Goal: Communication & Community: Answer question/provide support

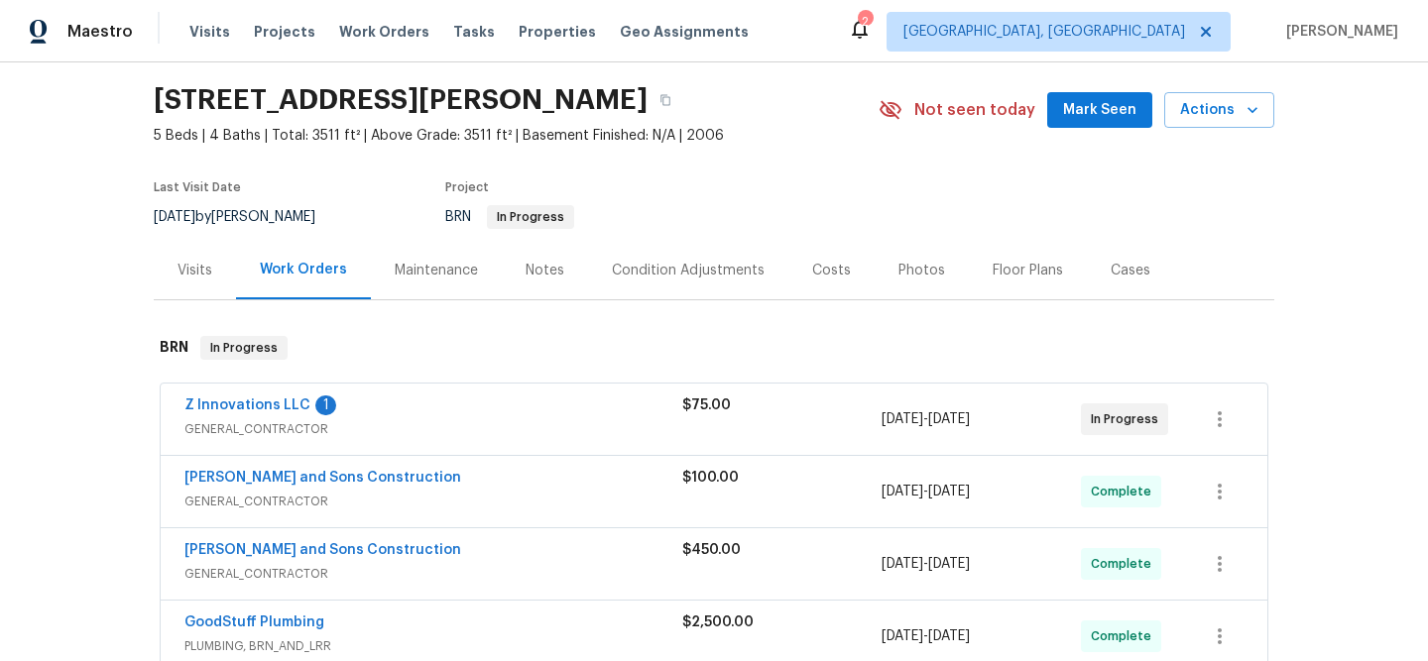
scroll to position [78, 0]
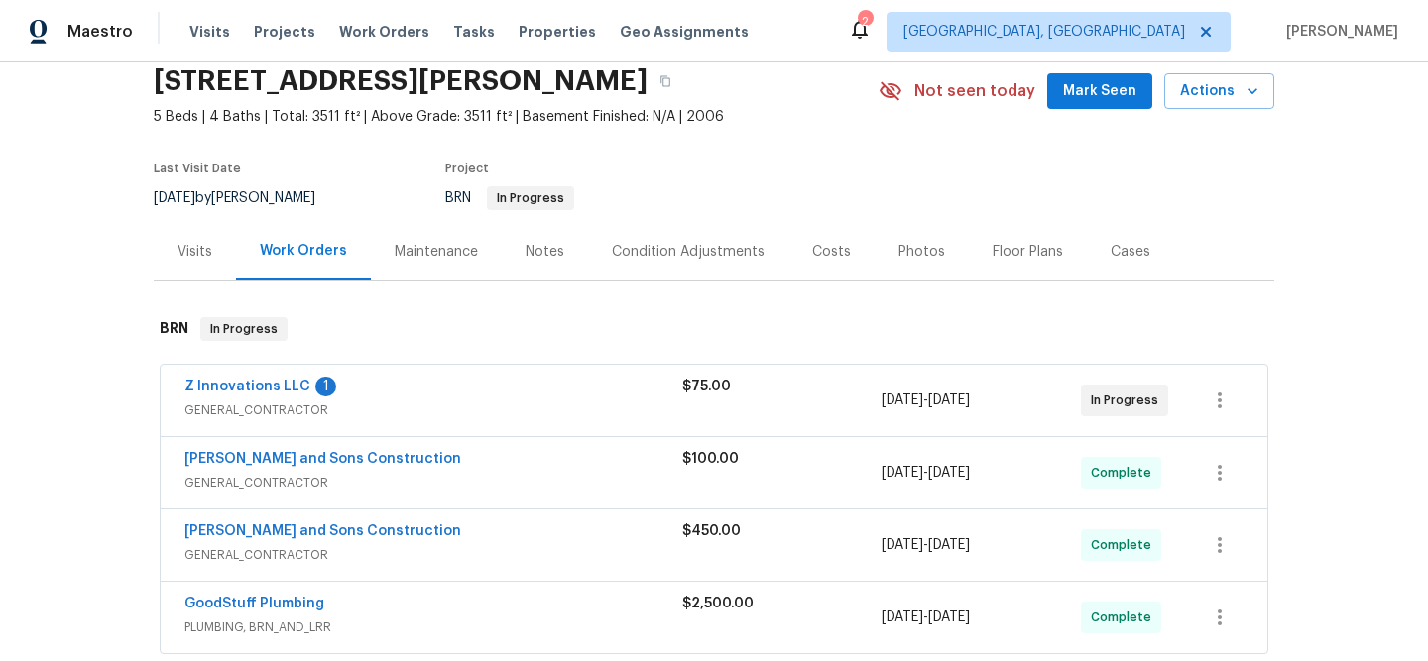
click at [355, 598] on div "GoodStuff Plumbing" at bounding box center [433, 606] width 498 height 24
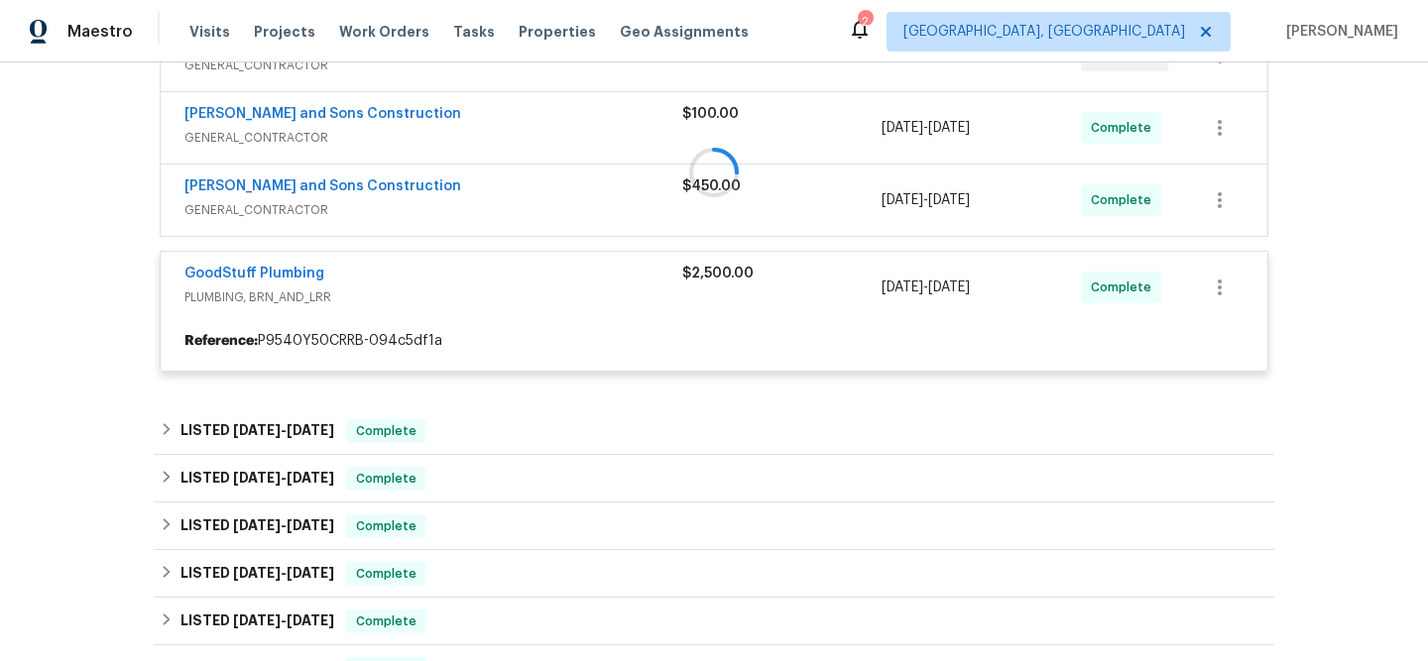
scroll to position [493, 0]
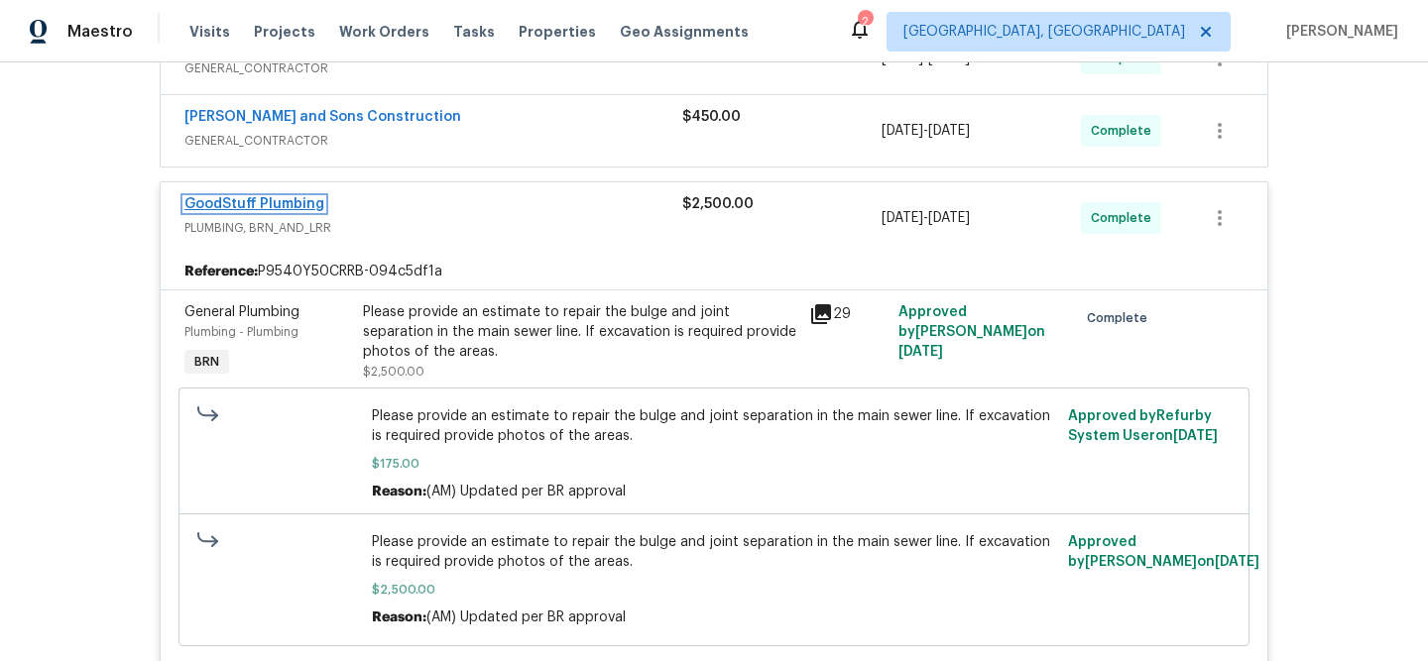
click at [242, 209] on link "GoodStuff Plumbing" at bounding box center [254, 204] width 140 height 14
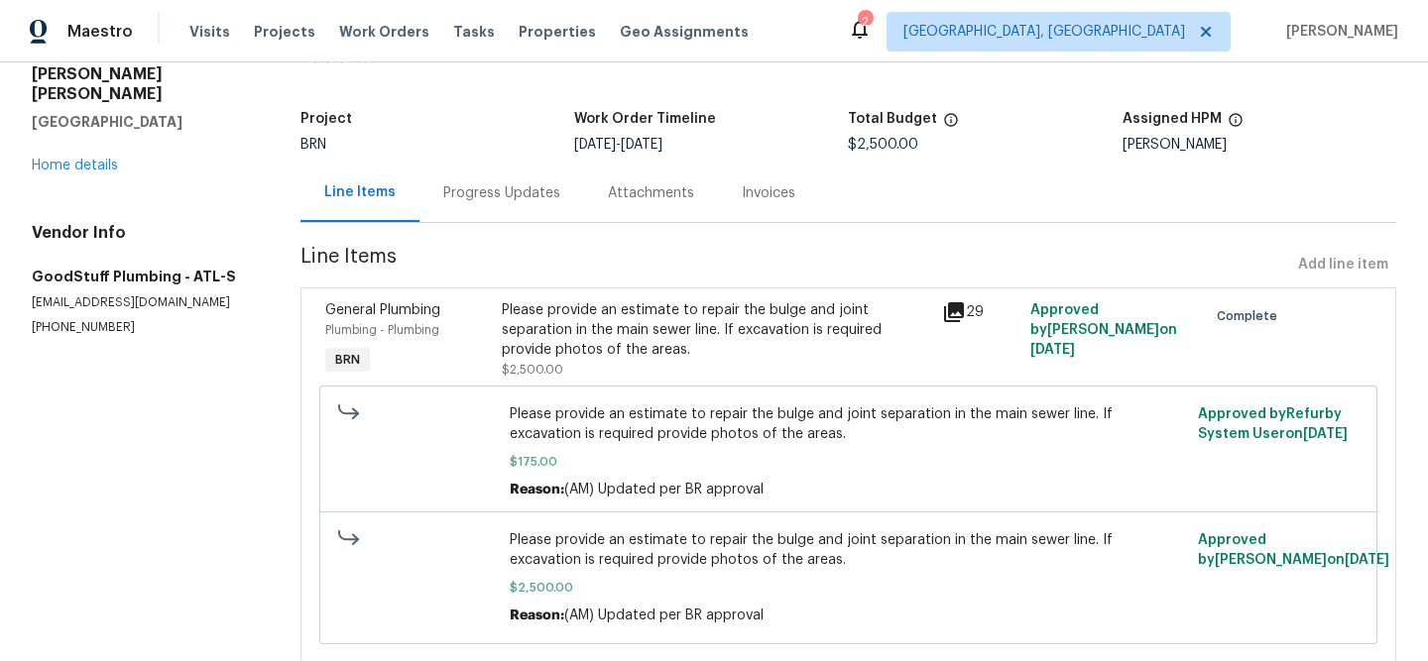
scroll to position [152, 0]
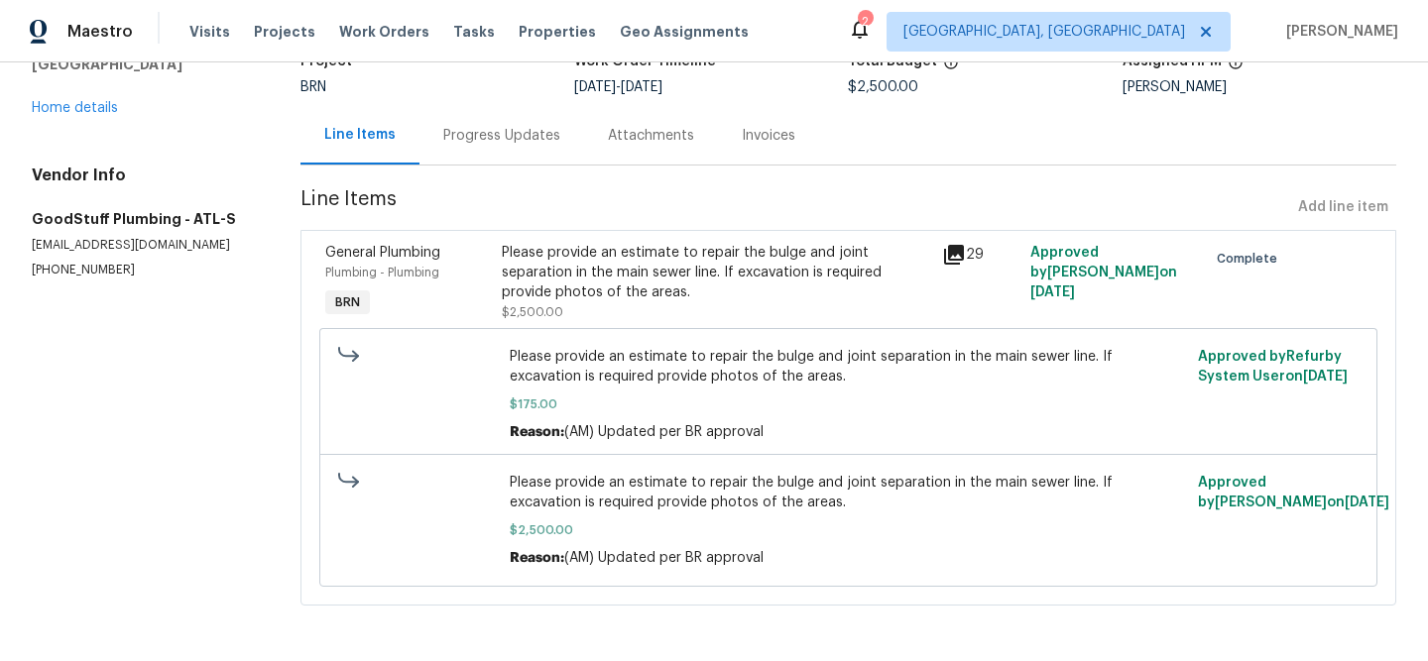
click at [504, 141] on div "Progress Updates" at bounding box center [501, 136] width 117 height 20
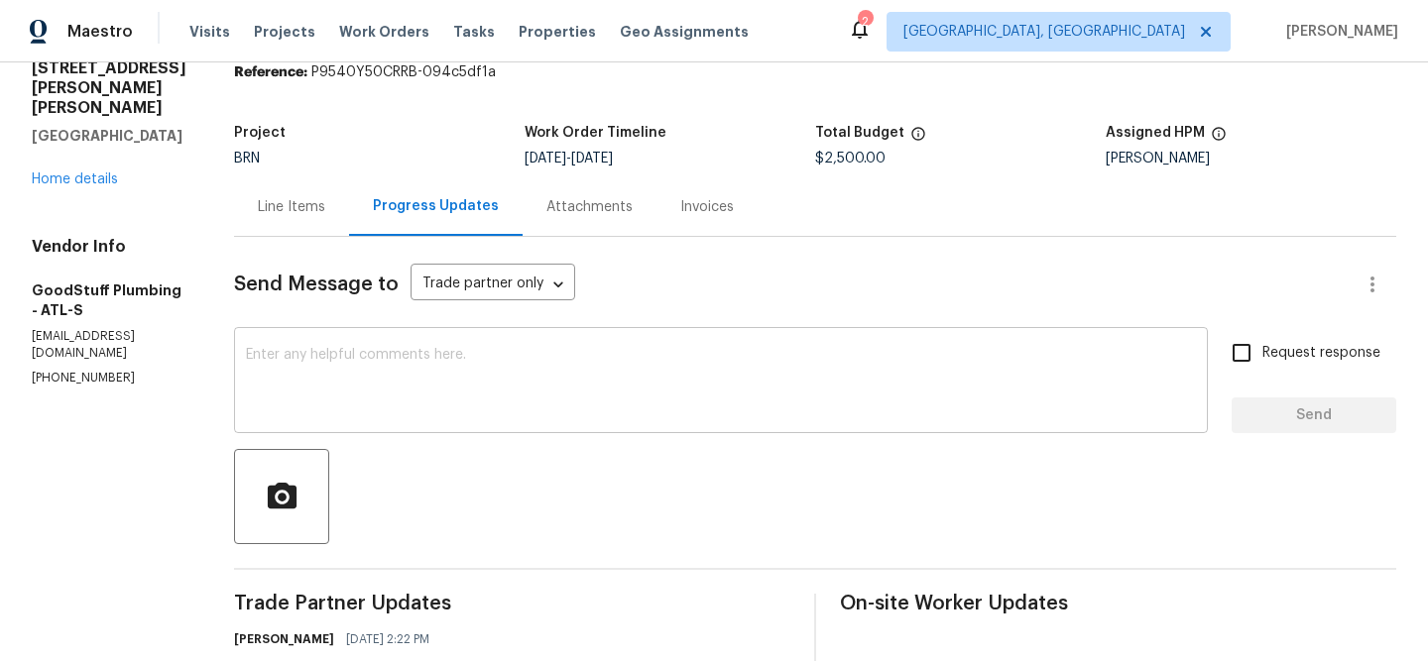
scroll to position [152, 0]
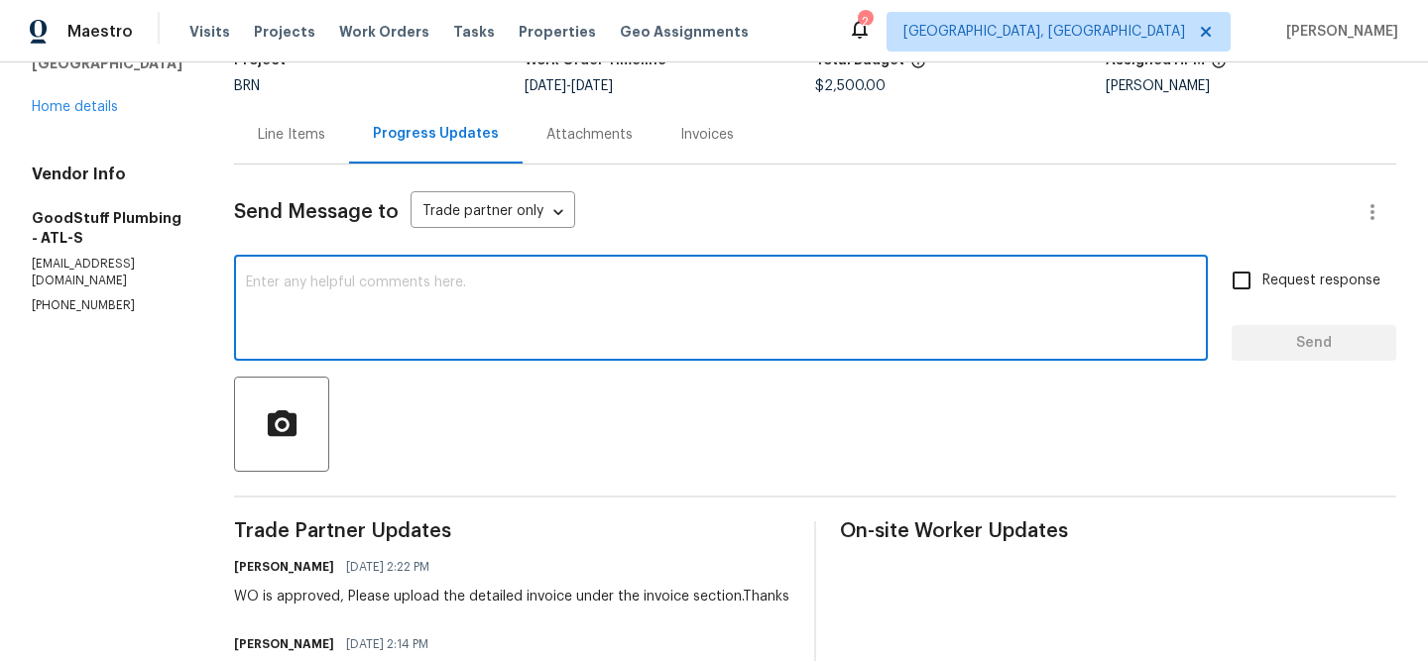
click at [395, 336] on textarea at bounding box center [721, 310] width 950 height 69
drag, startPoint x: 455, startPoint y: 284, endPoint x: 693, endPoint y: 289, distance: 238.0
click at [674, 284] on textarea "Could you please send a video" at bounding box center [721, 310] width 950 height 69
paste textarea "post-repair sewer scope video confirming no defects"
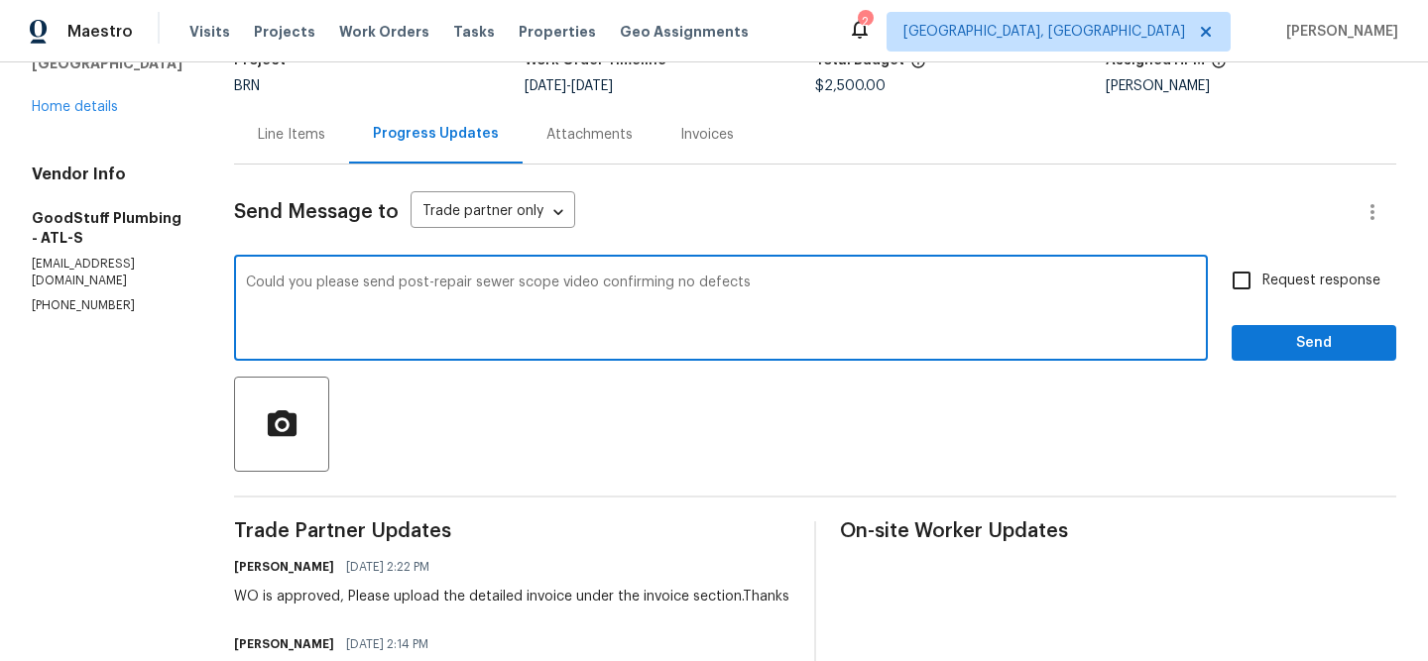
click at [444, 278] on textarea "Could you please send post-repair sewer scope video confirming no defects" at bounding box center [721, 310] width 950 height 69
click at [846, 288] on textarea "Could you please send a post-repair sewer scope video confirming no defects" at bounding box center [721, 310] width 950 height 69
paste textarea "ananthi.mahendran@opendoor.com"
type textarea "Could you please send a post-repair sewer scope video confirming no defects to …"
click at [1277, 289] on span "Request response" at bounding box center [1321, 281] width 118 height 21
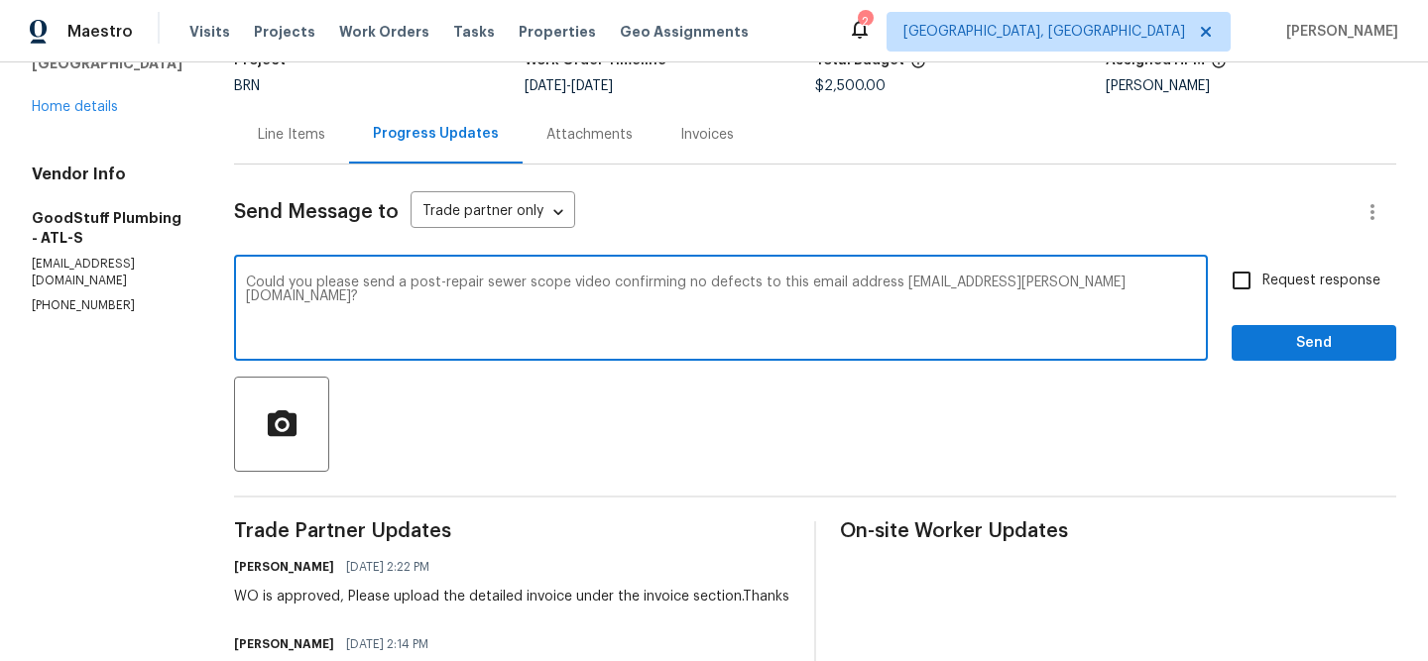
click at [1262, 289] on input "Request response" at bounding box center [1242, 281] width 42 height 42
checkbox input "true"
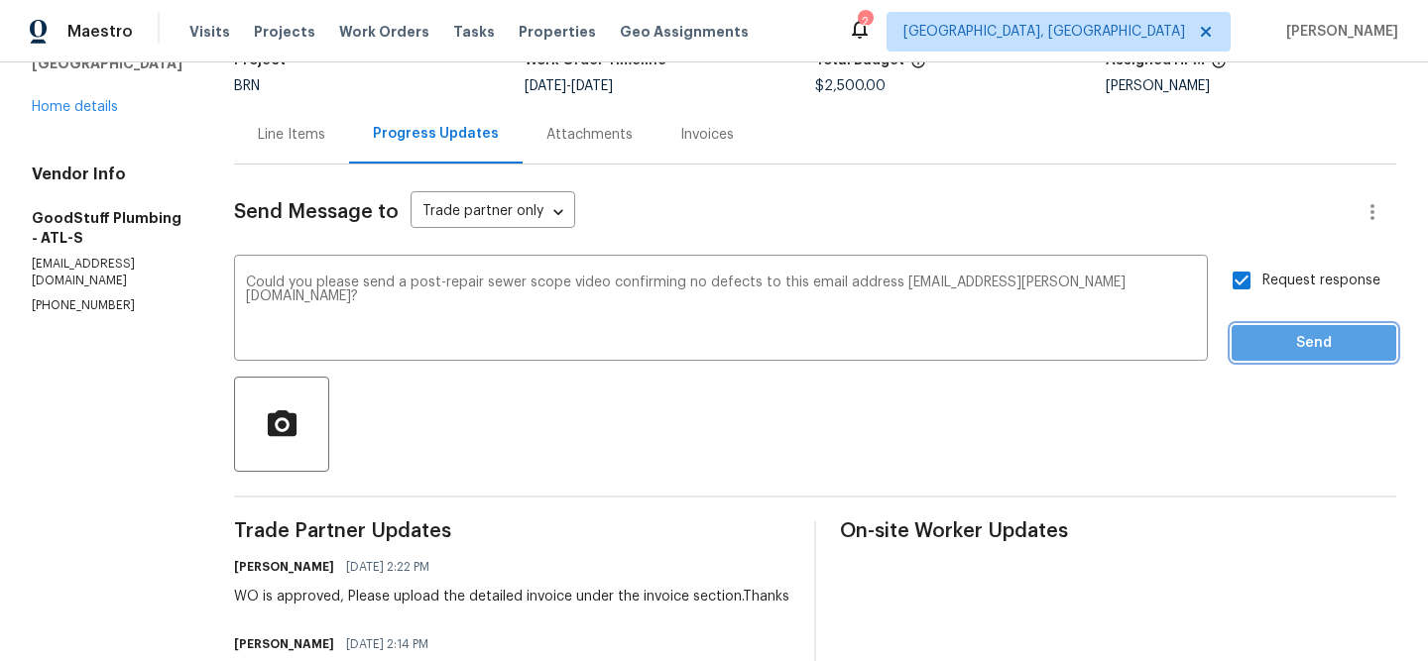
click at [1268, 345] on span "Send" at bounding box center [1313, 343] width 133 height 25
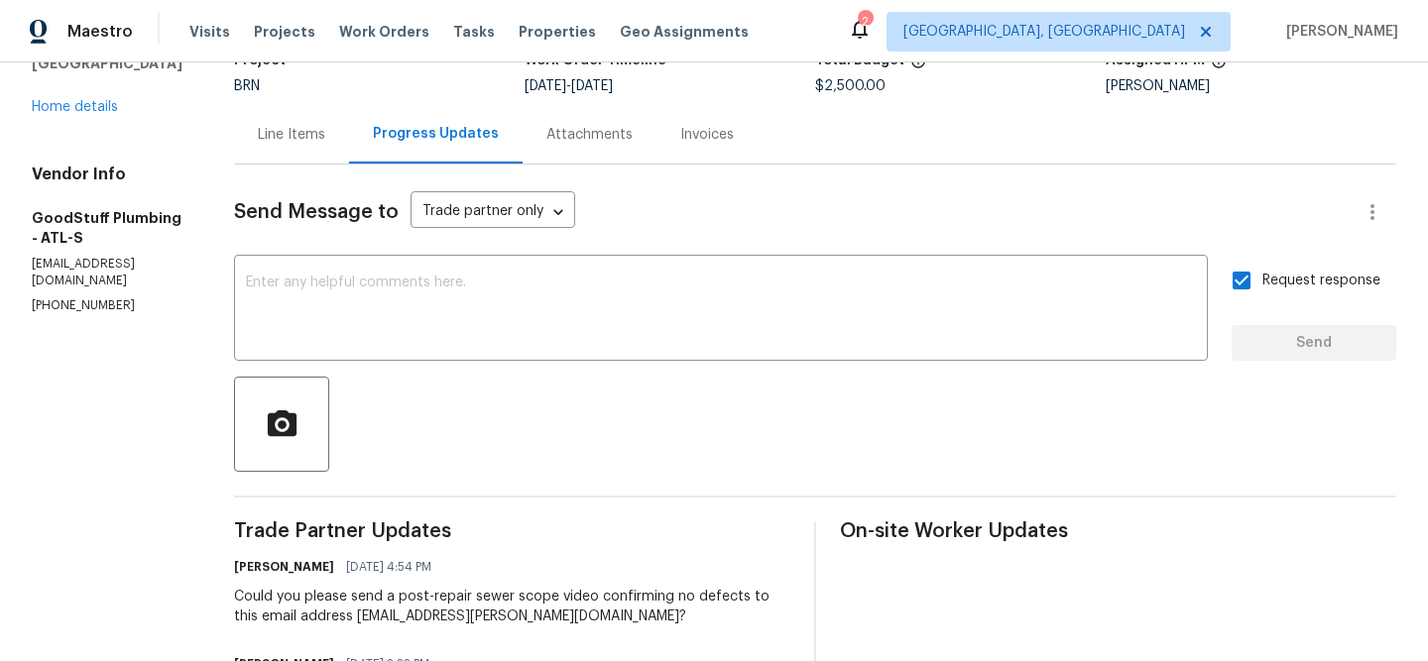
scroll to position [0, 0]
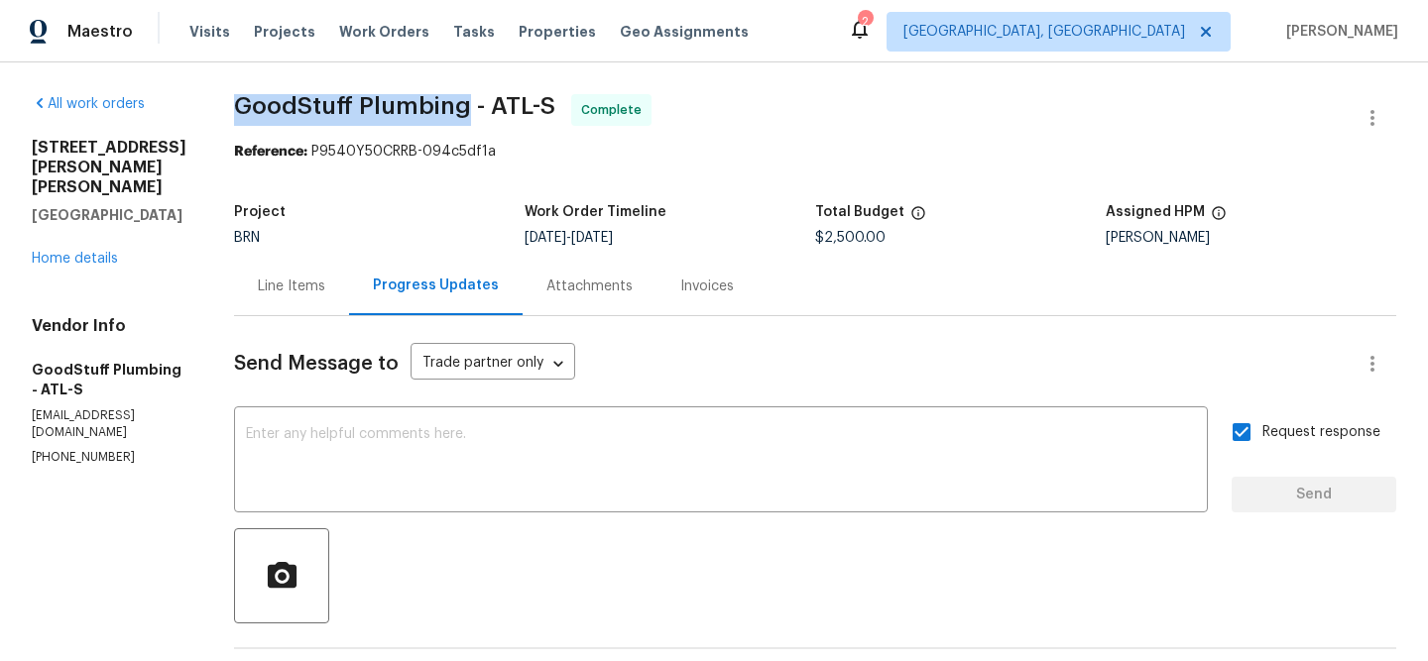
drag, startPoint x: 258, startPoint y: 119, endPoint x: 513, endPoint y: 112, distance: 254.9
copy span "GoodStuff Plumbing"
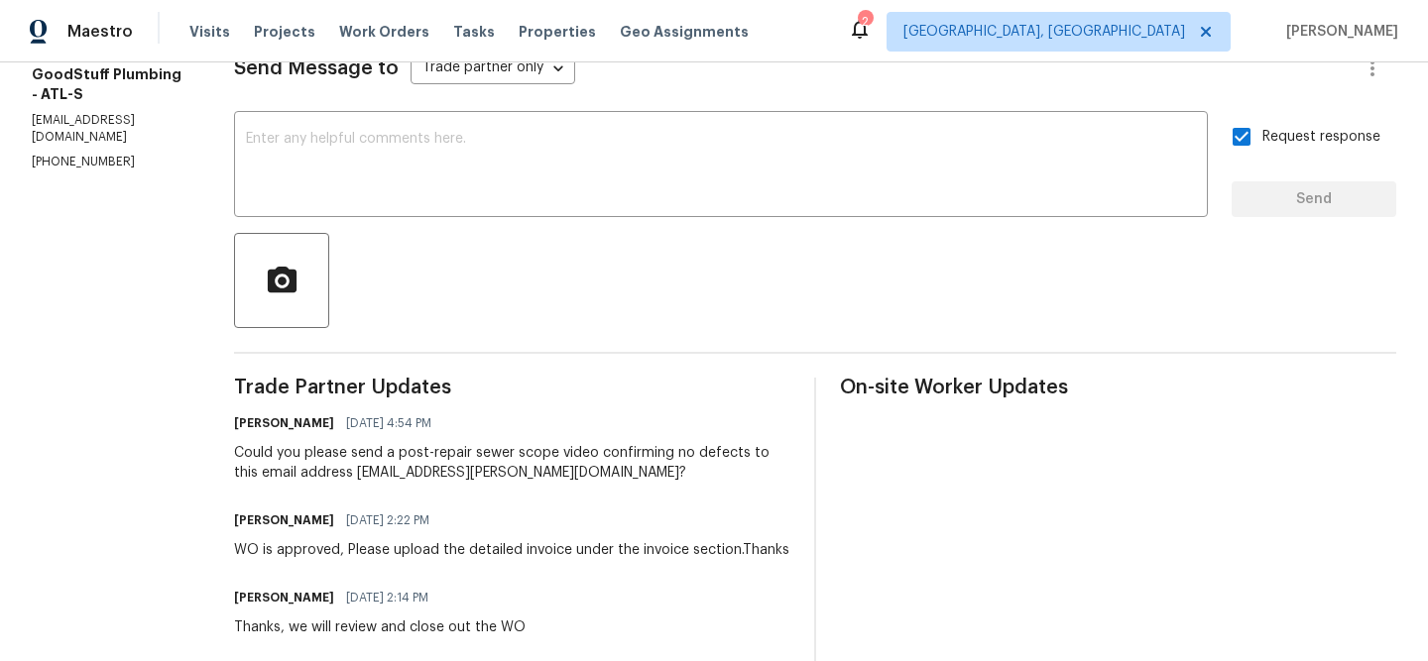
scroll to position [300, 0]
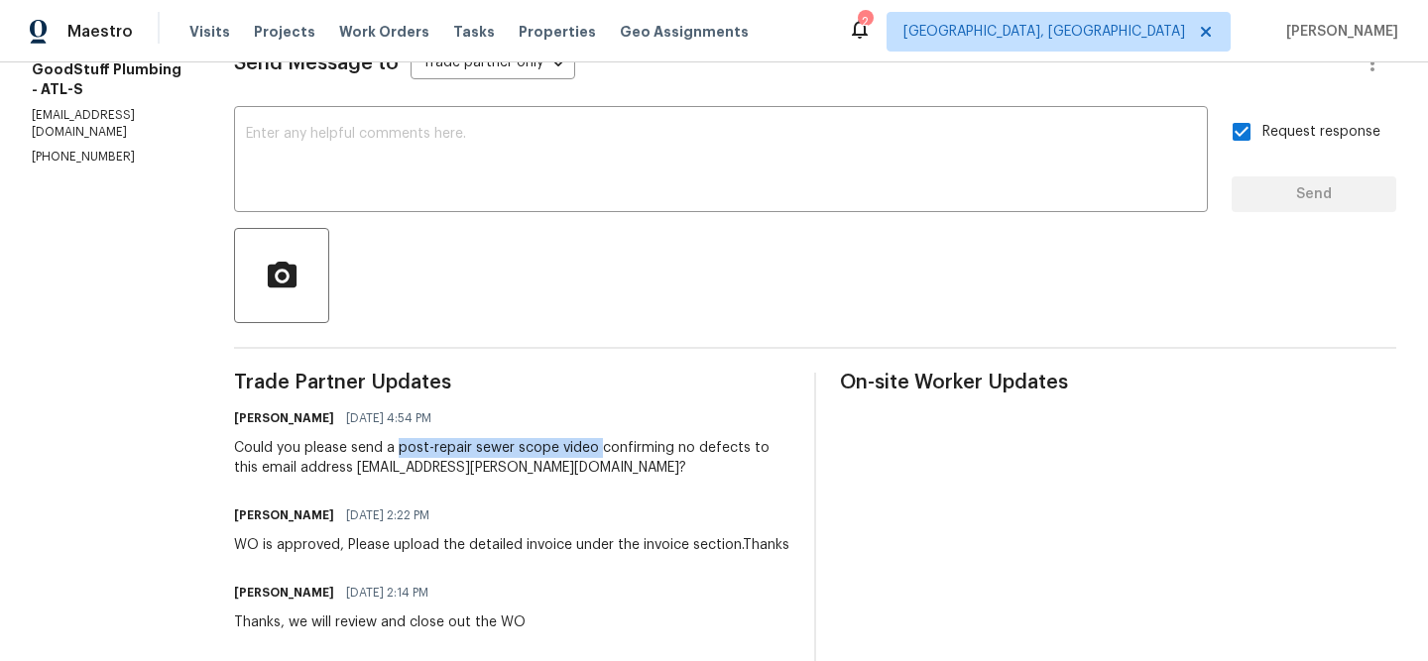
drag, startPoint x: 446, startPoint y: 450, endPoint x: 647, endPoint y: 444, distance: 200.4
click at [647, 444] on div "Could you please send a post-repair sewer scope video confirming no defects to …" at bounding box center [512, 458] width 556 height 40
copy div "post-repair sewer scope video"
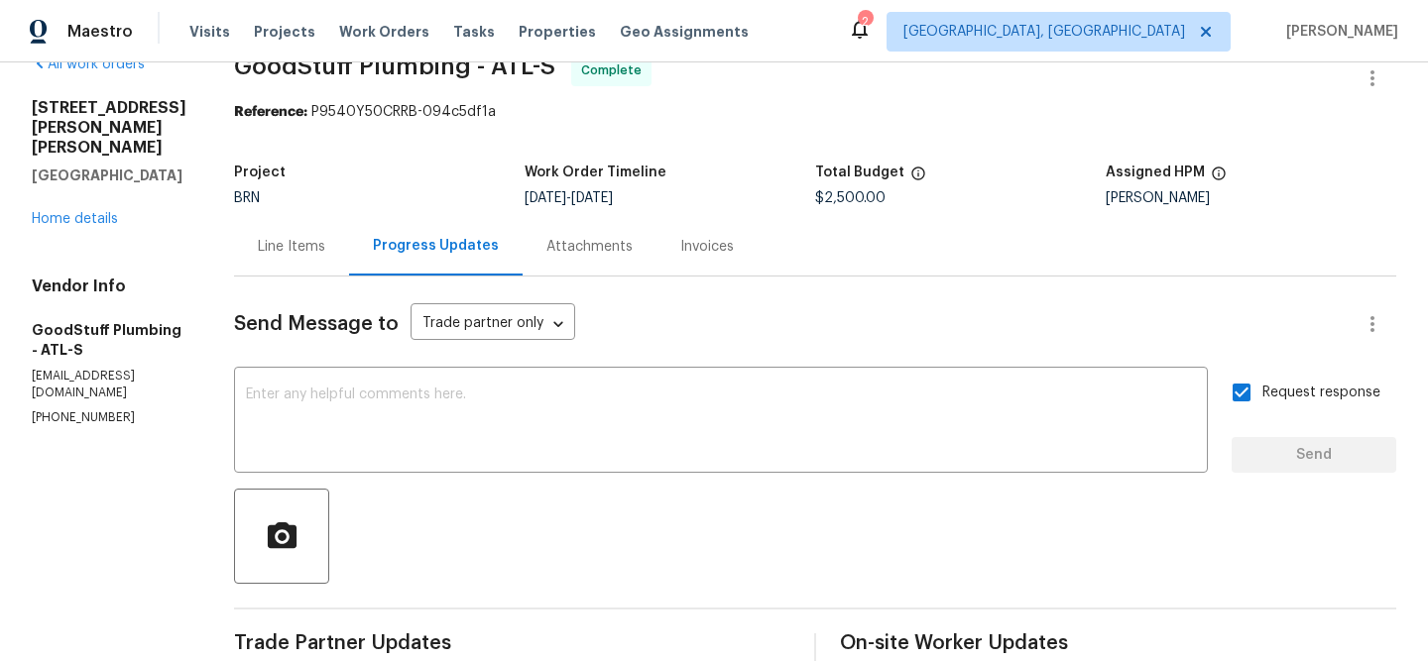
click at [84, 368] on p "workorder@goodstuffplumbing.com" at bounding box center [109, 385] width 155 height 34
copy p "workorder@goodstuffplumbing.com"
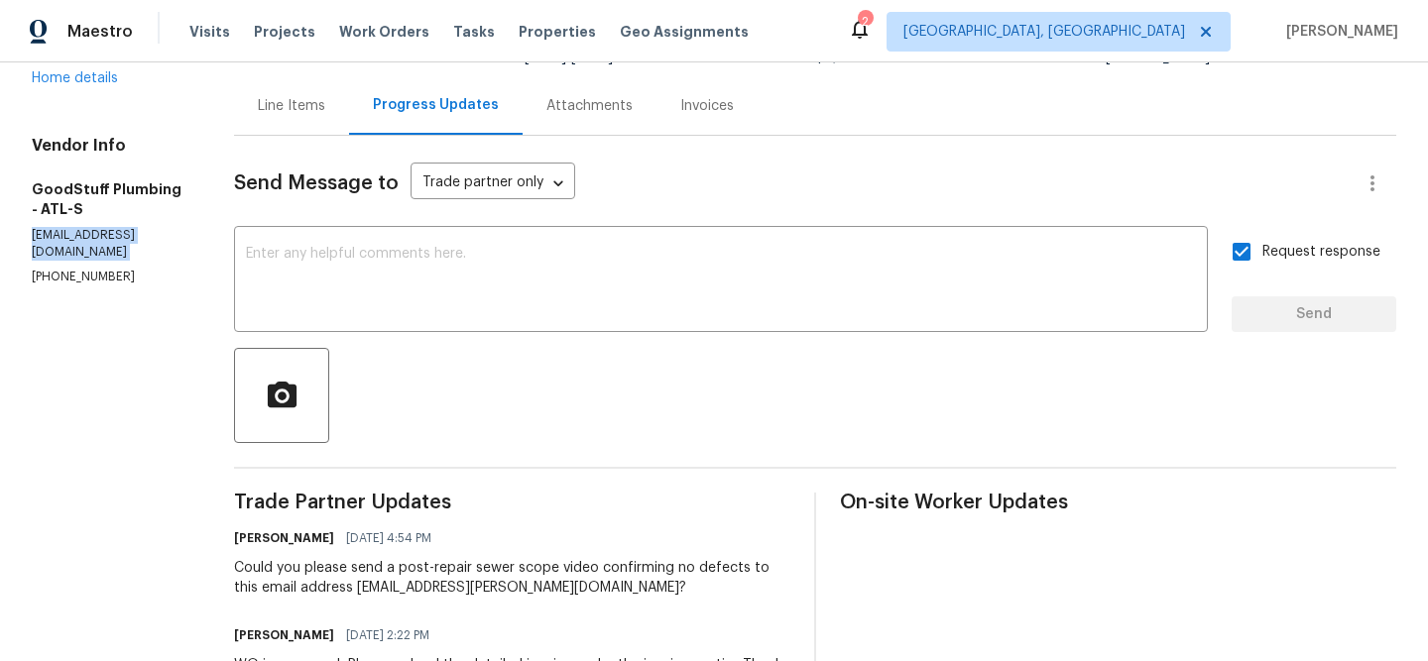
scroll to position [200, 0]
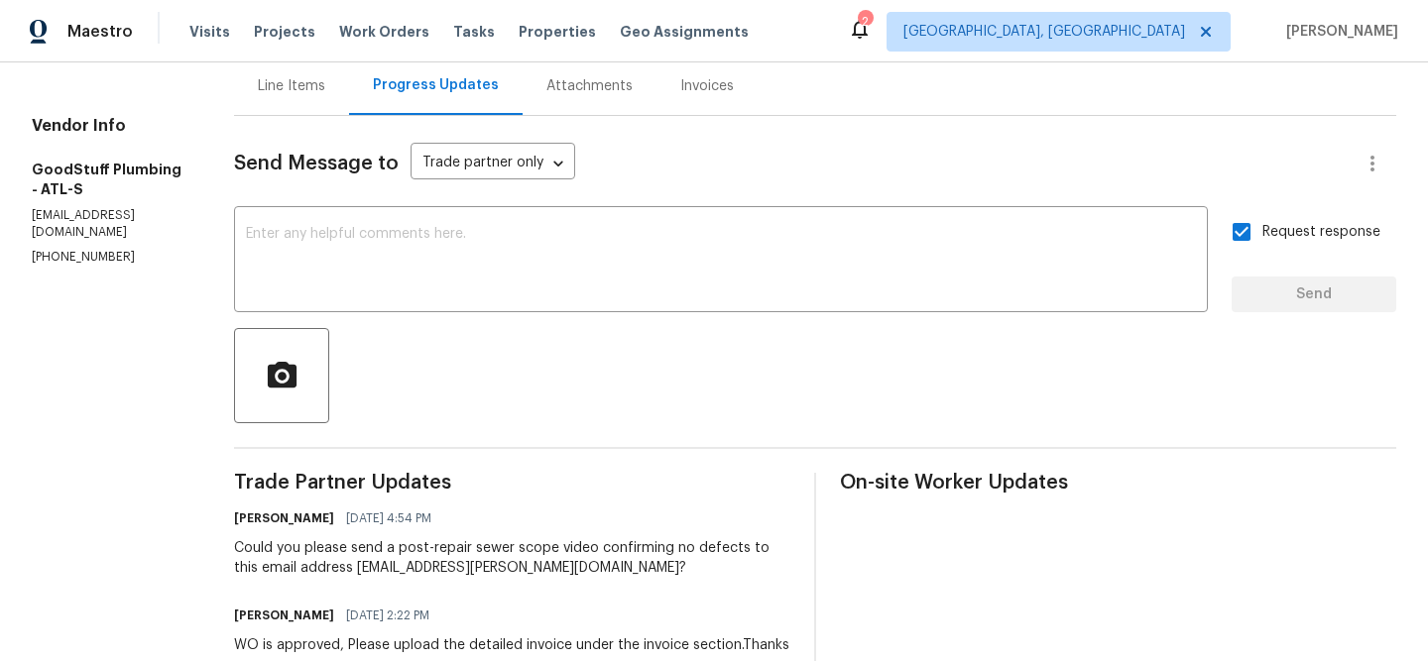
click at [373, 548] on div "Could you please send a post-repair sewer scope video confirming no defects to …" at bounding box center [512, 558] width 556 height 40
copy div "please"
click at [360, 550] on div "Could you please send a post-repair sewer scope video confirming no defects to …" at bounding box center [512, 558] width 556 height 40
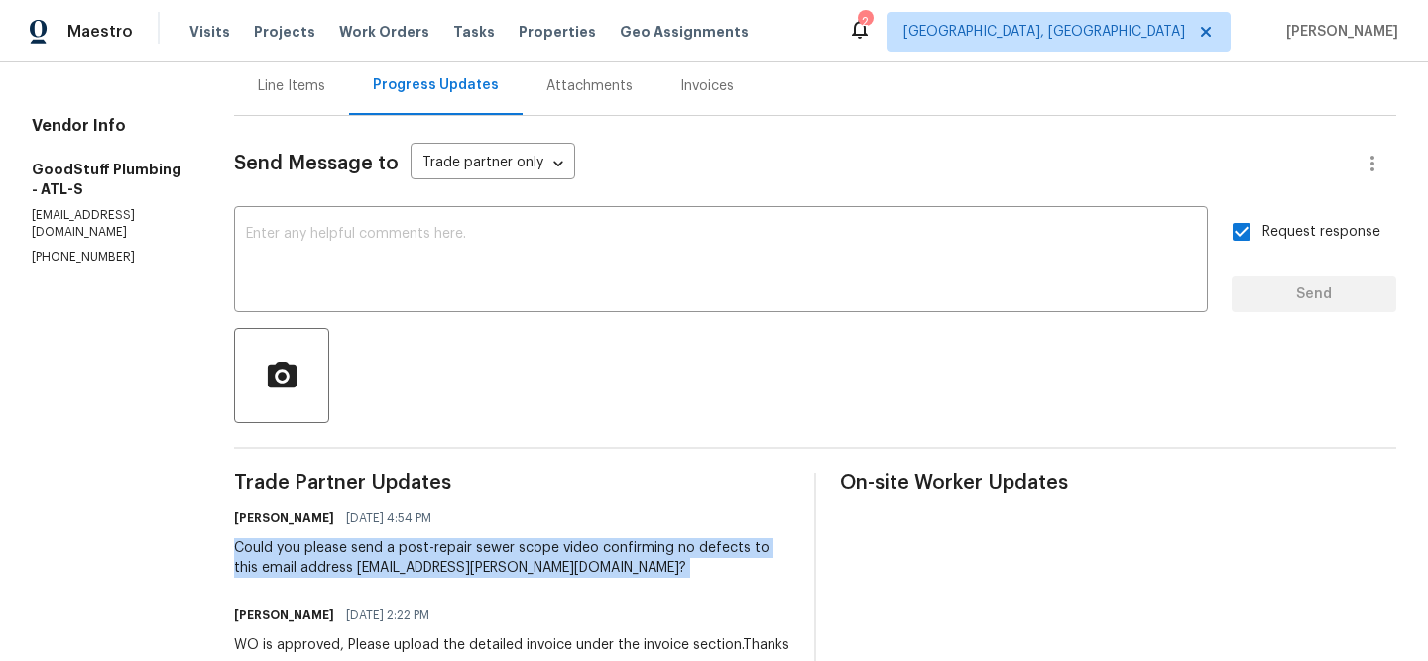
click at [360, 550] on div "Could you please send a post-repair sewer scope video confirming no defects to …" at bounding box center [512, 558] width 556 height 40
copy div "Could you please send a post-repair sewer scope video confirming no defects to …"
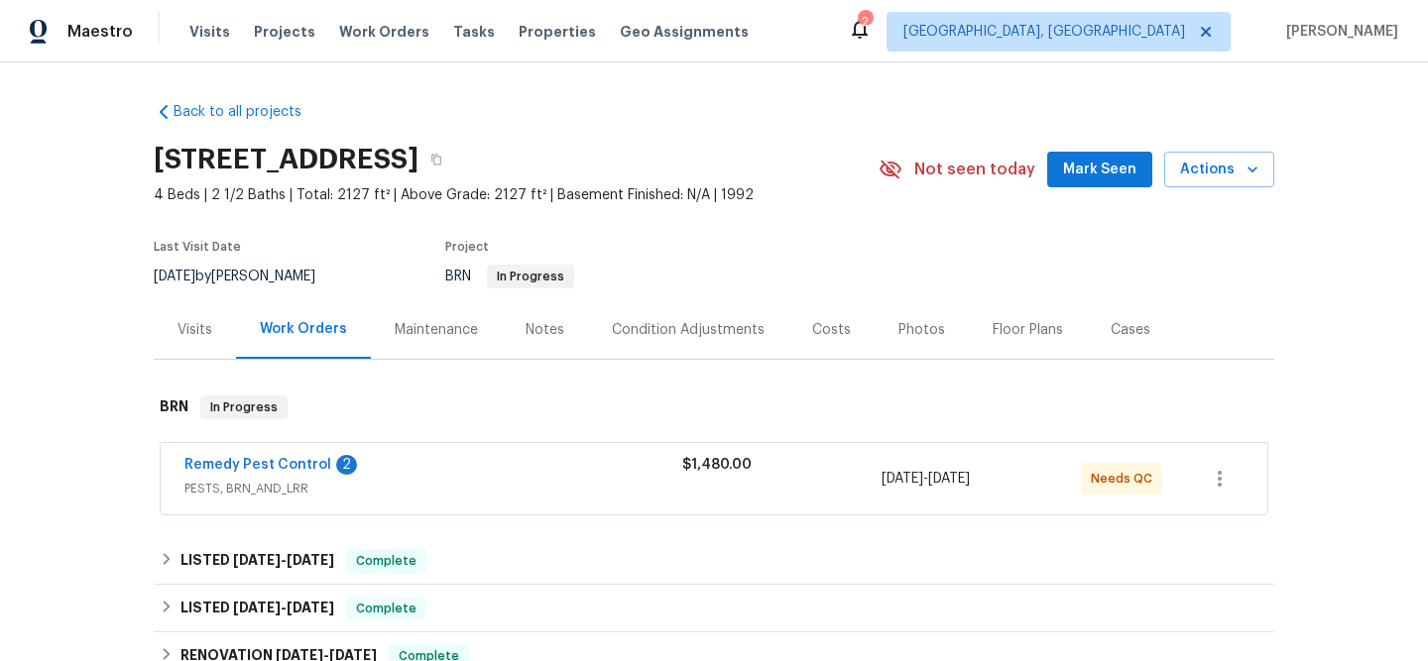
scroll to position [119, 0]
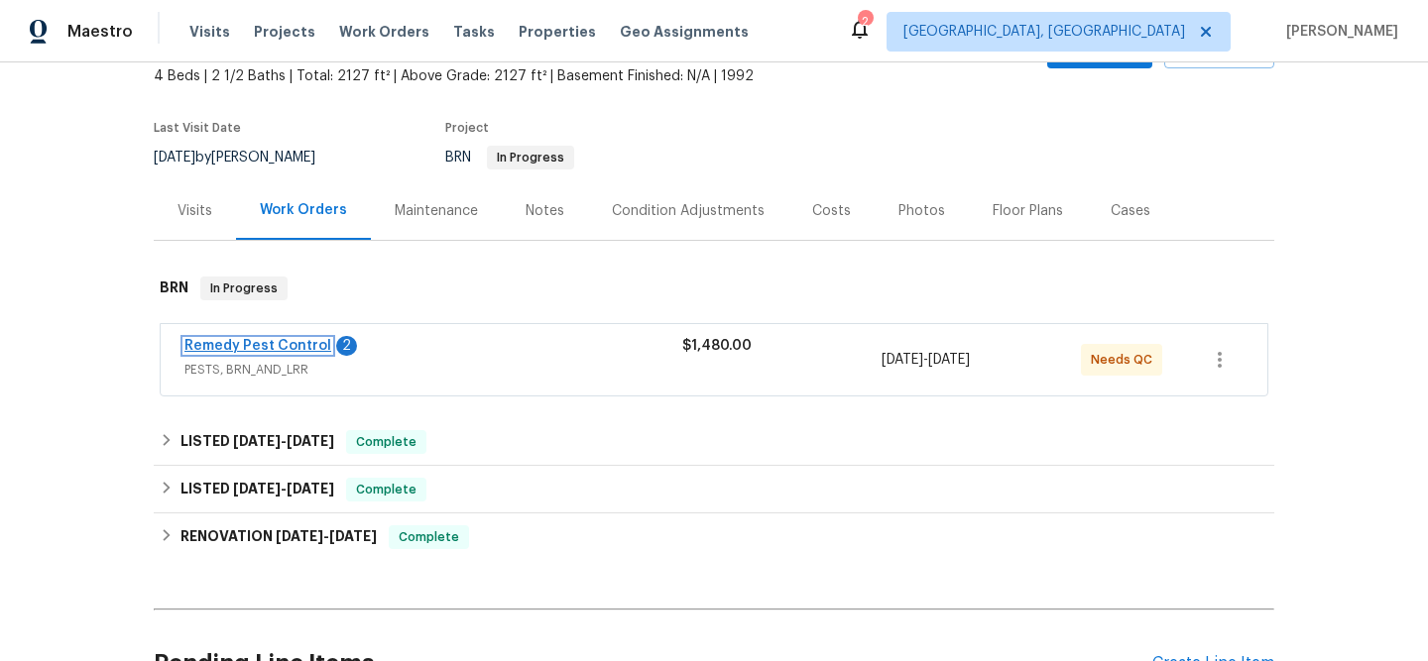
click at [255, 344] on link "Remedy Pest Control" at bounding box center [257, 346] width 147 height 14
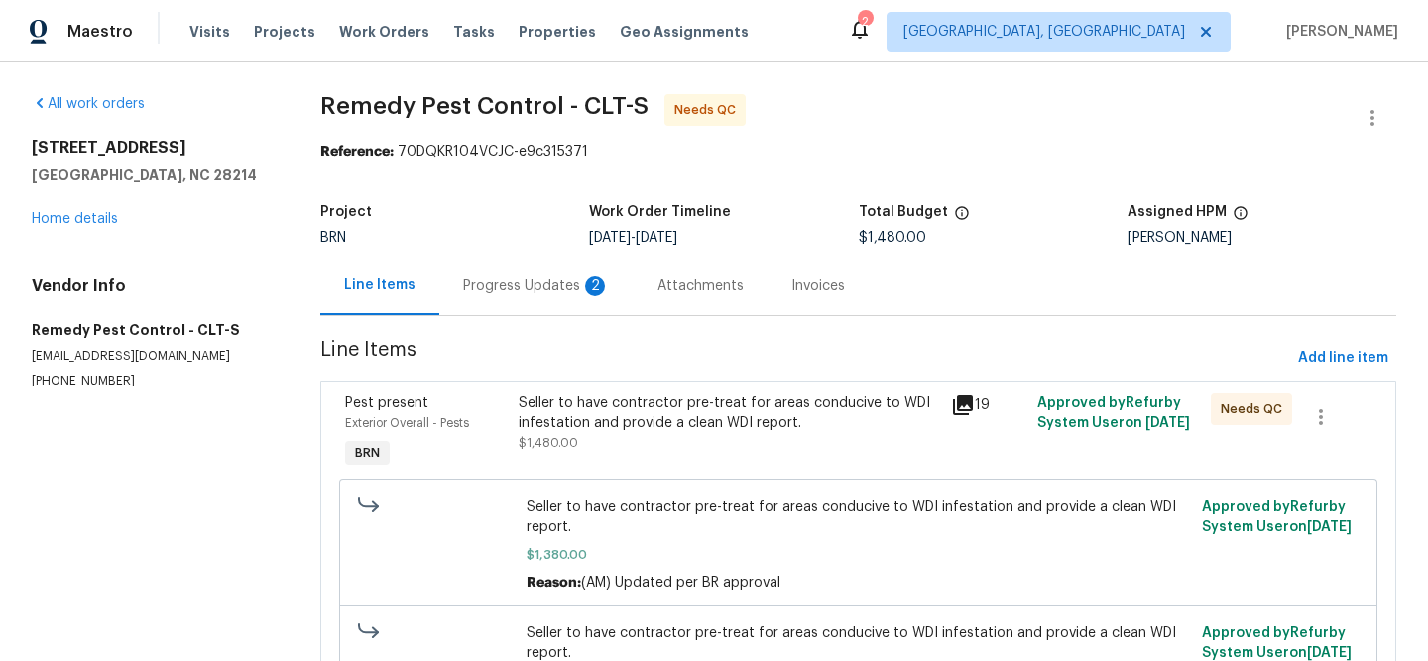
click at [509, 283] on div "Progress Updates 2" at bounding box center [536, 287] width 147 height 20
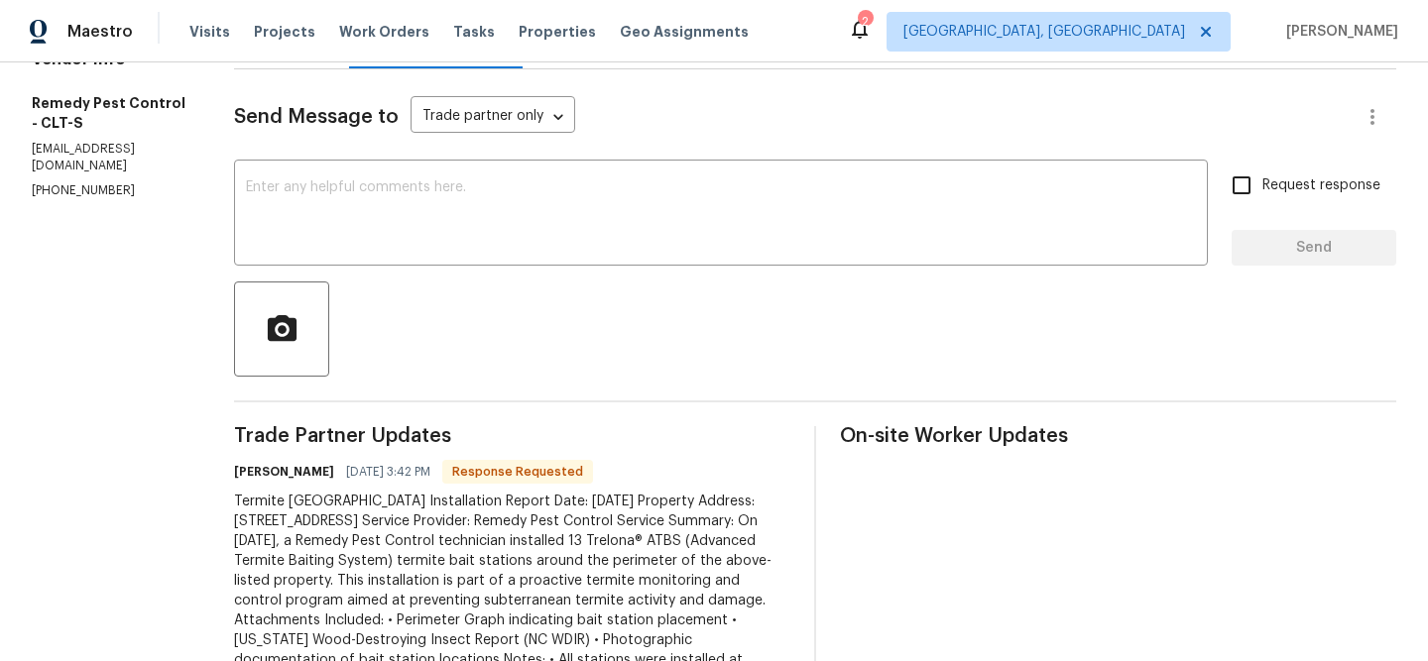
scroll to position [43, 0]
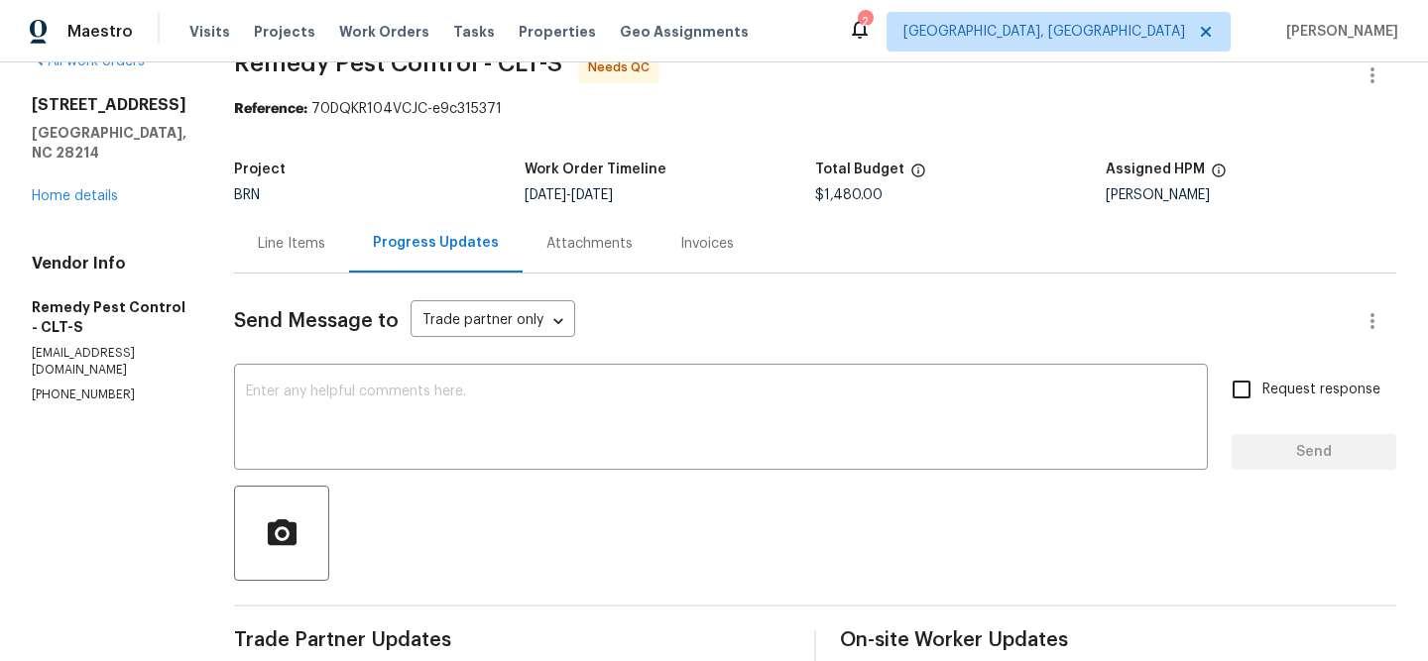
click at [273, 244] on div "Line Items" at bounding box center [291, 244] width 67 height 20
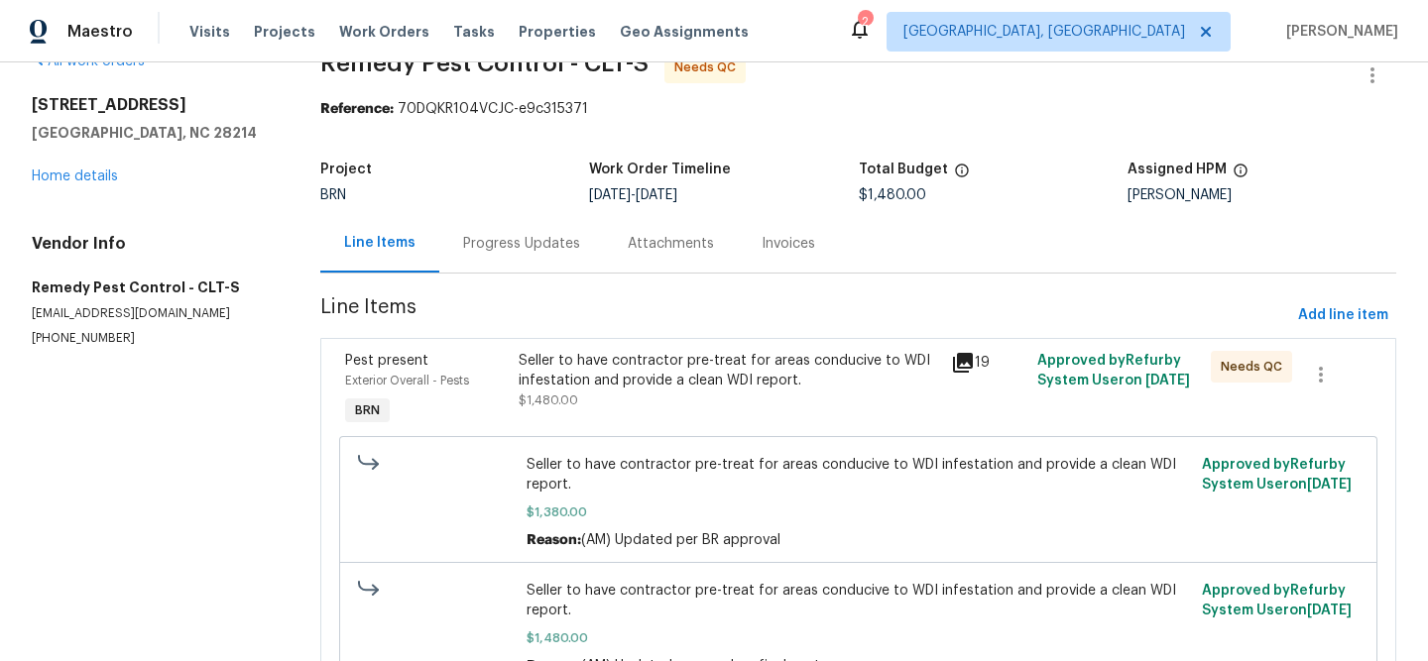
scroll to position [152, 0]
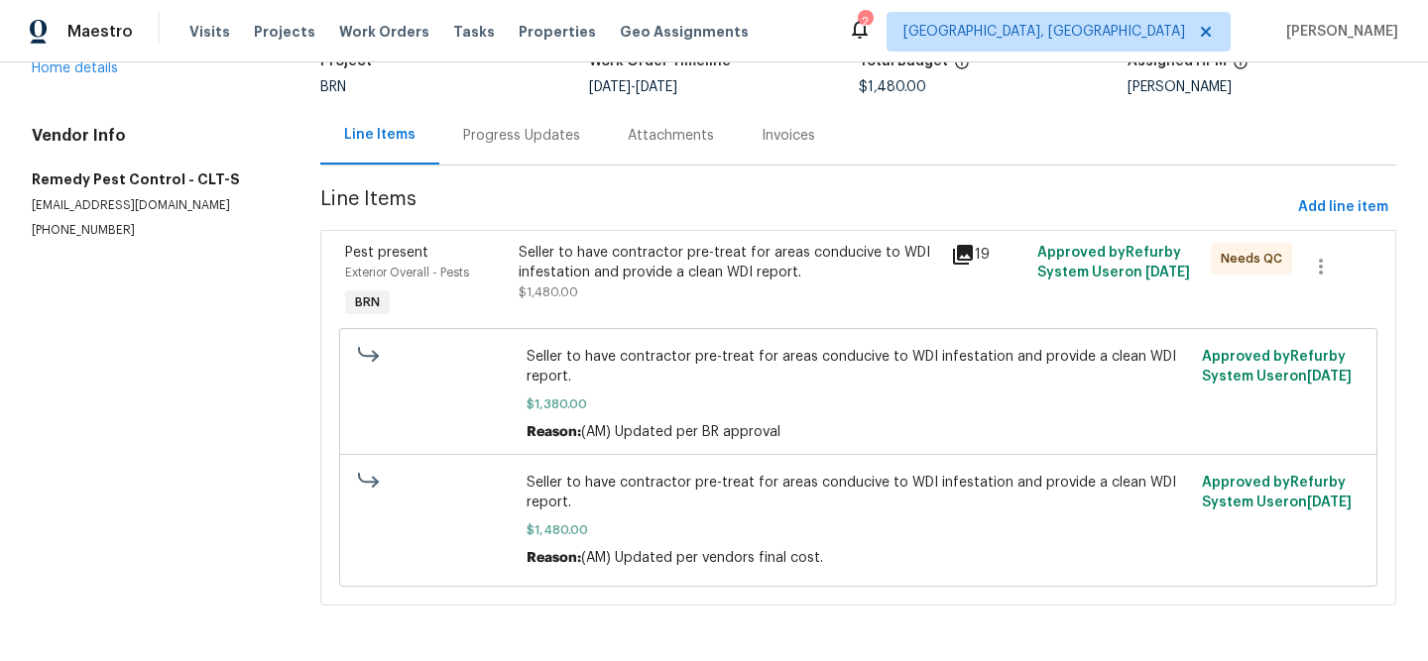
click at [601, 263] on div "Seller to have contractor pre-treat for areas conducive to WDI infestation and …" at bounding box center [729, 263] width 420 height 40
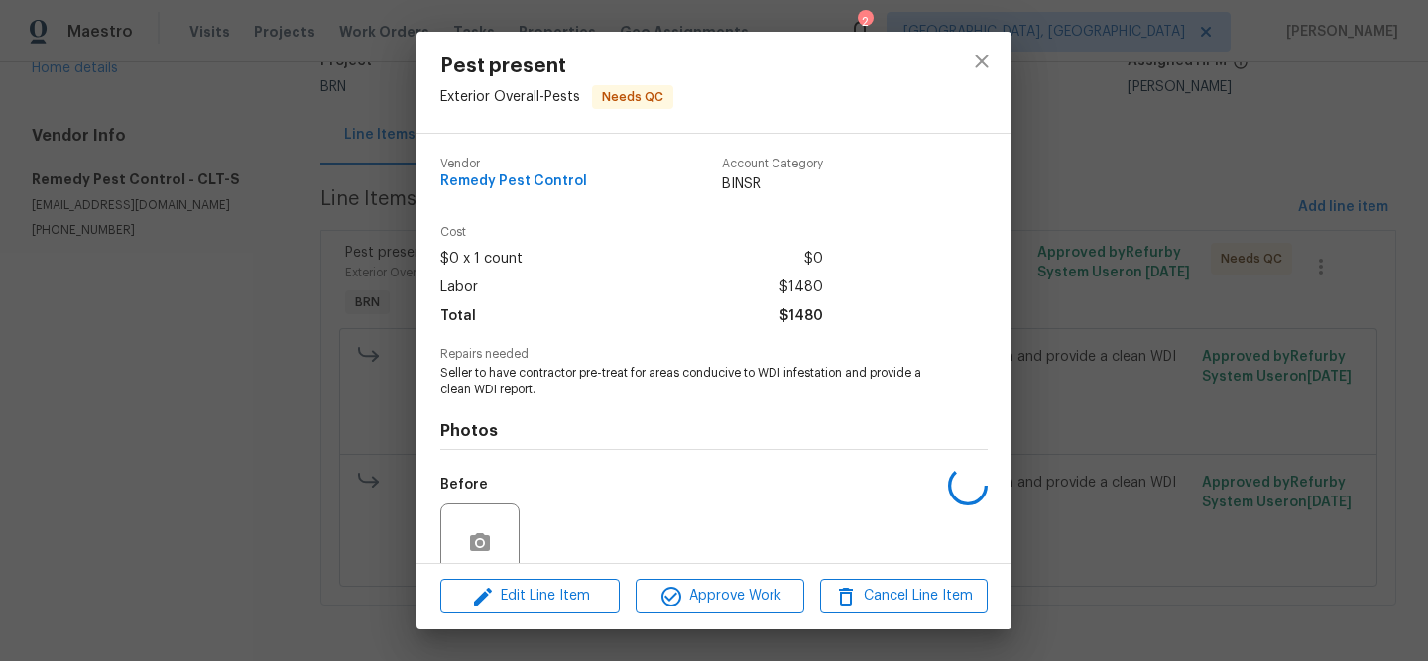
scroll to position [169, 0]
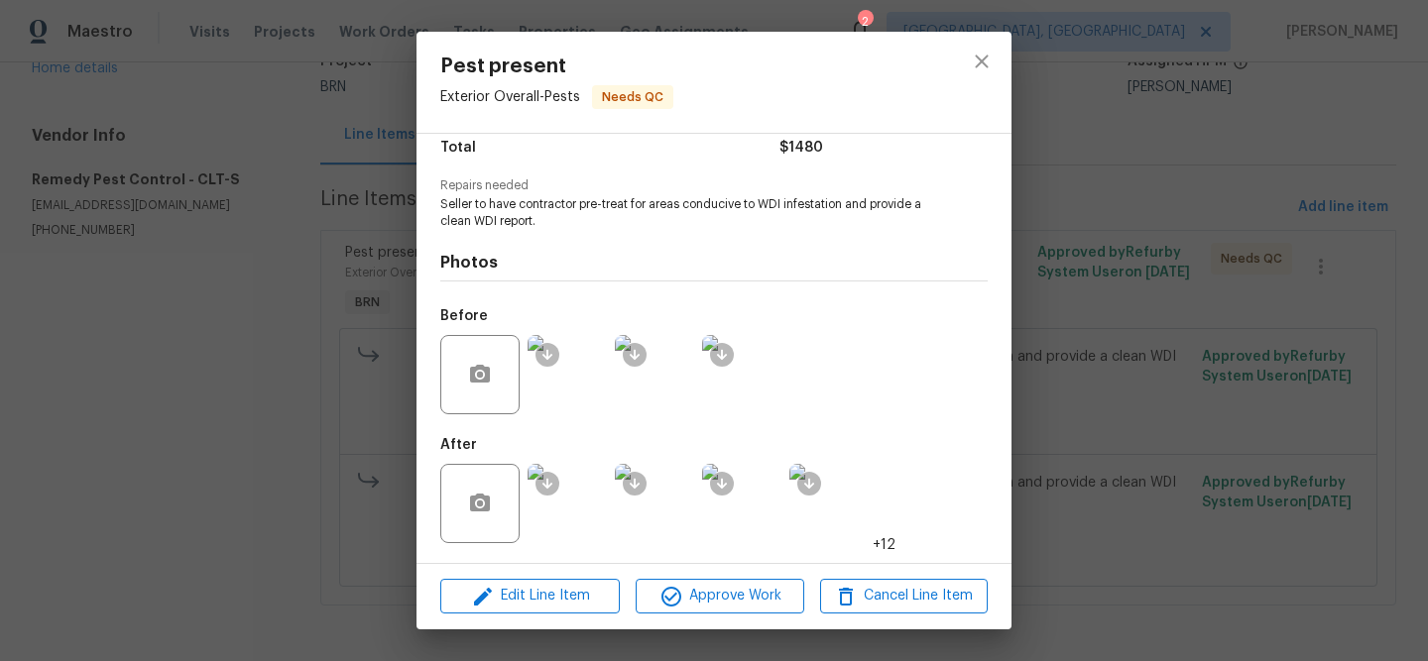
click at [570, 505] on img at bounding box center [567, 503] width 79 height 79
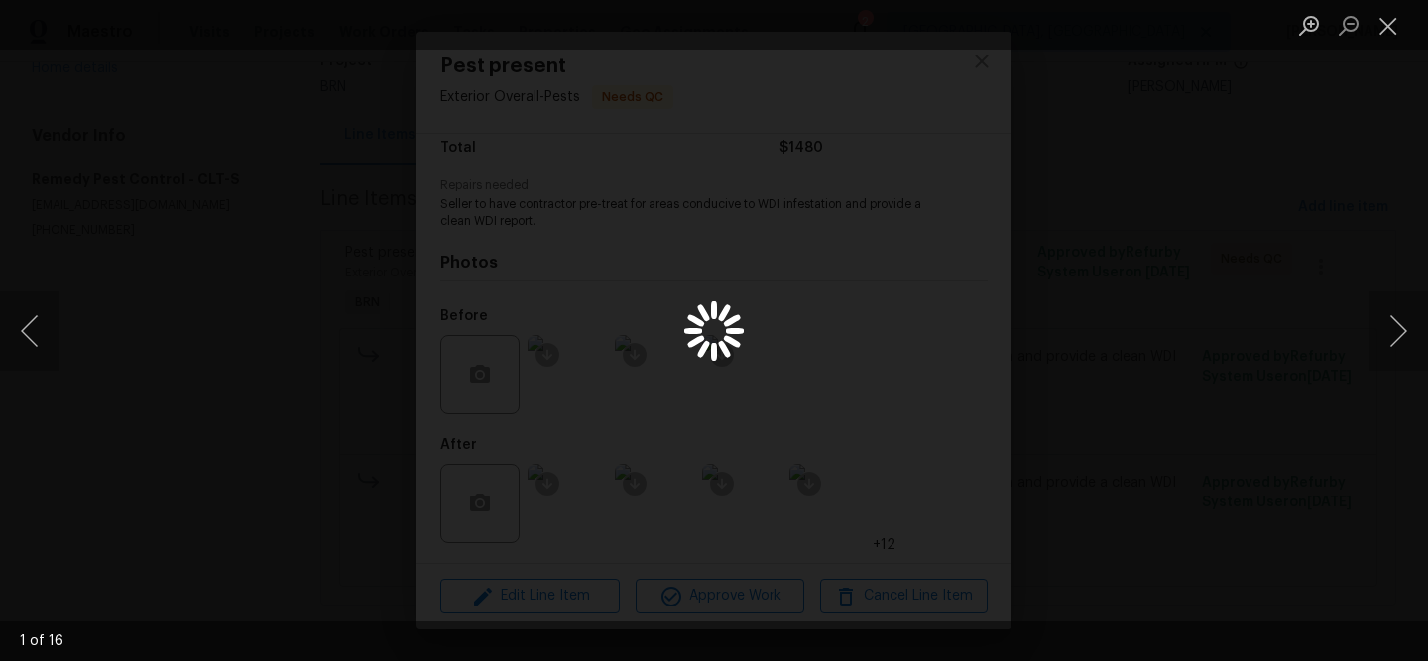
click at [570, 505] on div "Lightbox" at bounding box center [714, 330] width 1428 height 661
click at [27, 334] on button "Previous image" at bounding box center [29, 331] width 59 height 79
click at [154, 229] on div "Lightbox" at bounding box center [714, 330] width 1428 height 661
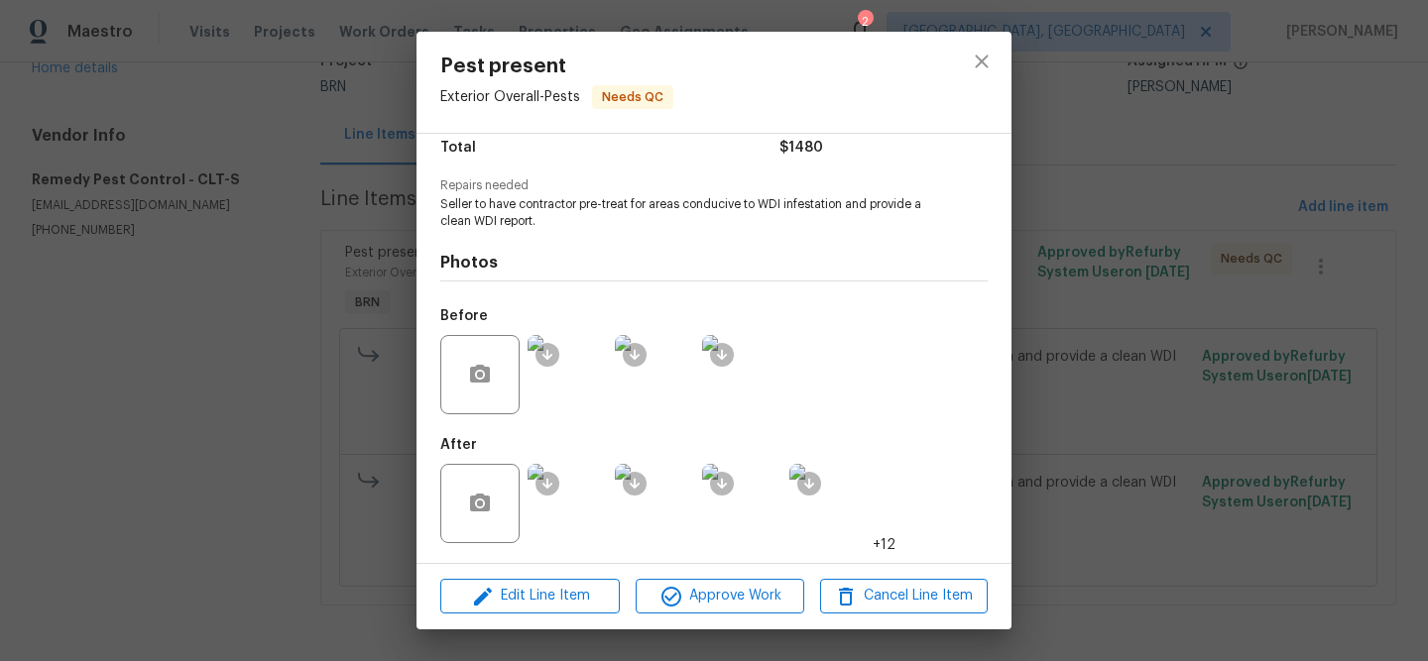
click at [226, 105] on div "Pest present Exterior Overall - Pests Needs QC Vendor Remedy Pest Control Accou…" at bounding box center [714, 330] width 1428 height 661
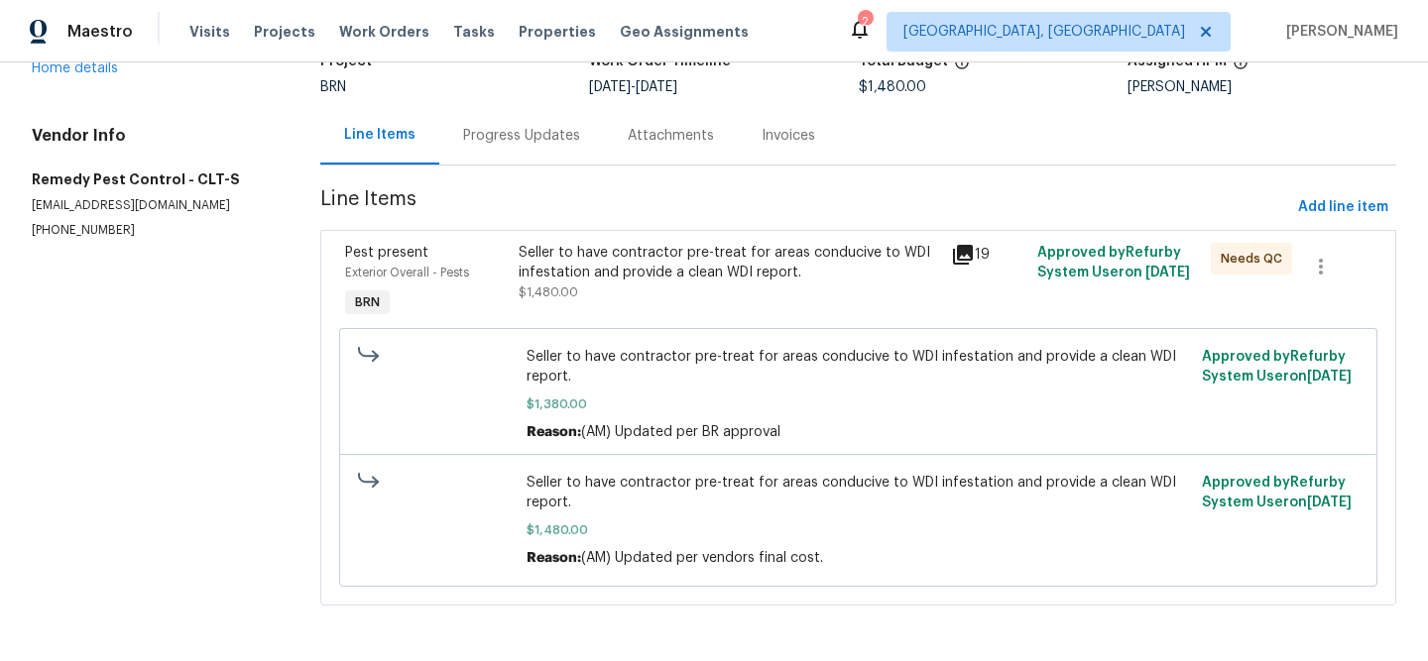
click at [523, 141] on div "Progress Updates" at bounding box center [521, 136] width 117 height 20
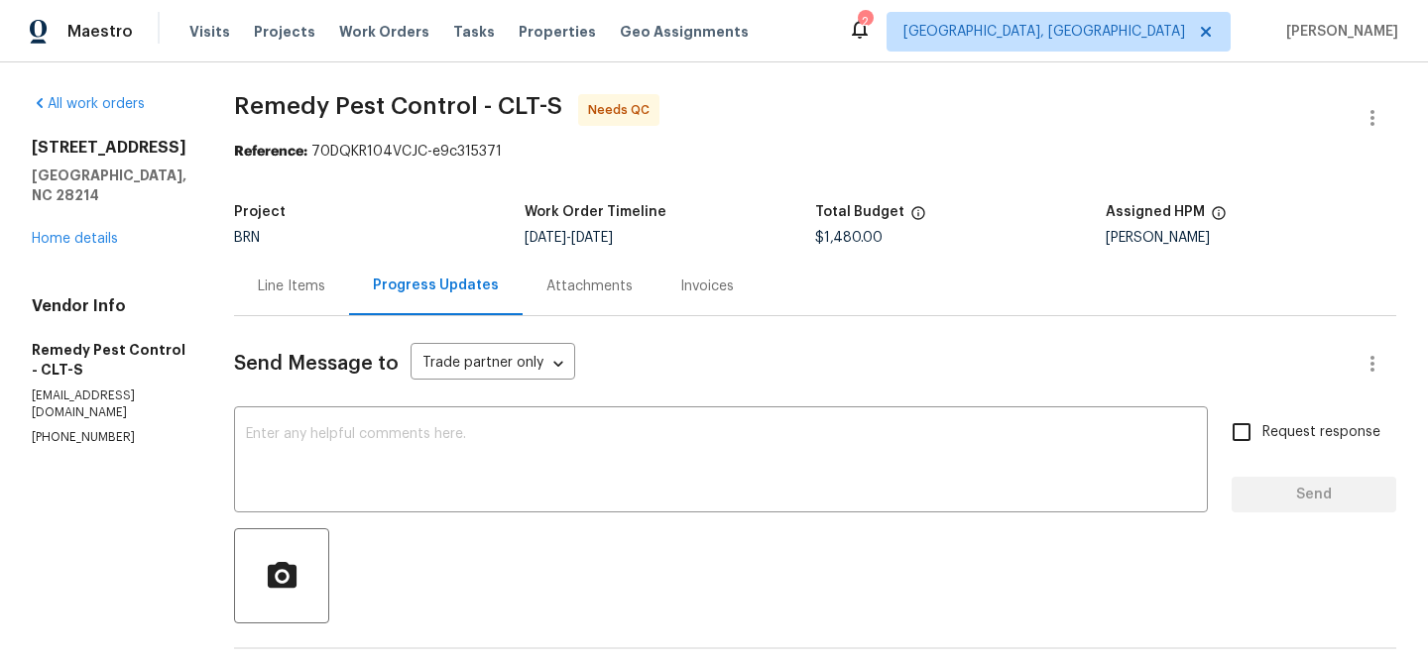
click at [258, 291] on div "Line Items" at bounding box center [291, 287] width 67 height 20
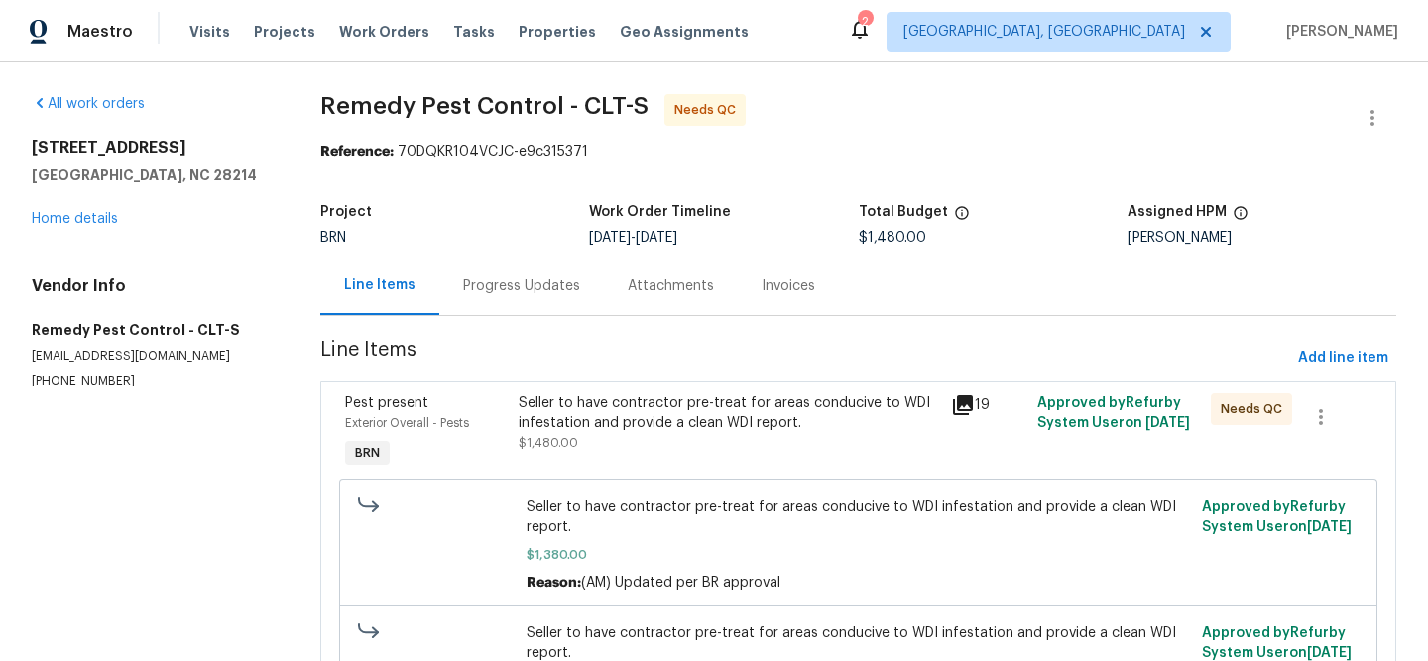
scroll to position [39, 0]
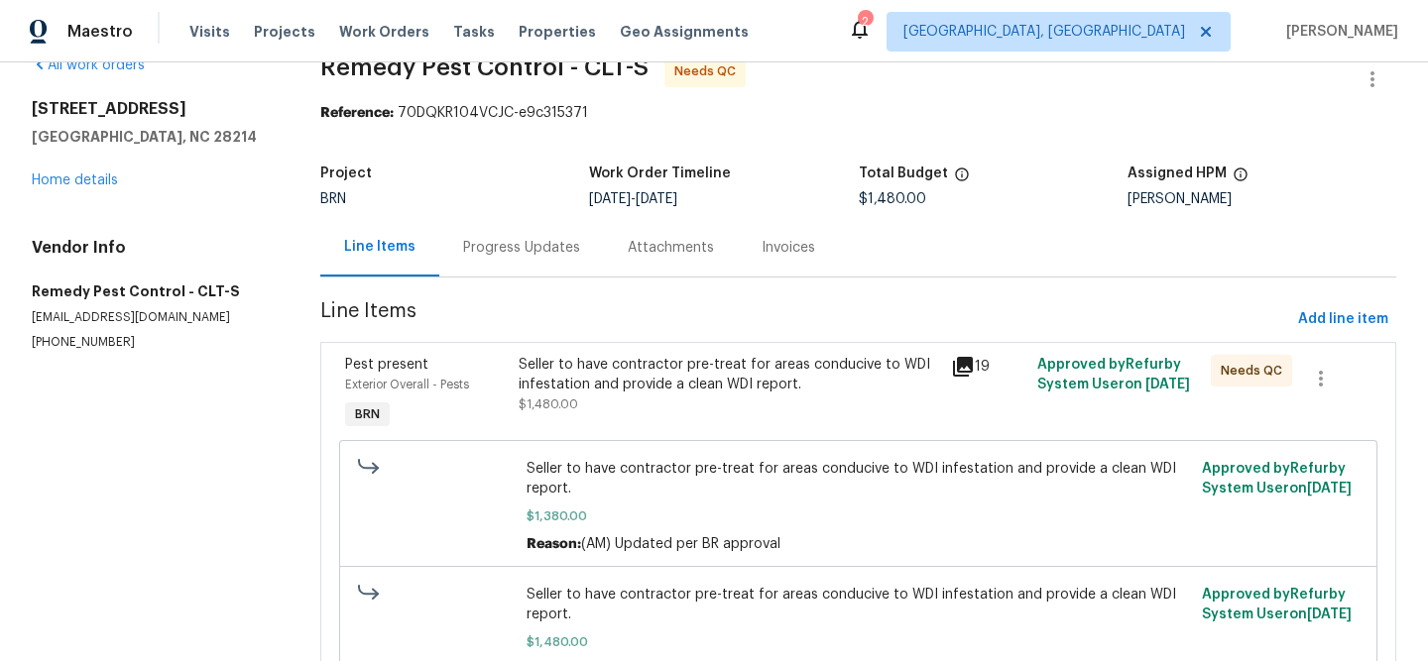
click at [458, 229] on div "Progress Updates" at bounding box center [521, 247] width 165 height 59
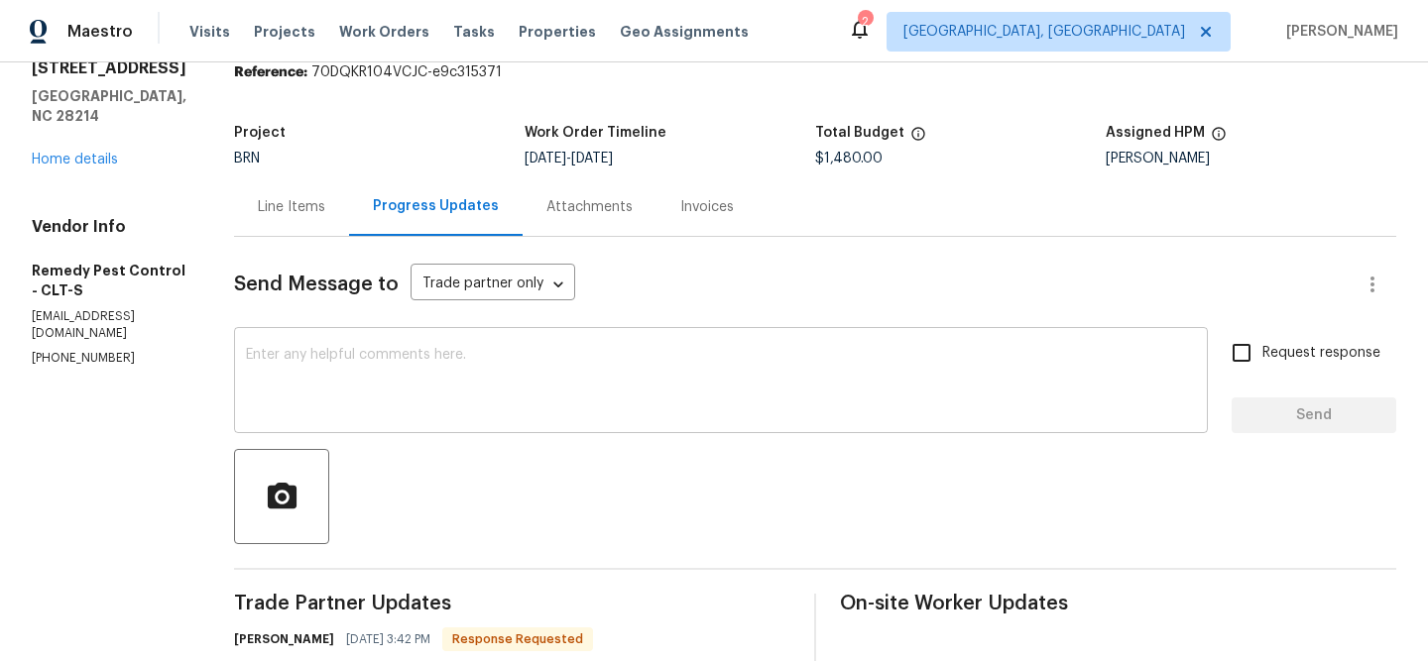
click at [414, 373] on textarea at bounding box center [721, 382] width 950 height 69
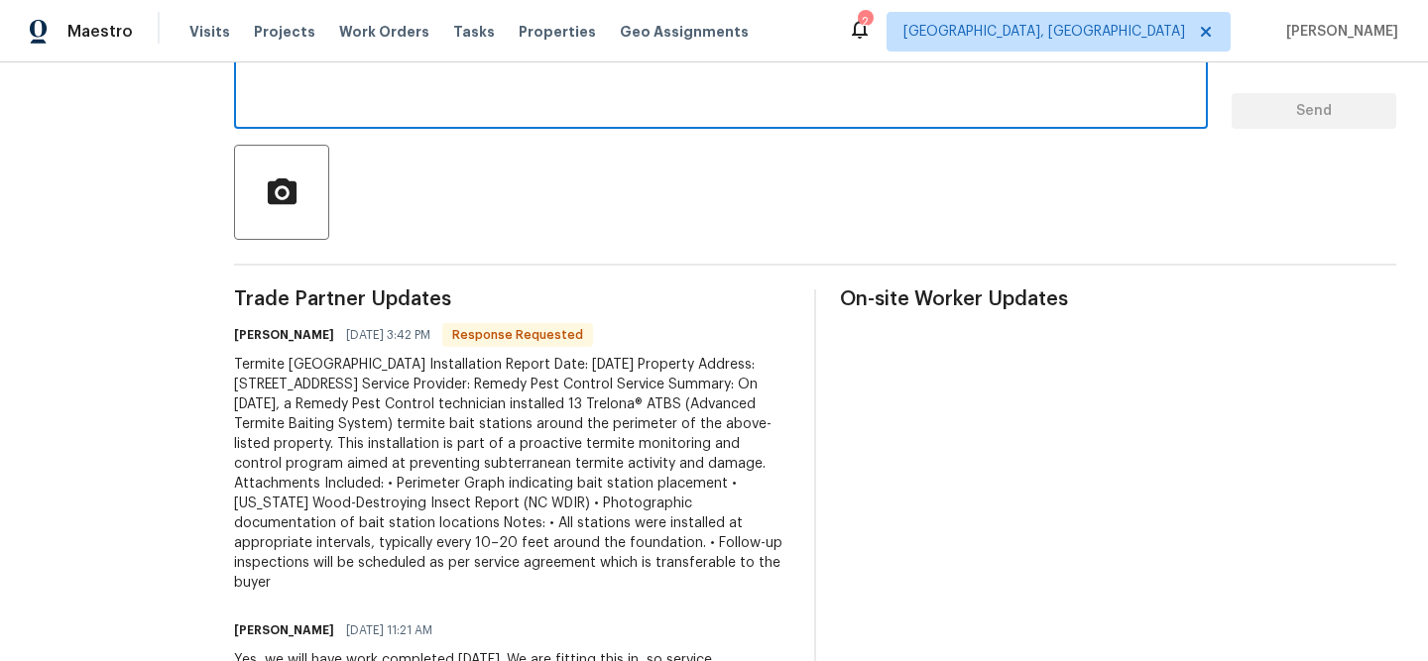
scroll to position [365, 0]
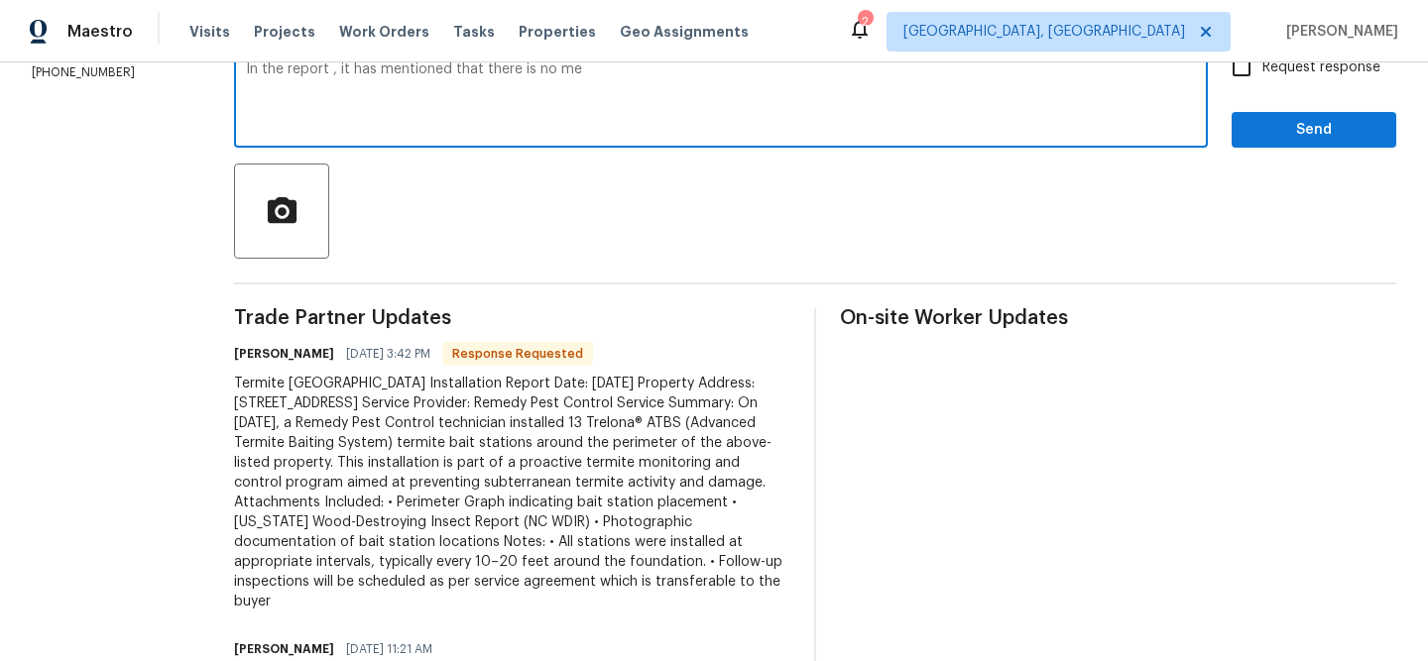
paste textarea "No control measures were performed"
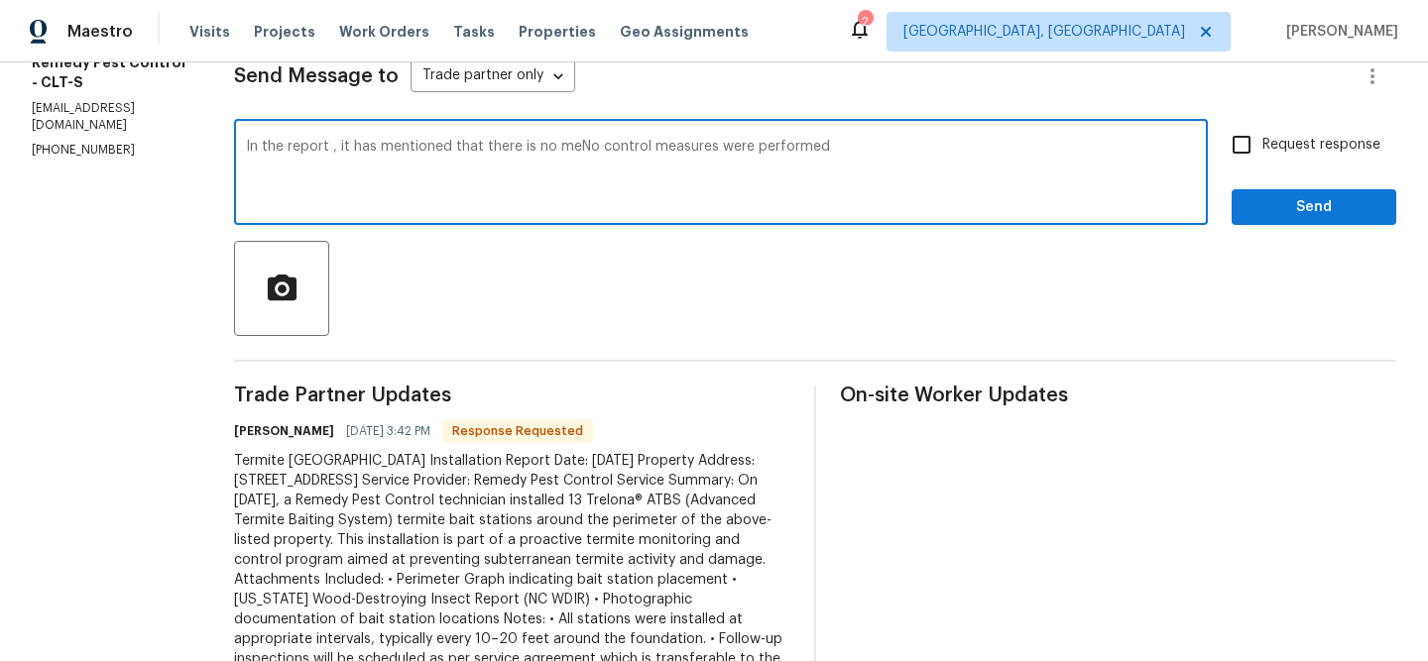
drag, startPoint x: 560, startPoint y: 148, endPoint x: 529, endPoint y: 148, distance: 31.7
click at [529, 148] on textarea "In the report , it has mentioned that there is no meNo control measures were pe…" at bounding box center [721, 174] width 950 height 69
click at [773, 160] on textarea "In the report , it has mentioned that there is no control measures were perform…" at bounding box center [721, 174] width 950 height 69
paste textarea "Termite damage in utility room left side wall and baseboard."
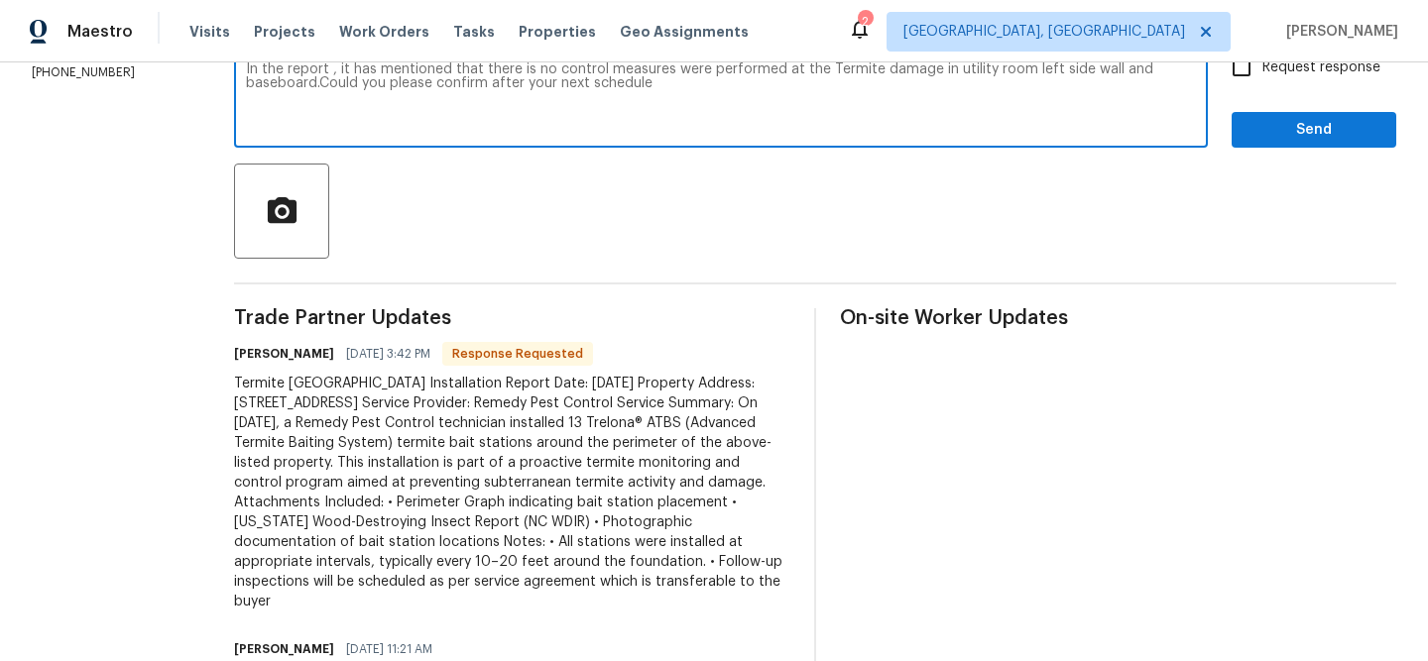
scroll to position [314, 0]
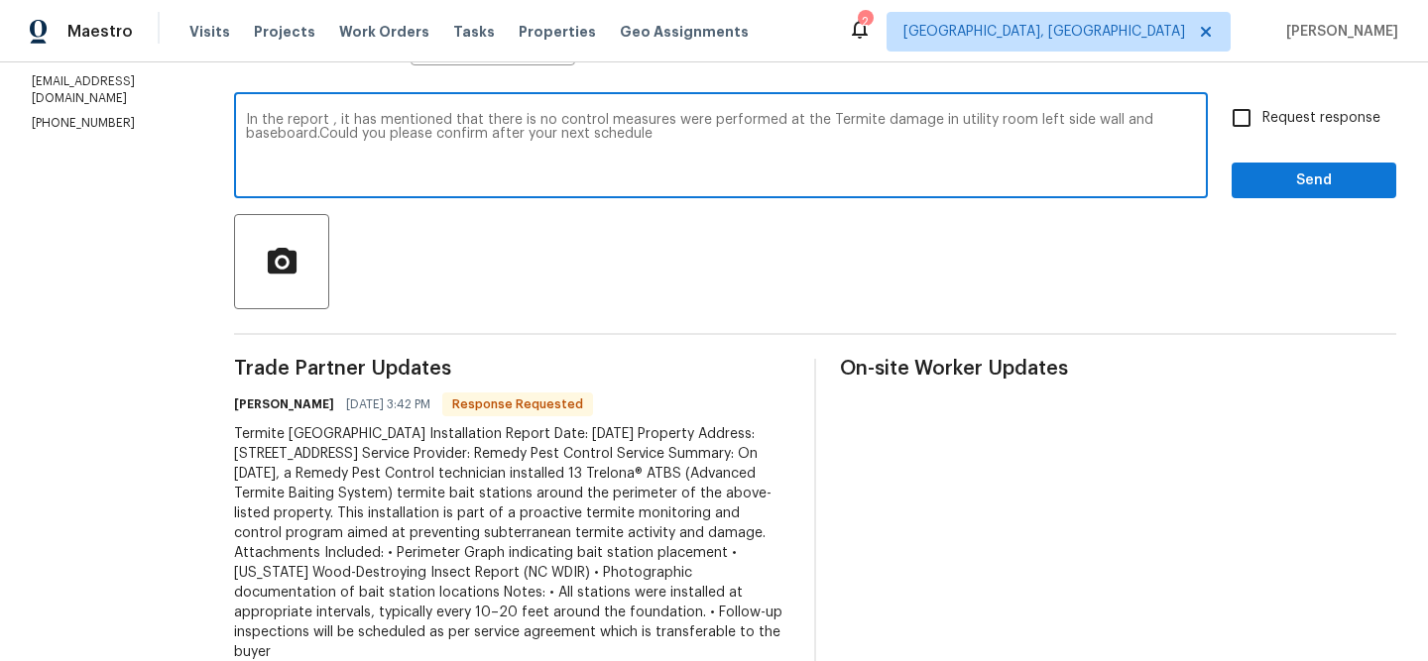
click at [649, 134] on textarea "In the report , it has mentioned that there is no control measures were perform…" at bounding box center [721, 147] width 950 height 69
type textarea "In the report , it has mentioned that there is no control measures were perform…"
click at [562, 126] on textarea "In the report , it has mentioned that there is no control measures were perform…" at bounding box center [721, 147] width 950 height 69
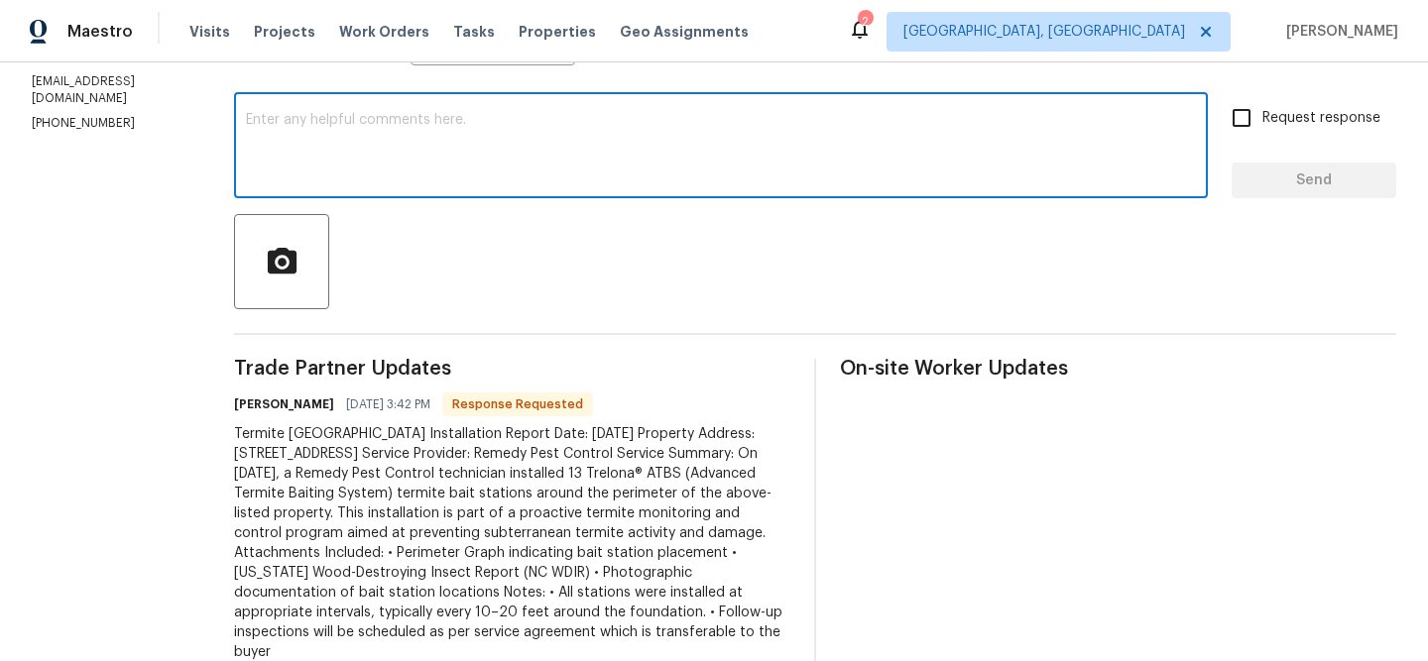
paste textarea "The report mentions that no control measures were taken for the termite damage …"
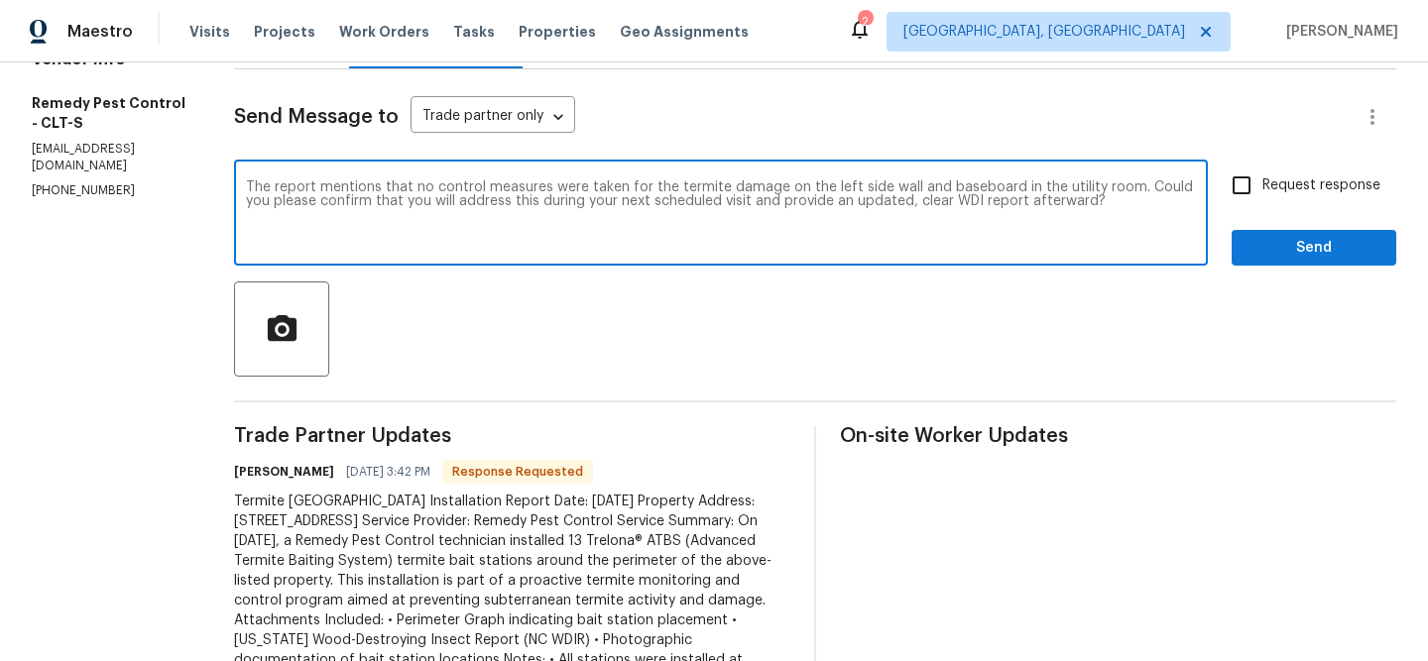
scroll to position [237, 0]
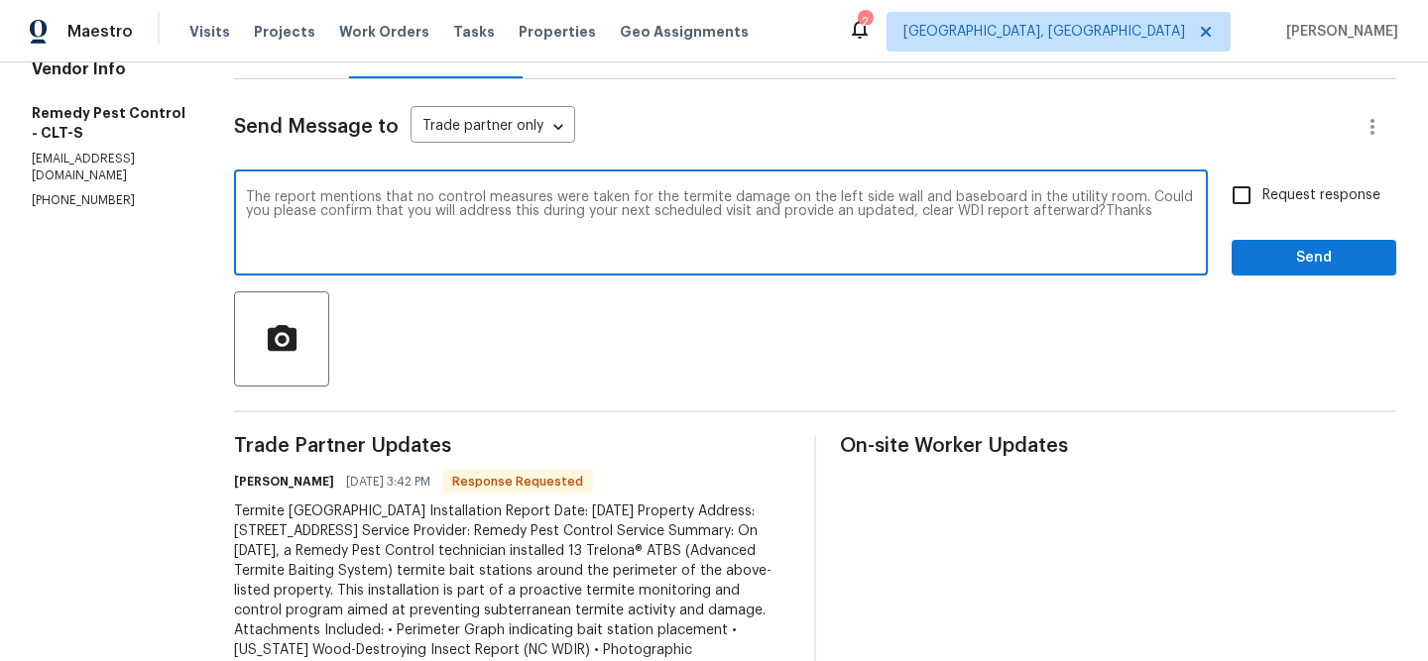
type textarea "The report mentions that no control measures were taken for the termite damage …"
click at [1259, 211] on input "Request response" at bounding box center [1242, 196] width 42 height 42
checkbox input "true"
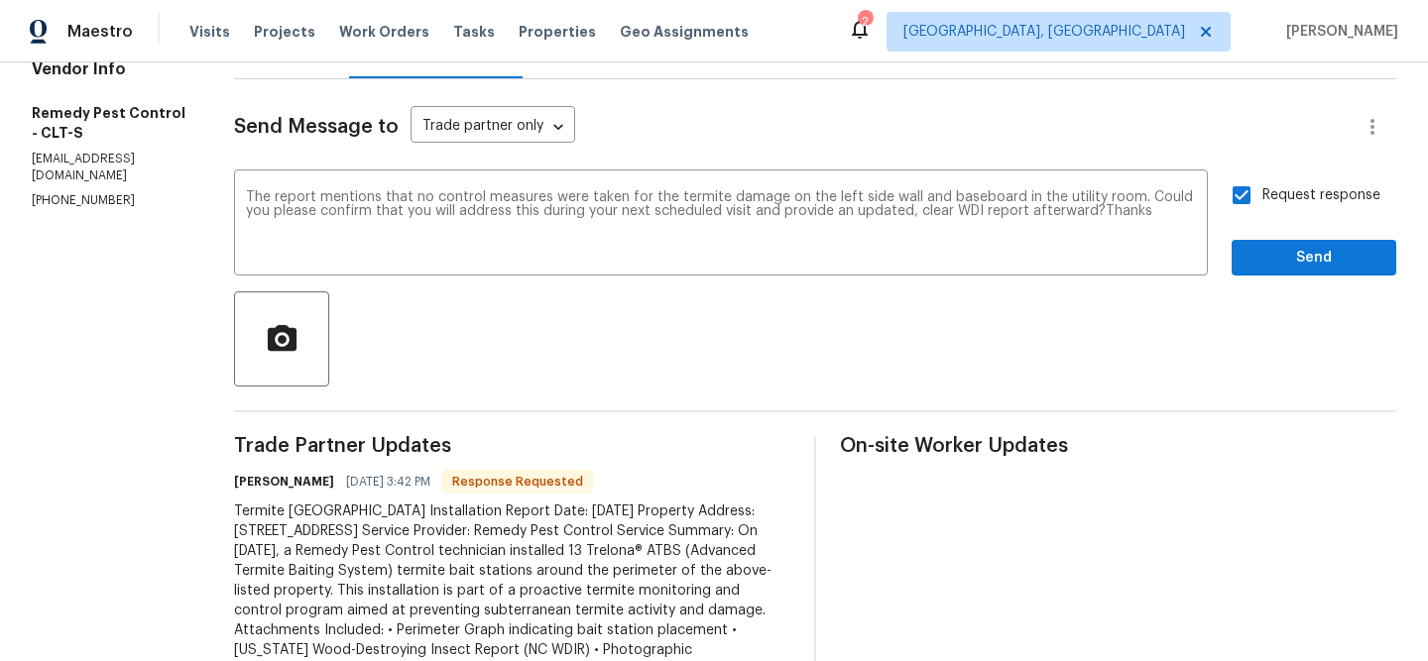
click at [1262, 256] on span "Send" at bounding box center [1313, 258] width 133 height 25
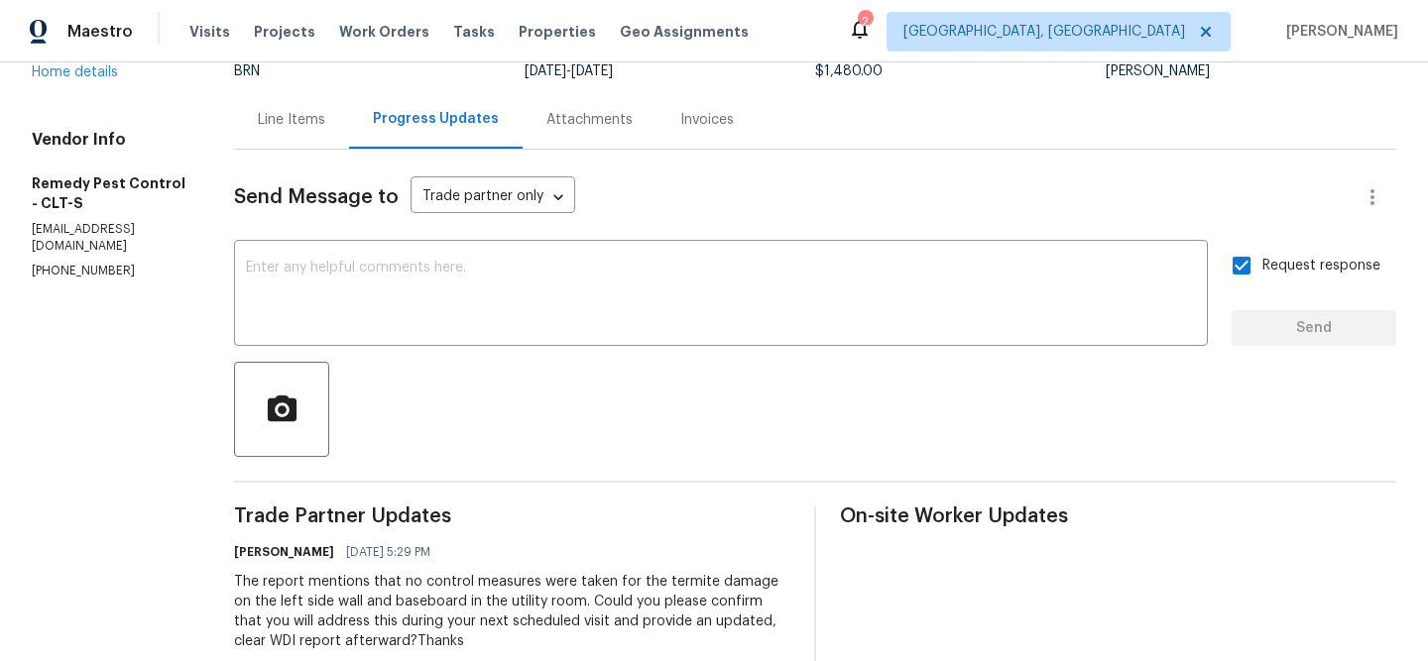
scroll to position [178, 0]
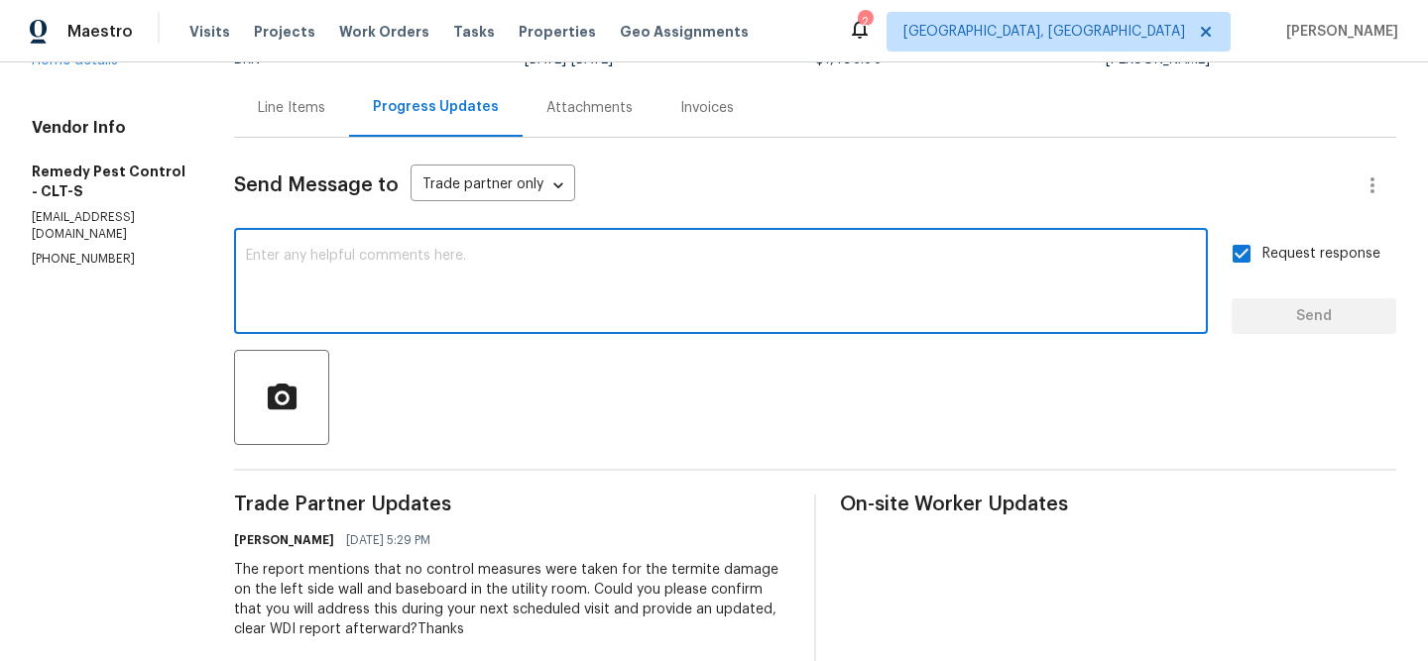
click at [296, 268] on textarea at bounding box center [721, 283] width 950 height 69
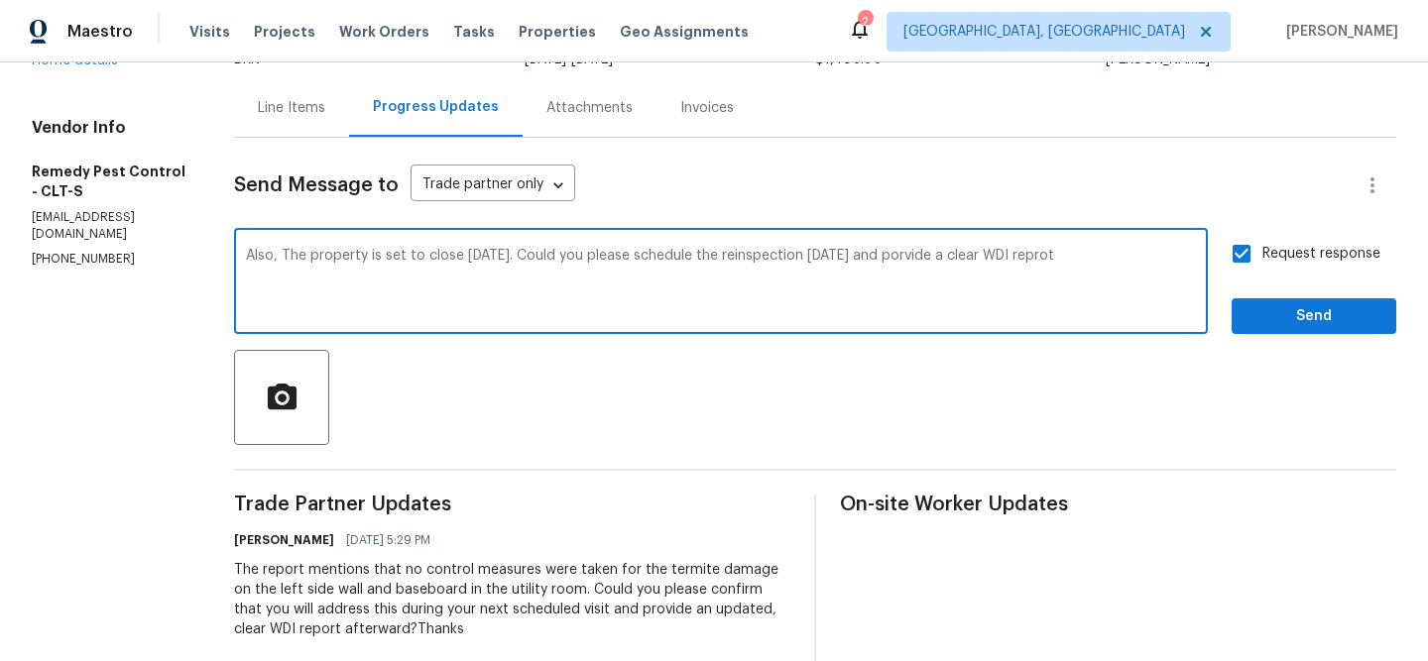
click at [538, 260] on textarea "Also, The property is set to close Tomorrow 09/03. Could you please schedule th…" at bounding box center [721, 283] width 950 height 69
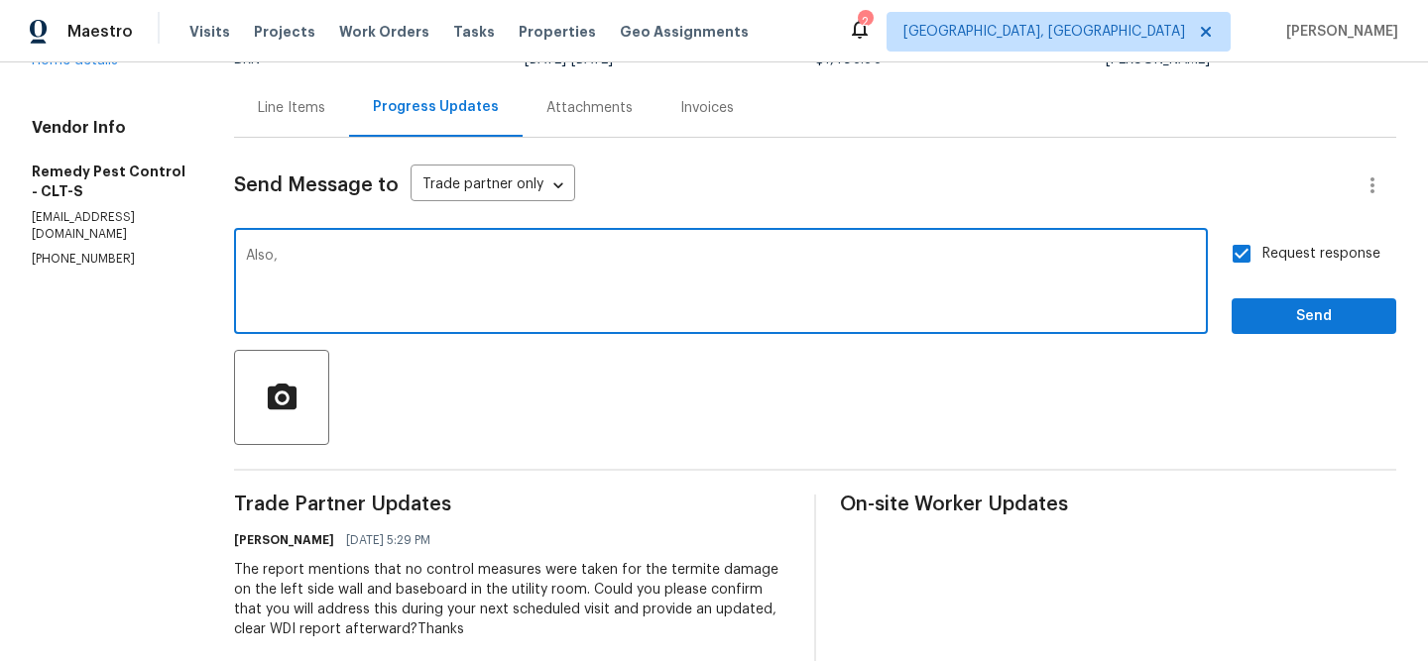
paste textarea "The property is scheduled to close tomorrow, 09/03. Could you please arrange th…"
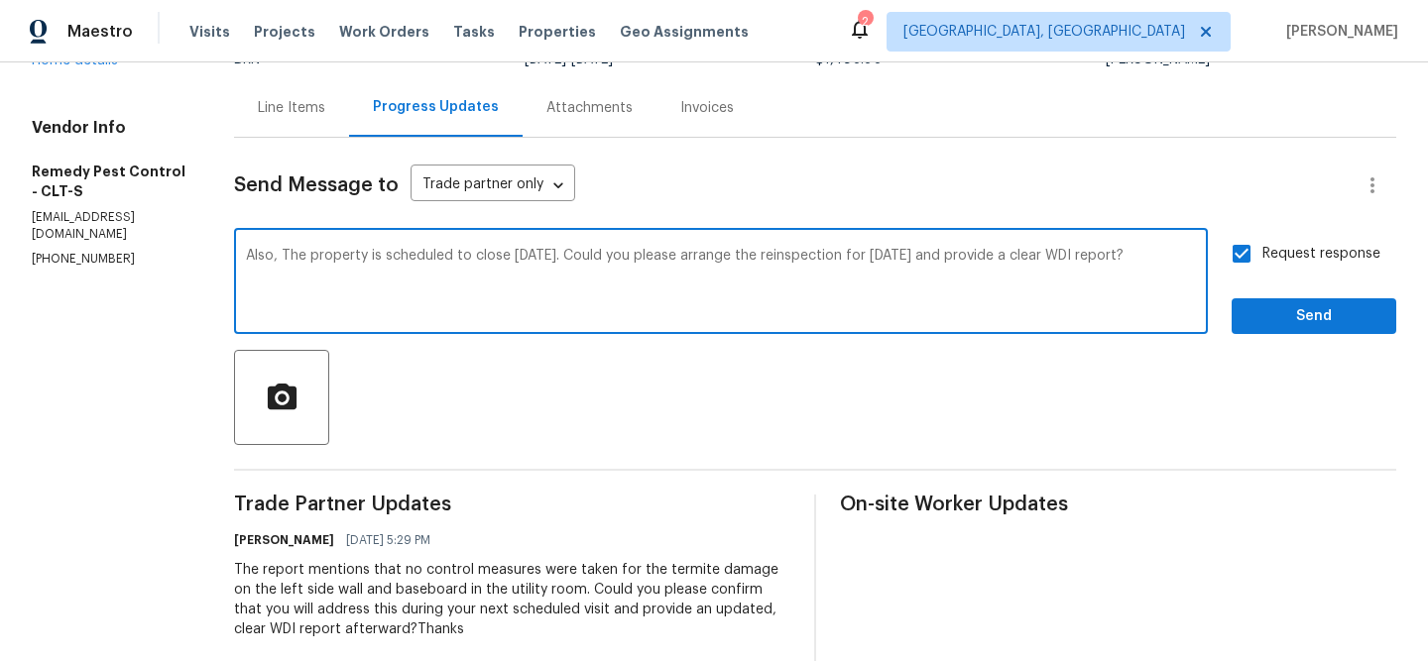
scroll to position [166, 0]
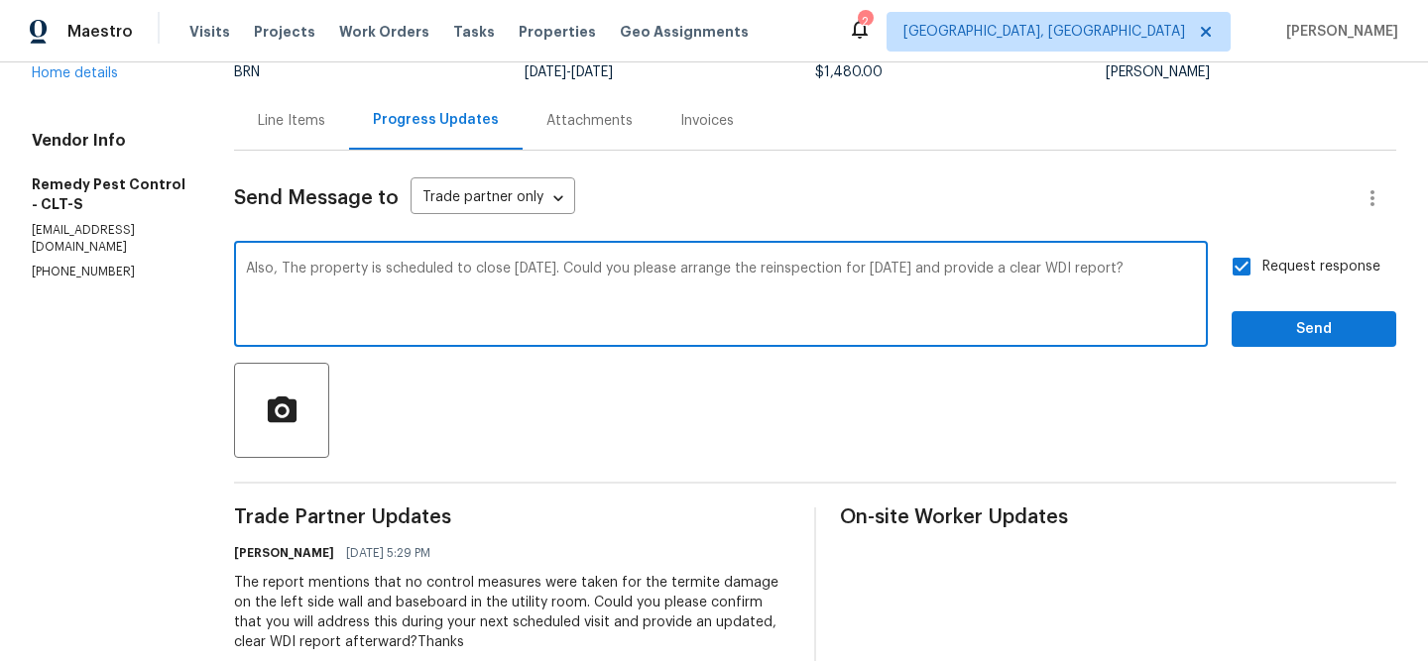
click at [736, 271] on textarea "Also, The property is scheduled to close tomorrow, 09/03. Could you please arra…" at bounding box center [721, 296] width 950 height 69
type textarea "Also, The property is scheduled to close tomorrow, 09/03. Could you please sche…"
click at [1243, 279] on input "Request response" at bounding box center [1242, 267] width 42 height 42
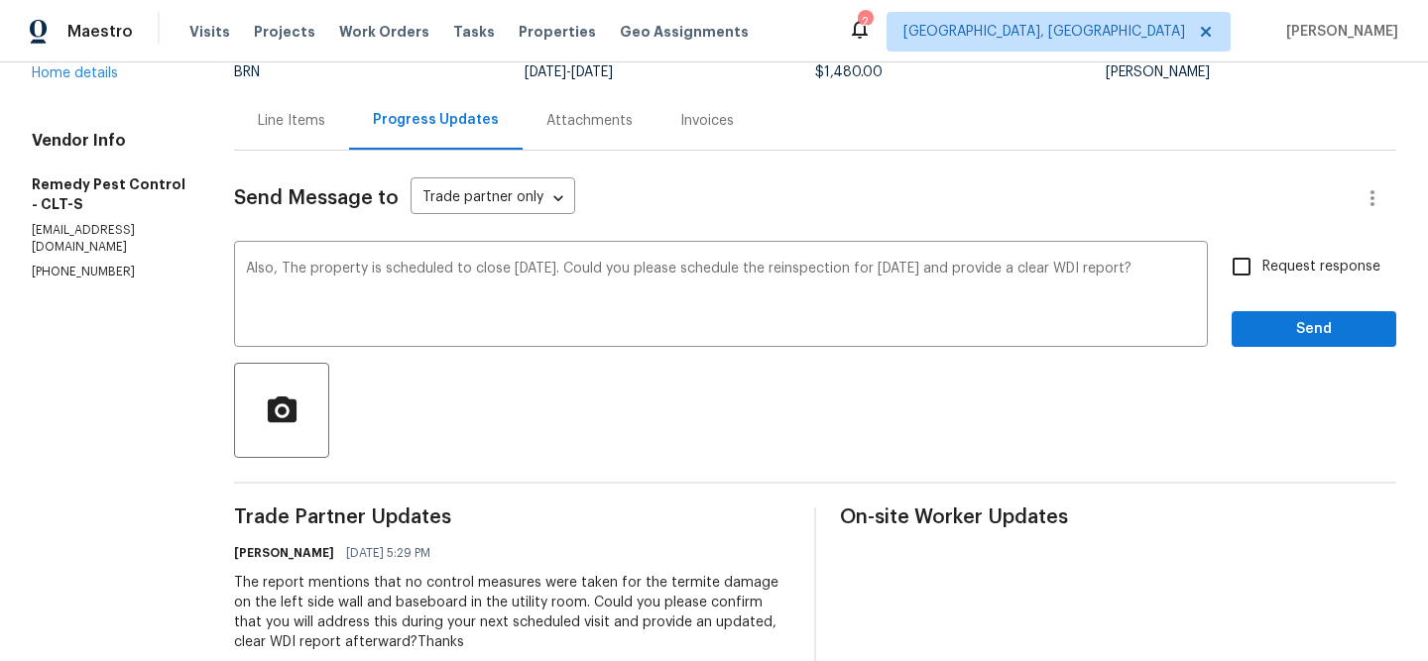
click at [1243, 279] on input "Request response" at bounding box center [1242, 267] width 42 height 42
checkbox input "true"
click at [1262, 327] on span "Send" at bounding box center [1313, 329] width 133 height 25
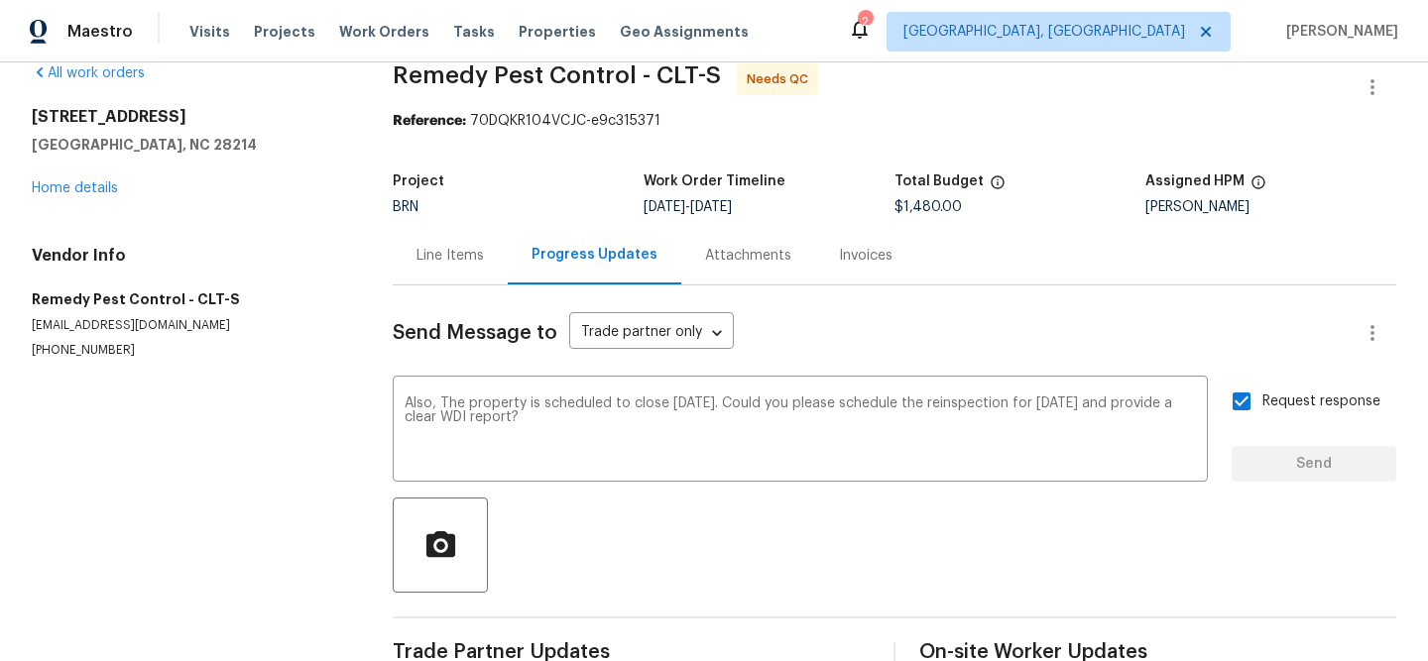
scroll to position [0, 0]
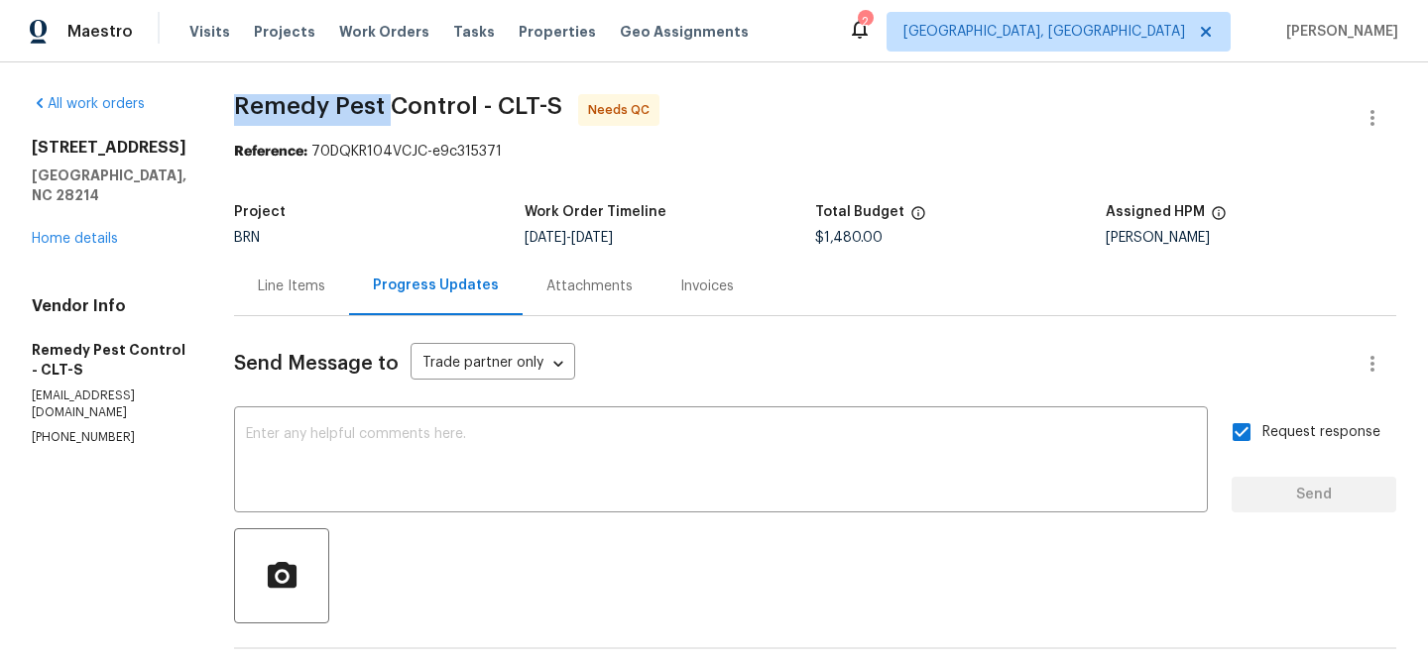
drag, startPoint x: 204, startPoint y: 106, endPoint x: 366, endPoint y: 103, distance: 161.7
copy span "Remedy Pest"
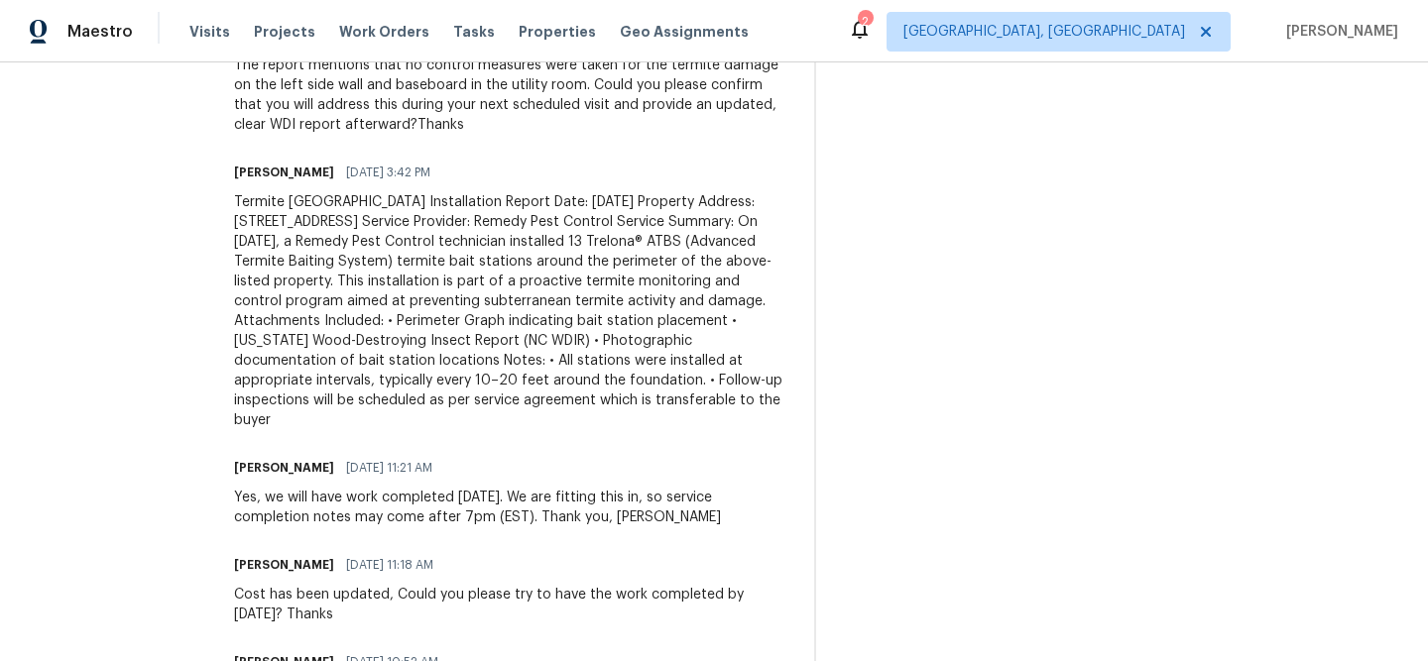
scroll to position [784, 0]
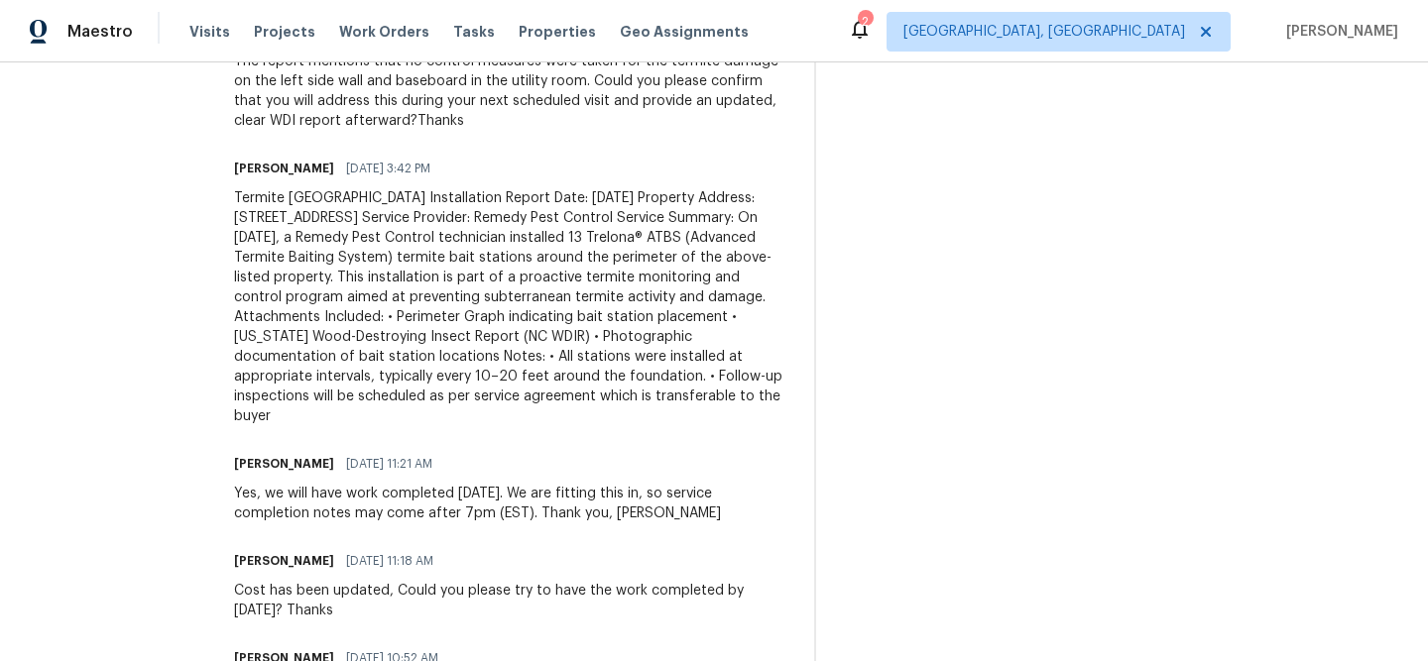
drag, startPoint x: 518, startPoint y: 358, endPoint x: 342, endPoint y: 413, distance: 183.8
click at [342, 413] on div "Termite Bait Station Installation Report Date: September 2, 2025 Property Addre…" at bounding box center [512, 307] width 556 height 238
copy div "All stations were installed at appropriate intervals, typically every 10–20 fee…"
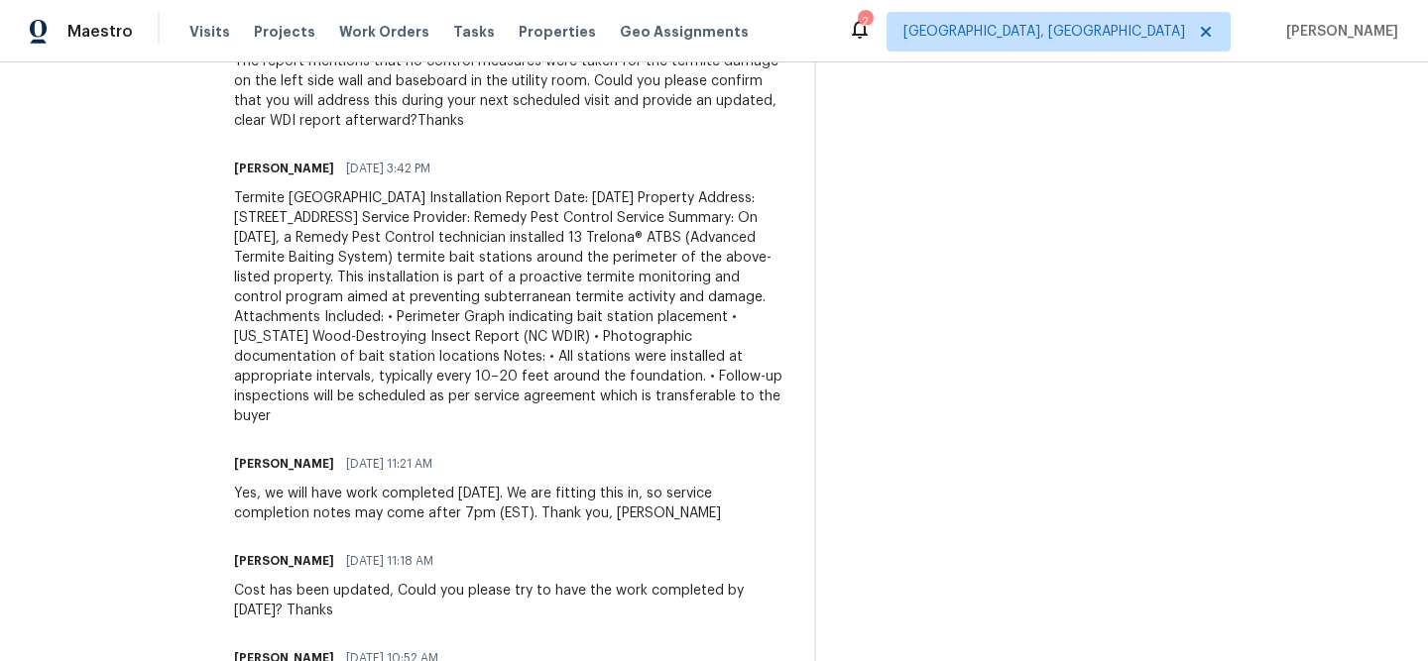
click at [408, 319] on div "Termite Bait Station Installation Report Date: September 2, 2025 Property Addre…" at bounding box center [512, 307] width 556 height 238
drag, startPoint x: 633, startPoint y: 240, endPoint x: 307, endPoint y: 408, distance: 365.9
click at [307, 408] on div "Termite Bait Station Installation Report Date: September 2, 2025 Property Addre…" at bounding box center [512, 307] width 556 height 238
copy div "technician installed 13 Trelona® ATBS (Advanced Termite Baiting System) termite…"
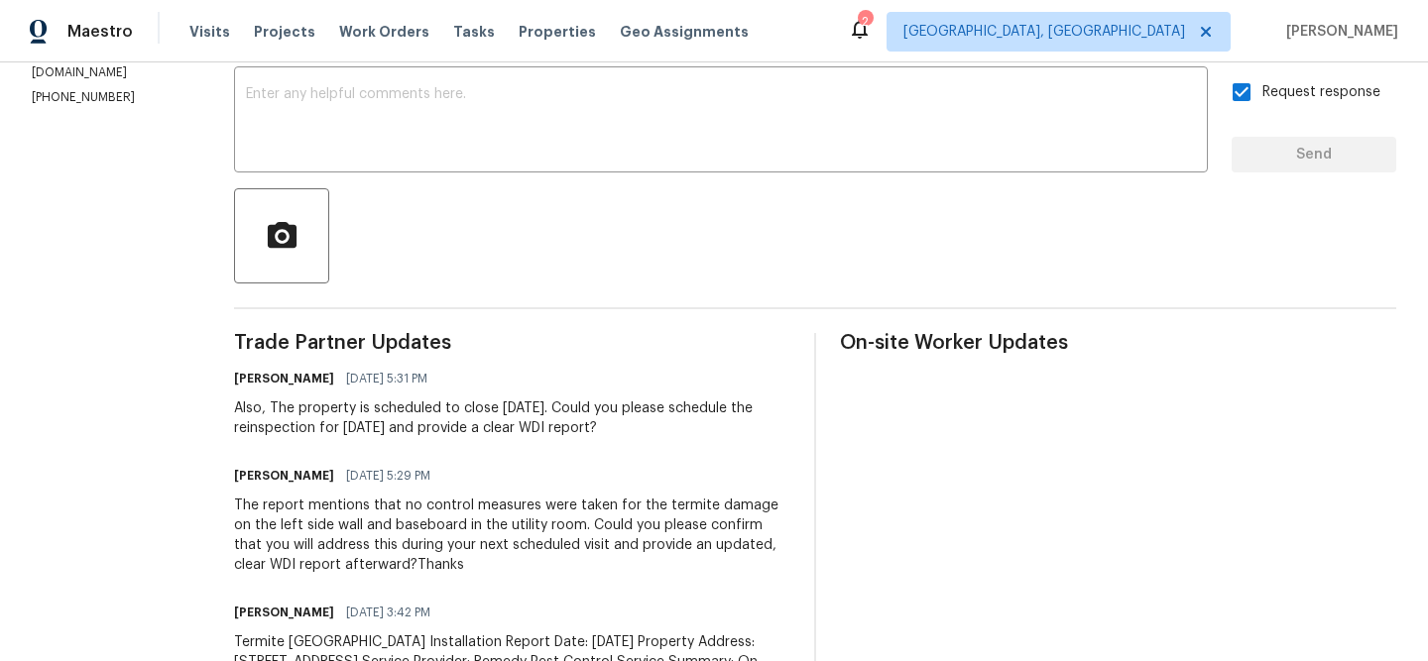
scroll to position [193, 0]
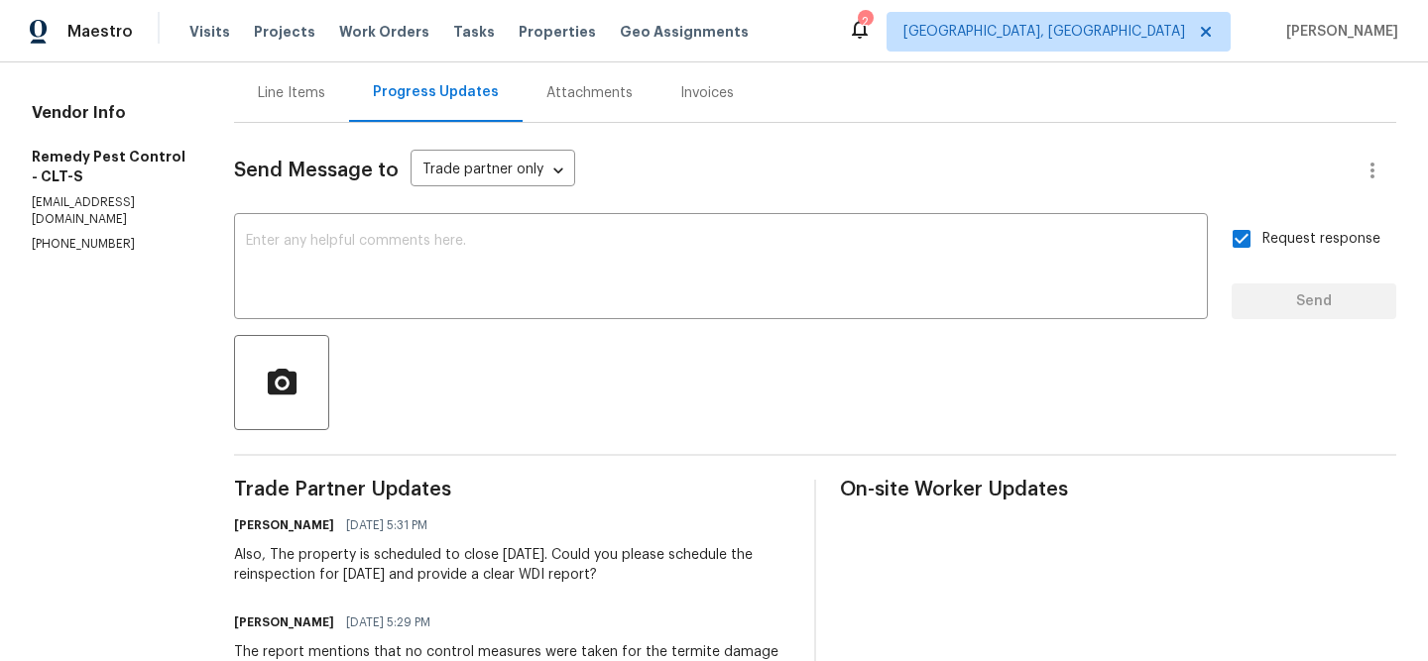
click at [117, 219] on p "info@remedypest.com" at bounding box center [109, 211] width 155 height 34
copy p "info@remedypest.com"
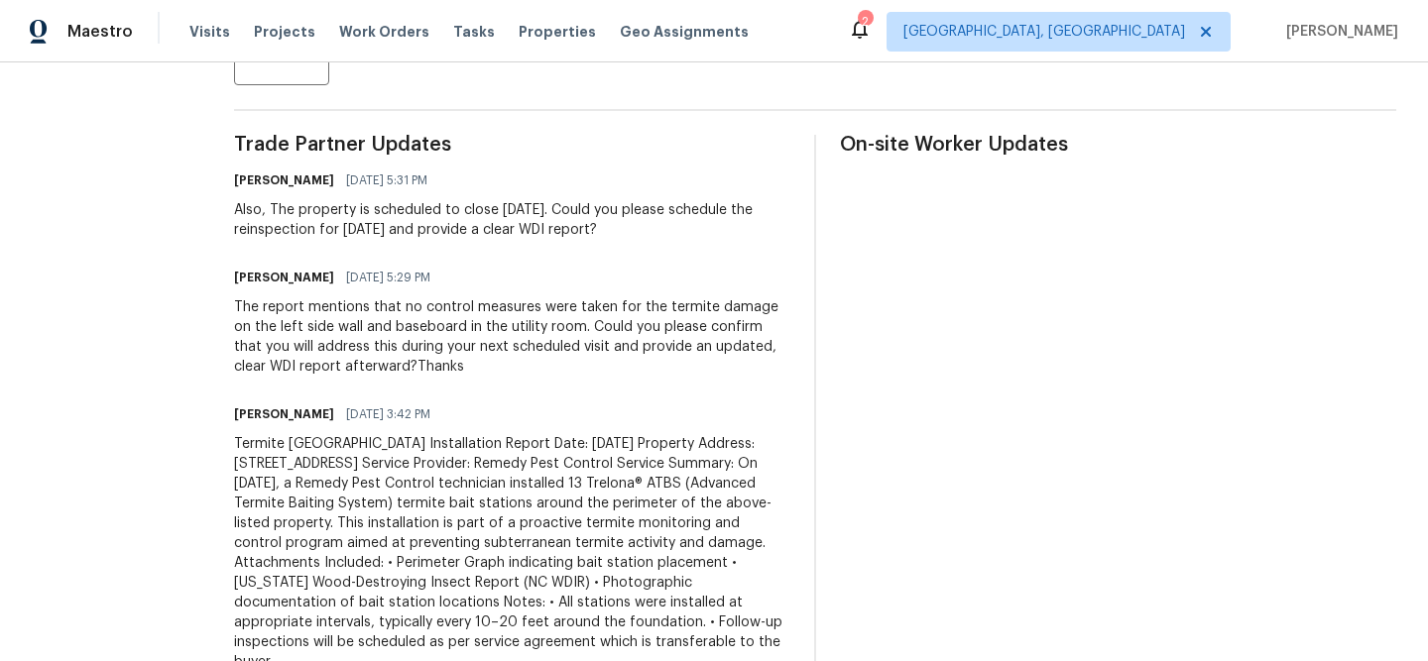
scroll to position [578, 0]
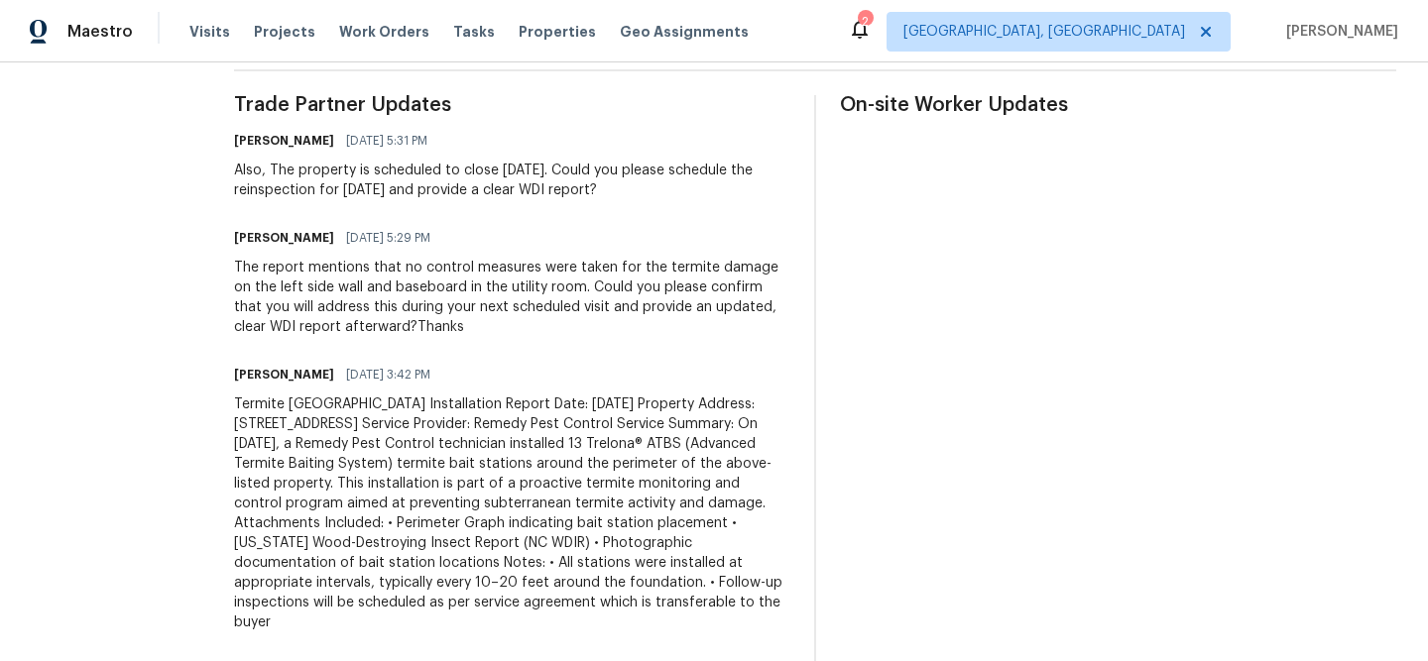
click at [281, 280] on div "The report mentions that no control measures were taken for the termite damage …" at bounding box center [512, 297] width 556 height 79
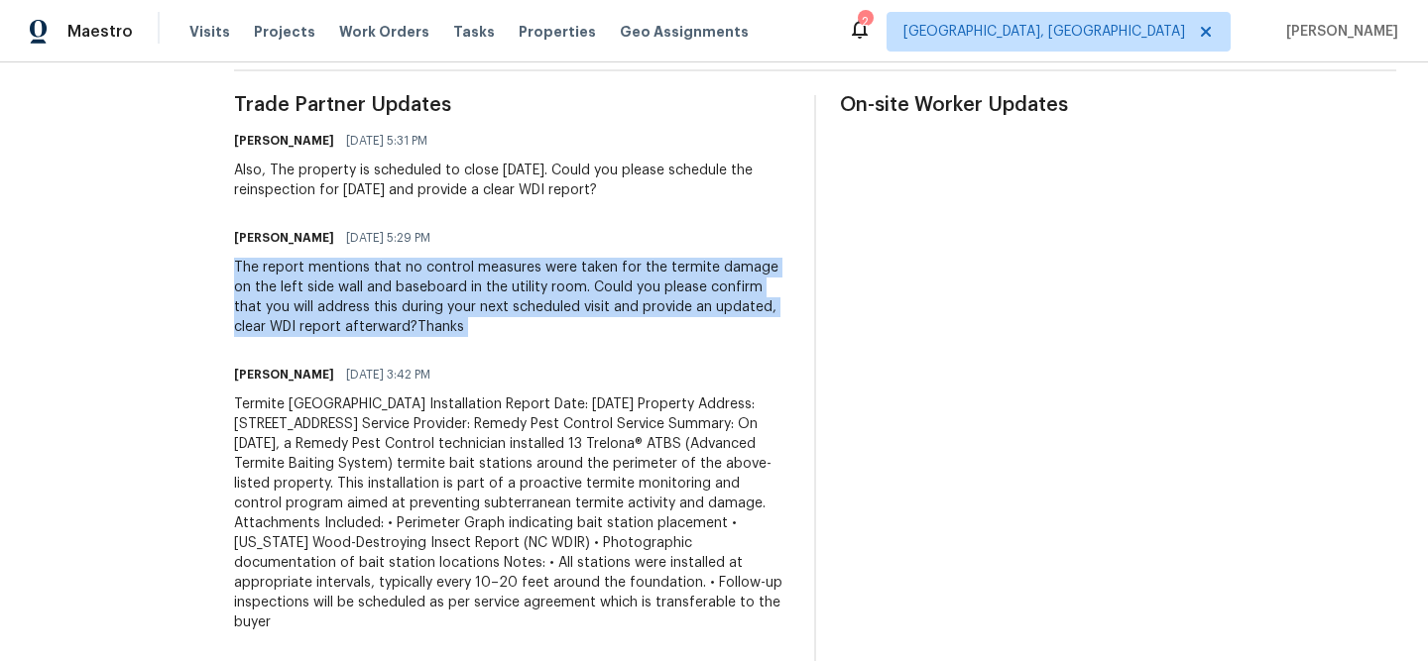
click at [281, 280] on div "The report mentions that no control measures were taken for the termite damage …" at bounding box center [512, 297] width 556 height 79
copy div "The report mentions that no control measures were taken for the termite damage …"
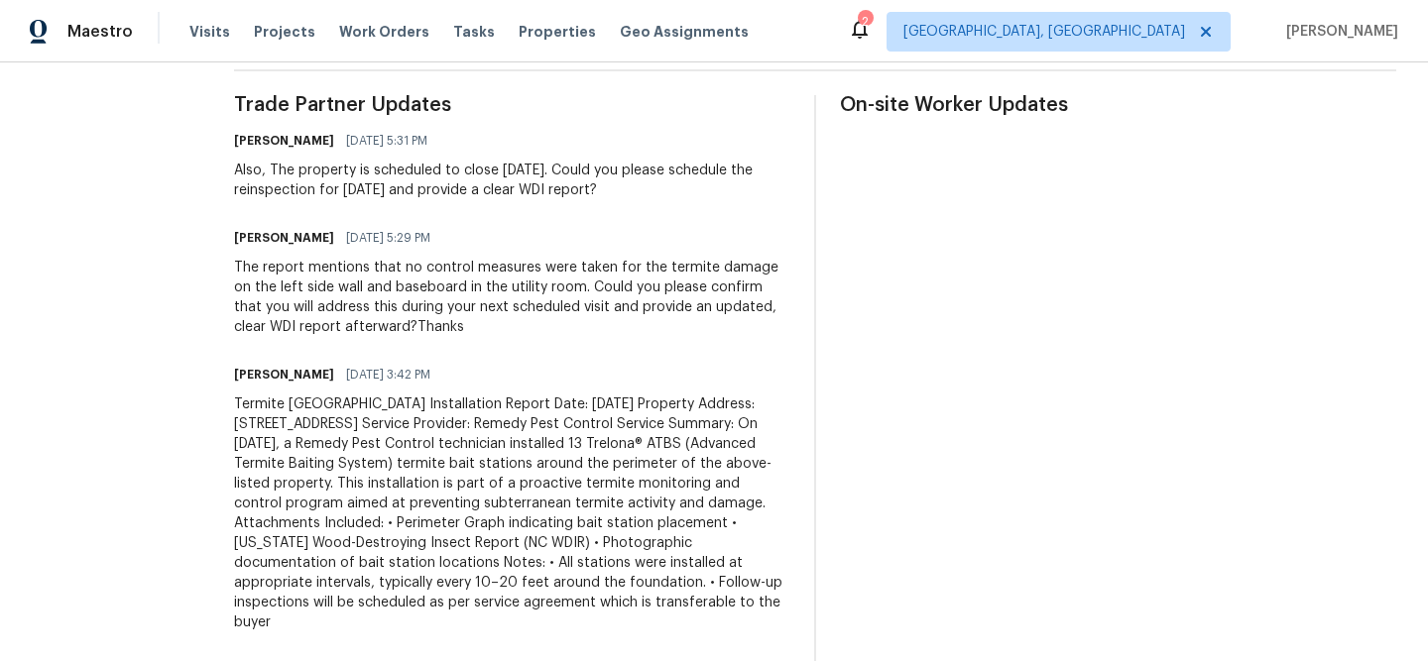
click at [349, 178] on div "Also, The property is scheduled to close tomorrow, 09/03. Could you please sche…" at bounding box center [512, 181] width 556 height 40
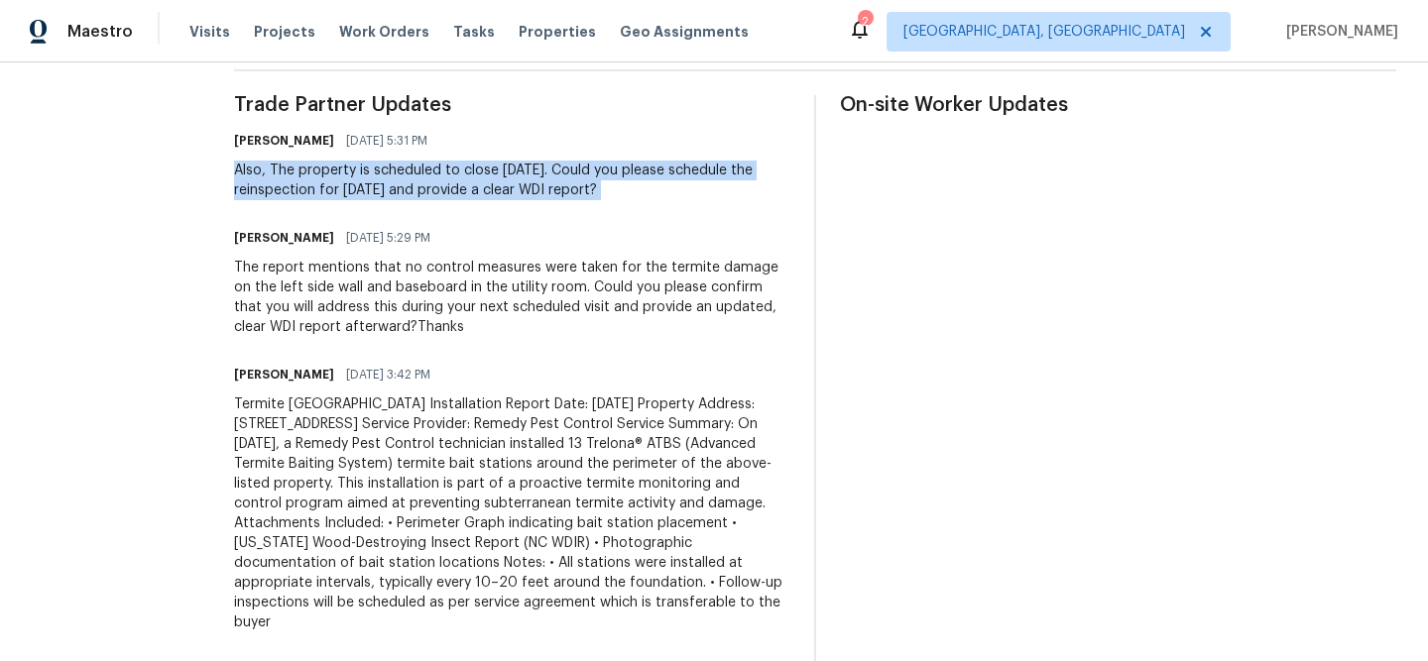
click at [349, 178] on div "Also, The property is scheduled to close tomorrow, 09/03. Could you please sche…" at bounding box center [512, 181] width 556 height 40
copy div "Also, The property is scheduled to close tomorrow, 09/03. Could you please sche…"
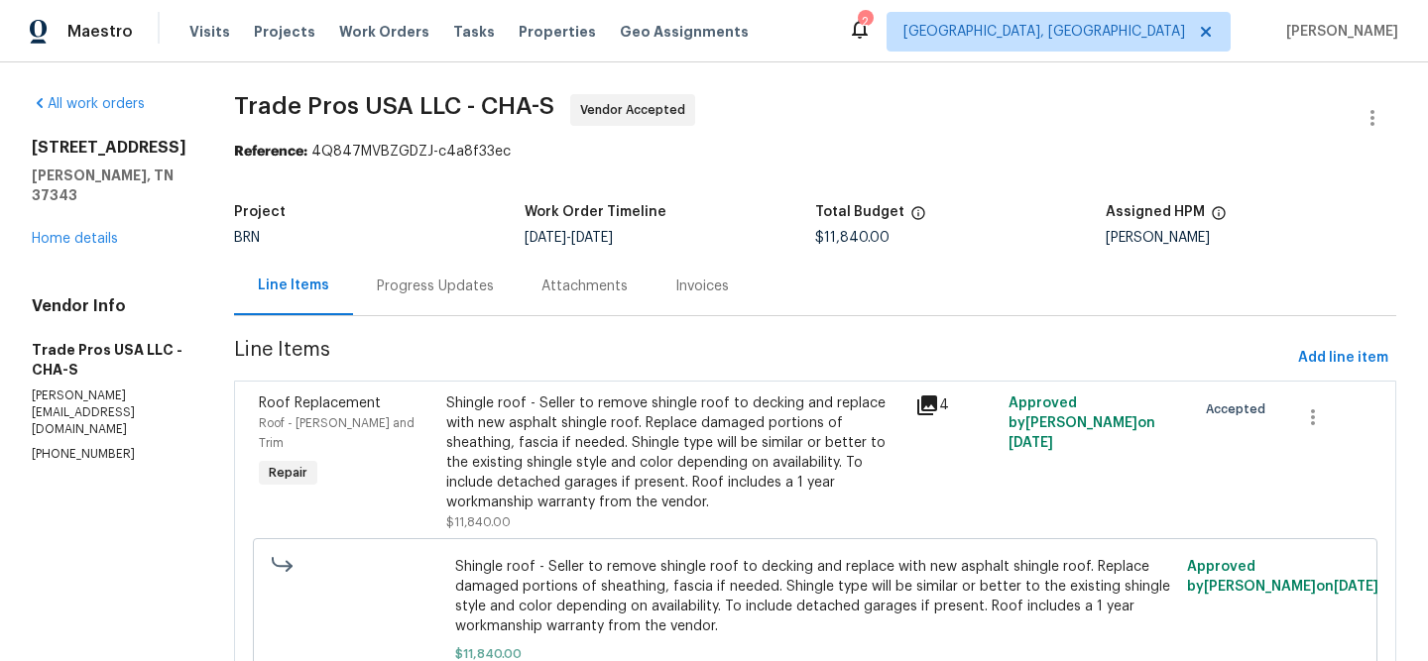
click at [519, 295] on div "Attachments" at bounding box center [585, 286] width 134 height 59
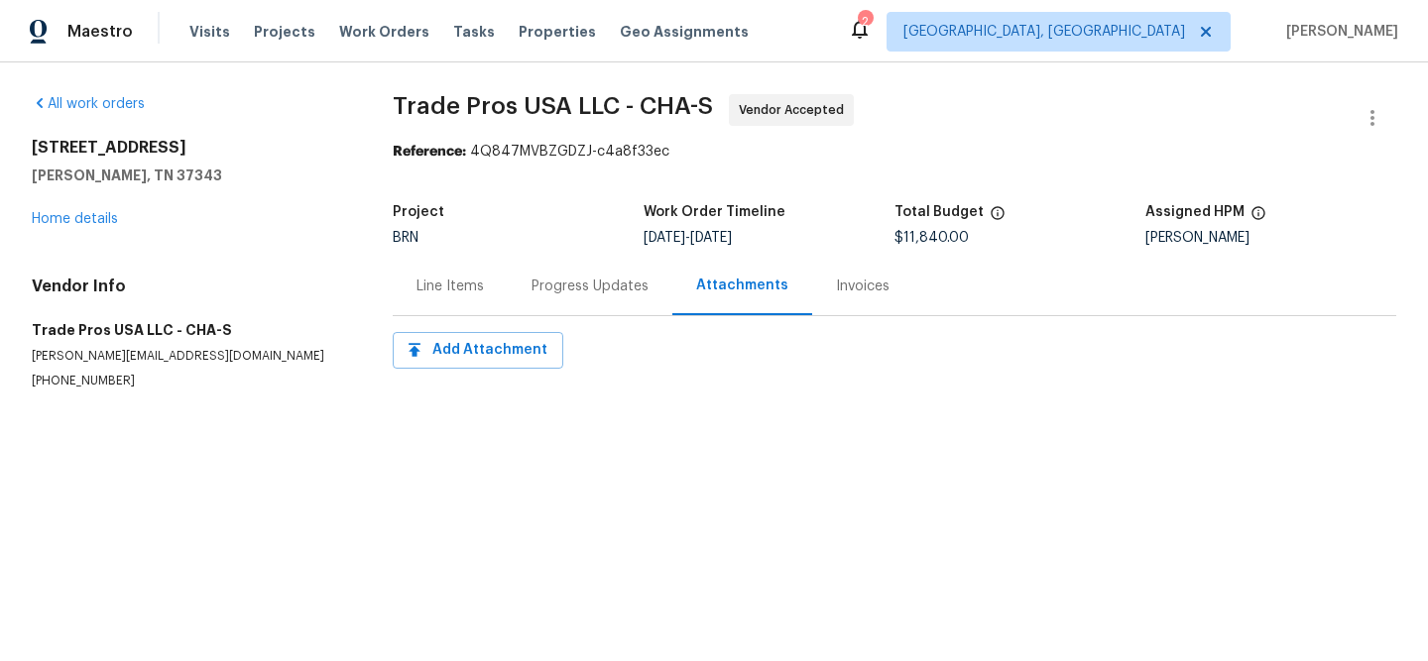
click at [521, 293] on div "Progress Updates" at bounding box center [590, 286] width 165 height 59
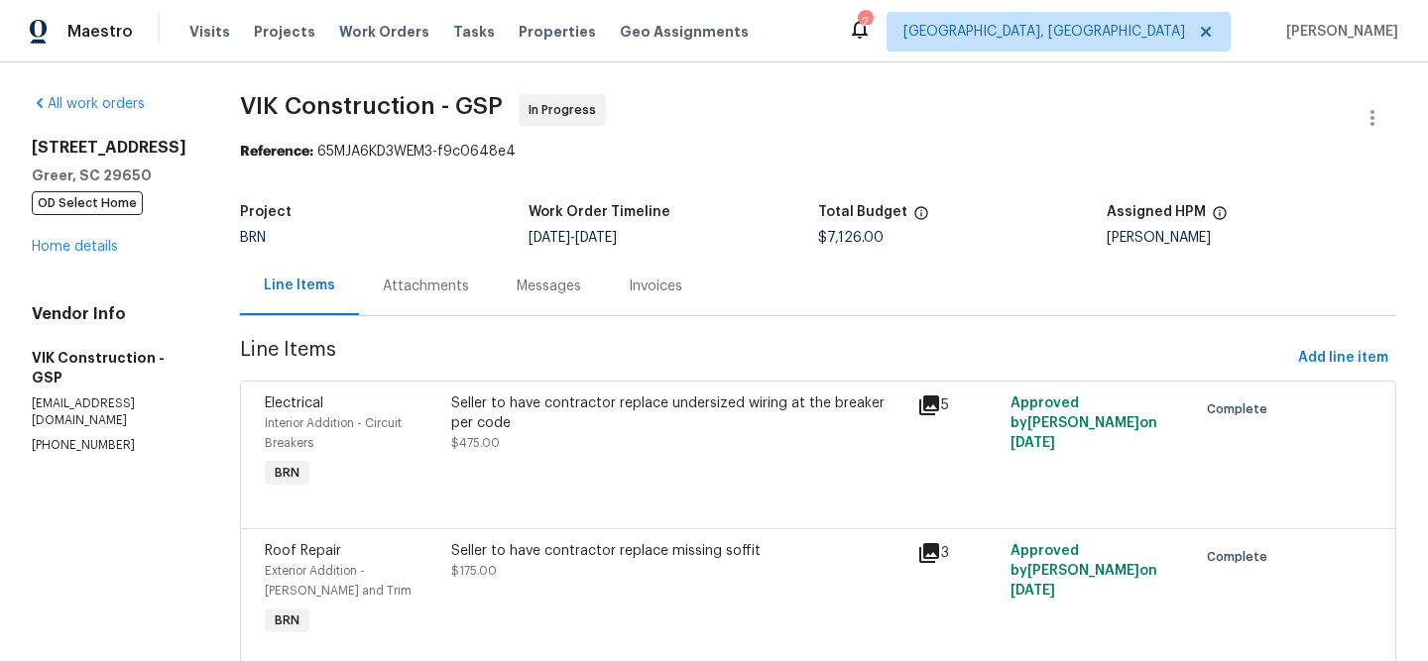
click at [530, 287] on div "Messages" at bounding box center [549, 286] width 112 height 59
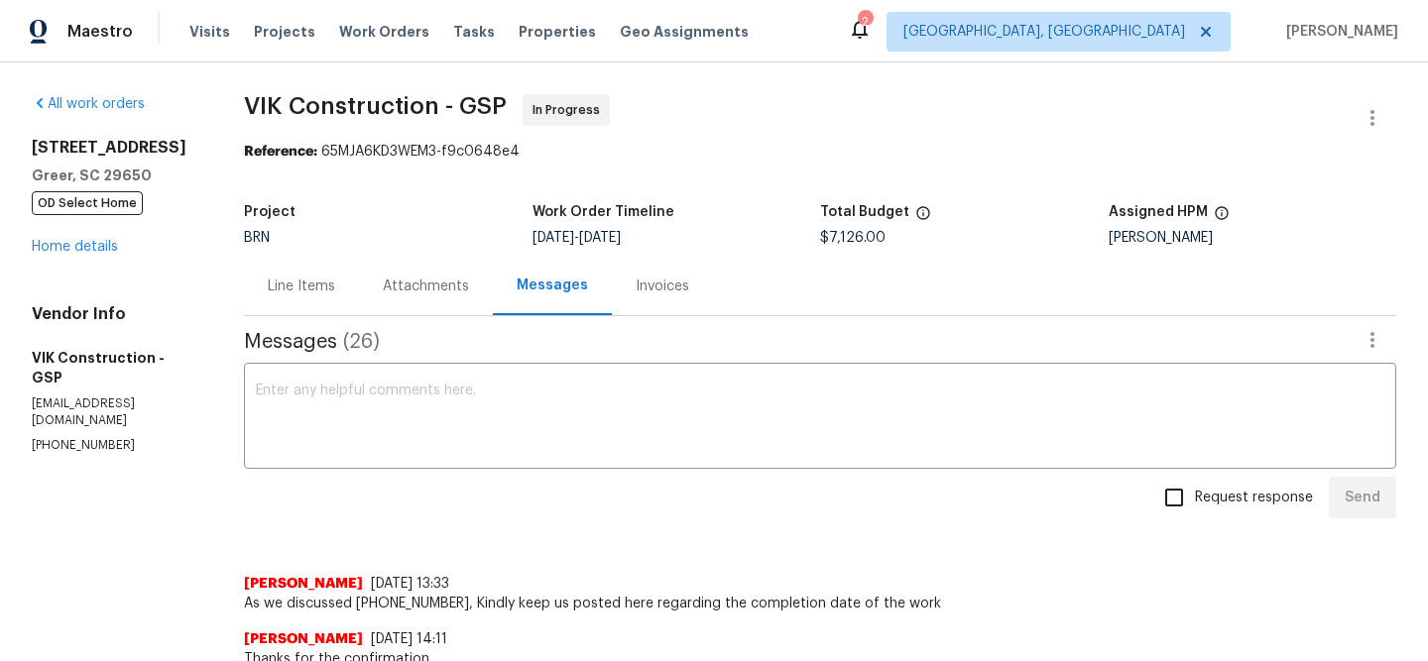
click at [493, 290] on div "Attachments" at bounding box center [426, 286] width 134 height 59
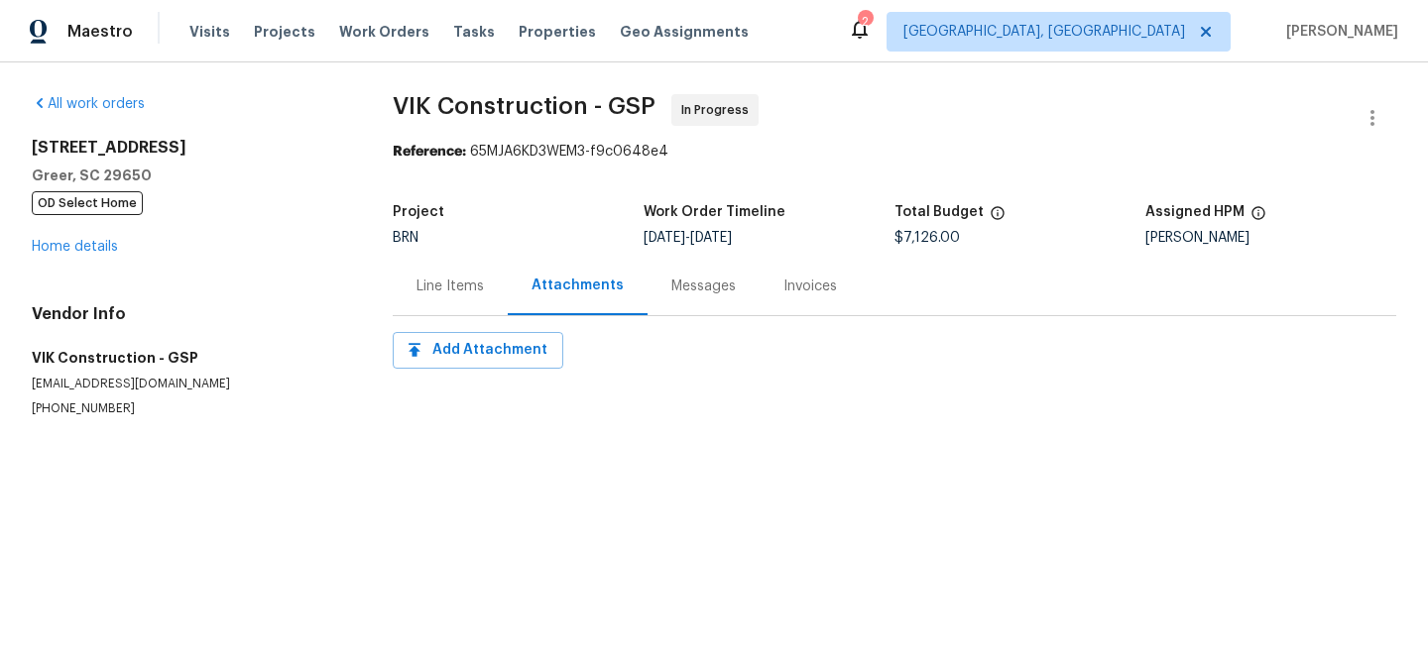
click at [675, 267] on div "Messages" at bounding box center [704, 286] width 112 height 59
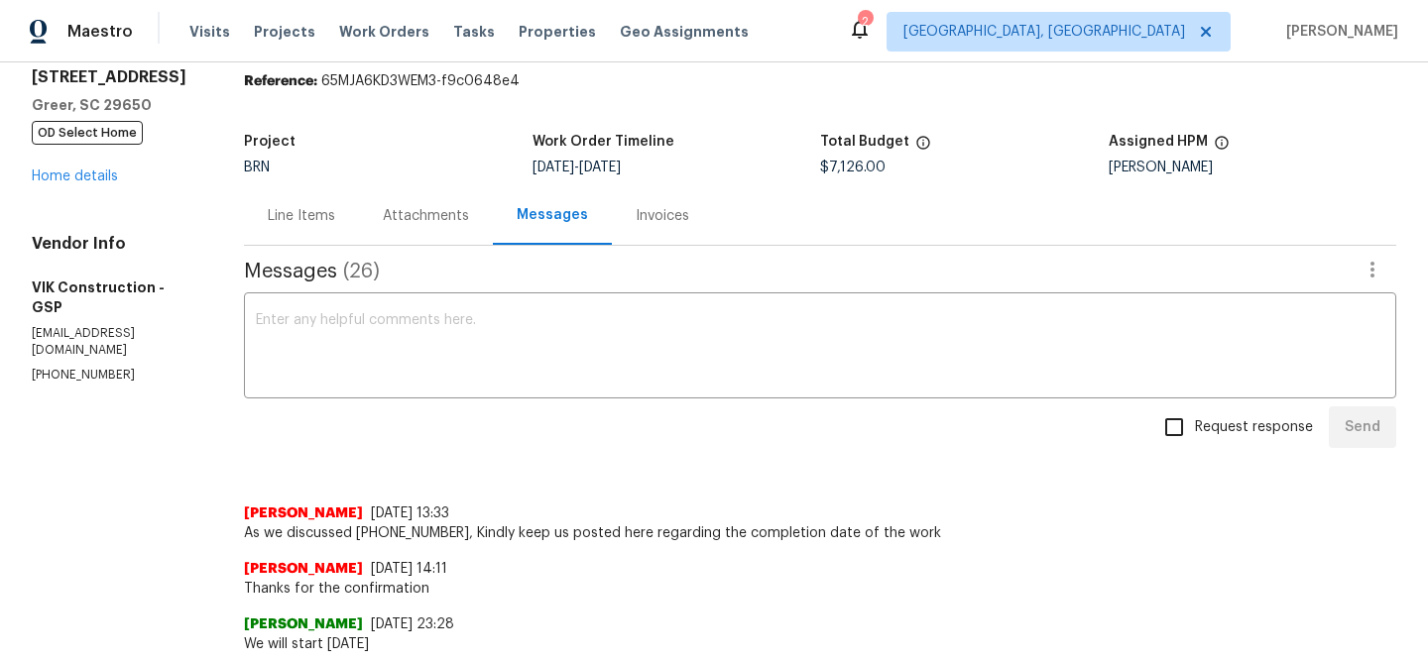
scroll to position [186, 0]
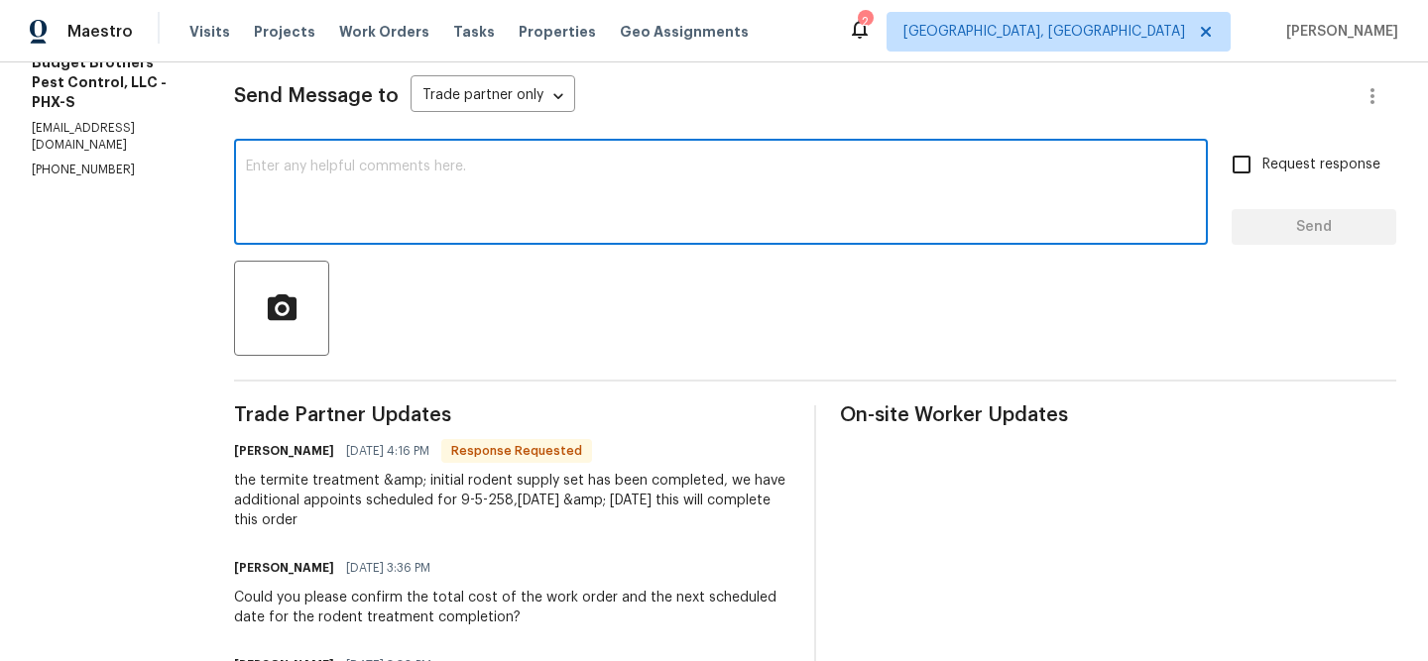
click at [373, 219] on textarea at bounding box center [721, 194] width 950 height 69
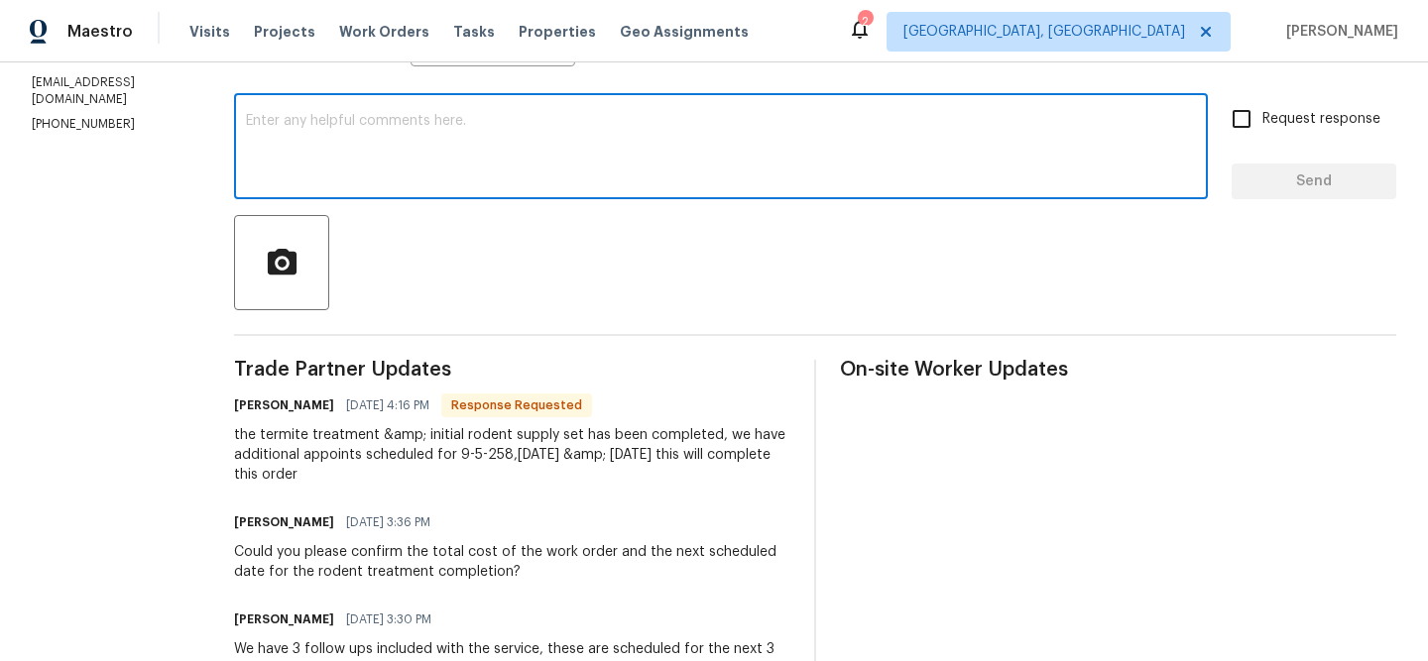
scroll to position [295, 0]
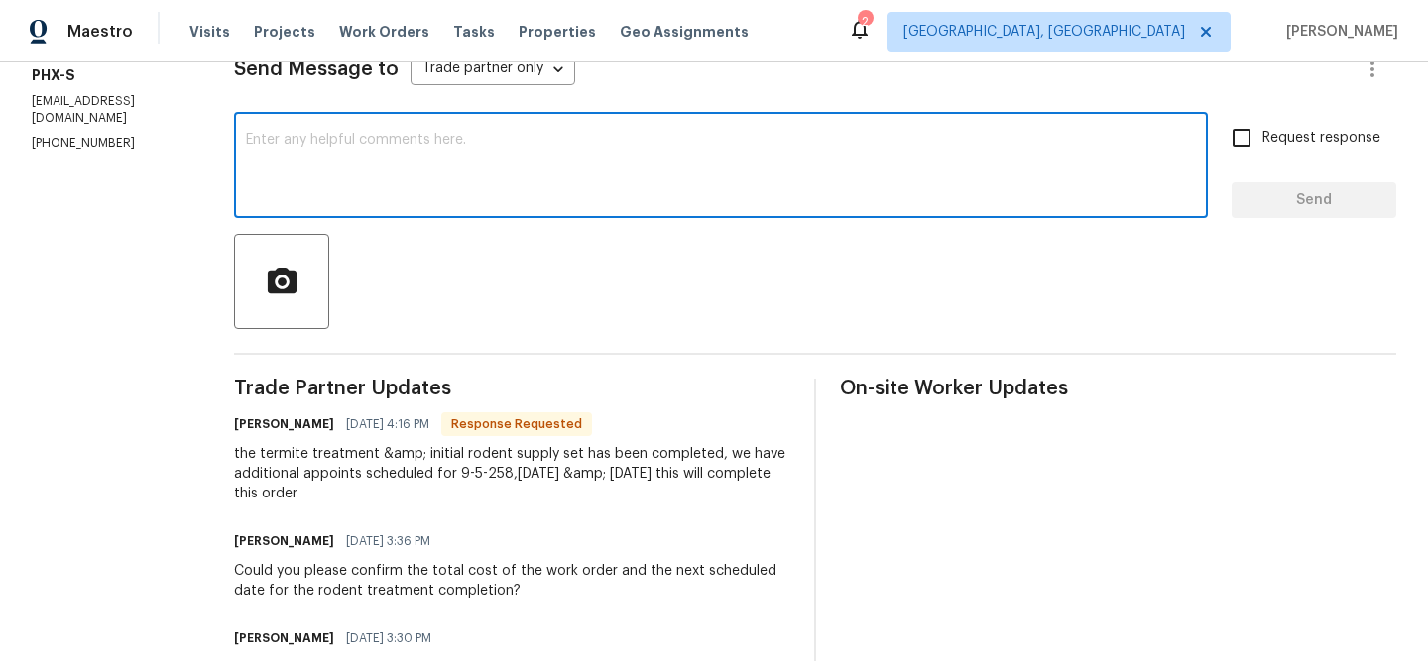
click at [390, 190] on textarea at bounding box center [721, 167] width 950 height 69
type textarea "Thanks for the confirmation"
click at [1248, 130] on input "Request response" at bounding box center [1242, 138] width 42 height 42
checkbox input "true"
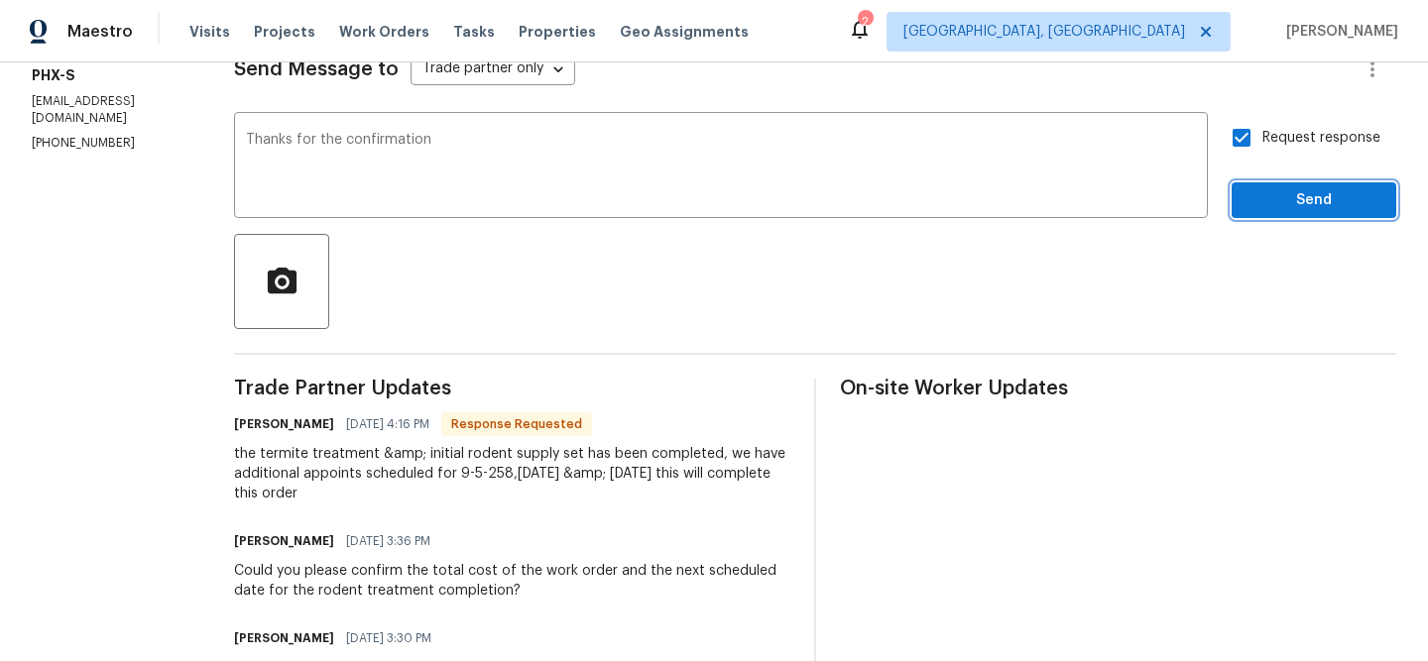
click at [1263, 197] on span "Send" at bounding box center [1313, 200] width 133 height 25
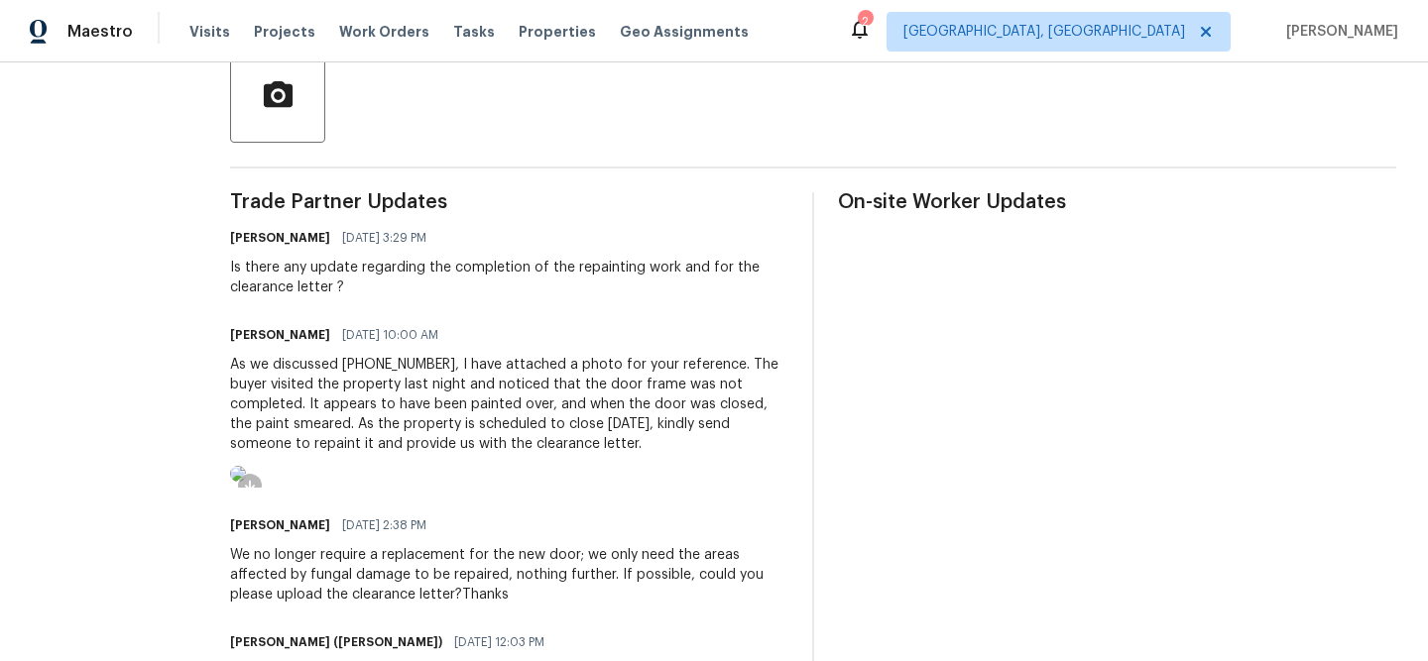
scroll to position [496, 0]
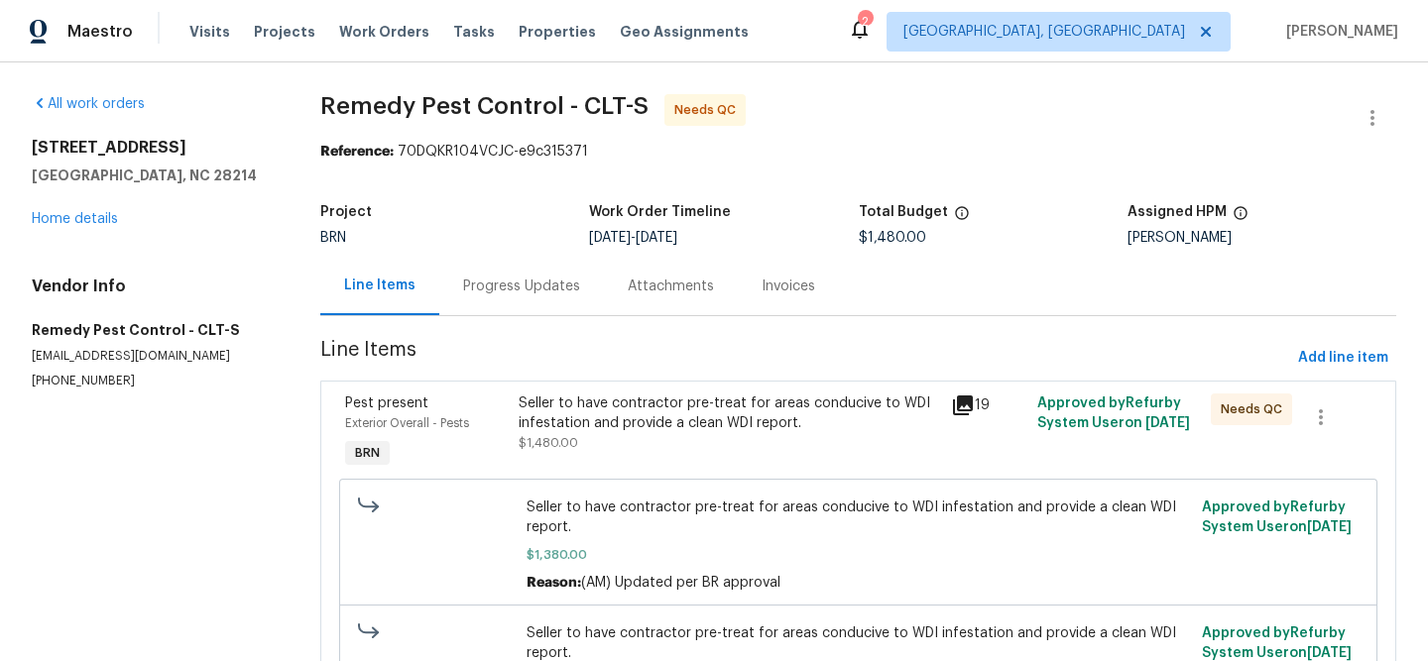
click at [498, 271] on div "Progress Updates" at bounding box center [521, 286] width 165 height 59
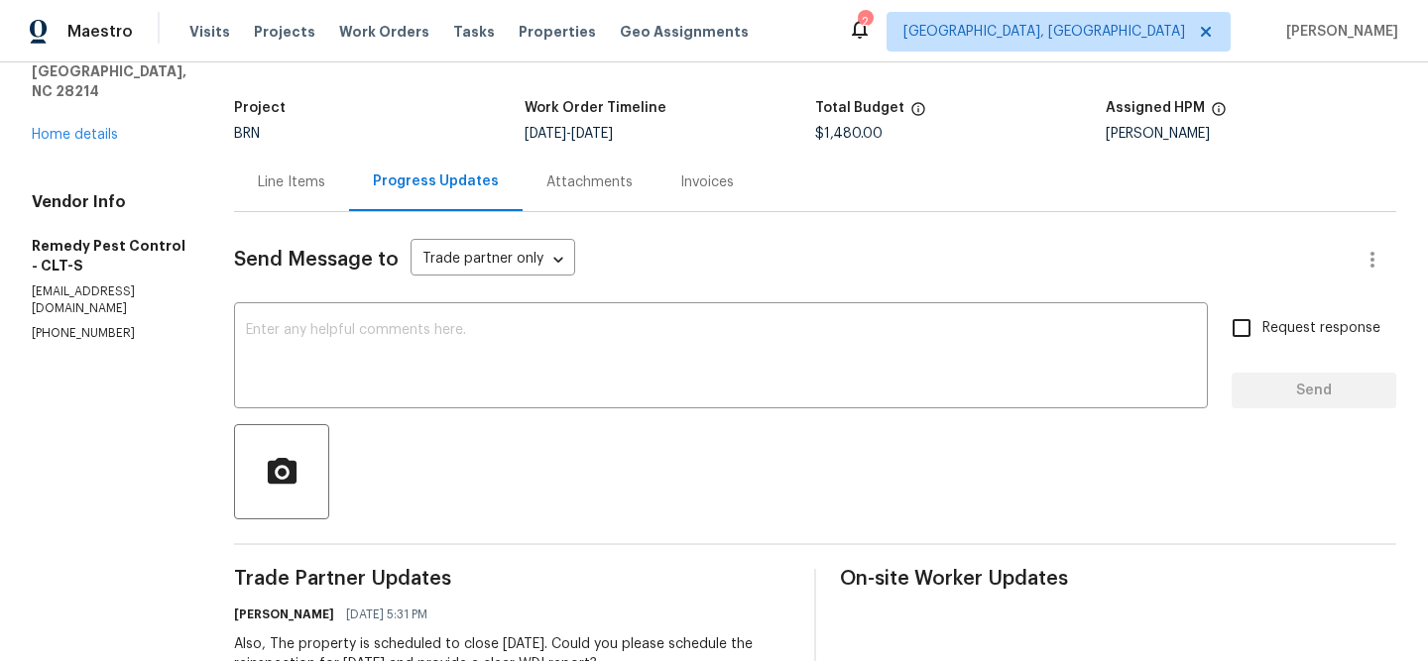
scroll to position [180, 0]
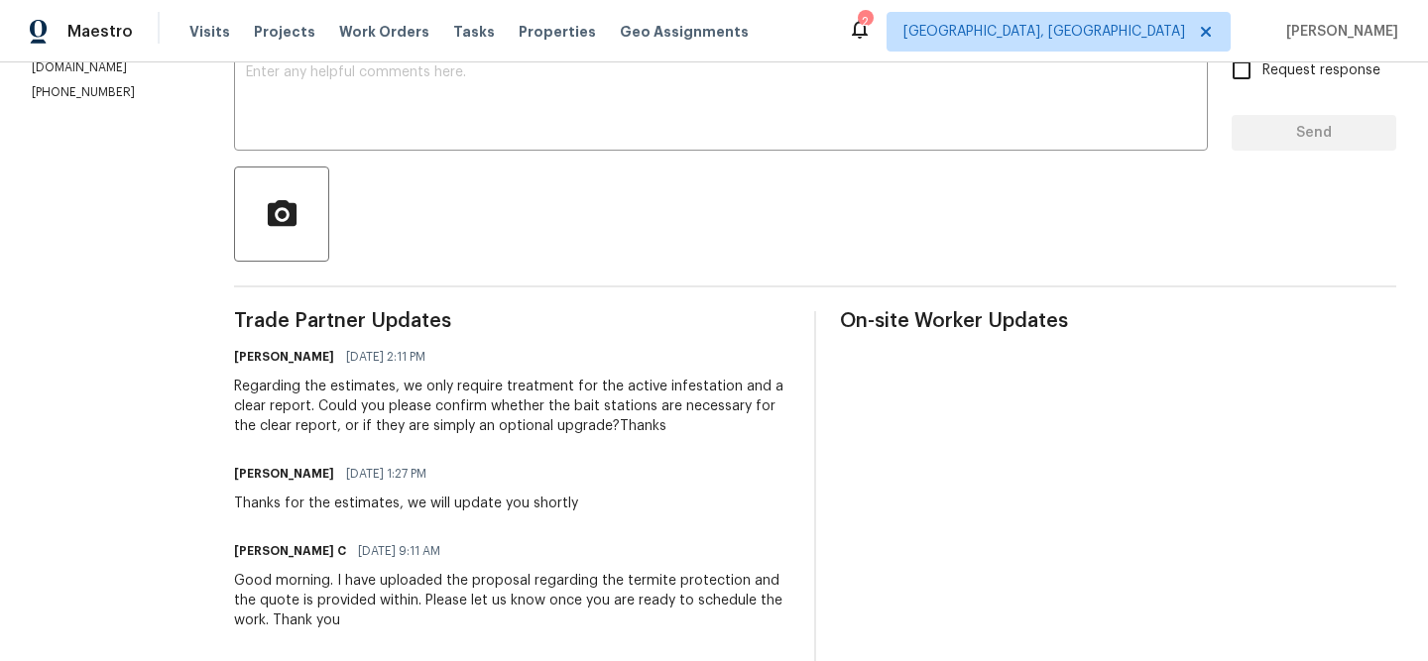
scroll to position [308, 0]
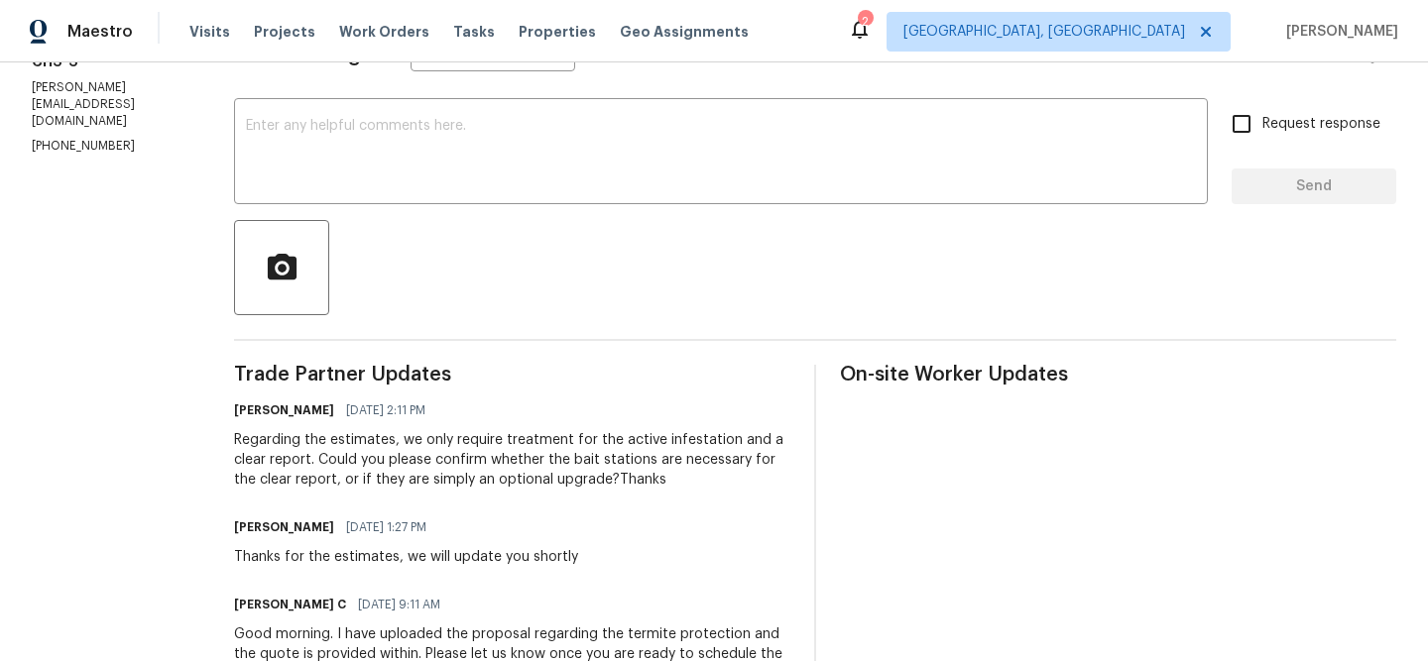
click at [76, 109] on p "c.rodriguez@aruzapest.com" at bounding box center [109, 104] width 155 height 51
copy p "c.rodriguez@aruzapest.com"
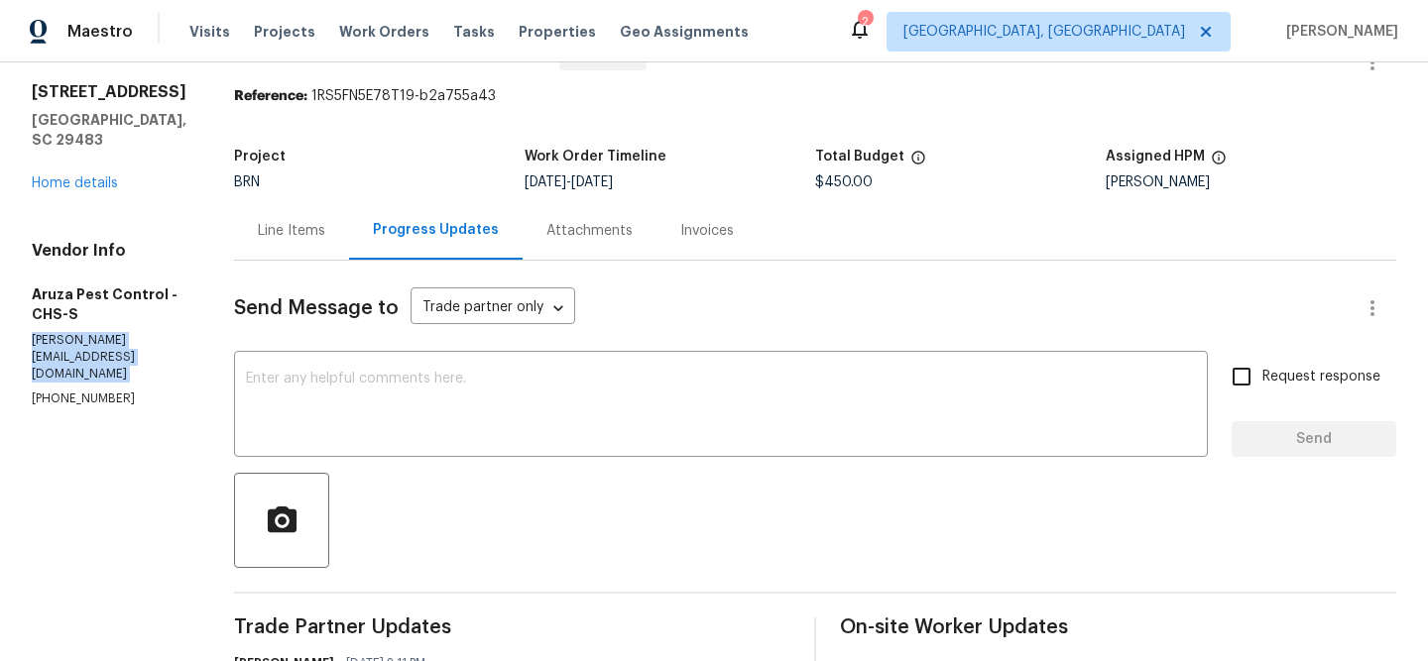
scroll to position [32, 0]
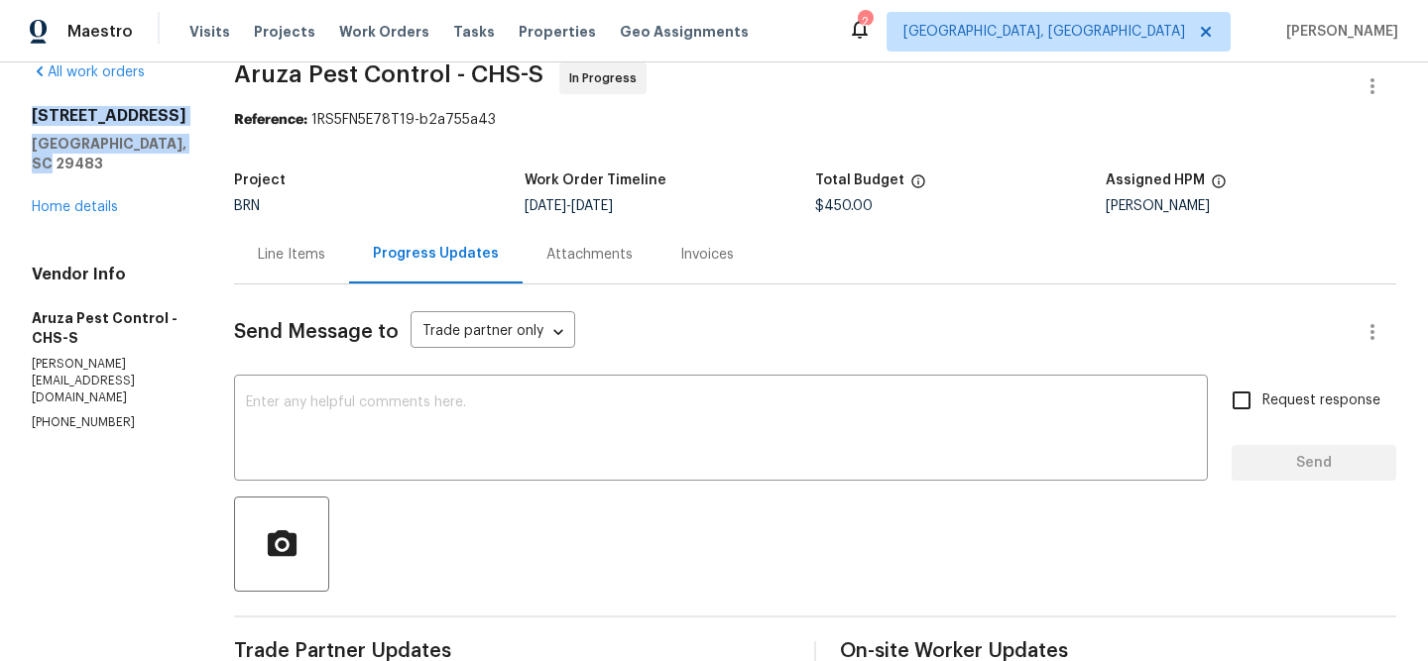
drag, startPoint x: 77, startPoint y: 184, endPoint x: 30, endPoint y: 116, distance: 83.3
copy div "529 Delafield Dr # 529 Summerville, SC 29483"
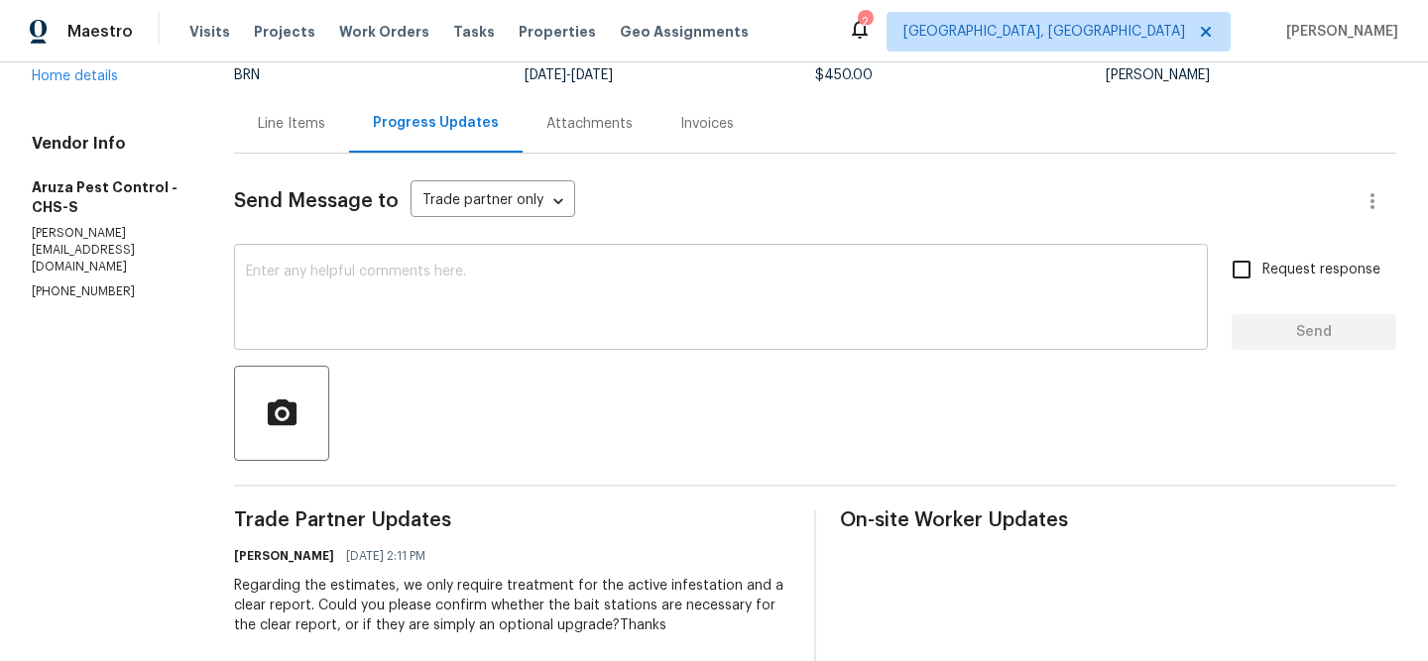
scroll to position [333, 0]
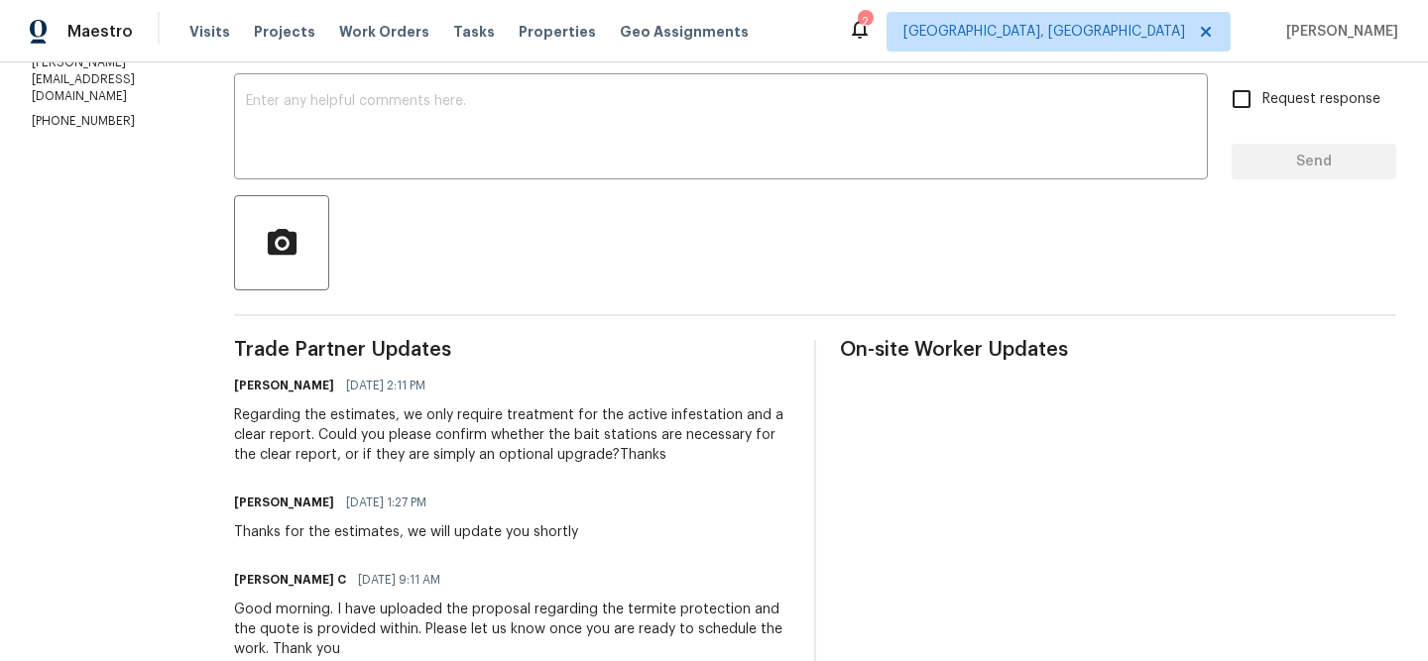
click at [319, 428] on div "Regarding the estimates, we only require treatment for the active infestation a…" at bounding box center [512, 435] width 556 height 59
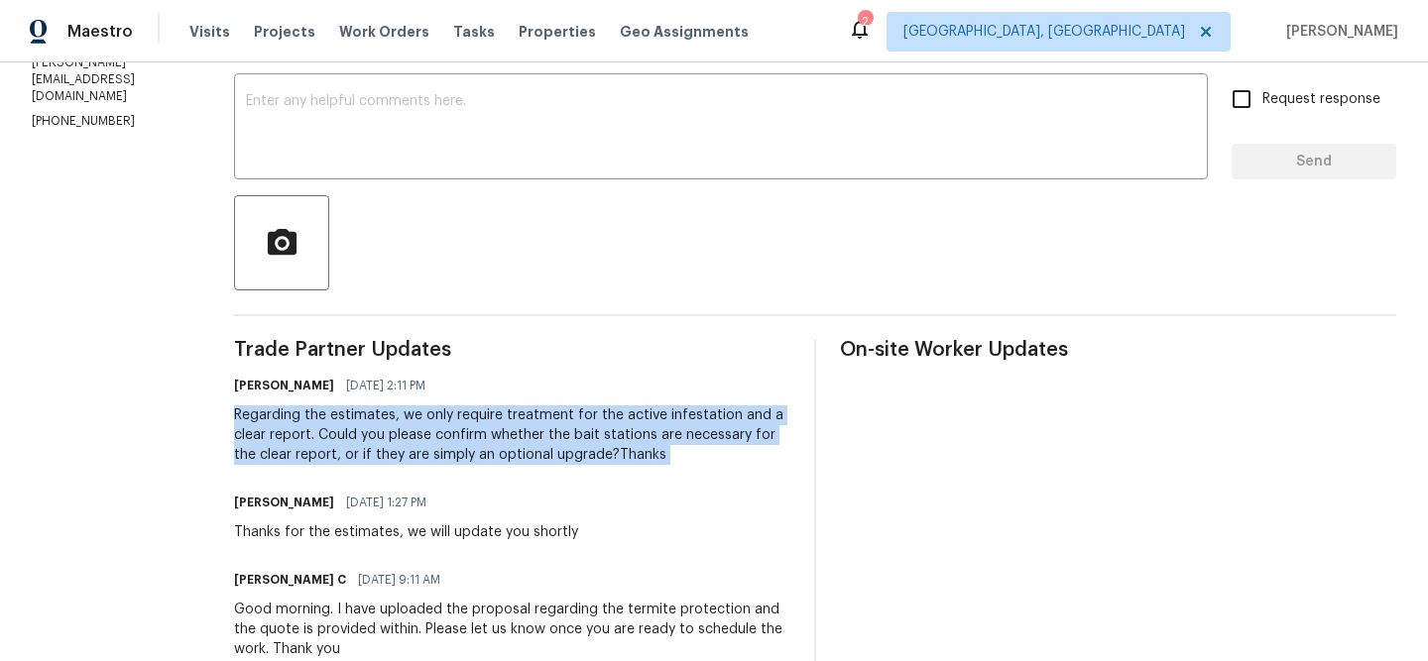
click at [319, 428] on div "Regarding the estimates, we only require treatment for the active infestation a…" at bounding box center [512, 435] width 556 height 59
copy div "Regarding the estimates, we only require treatment for the active infestation a…"
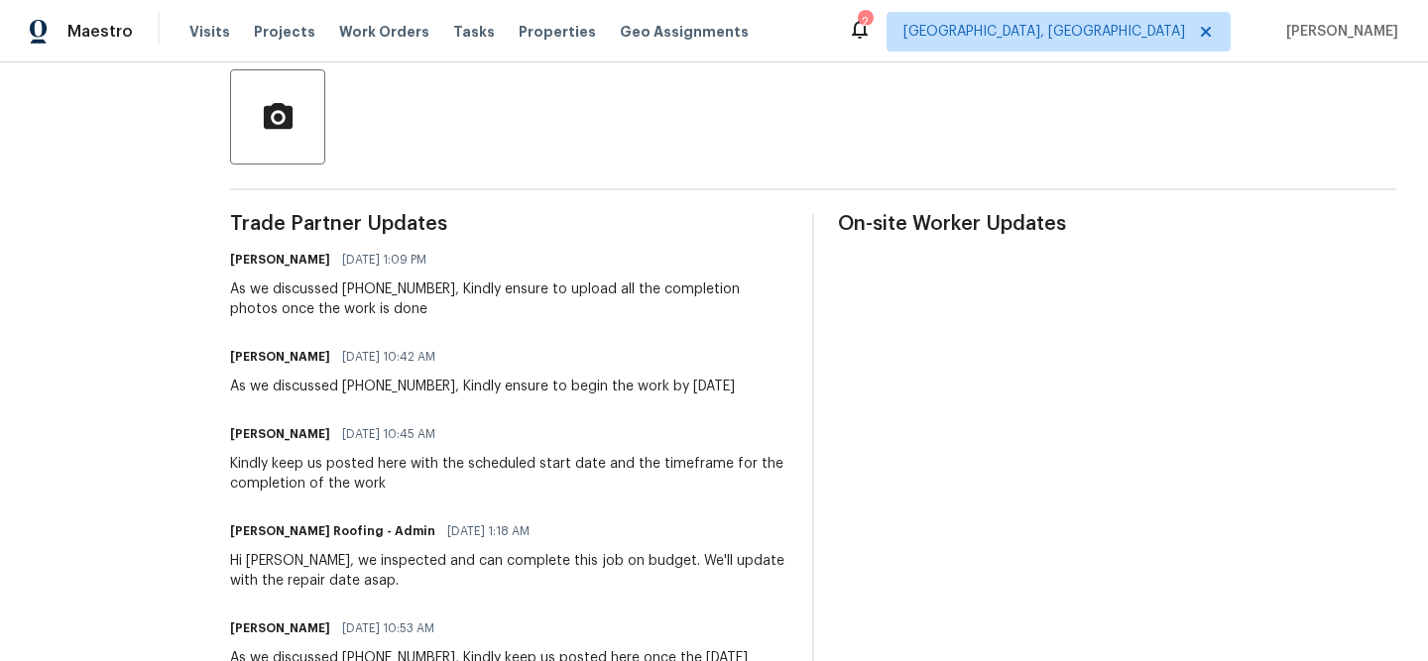
scroll to position [461, 0]
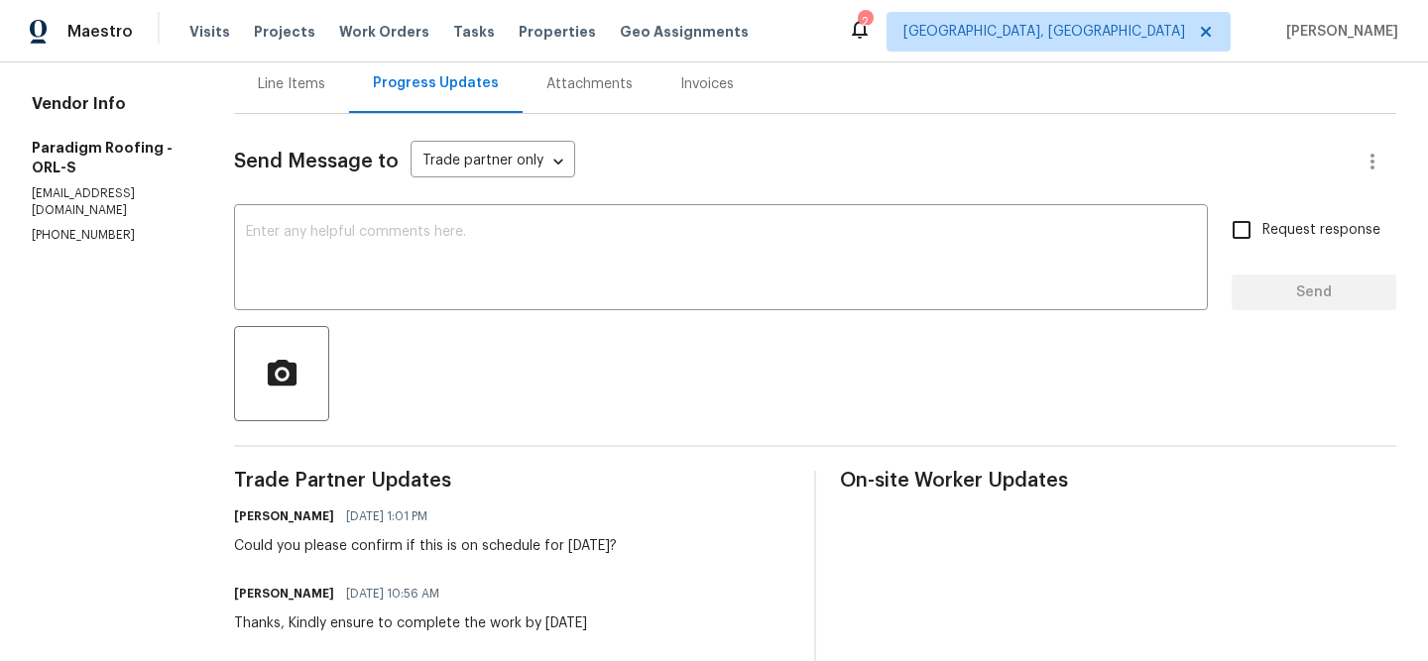
scroll to position [213, 0]
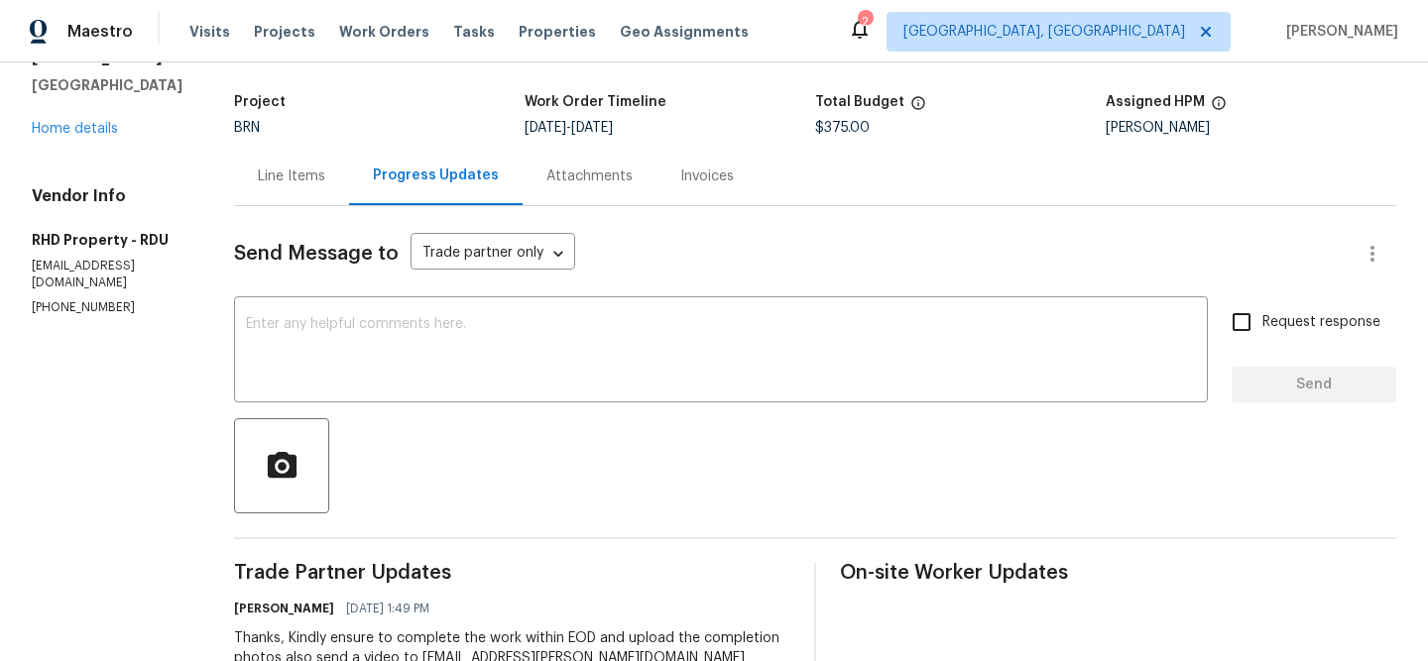
scroll to position [47, 0]
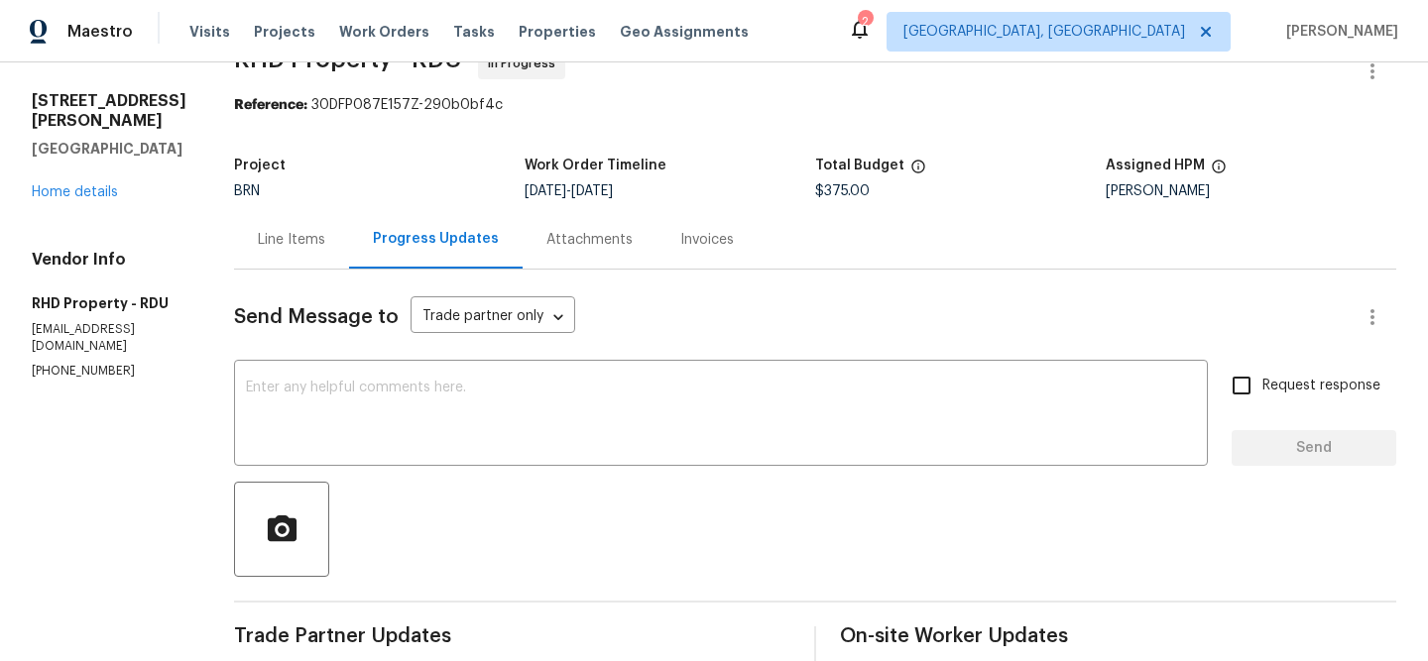
click at [327, 224] on div "Line Items" at bounding box center [291, 239] width 115 height 59
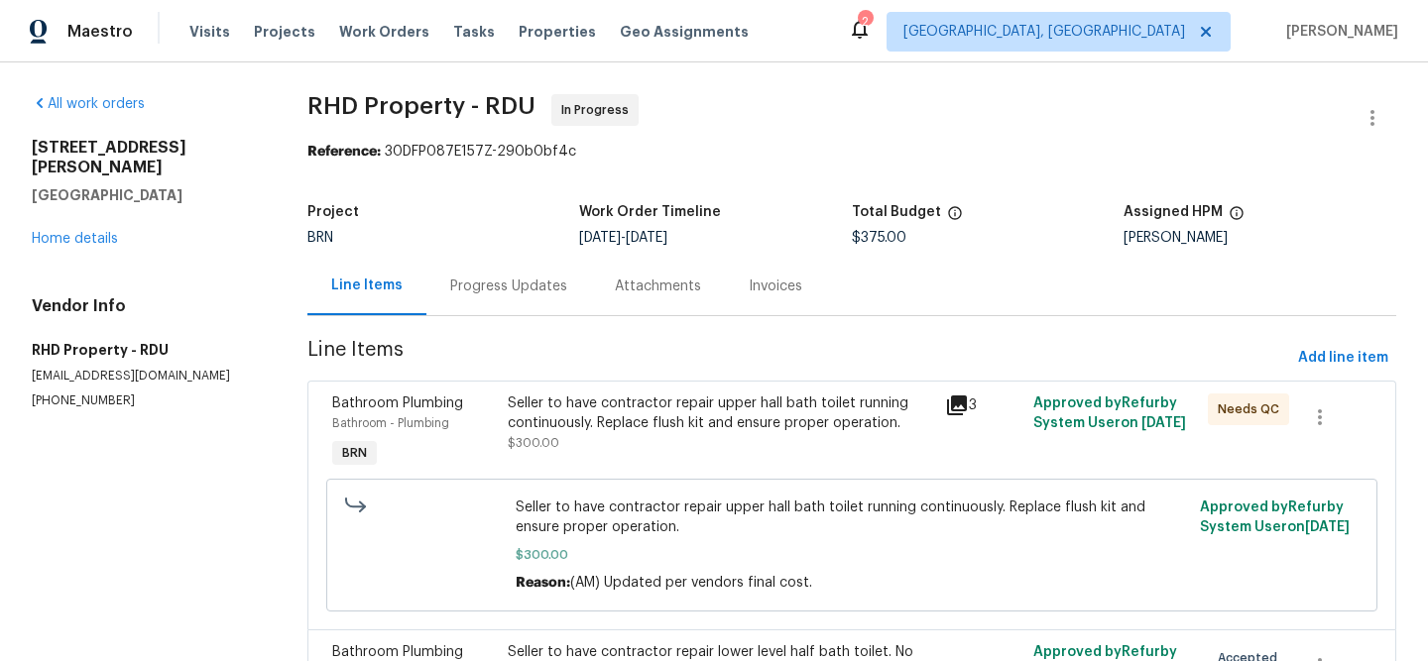
click at [542, 392] on div "Seller to have contractor repair upper hall bath toilet running continuously. R…" at bounding box center [721, 433] width 438 height 91
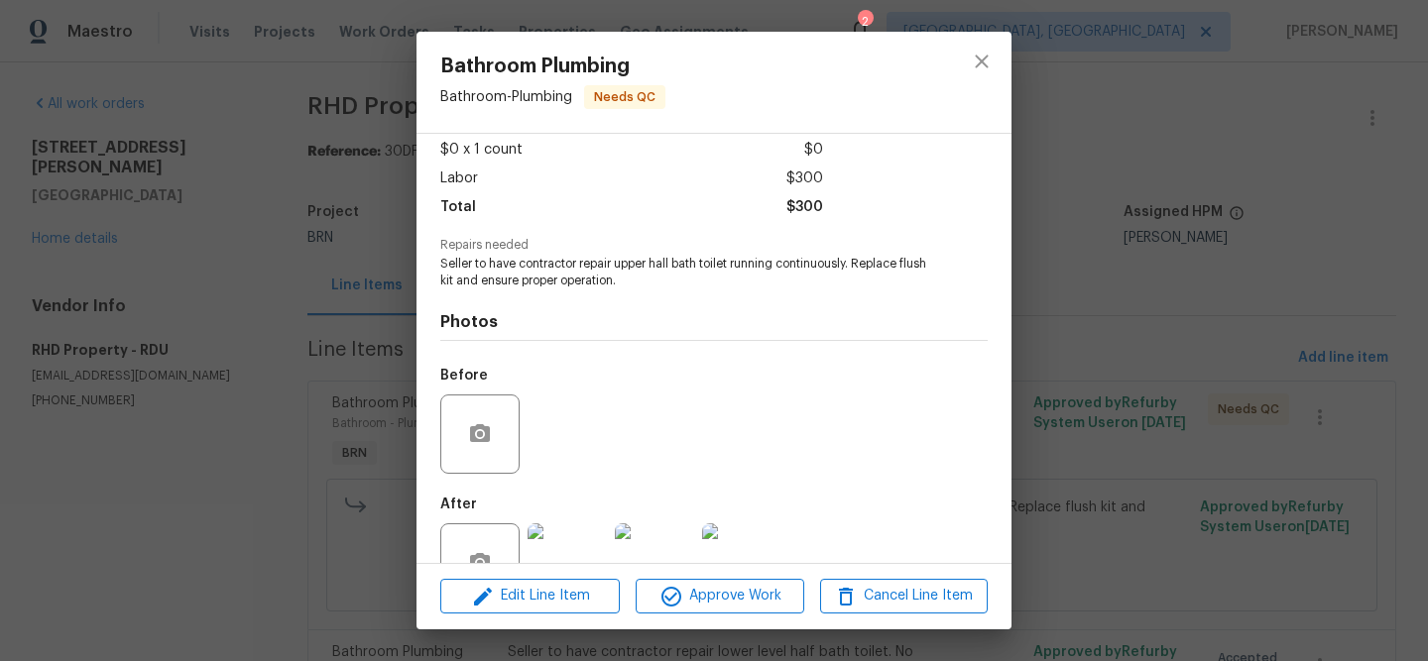
scroll to position [128, 0]
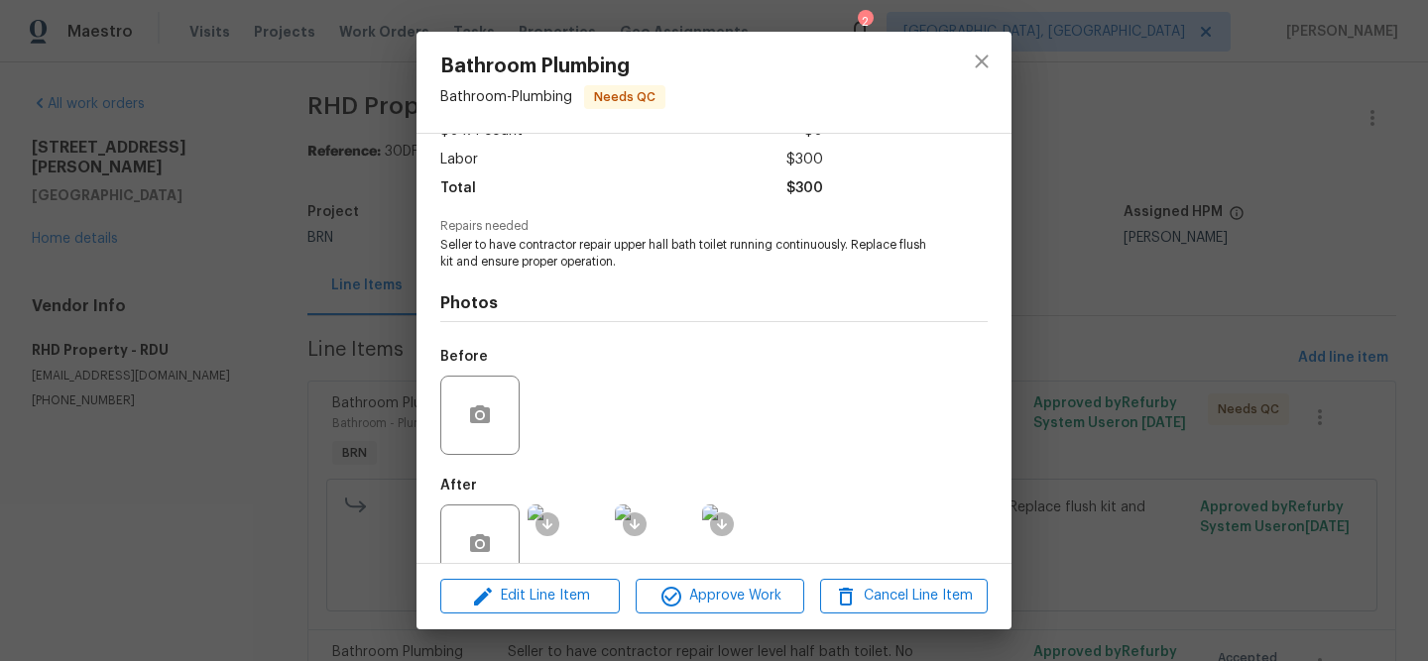
click at [247, 367] on div "Bathroom Plumbing Bathroom - Plumbing Needs QC Vendor RHD Property Account Cate…" at bounding box center [714, 330] width 1428 height 661
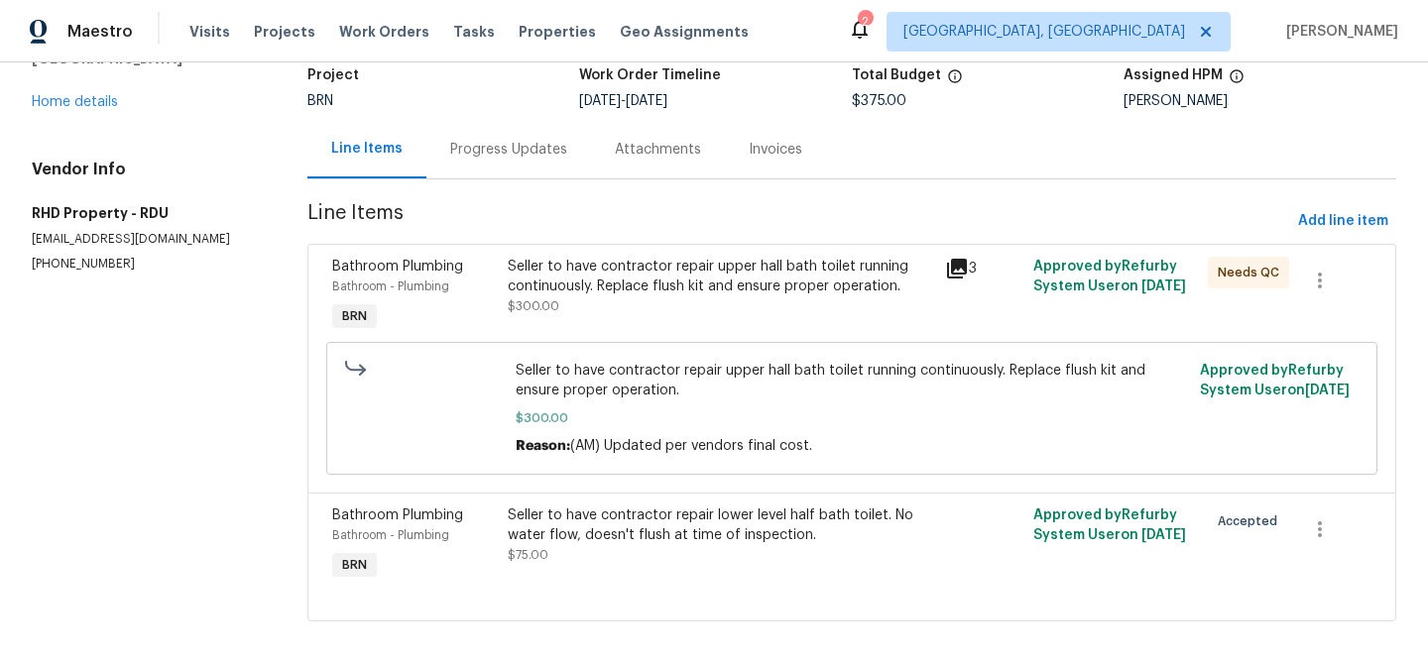
scroll to position [154, 0]
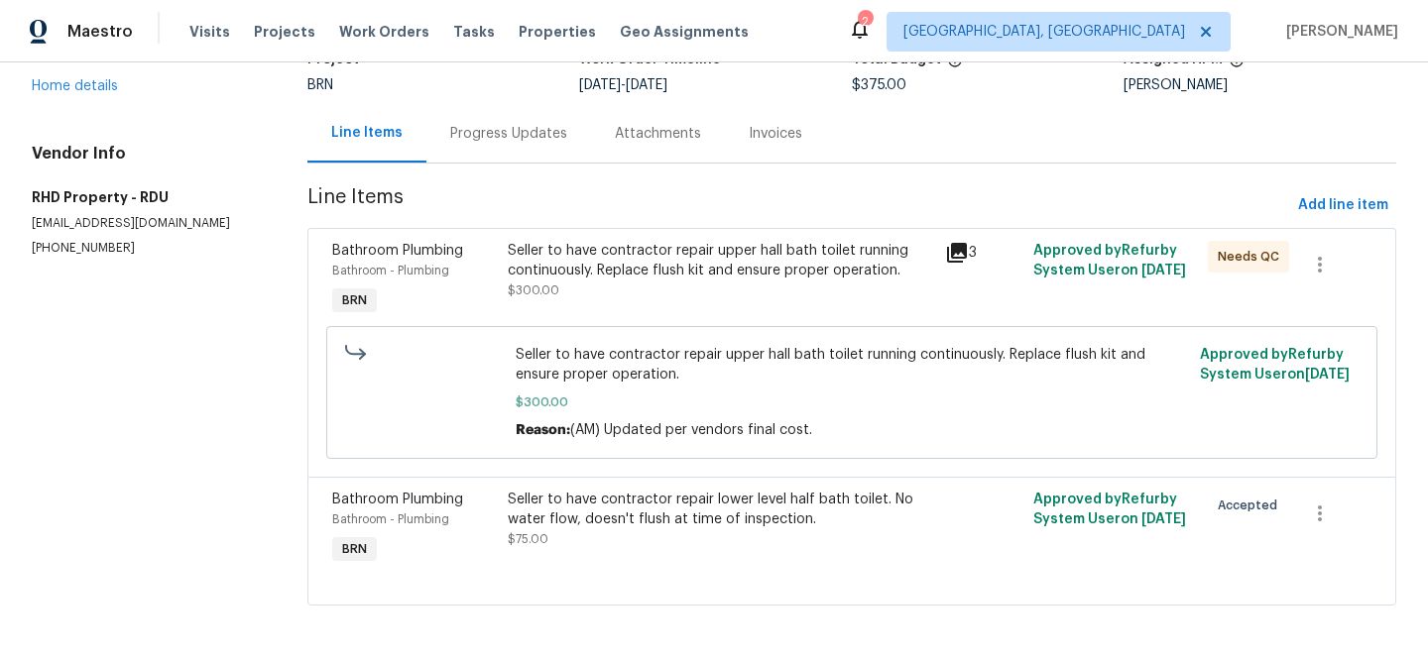
click at [555, 255] on div "Seller to have contractor repair upper hall bath toilet running continuously. R…" at bounding box center [721, 261] width 426 height 40
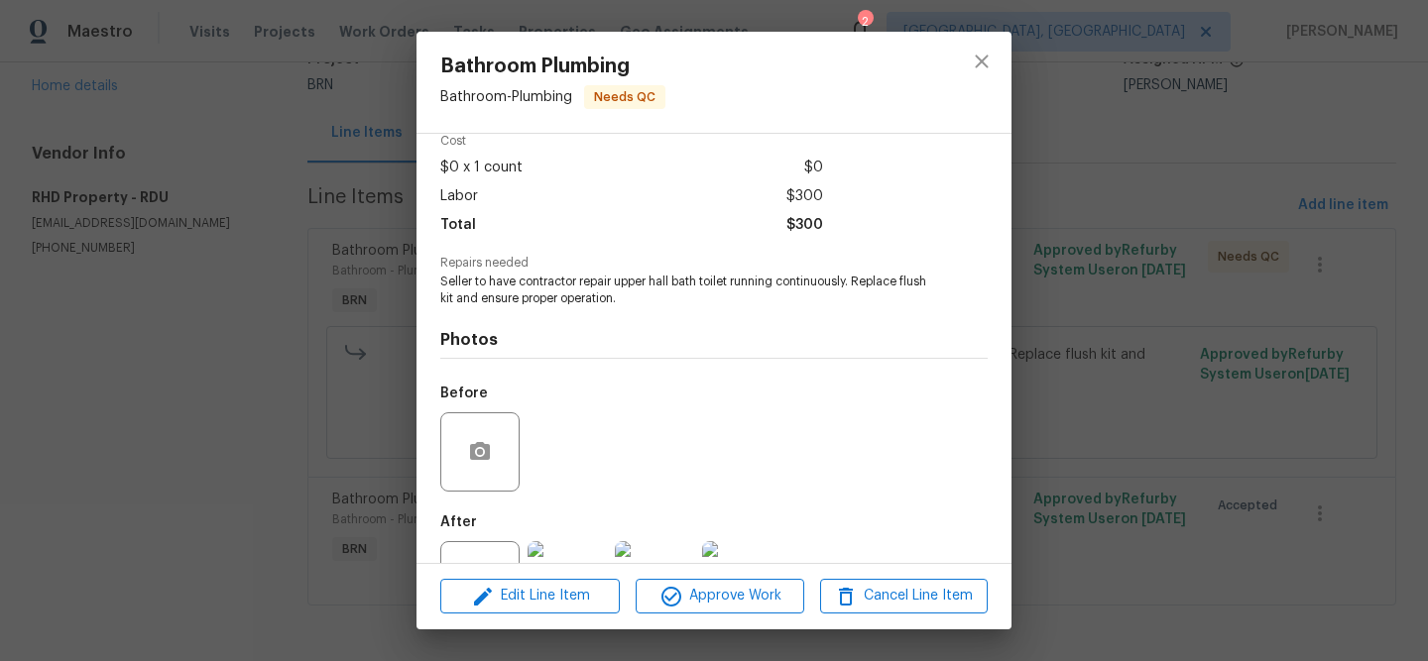
scroll to position [169, 0]
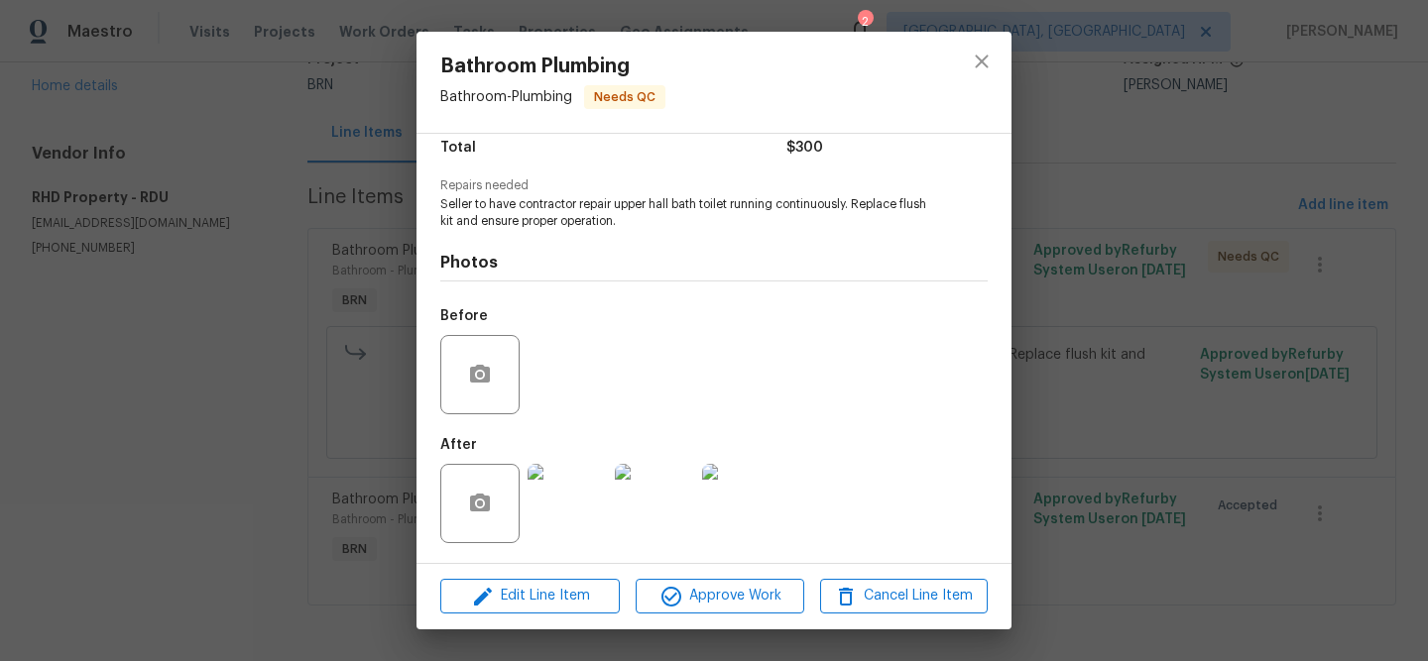
click at [573, 513] on img at bounding box center [567, 503] width 79 height 79
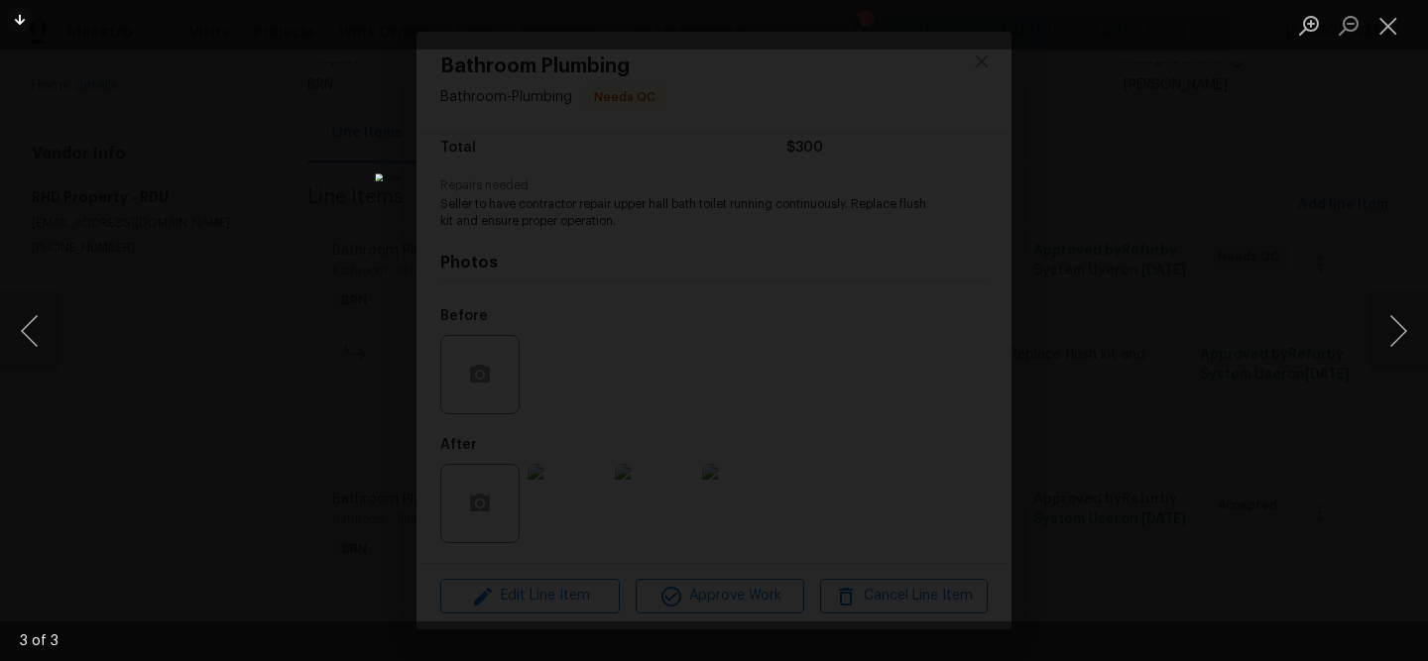
click at [311, 345] on div "Lightbox" at bounding box center [714, 330] width 1428 height 661
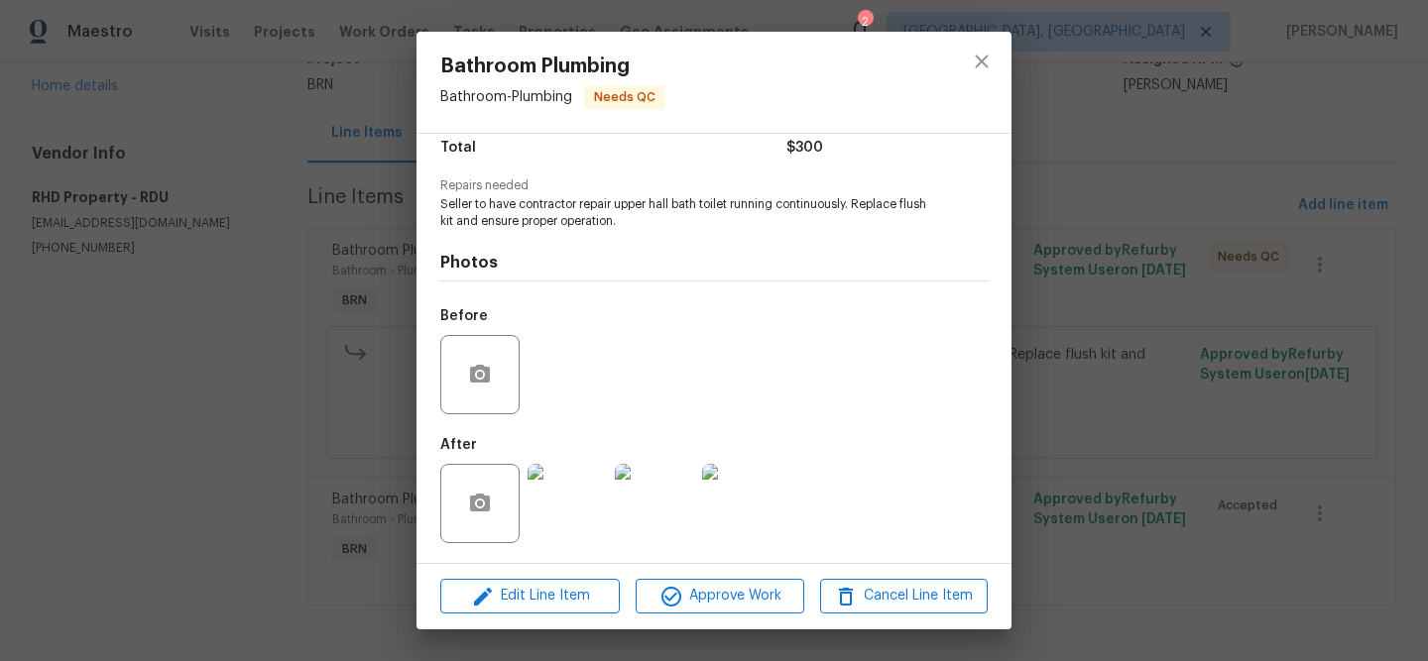
click at [235, 326] on div "Bathroom Plumbing Bathroom - Plumbing Needs QC Vendor RHD Property Account Cate…" at bounding box center [714, 330] width 1428 height 661
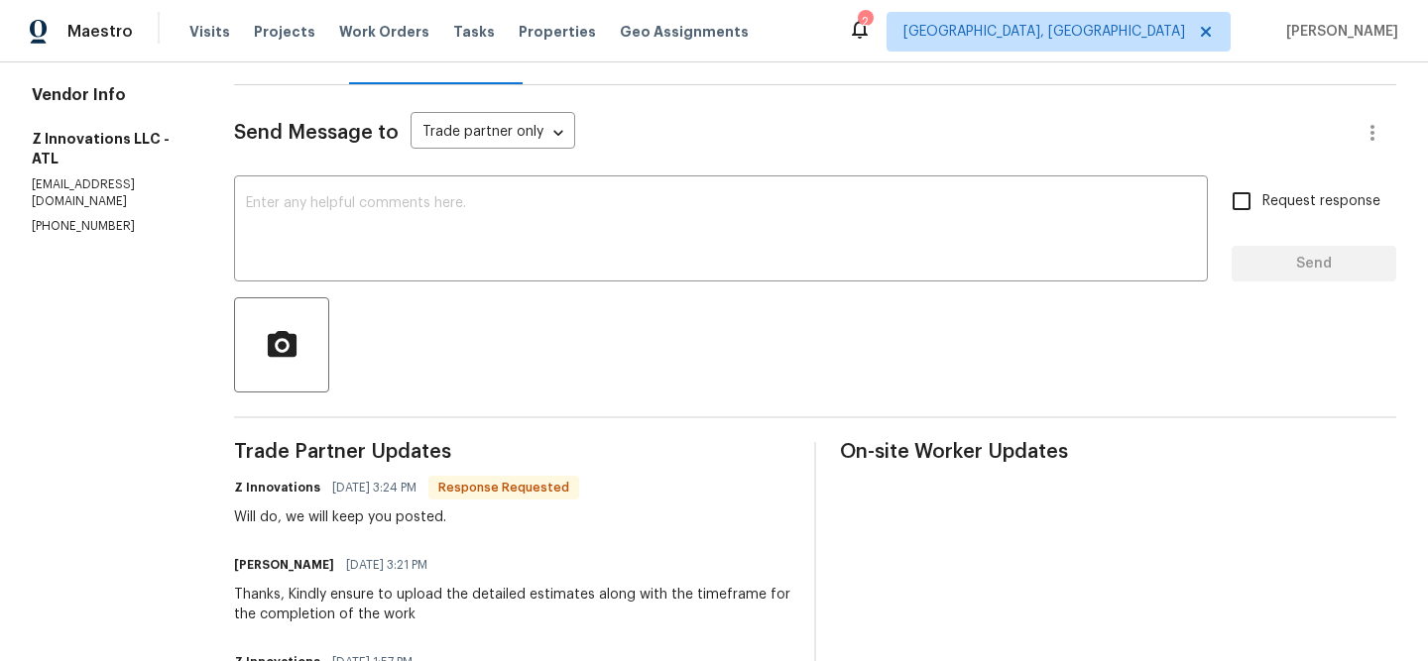
scroll to position [249, 0]
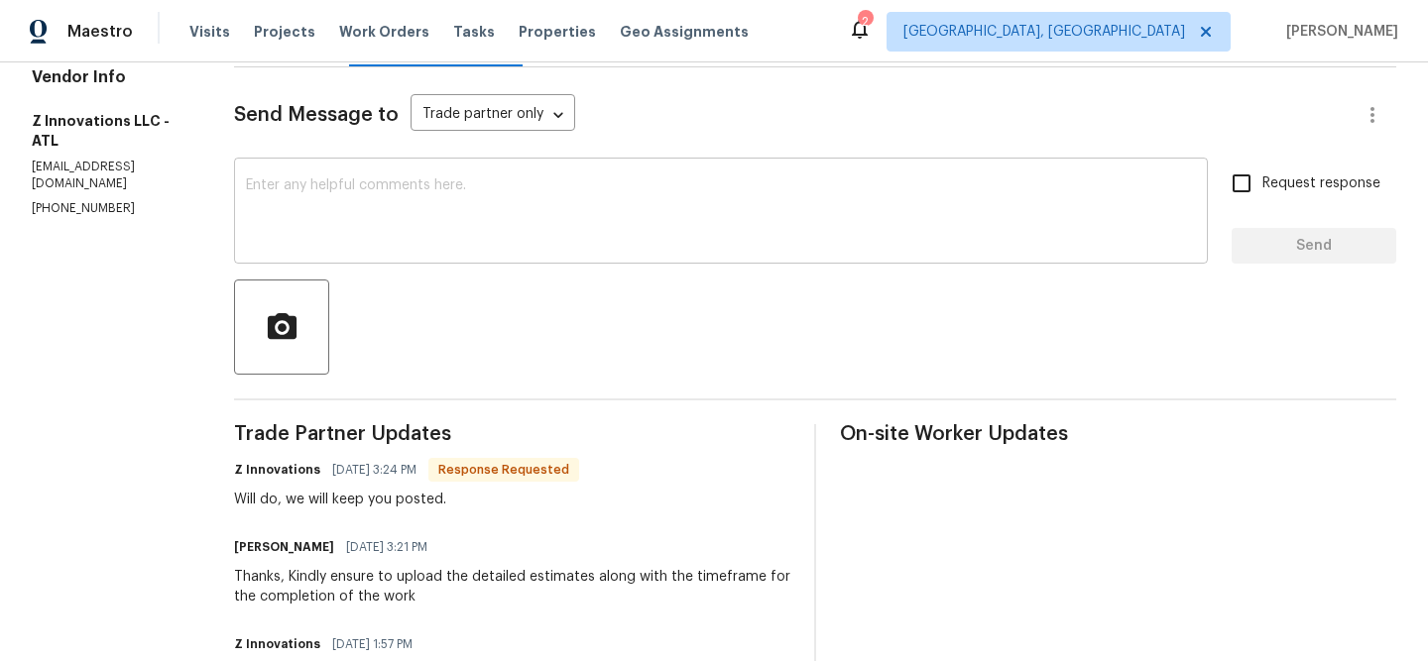
click at [373, 245] on textarea at bounding box center [721, 212] width 950 height 69
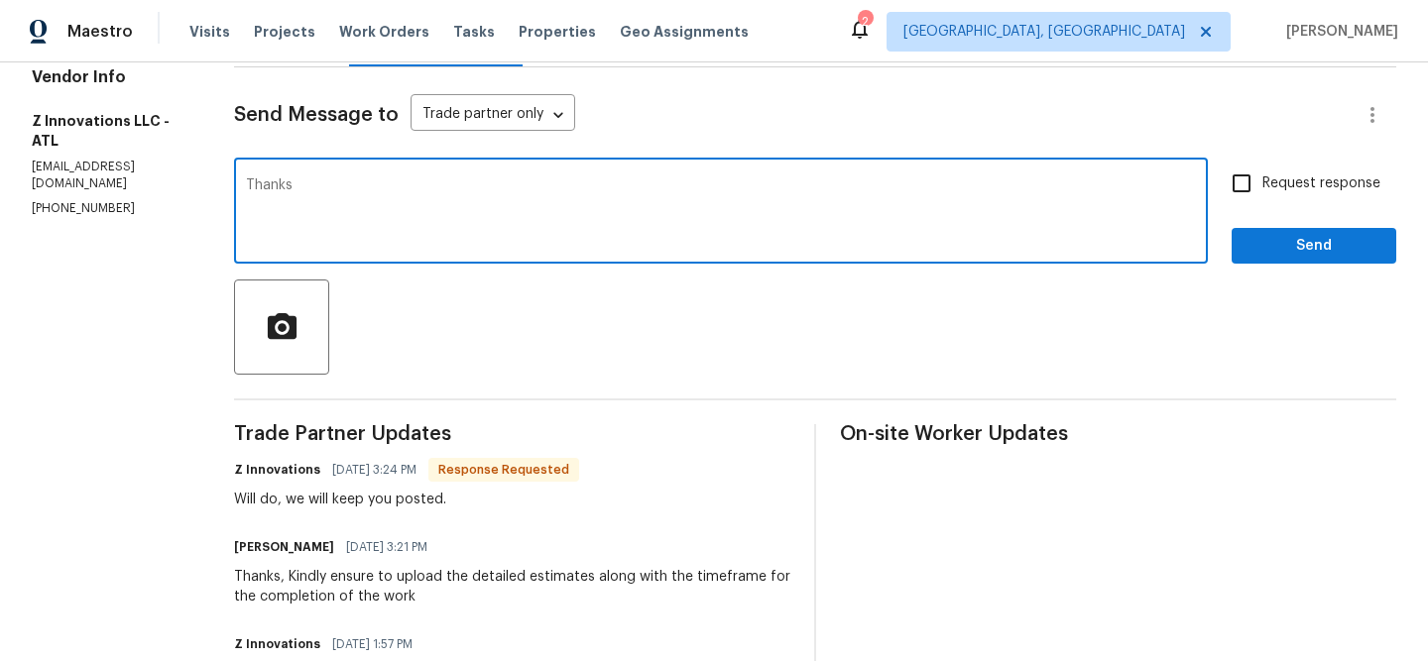
type textarea "Thanks"
click at [1242, 199] on input "Request response" at bounding box center [1242, 184] width 42 height 42
checkbox input "true"
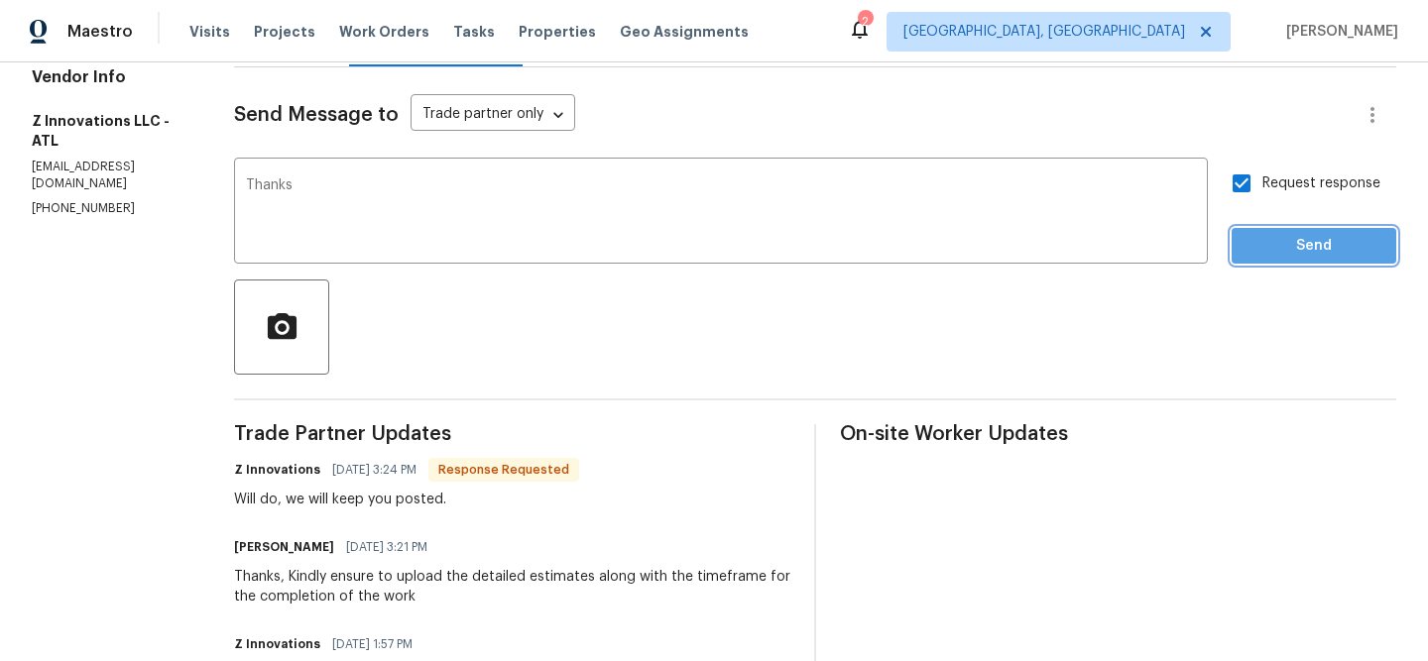
click at [1247, 237] on button "Send" at bounding box center [1314, 246] width 165 height 37
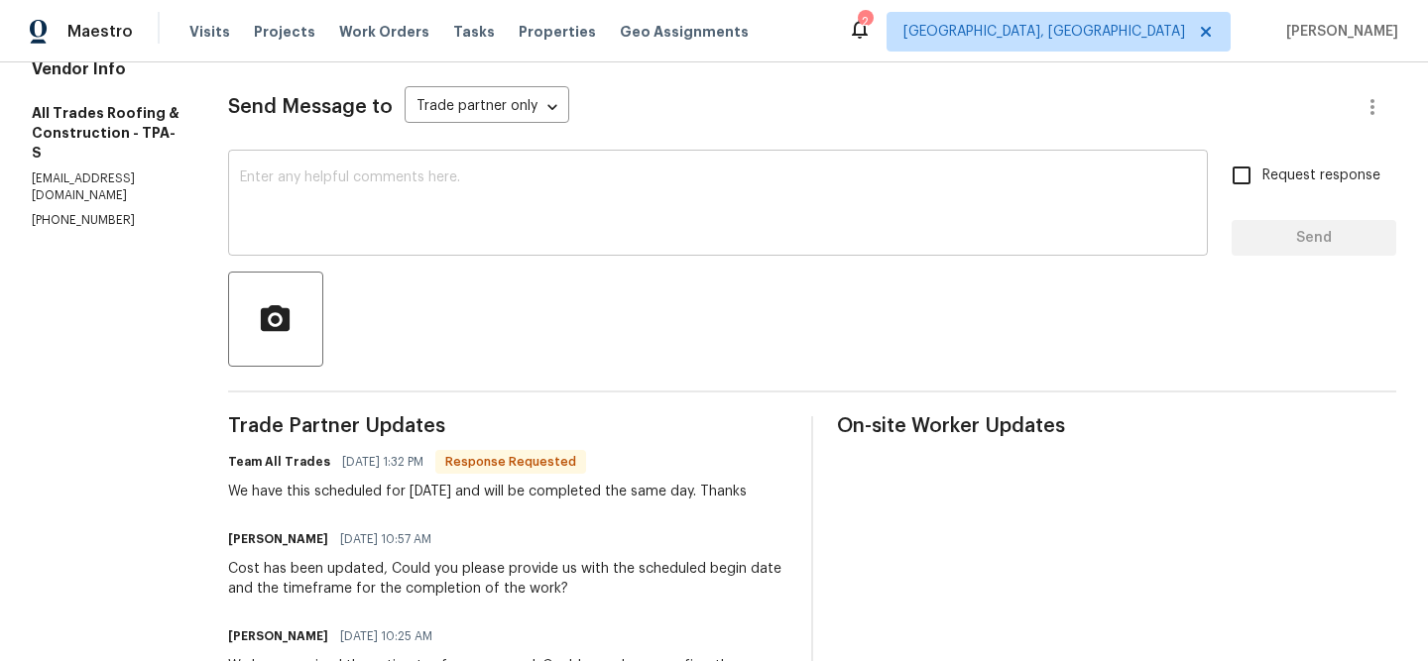
scroll to position [258, 0]
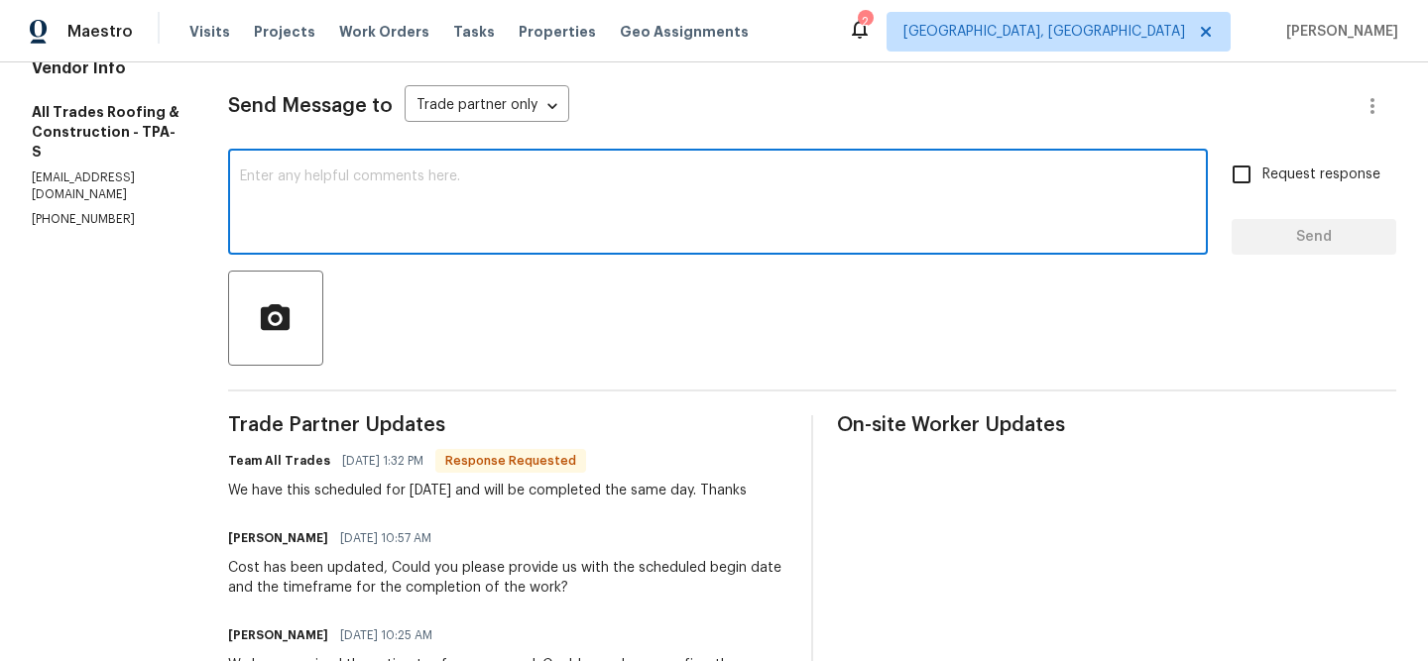
click at [347, 207] on textarea at bounding box center [718, 204] width 956 height 69
type textarea "Thanks for the confirmation"
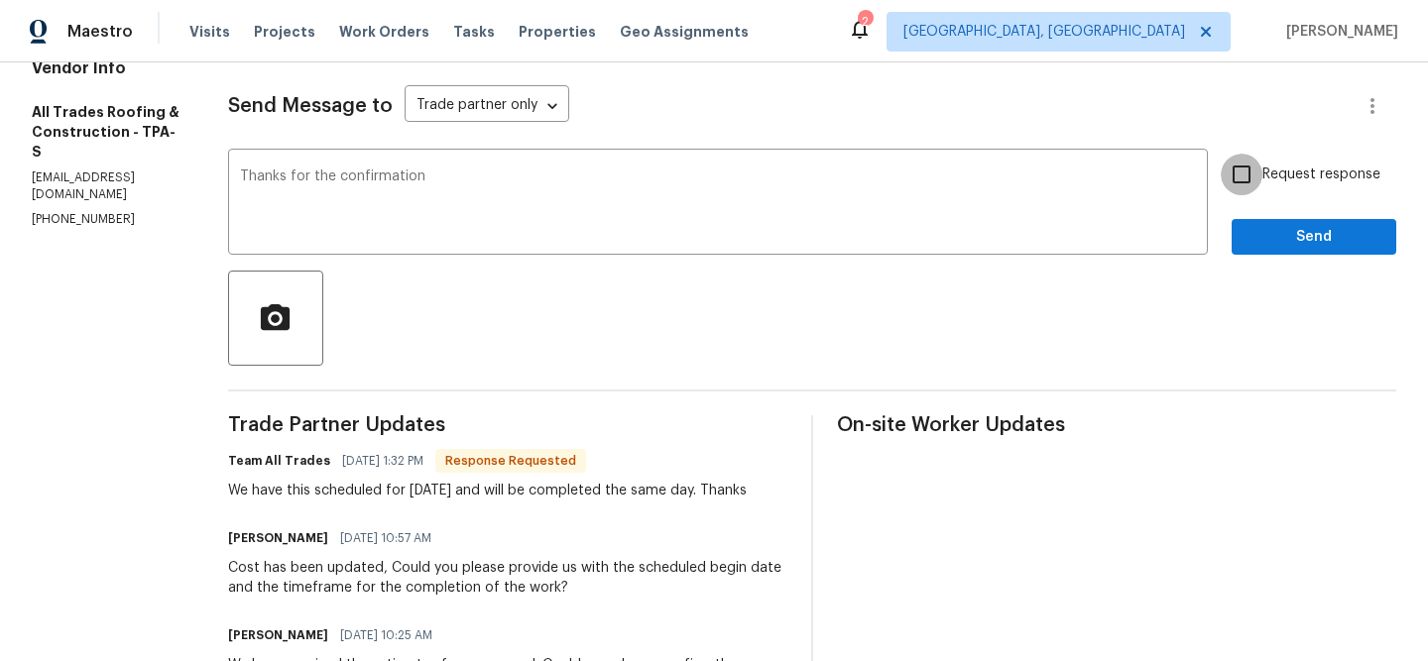
click at [1240, 180] on input "Request response" at bounding box center [1242, 175] width 42 height 42
checkbox input "true"
click at [1244, 252] on button "Send" at bounding box center [1314, 237] width 165 height 37
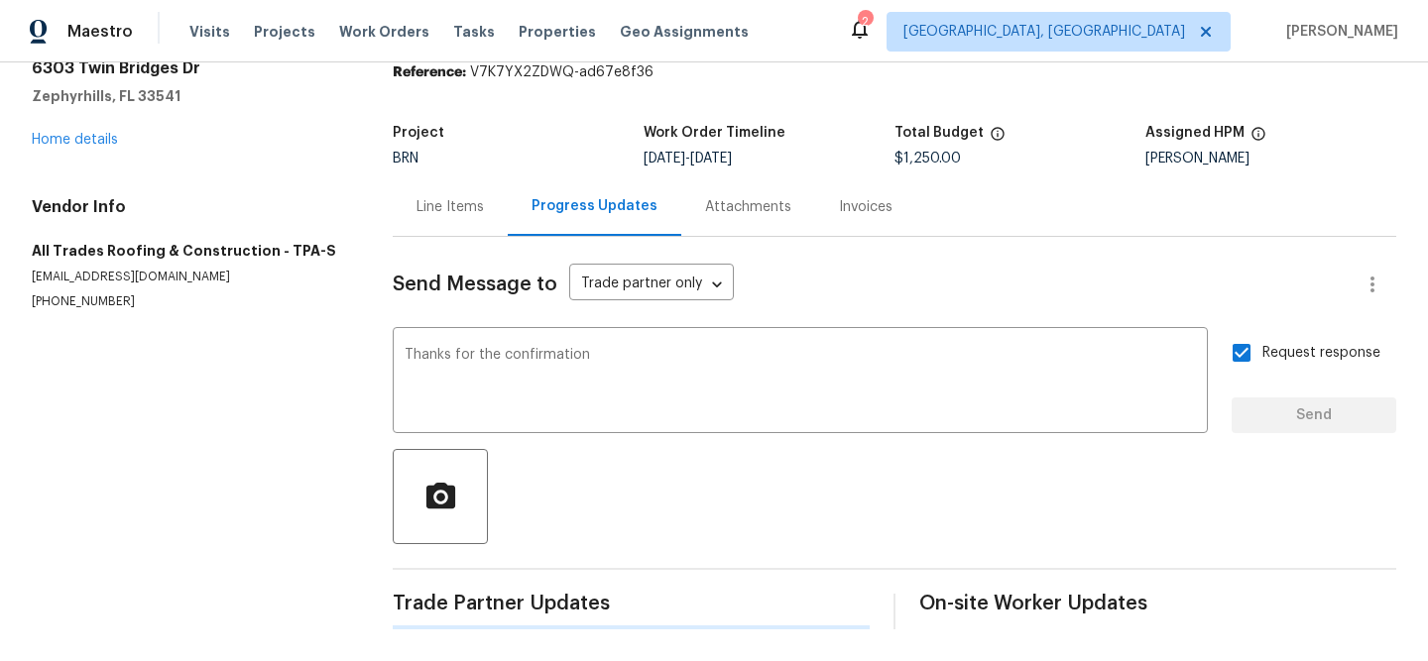
scroll to position [0, 0]
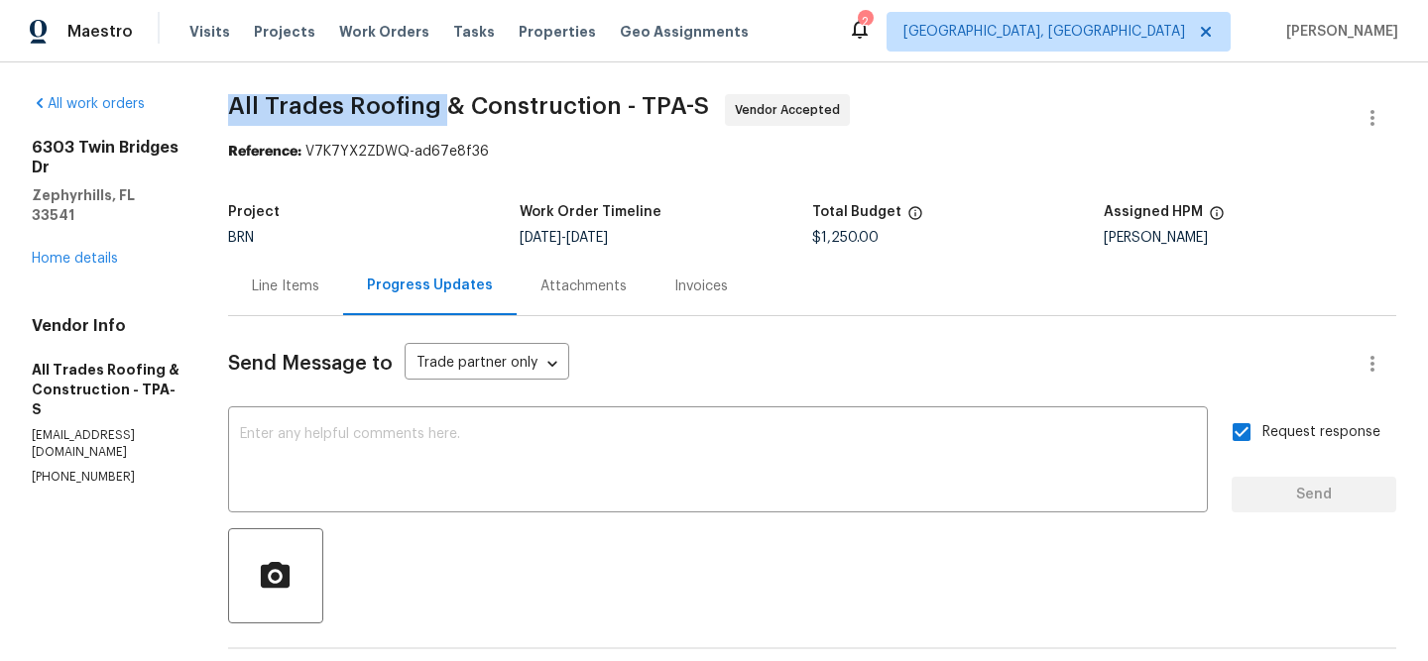
drag, startPoint x: 213, startPoint y: 105, endPoint x: 432, endPoint y: 106, distance: 219.1
copy span "All Trades Roofing"
click at [92, 225] on div "[STREET_ADDRESS][PERSON_NAME] Home details" at bounding box center [106, 203] width 149 height 131
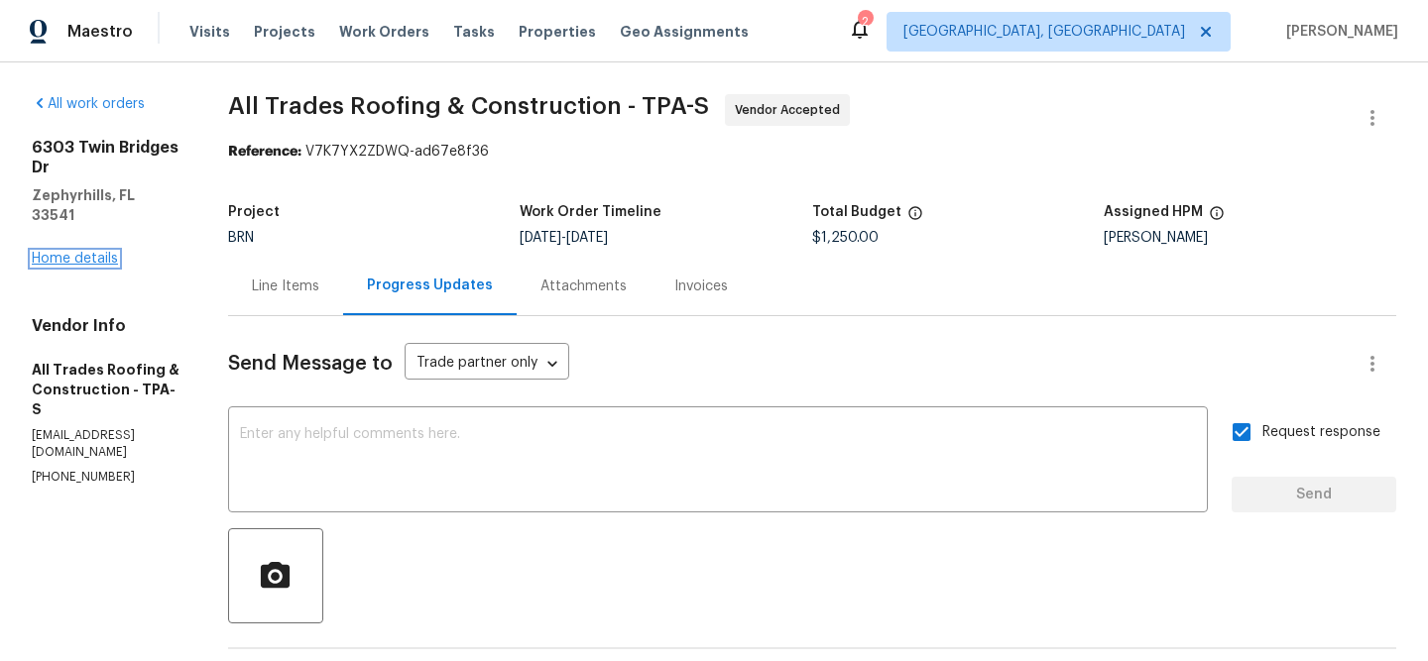
click at [83, 252] on link "Home details" at bounding box center [75, 259] width 86 height 14
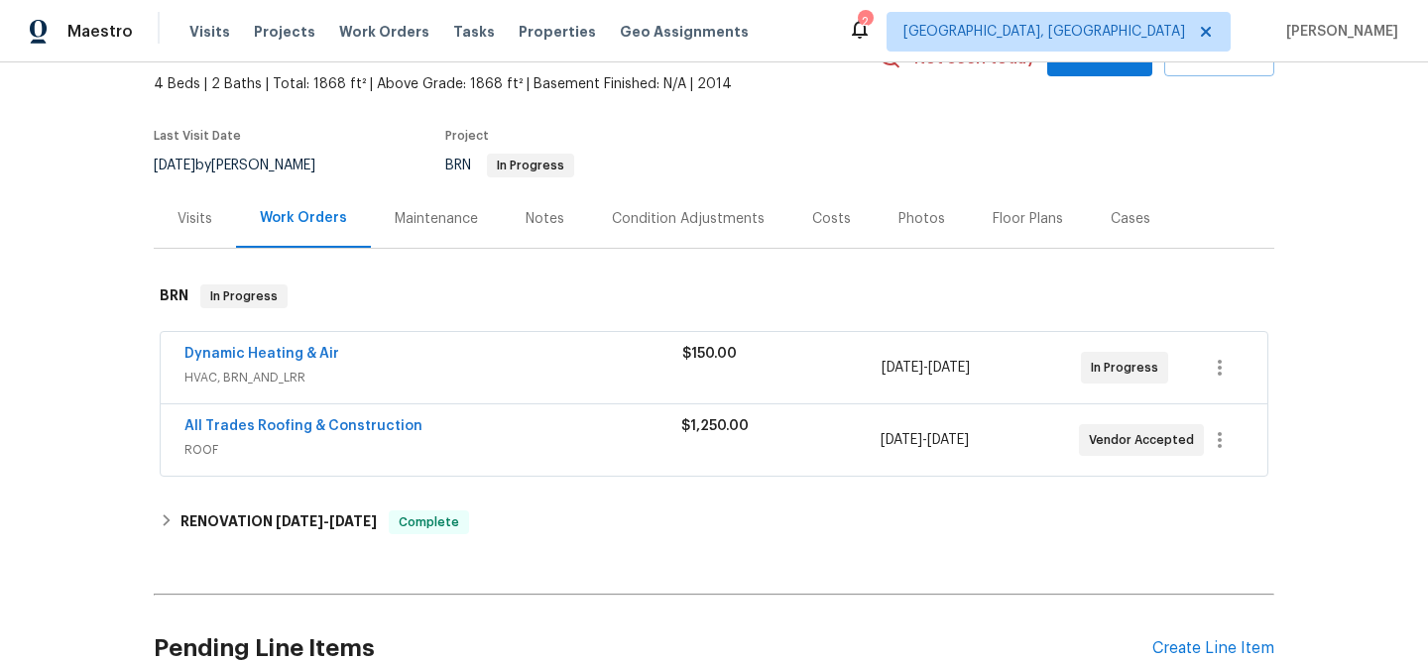
scroll to position [149, 0]
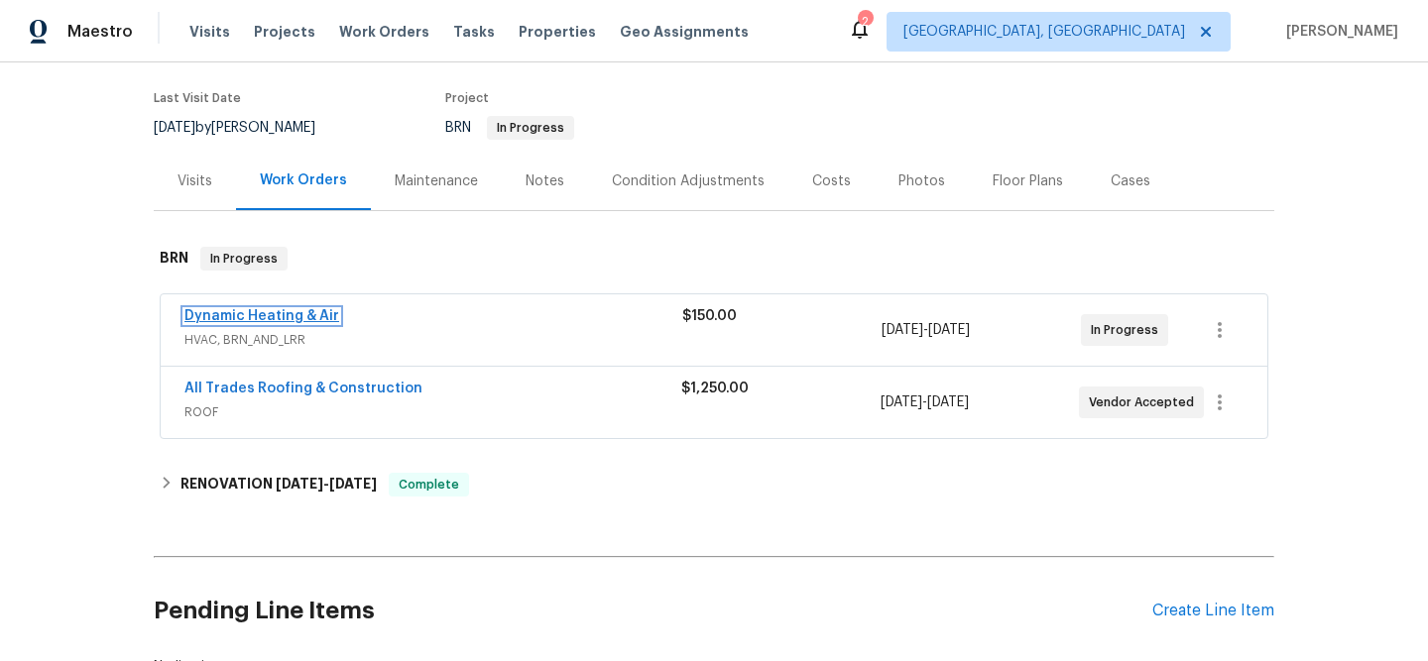
click at [227, 319] on link "Dynamic Heating & Air" at bounding box center [261, 316] width 155 height 14
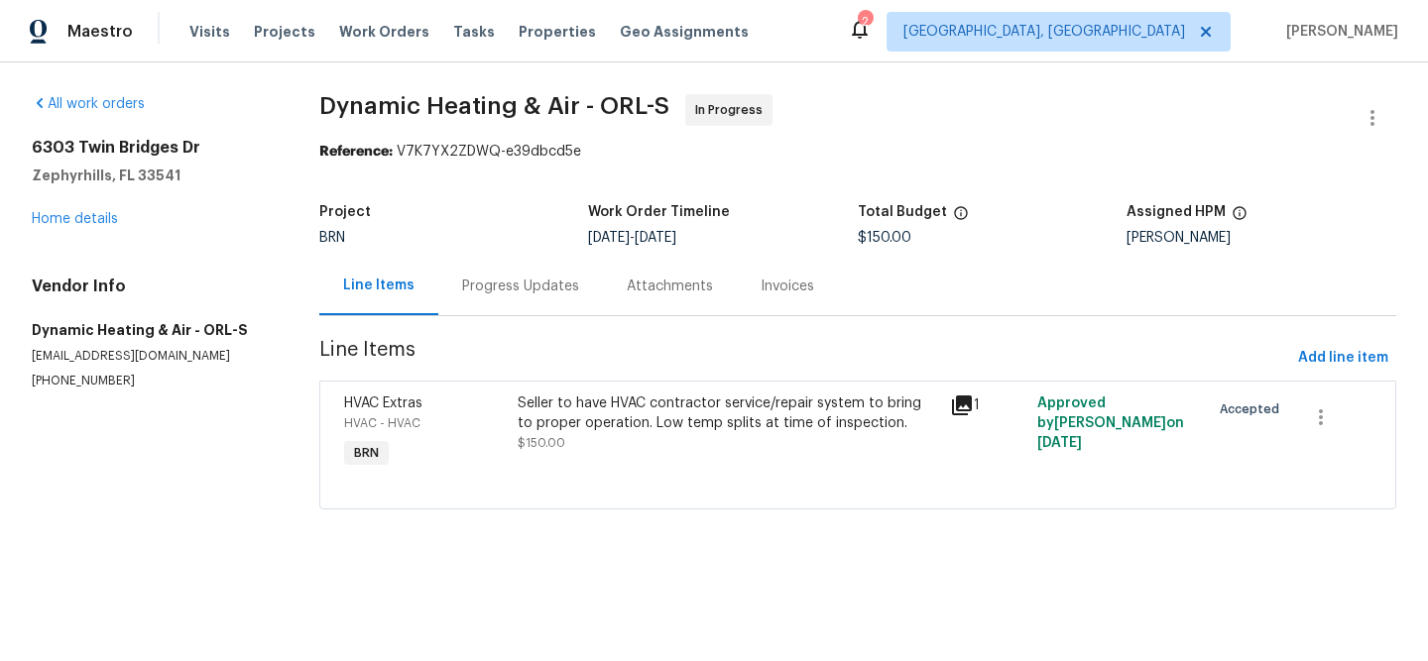
click at [520, 283] on div "Progress Updates" at bounding box center [520, 287] width 117 height 20
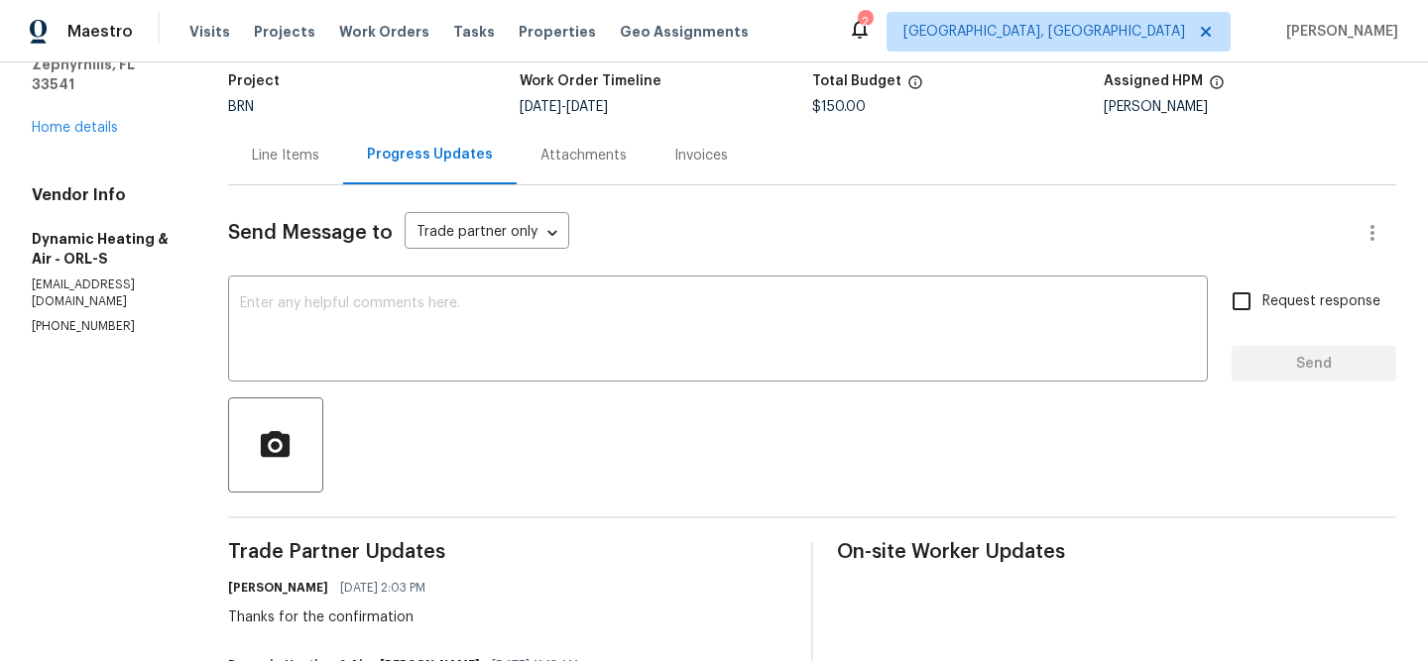
scroll to position [128, 0]
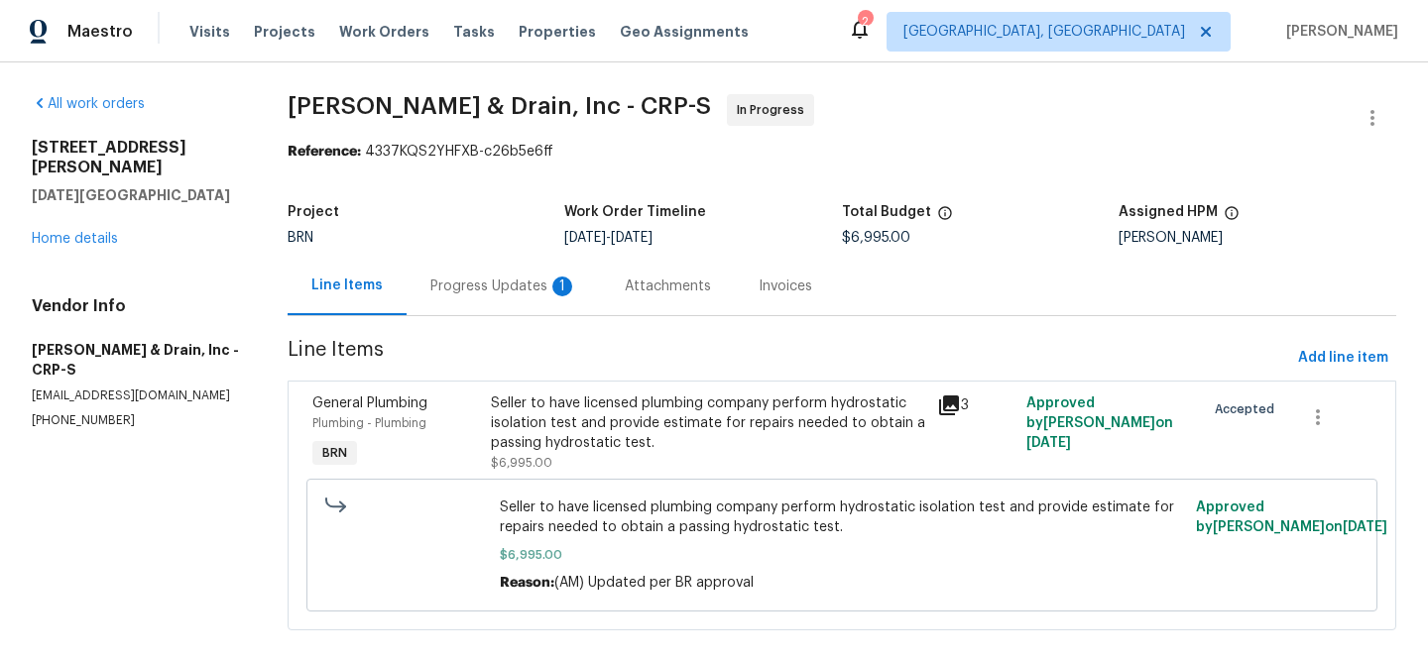
click at [462, 264] on div "Progress Updates 1" at bounding box center [504, 286] width 194 height 59
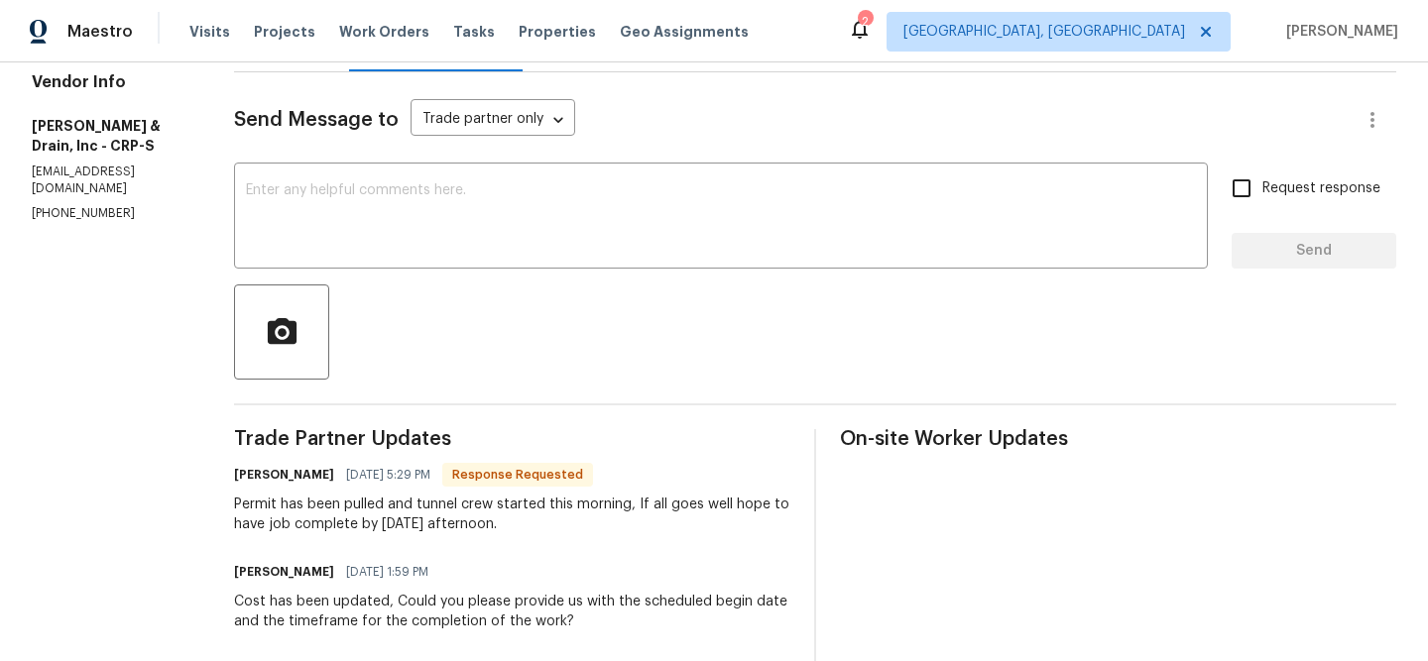
scroll to position [248, 0]
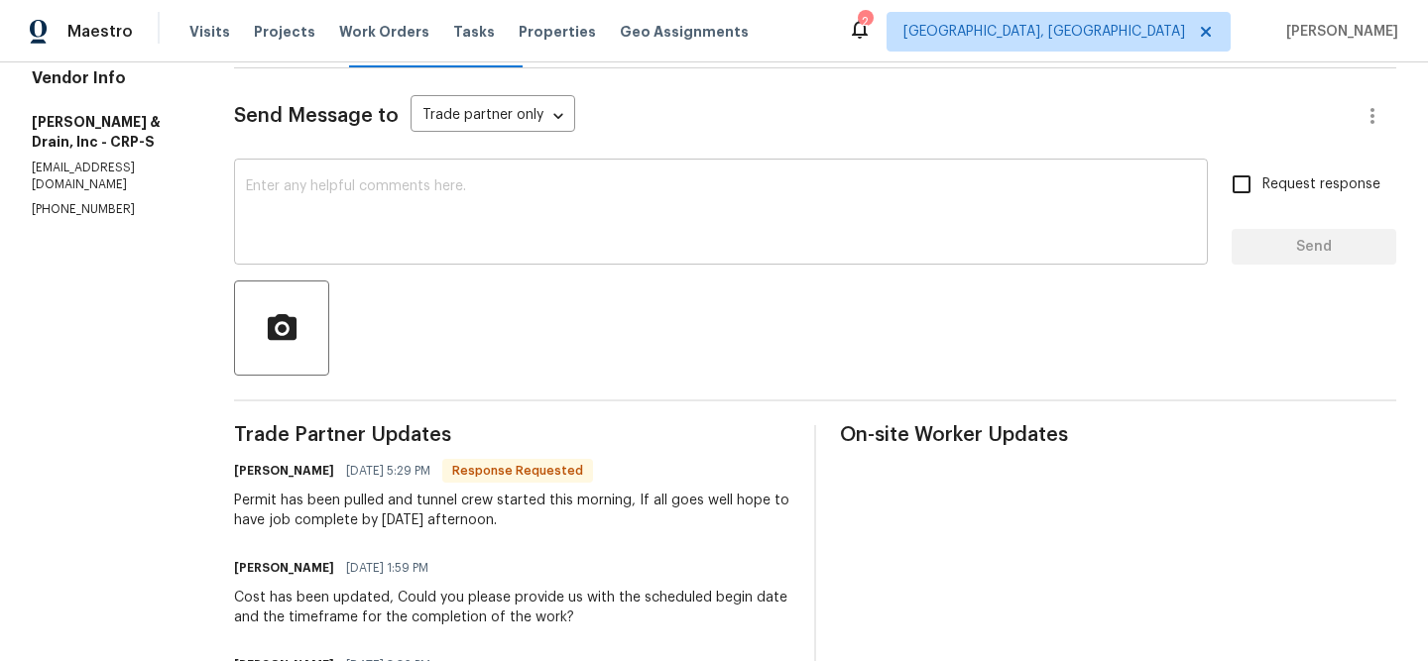
click at [350, 249] on div "x ​" at bounding box center [721, 214] width 974 height 101
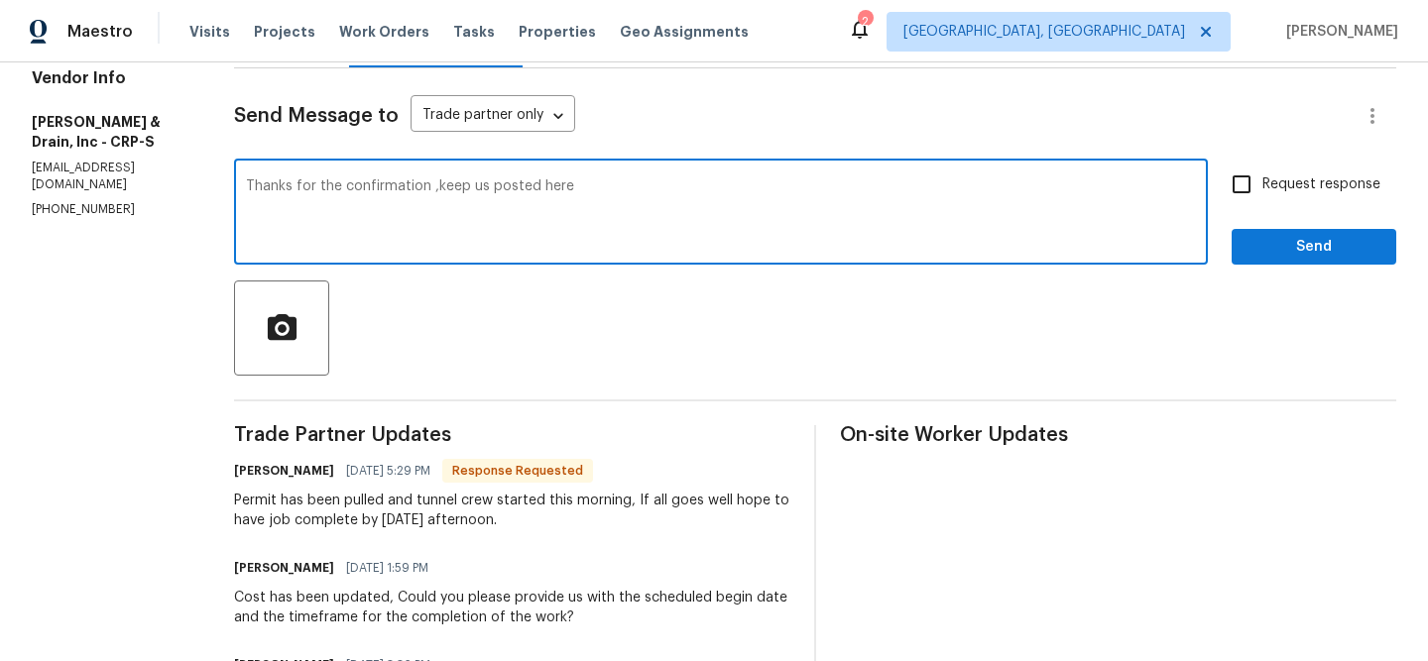
type textarea "Thanks for the confirmation ,keep us posted here"
click at [1242, 175] on input "Request response" at bounding box center [1242, 185] width 42 height 42
checkbox input "true"
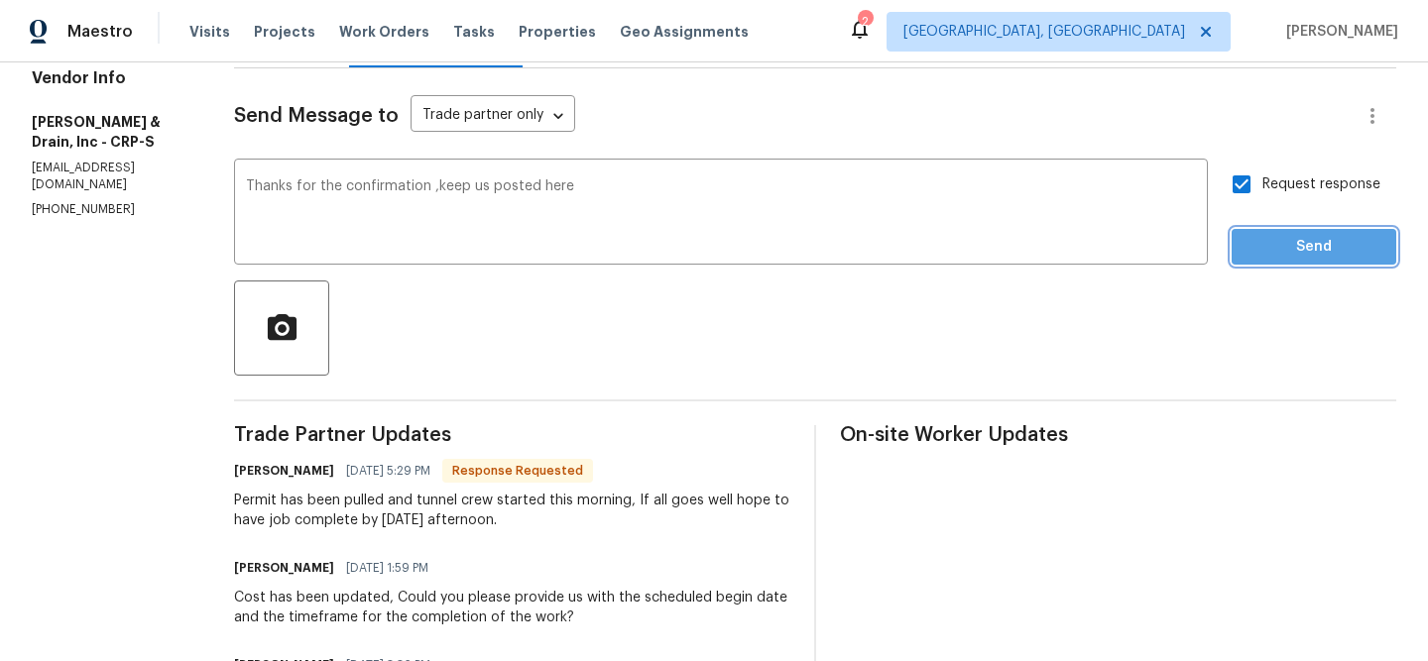
click at [1260, 233] on button "Send" at bounding box center [1314, 247] width 165 height 37
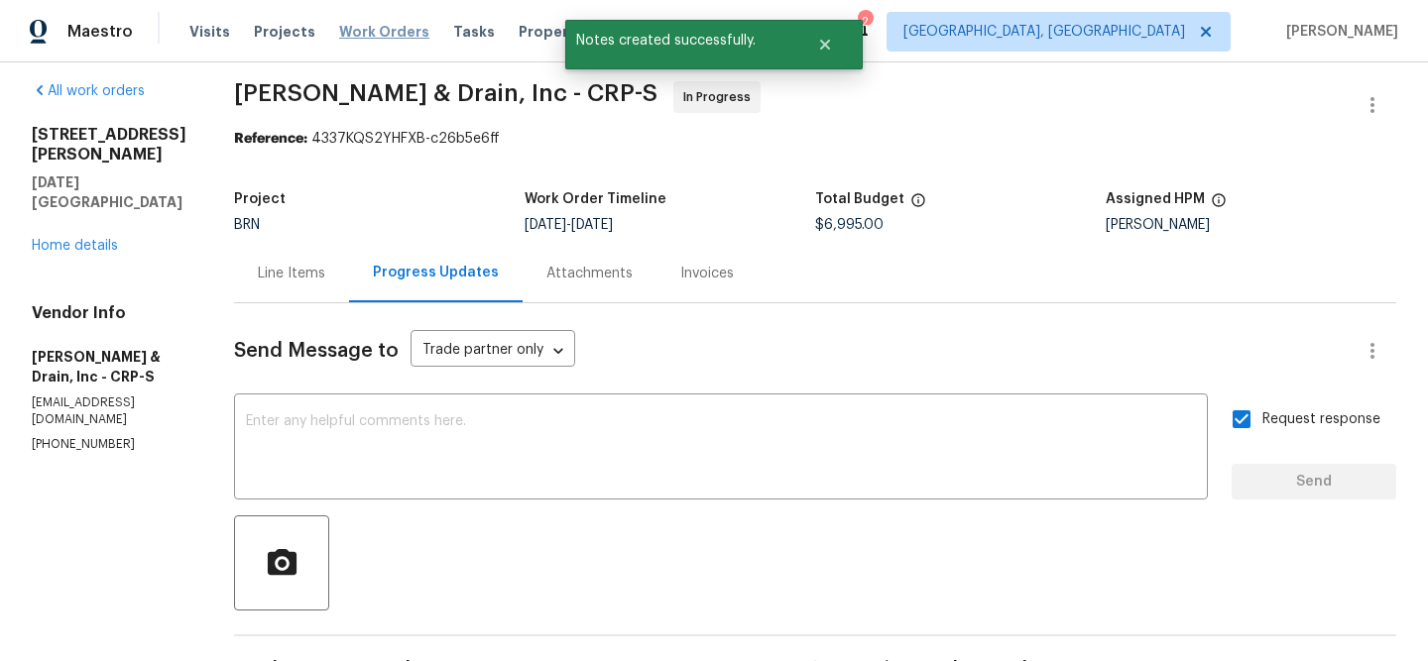
scroll to position [0, 0]
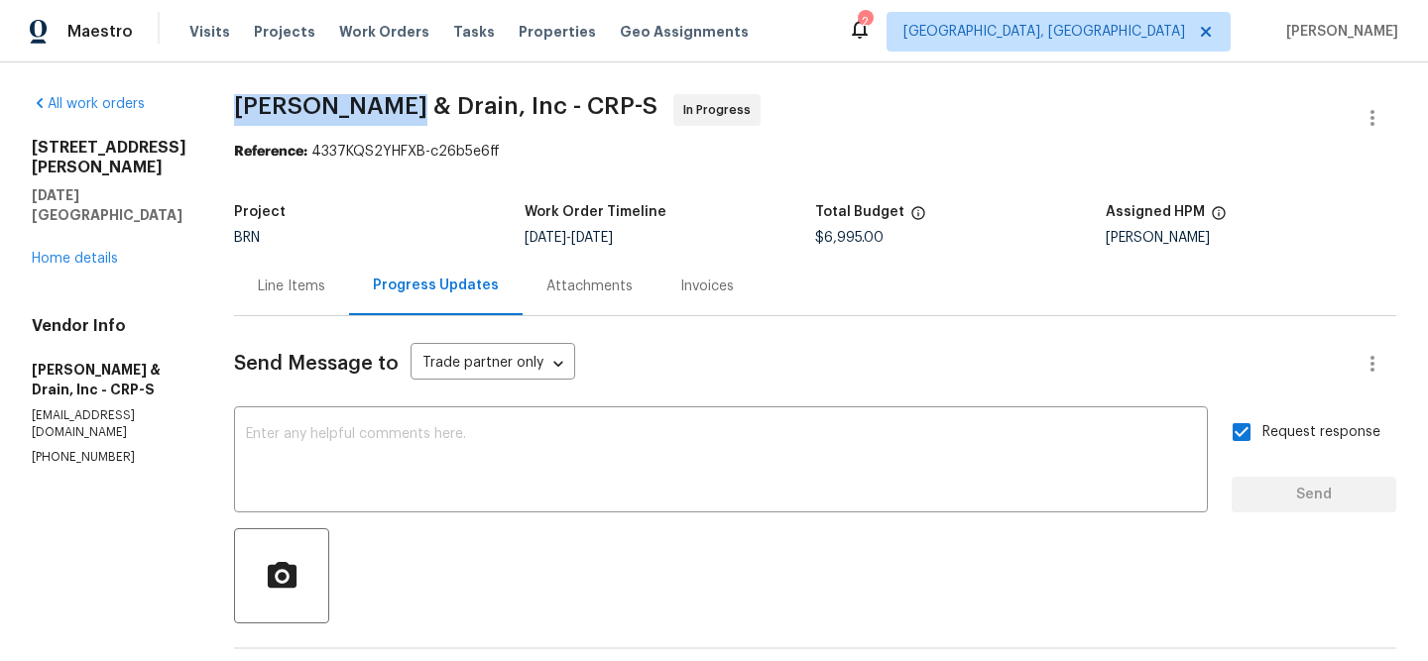
drag, startPoint x: 226, startPoint y: 116, endPoint x: 412, endPoint y: 115, distance: 185.4
copy span "Owen Plumbing"
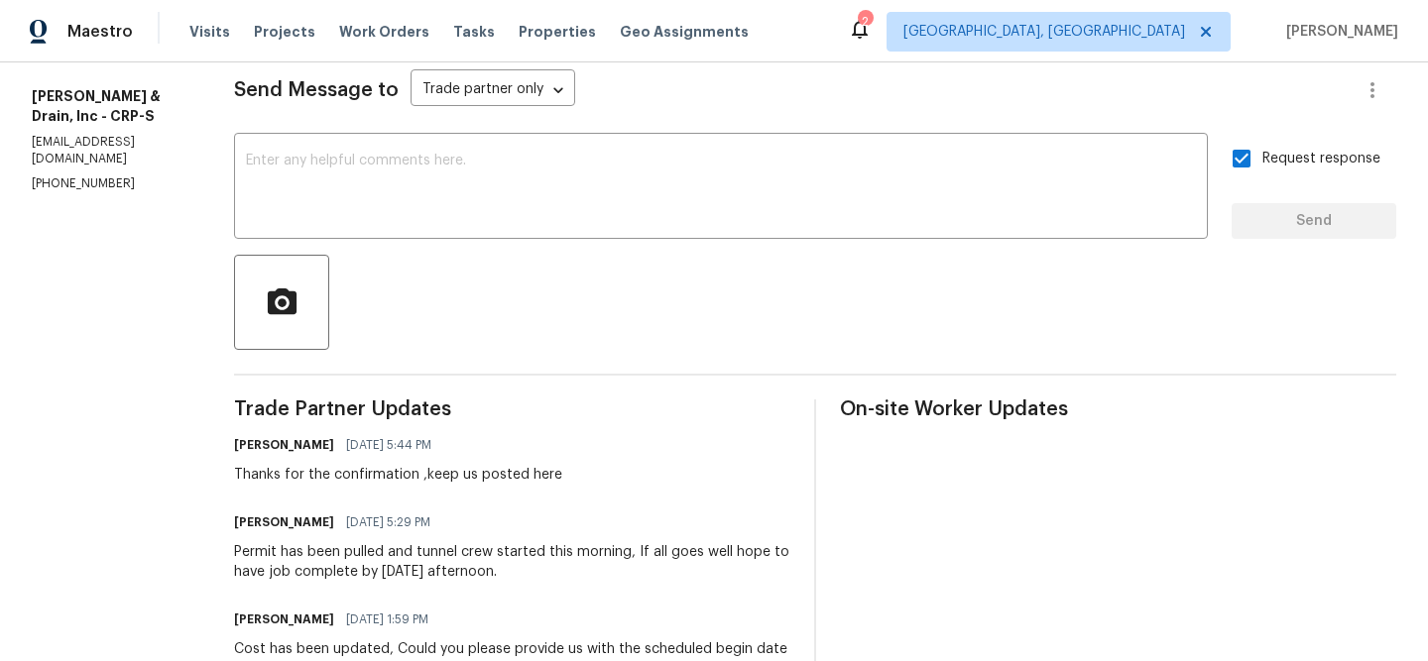
scroll to position [338, 0]
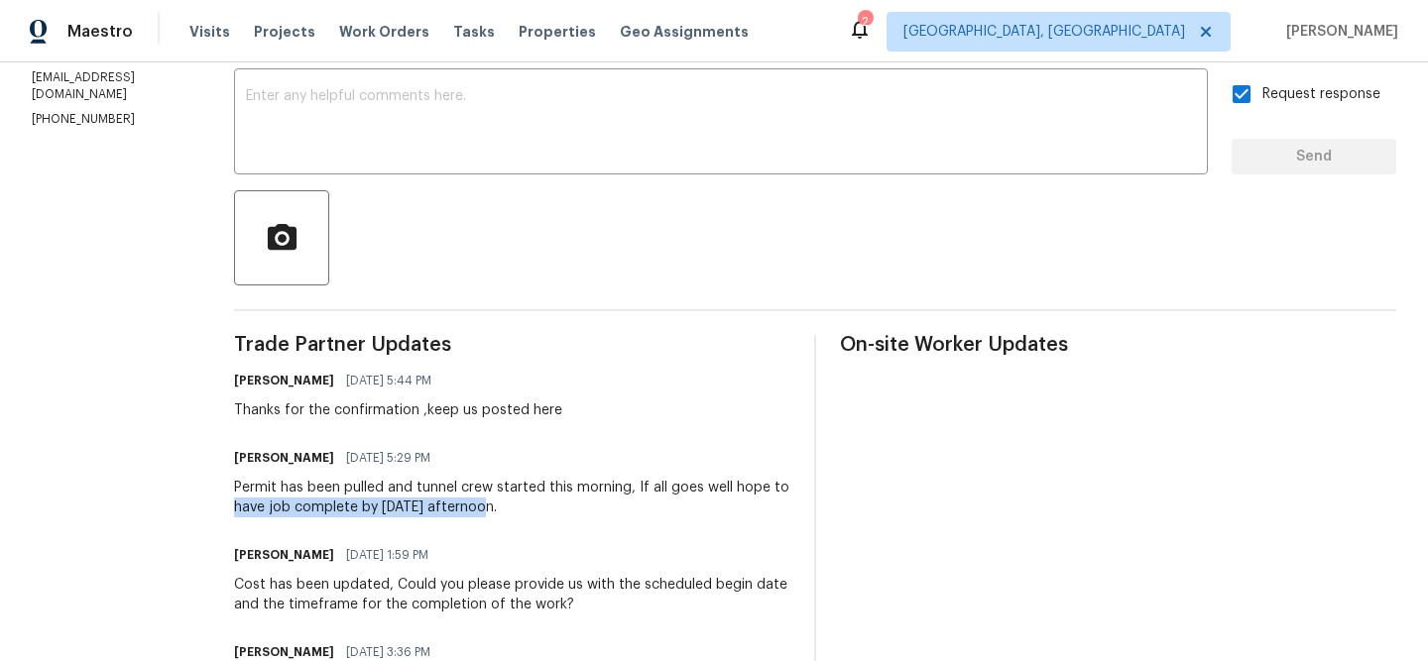
drag, startPoint x: 223, startPoint y: 498, endPoint x: 482, endPoint y: 507, distance: 259.0
click at [482, 507] on div "All work orders 4506 Lamont St Corpus Christi, TX 78411 Home details Vendor Inf…" at bounding box center [714, 528] width 1428 height 1608
click at [379, 499] on div "Permit has been pulled and tunnel crew started this morning, If all goes well h…" at bounding box center [512, 498] width 556 height 40
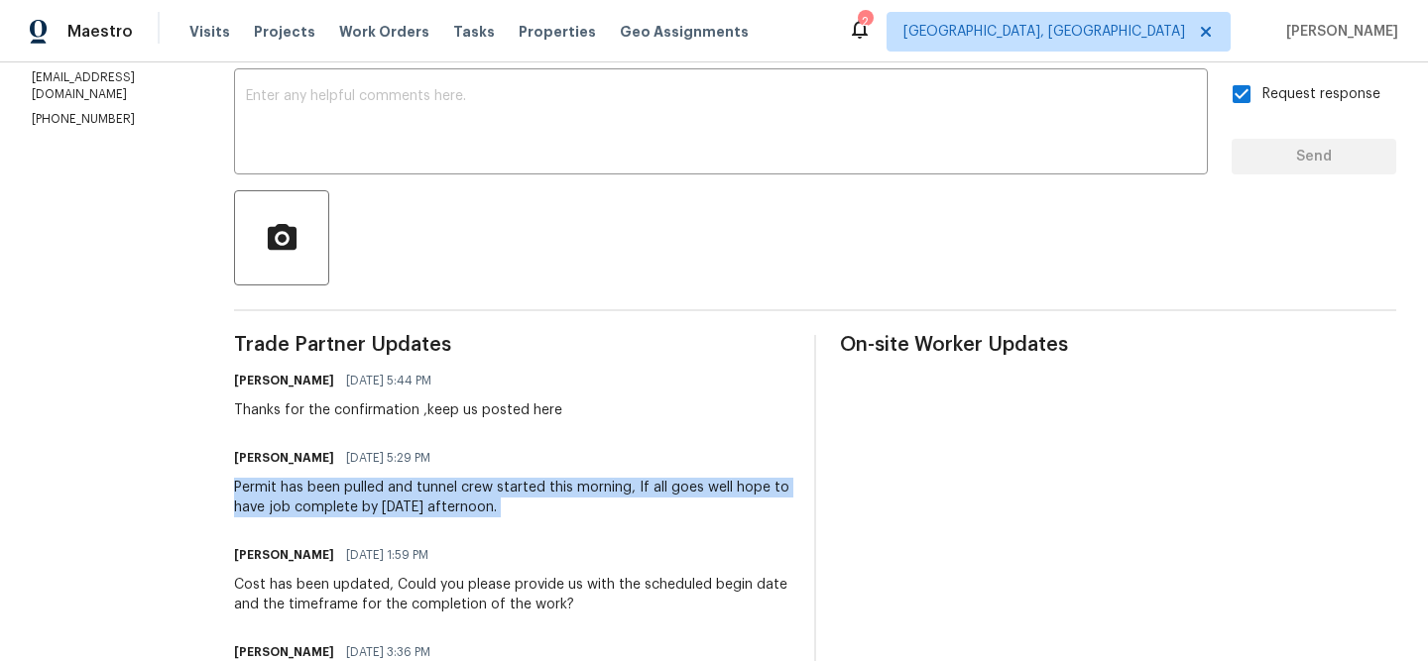
click at [379, 499] on div "Permit has been pulled and tunnel crew started this morning, If all goes well h…" at bounding box center [512, 498] width 556 height 40
copy div "Permit has been pulled and tunnel crew started this morning, If all goes well h…"
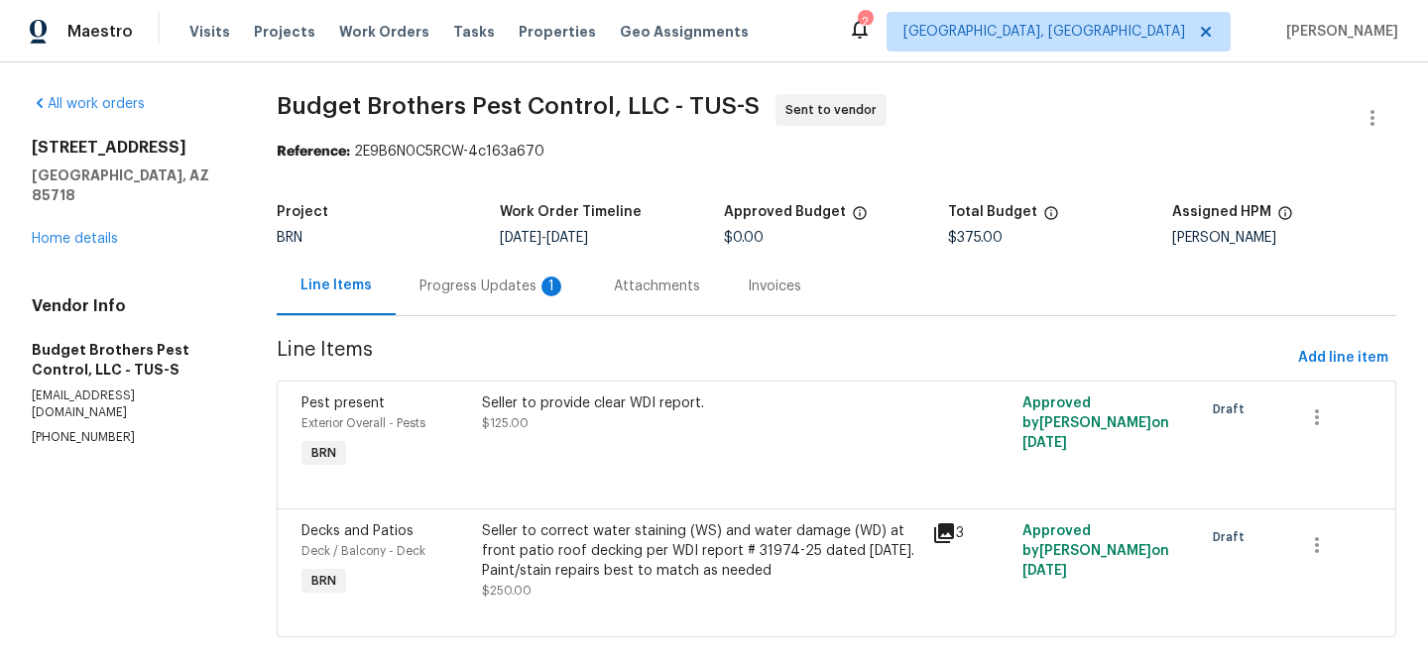
click at [496, 293] on div "Progress Updates 1" at bounding box center [492, 287] width 147 height 20
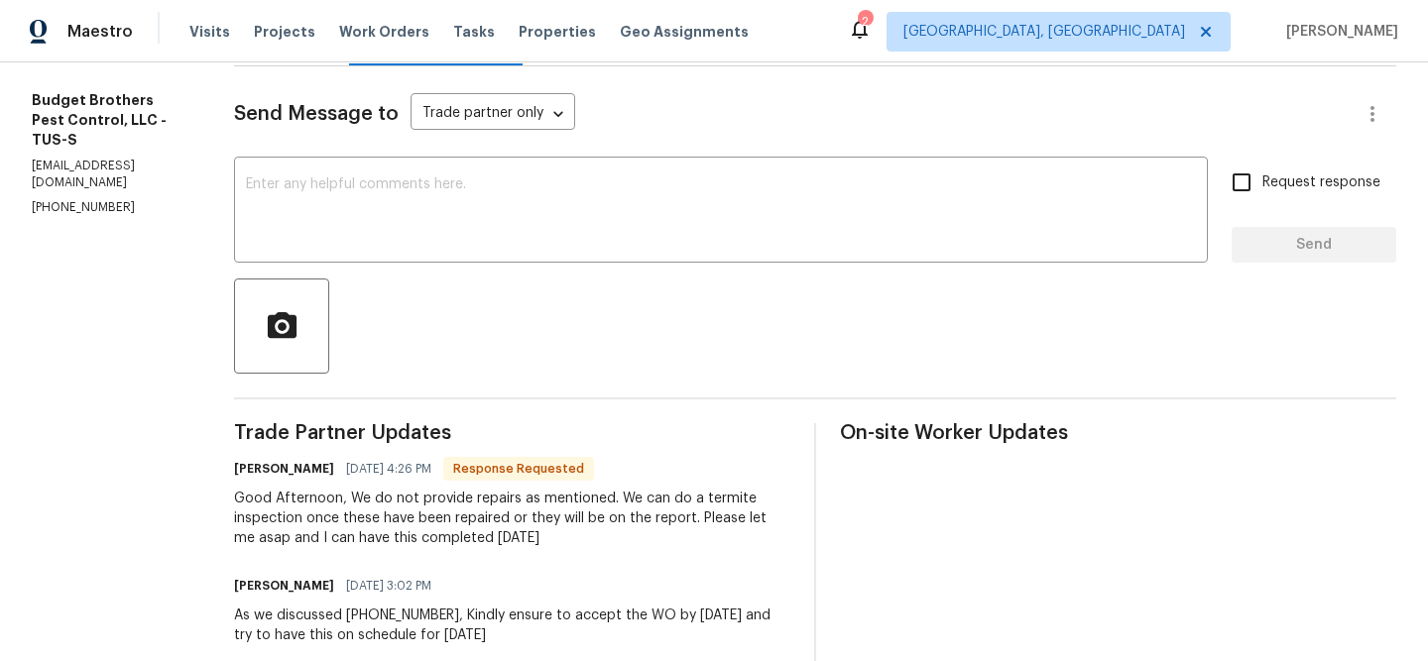
scroll to position [253, 0]
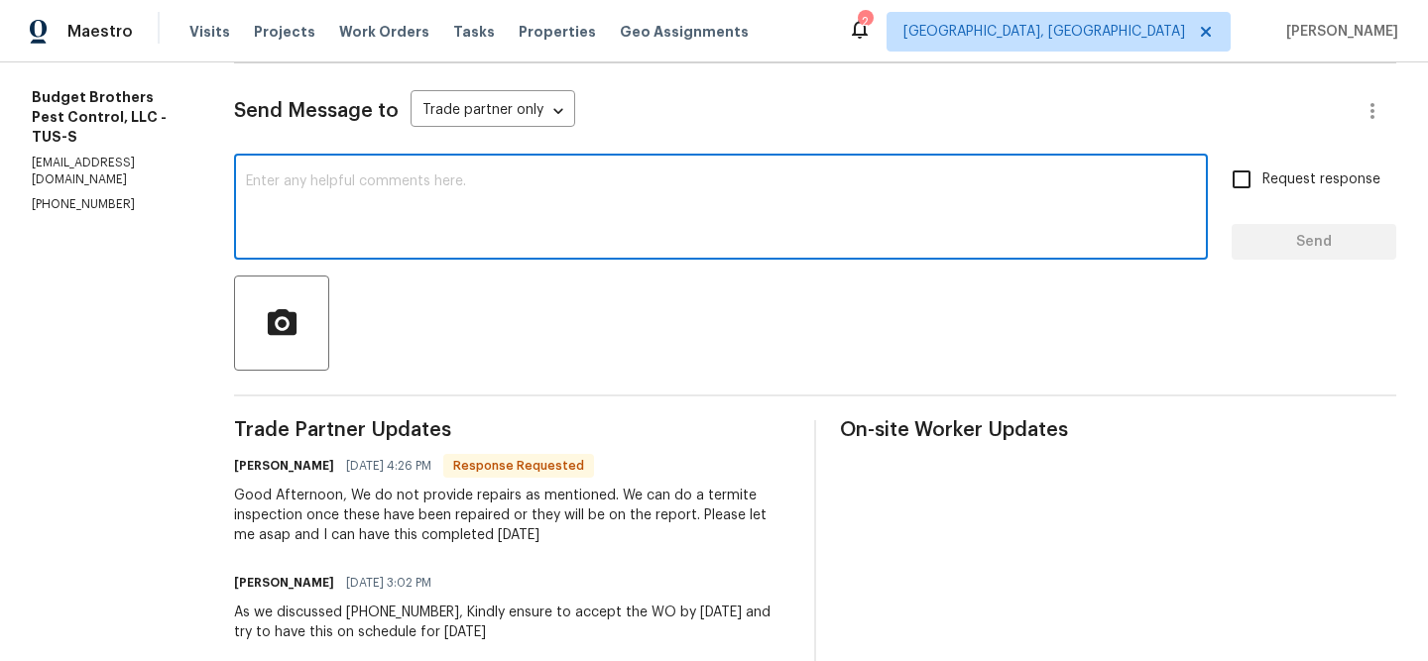
click at [395, 198] on textarea at bounding box center [721, 209] width 950 height 69
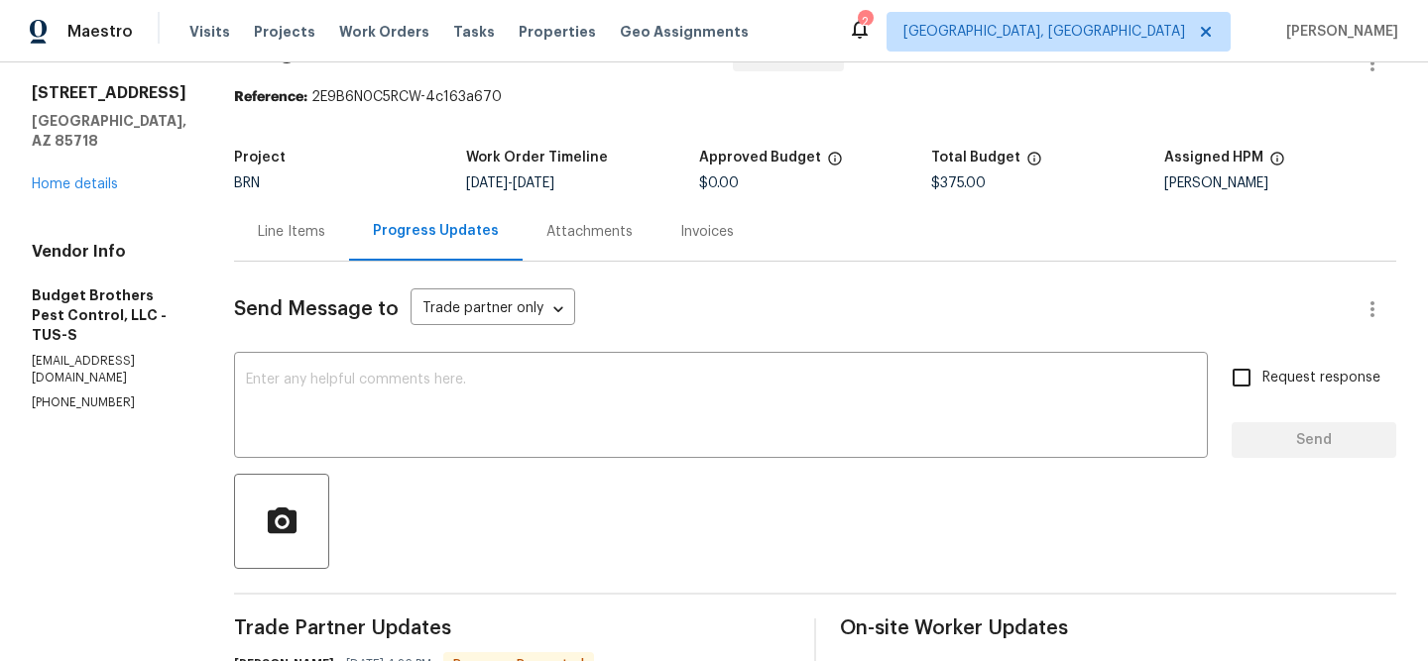
scroll to position [0, 0]
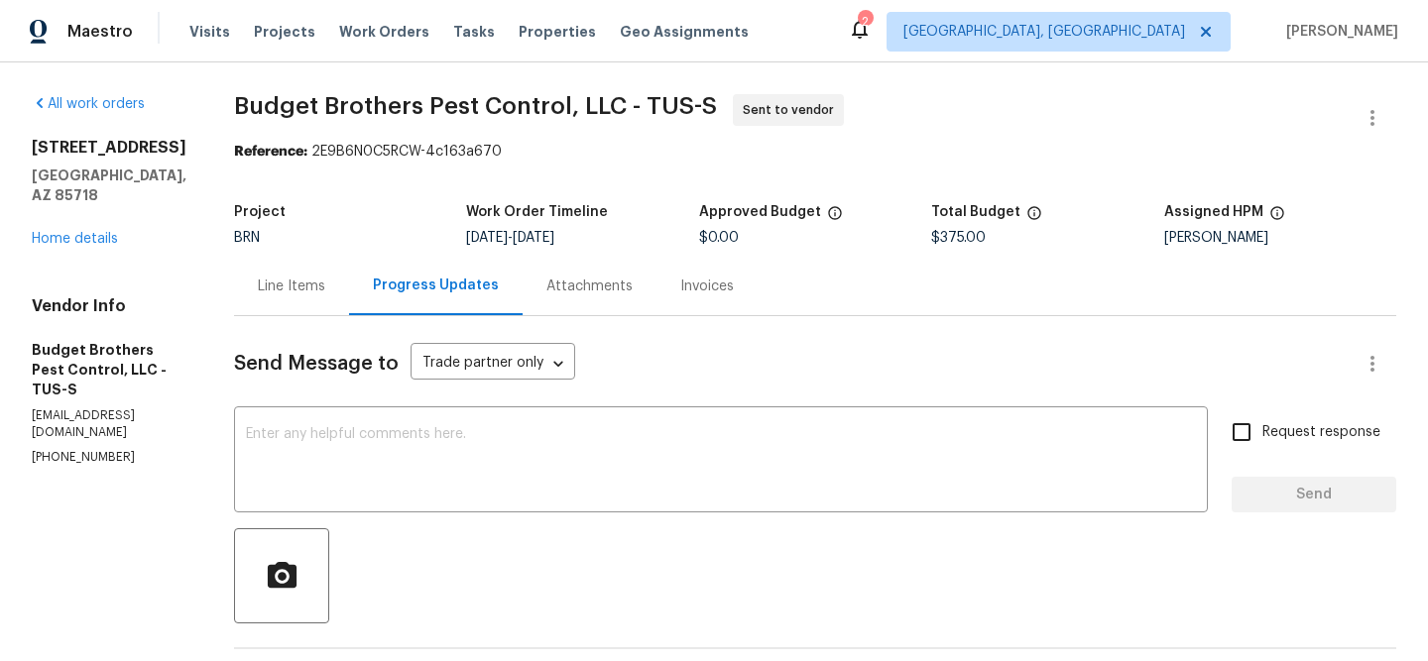
click at [329, 251] on div "Project BRN Work Order Timeline 8/28/2025 - 9/1/2025 Approved Budget $0.00 Tota…" at bounding box center [815, 224] width 1162 height 63
click at [325, 281] on div "Line Items" at bounding box center [291, 287] width 67 height 20
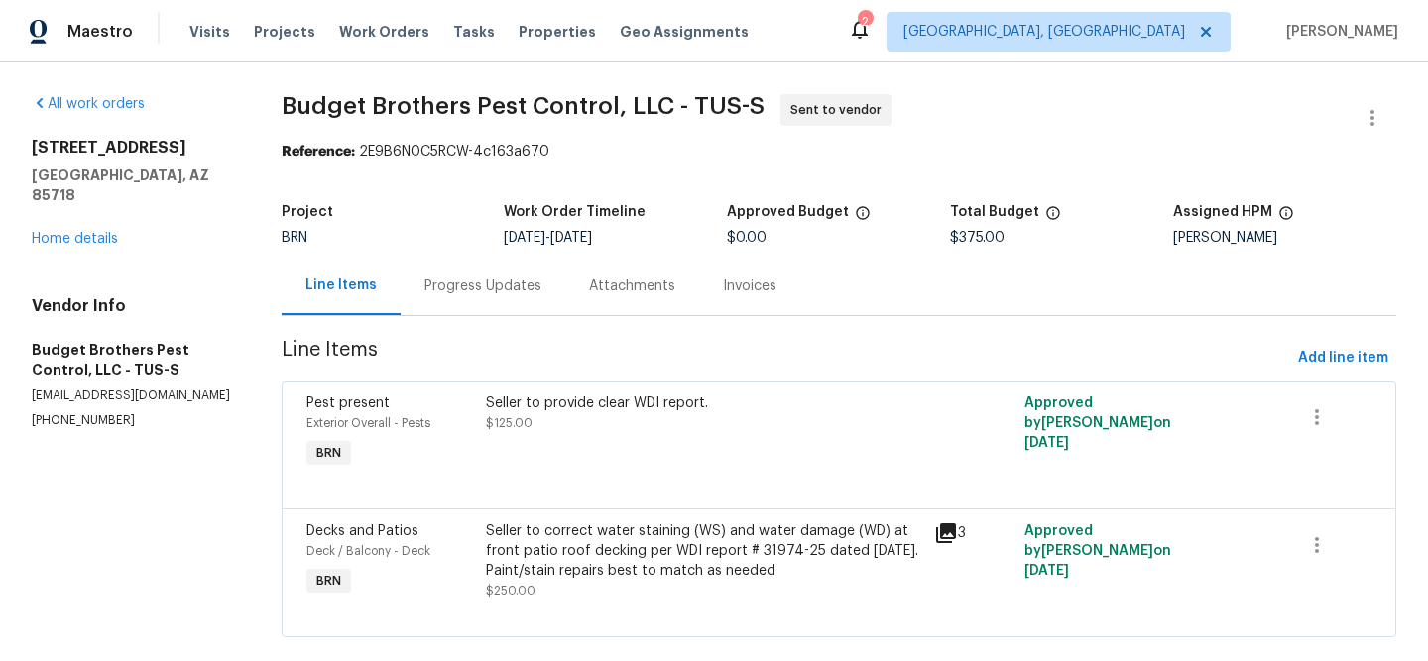
scroll to position [33, 0]
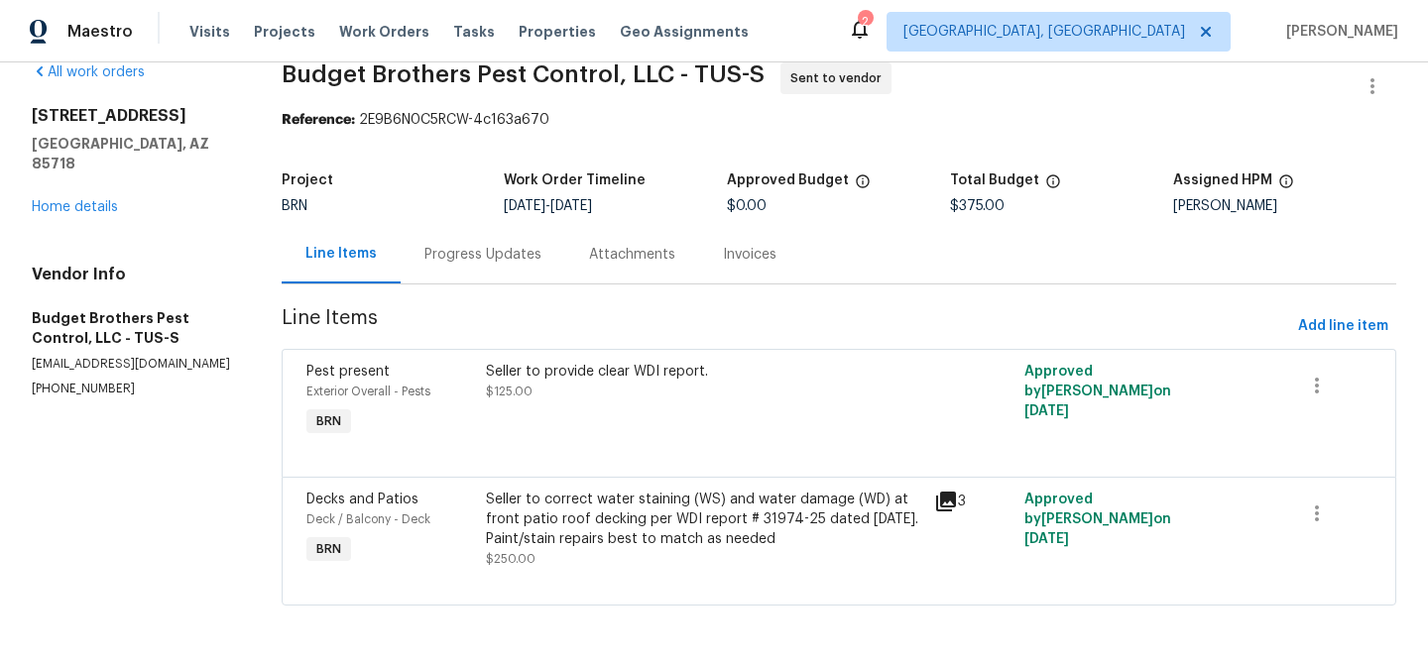
click at [705, 543] on div "Seller to correct water staining (WS) and water damage (WD) at front patio roof…" at bounding box center [704, 519] width 437 height 59
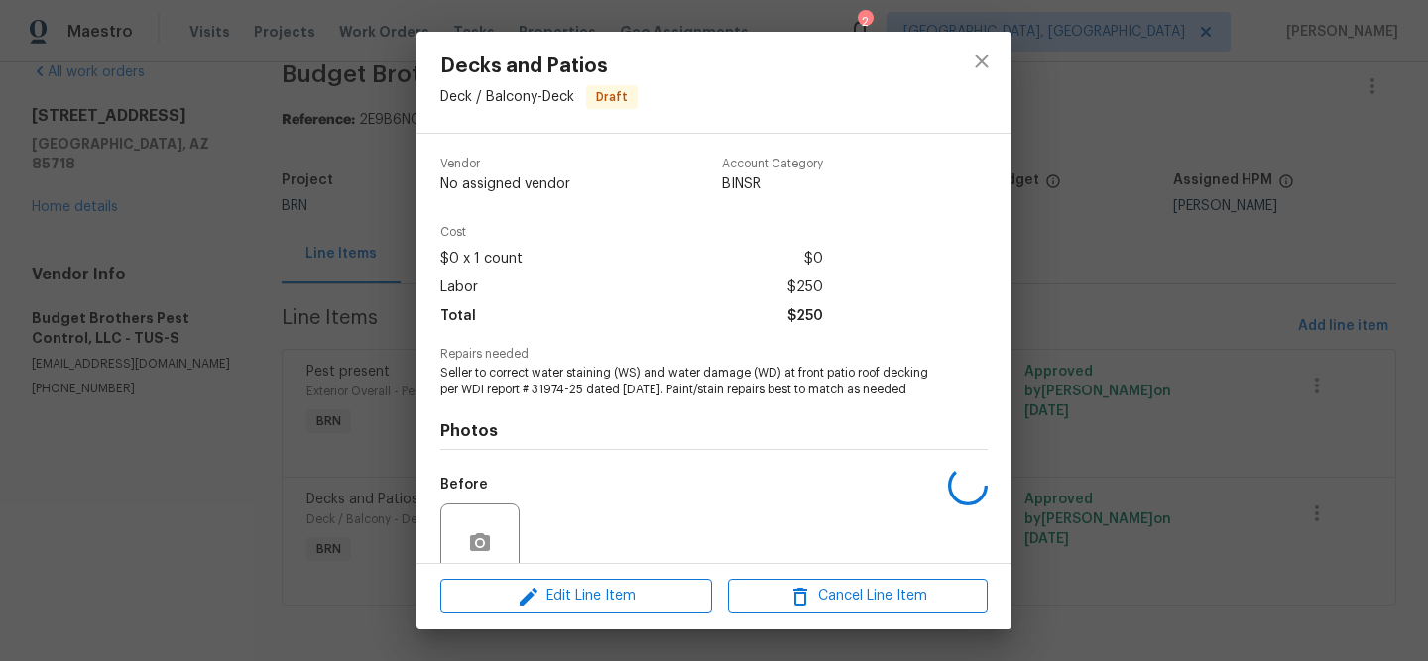
scroll to position [169, 0]
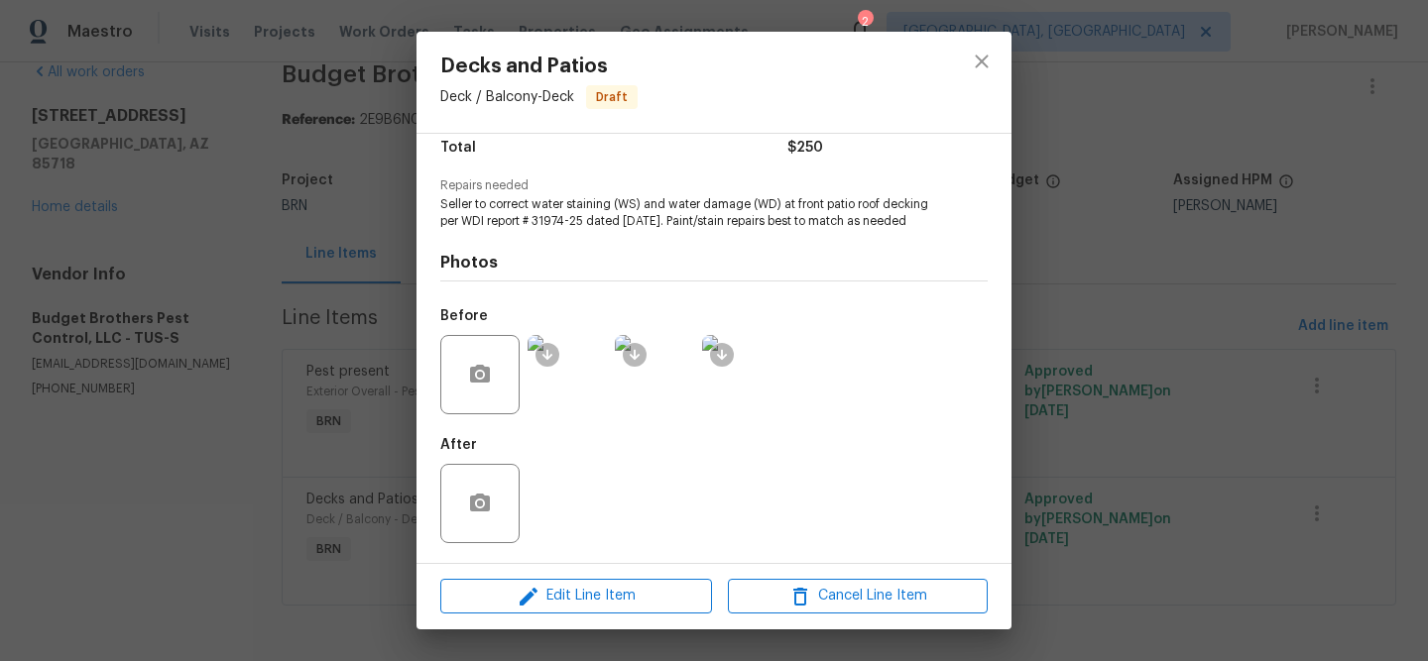
click at [565, 377] on img at bounding box center [567, 374] width 79 height 79
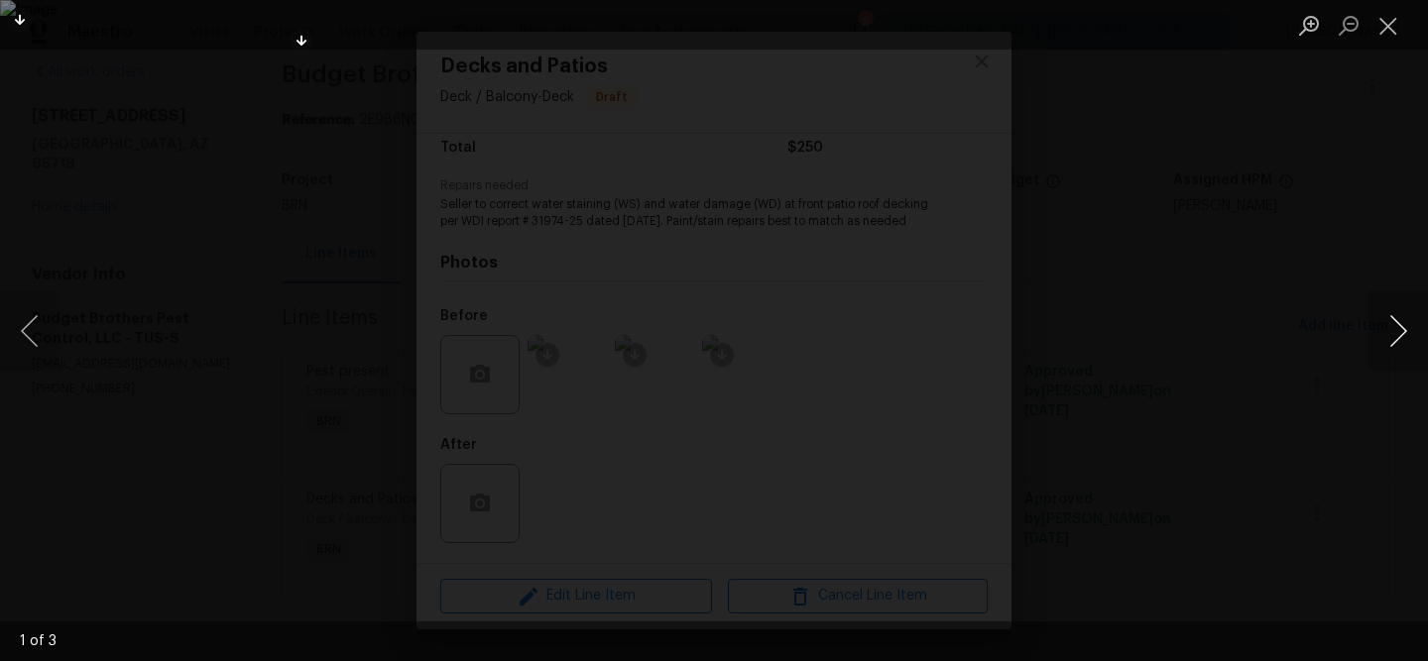
click at [1384, 336] on button "Next image" at bounding box center [1397, 331] width 59 height 79
click at [1393, 340] on button "Next image" at bounding box center [1397, 331] width 59 height 79
click at [1388, 18] on button "Close lightbox" at bounding box center [1388, 25] width 40 height 35
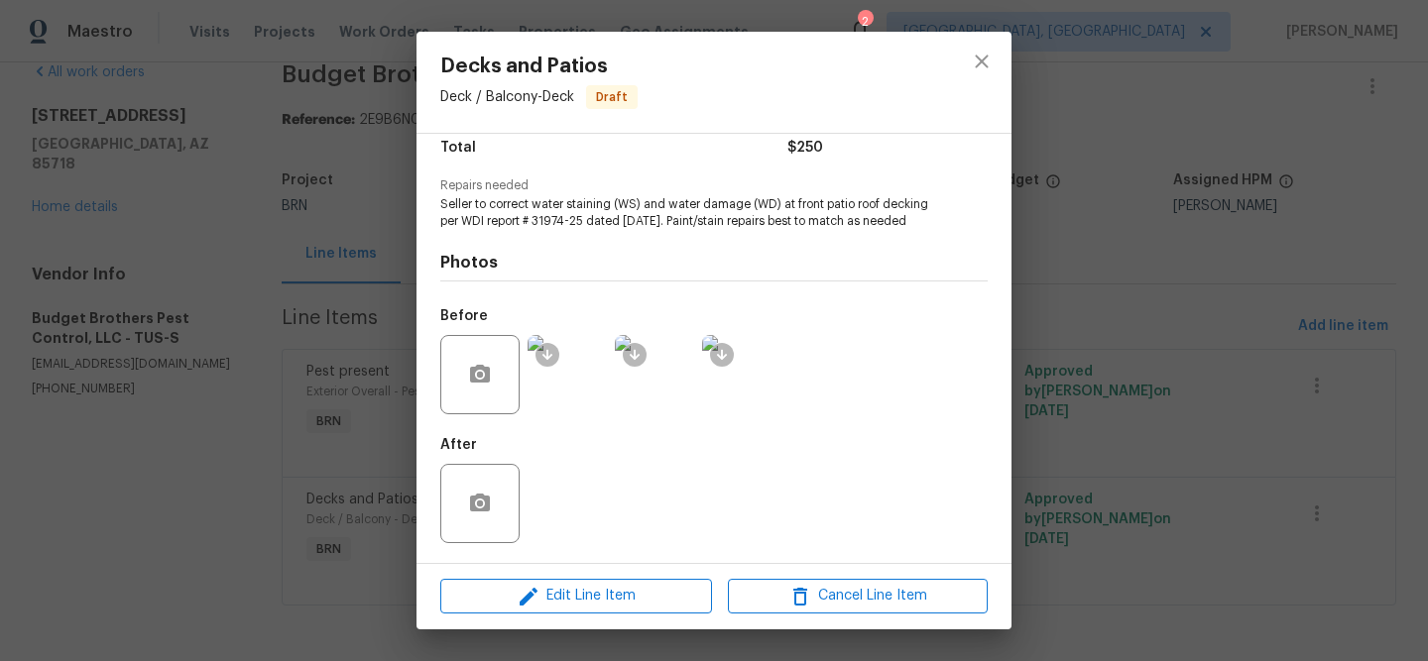
click at [1065, 314] on div "Decks and Patios Deck / Balcony - Deck Draft Vendor Budget Brothers Pest Contro…" at bounding box center [714, 330] width 1428 height 661
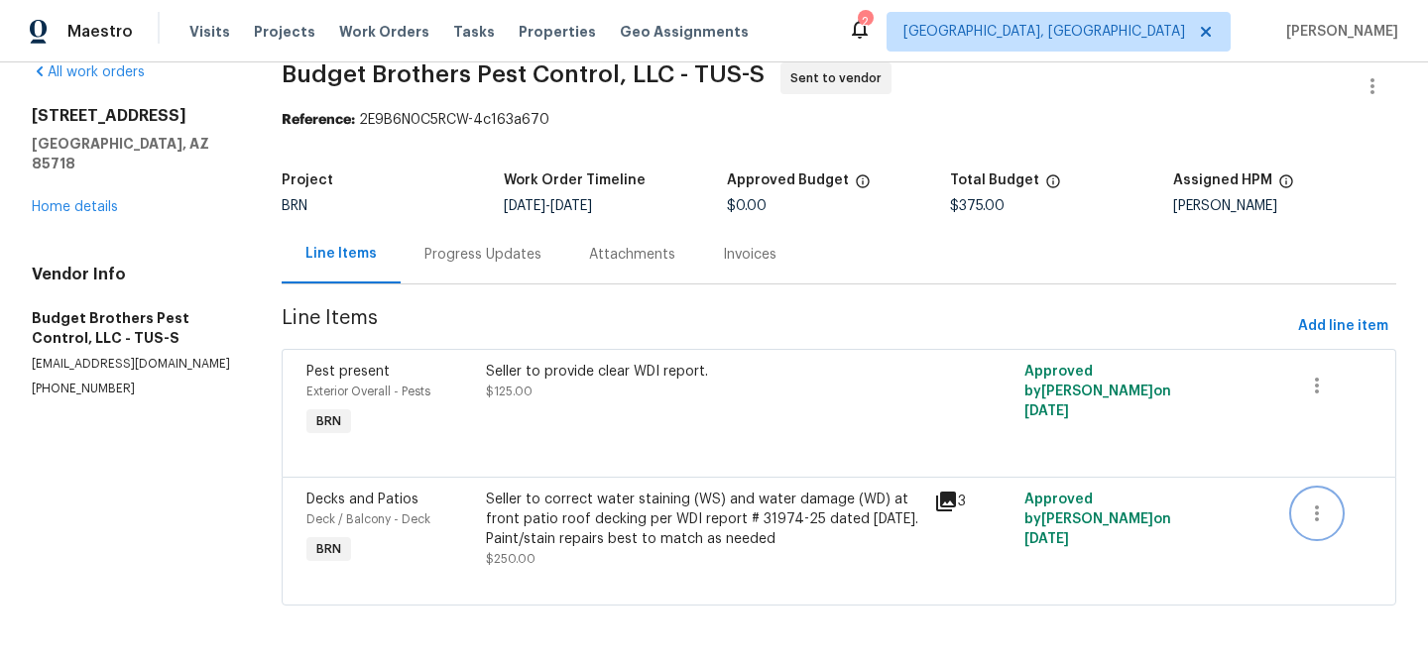
click at [1313, 527] on button "button" at bounding box center [1317, 514] width 48 height 48
click at [1318, 508] on li "Cancel" at bounding box center [1331, 513] width 76 height 33
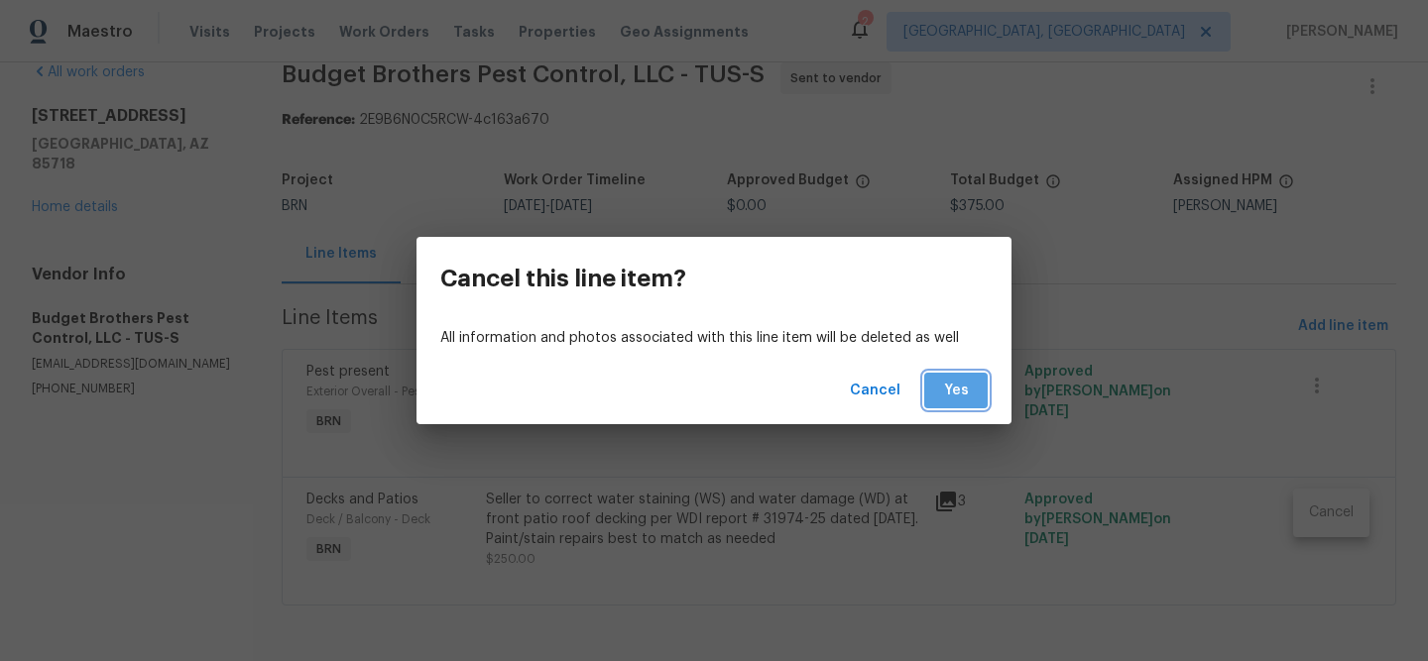
click at [963, 392] on span "Yes" at bounding box center [956, 391] width 32 height 25
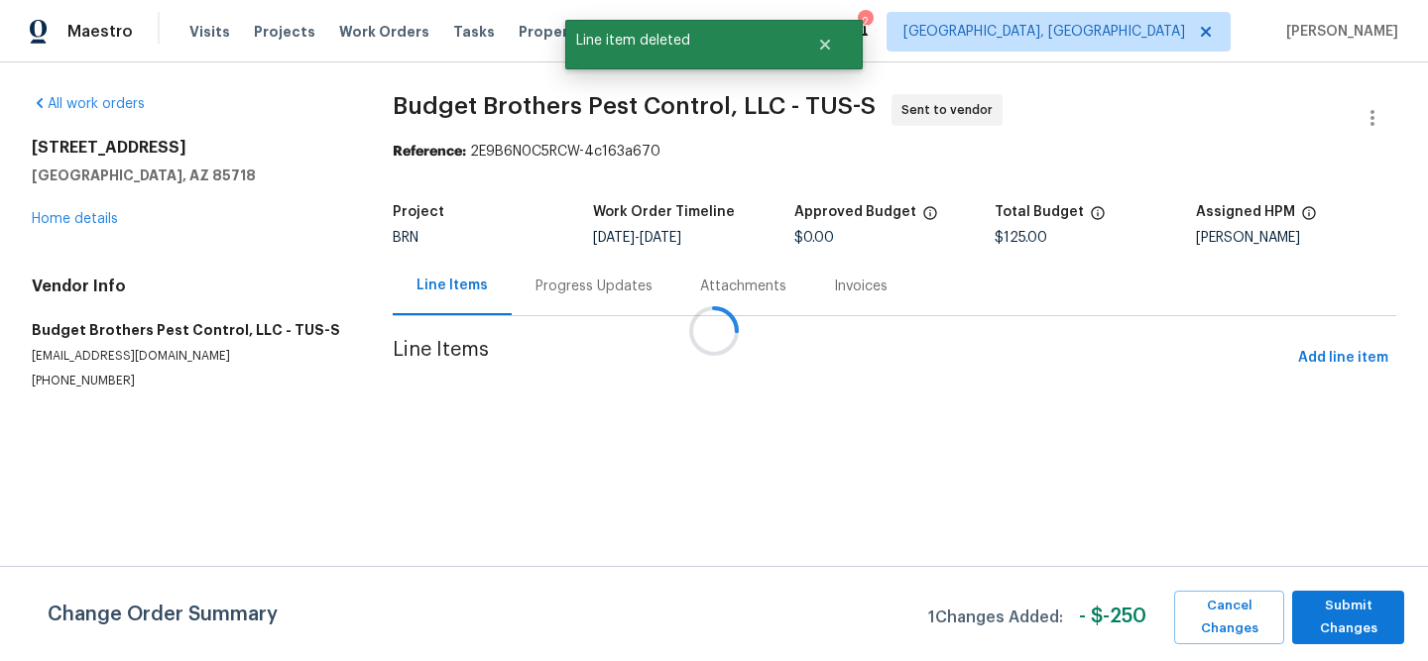
scroll to position [0, 0]
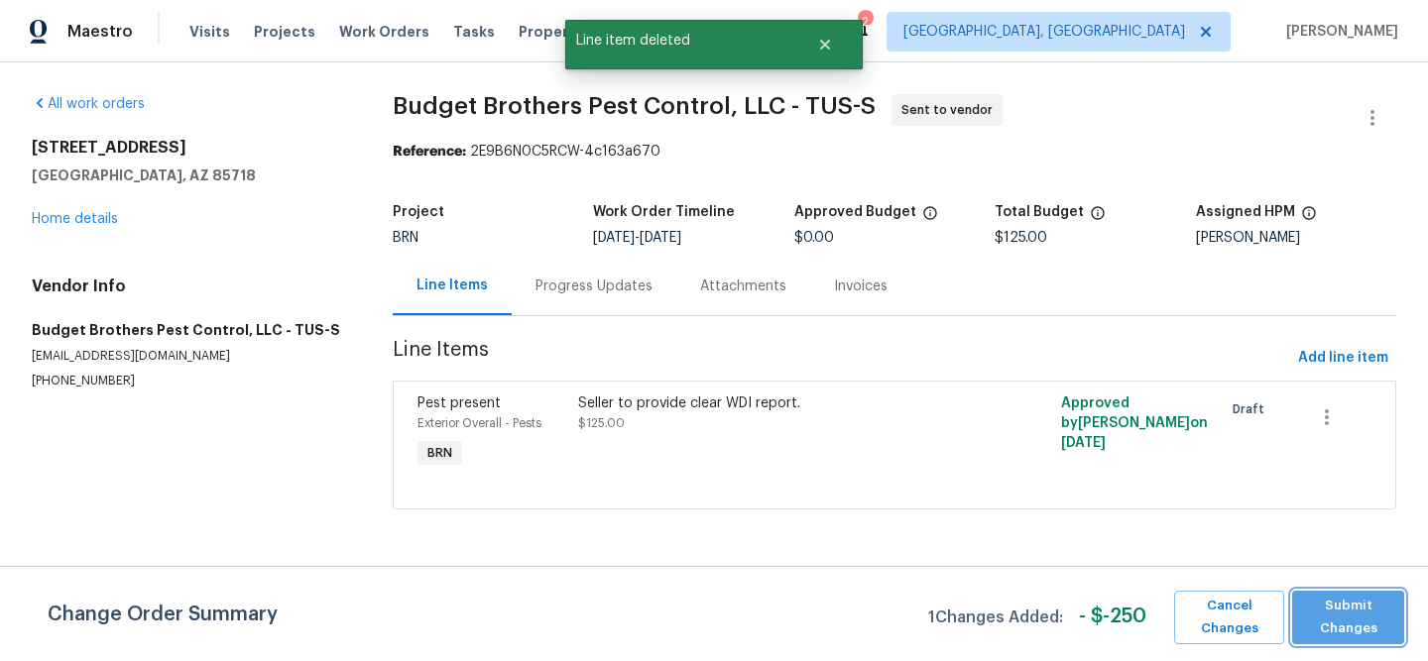
click at [1338, 596] on span "Submit Changes" at bounding box center [1348, 618] width 92 height 46
click at [1338, 565] on html "Maestro Visits Projects Work Orders Tasks Properties Geo Assignments 2 Albuquer…" at bounding box center [714, 282] width 1428 height 565
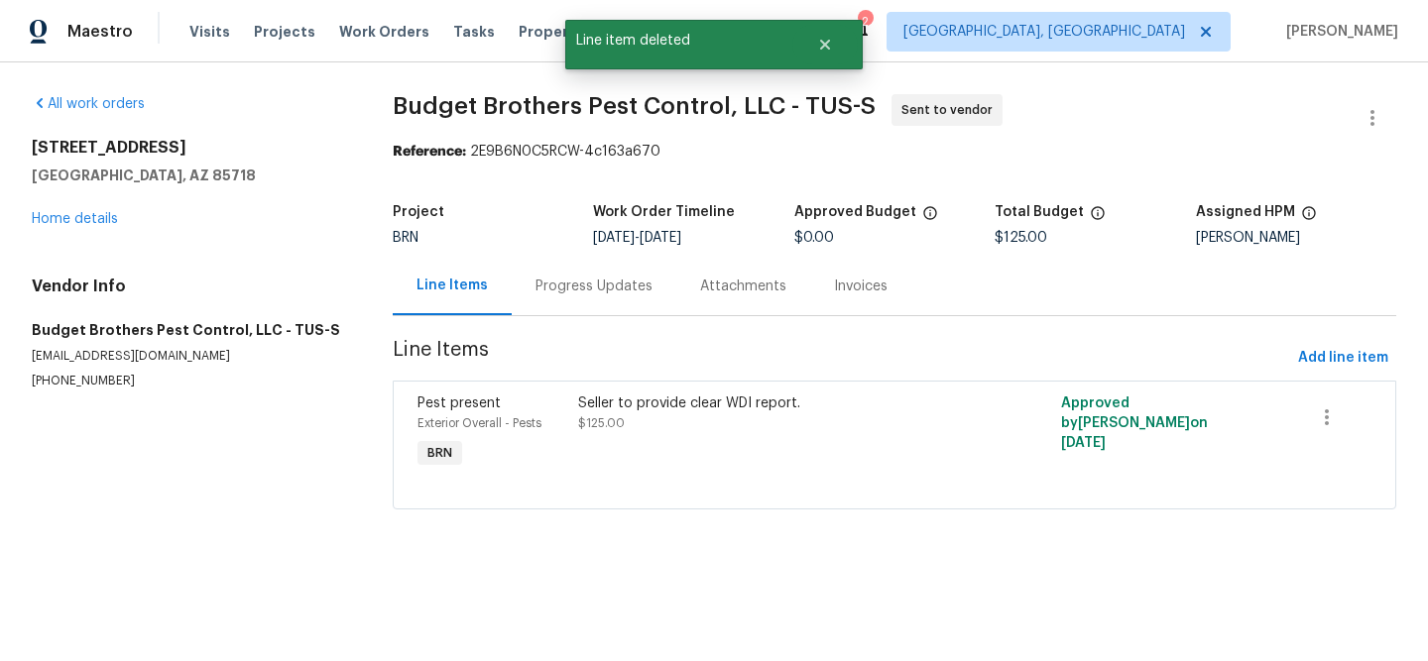
click at [585, 275] on div "Progress Updates" at bounding box center [594, 286] width 165 height 59
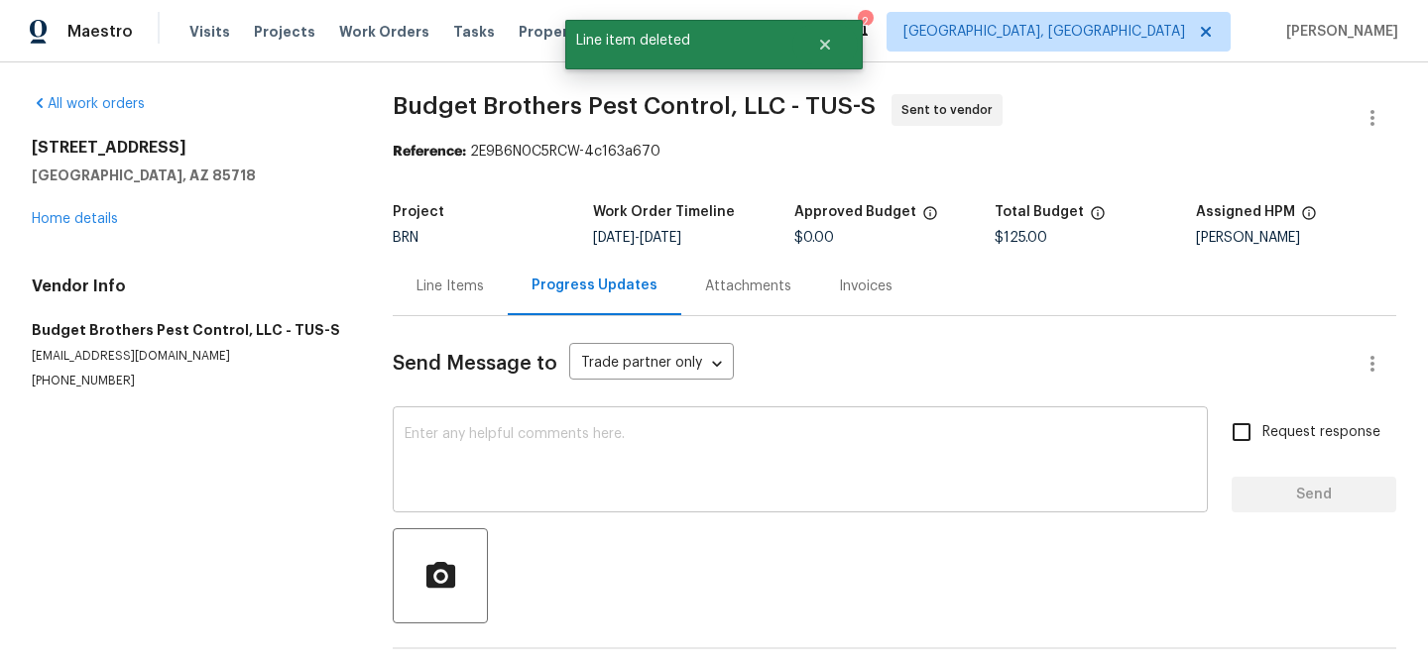
click at [463, 500] on div "x ​" at bounding box center [800, 462] width 815 height 101
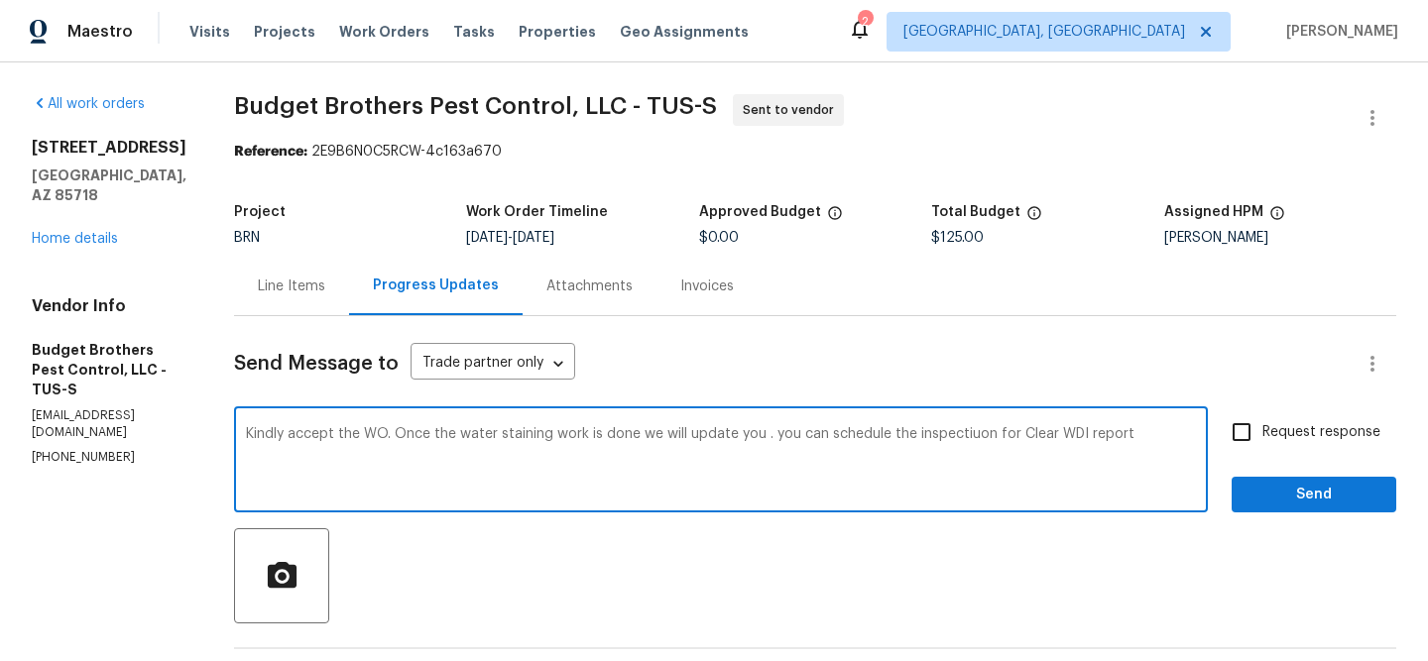
type textarea "Kindly accept the WO. Once the water staining work is done we will update you .…"
click at [409, 491] on textarea "Kindly accept the WO. Once the water staining work is done we will update you .…" at bounding box center [721, 461] width 950 height 69
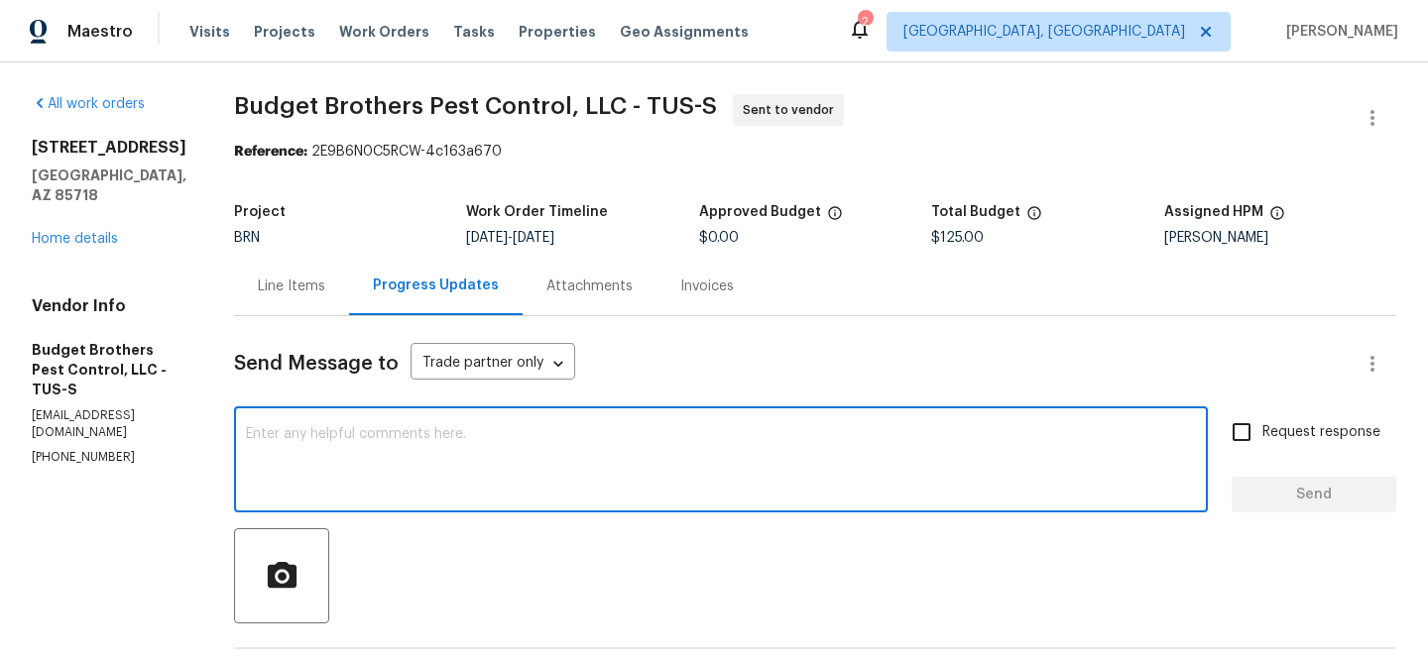
paste textarea "Please accept the WO. Once the water staining work is completed, we will provid…"
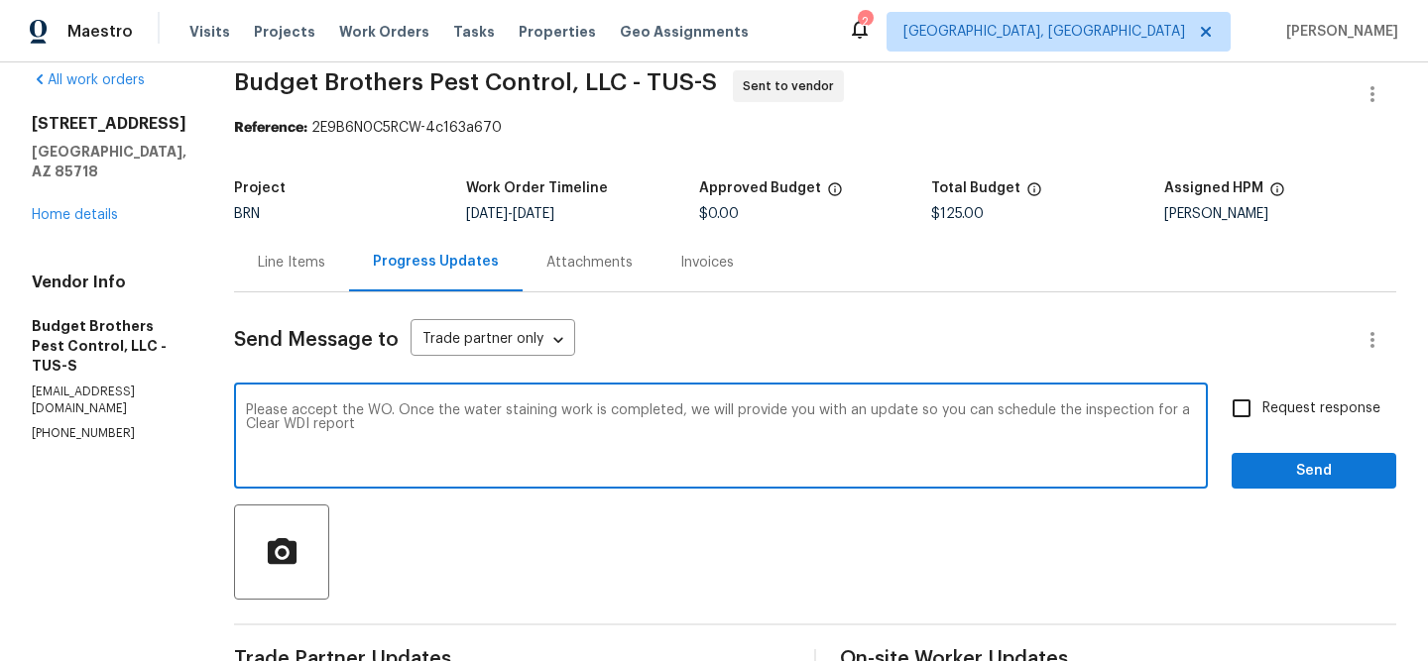
scroll to position [28, 0]
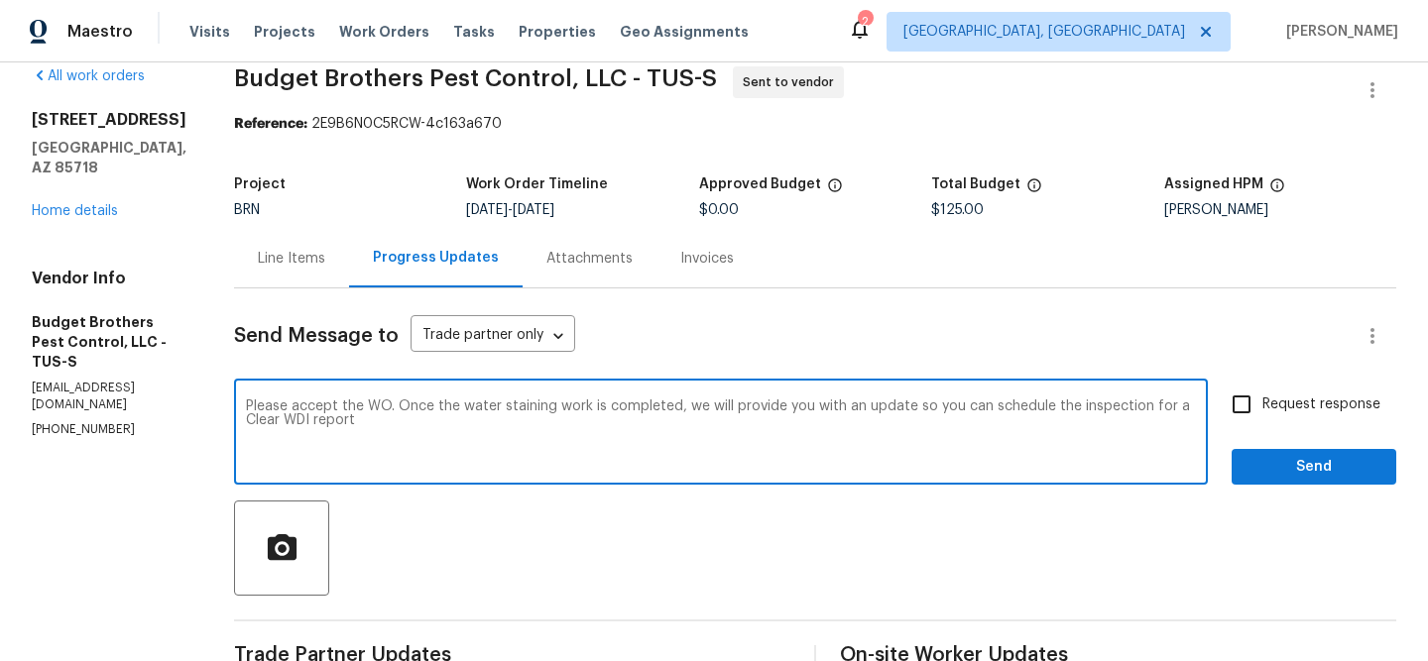
type textarea "Please accept the WO. Once the water staining work is completed, we will provid…"
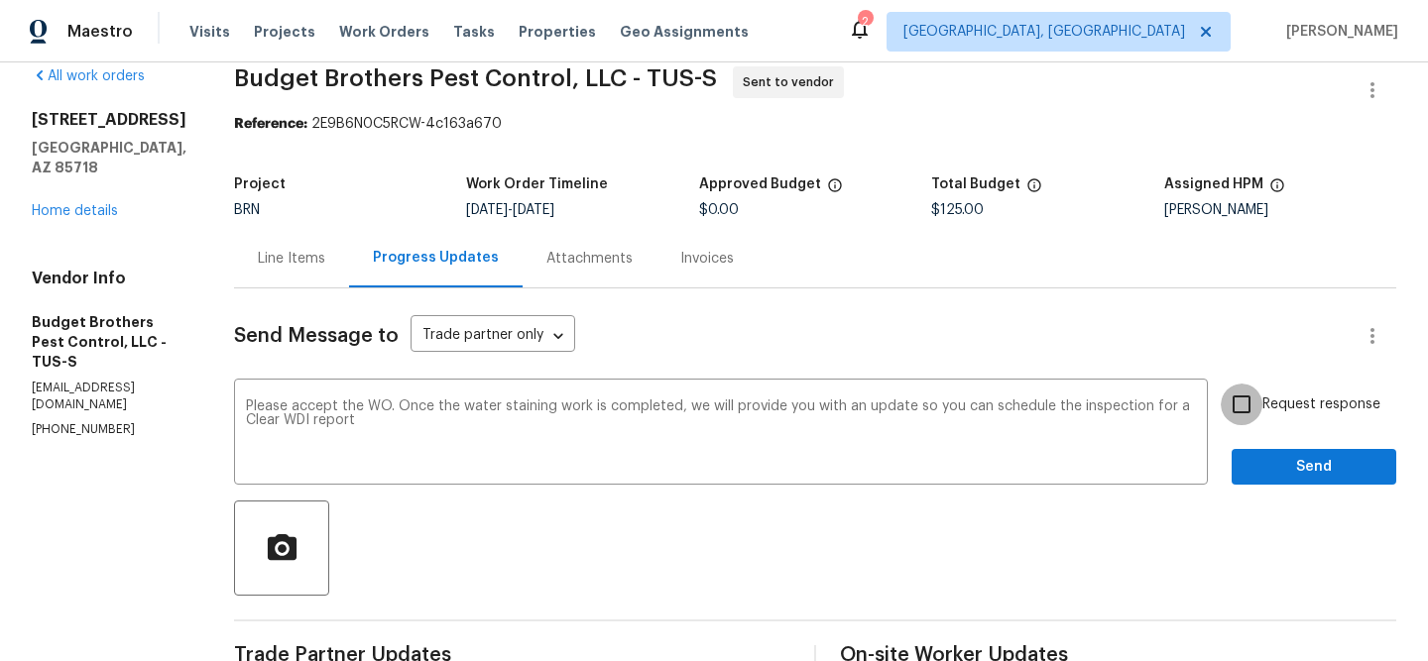
click at [1240, 404] on input "Request response" at bounding box center [1242, 405] width 42 height 42
checkbox input "true"
click at [1246, 464] on button "Send" at bounding box center [1314, 467] width 165 height 37
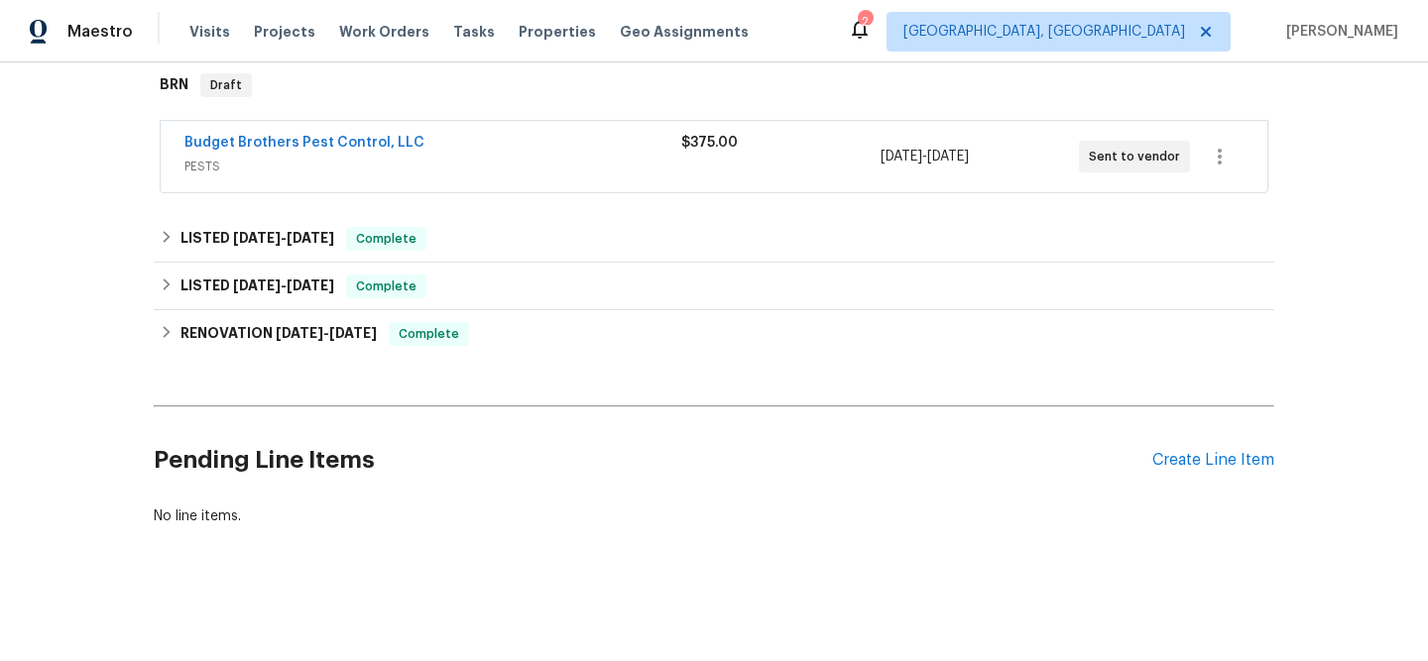
scroll to position [342, 0]
click at [1164, 457] on div "Create Line Item" at bounding box center [1213, 460] width 122 height 19
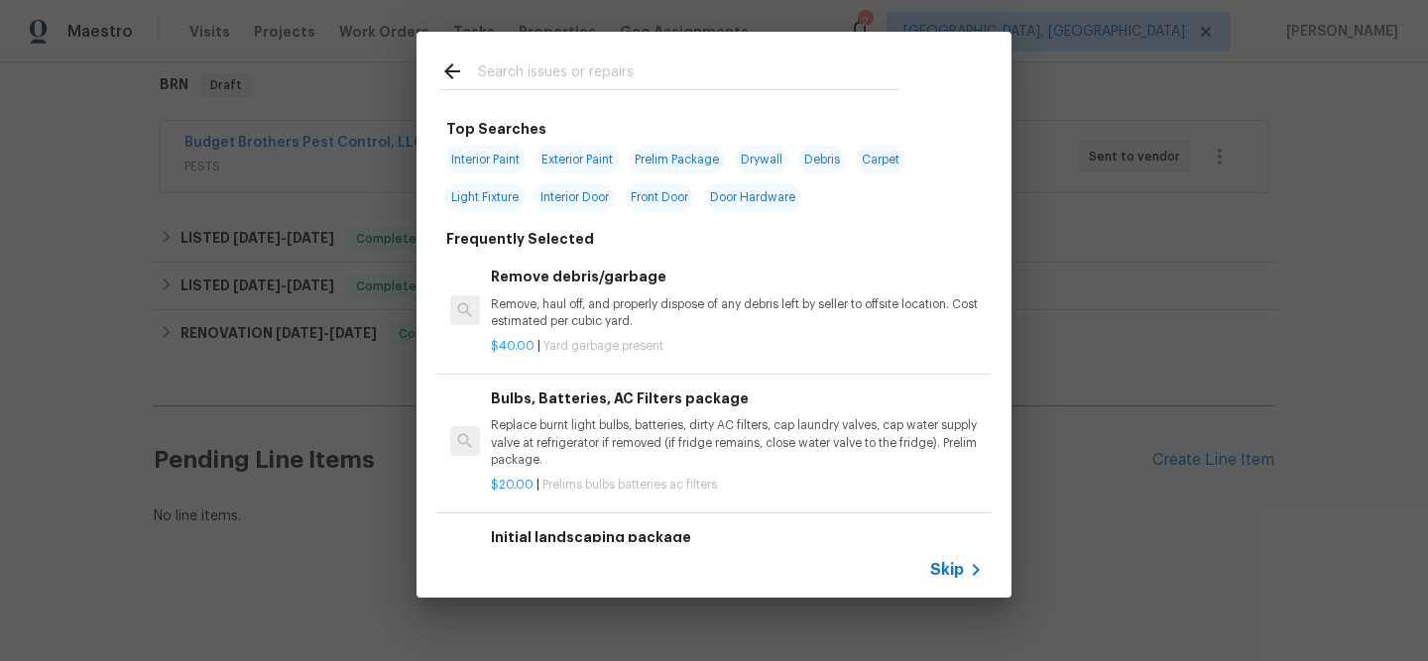
click at [946, 559] on div "Skip" at bounding box center [959, 570] width 58 height 24
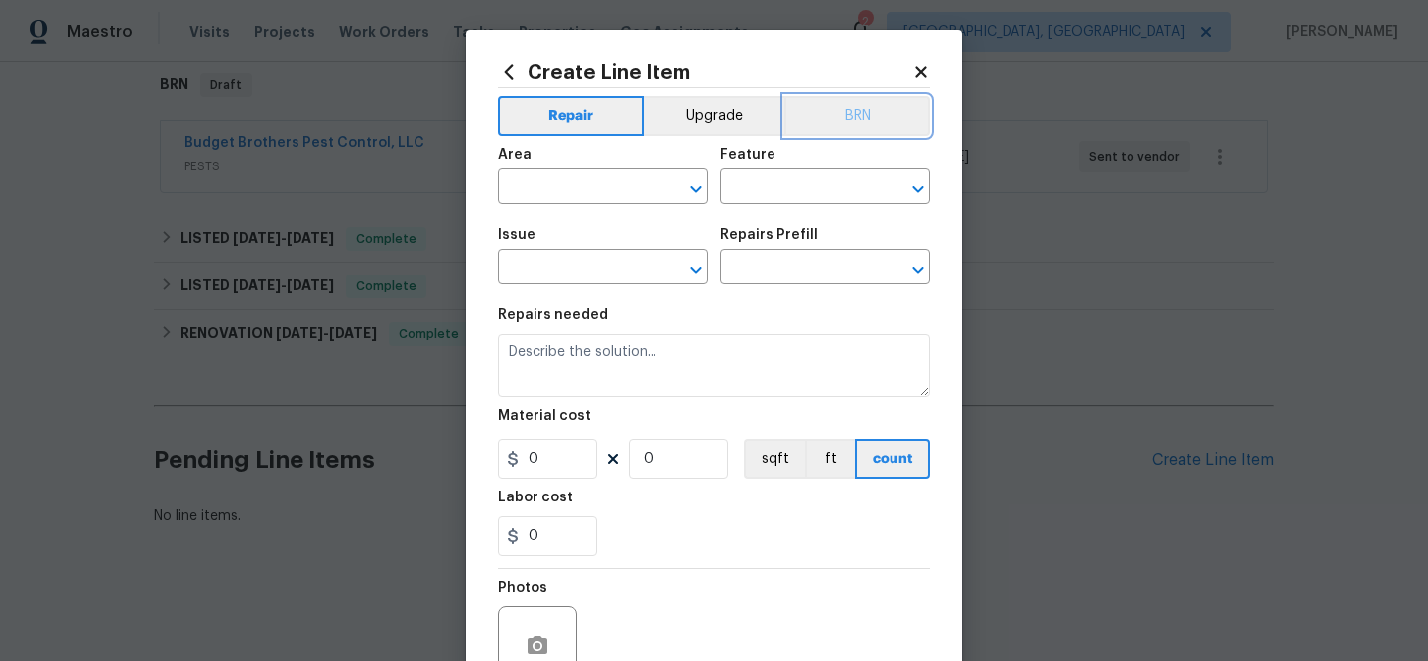
click at [850, 124] on button "BRN" at bounding box center [857, 116] width 146 height 40
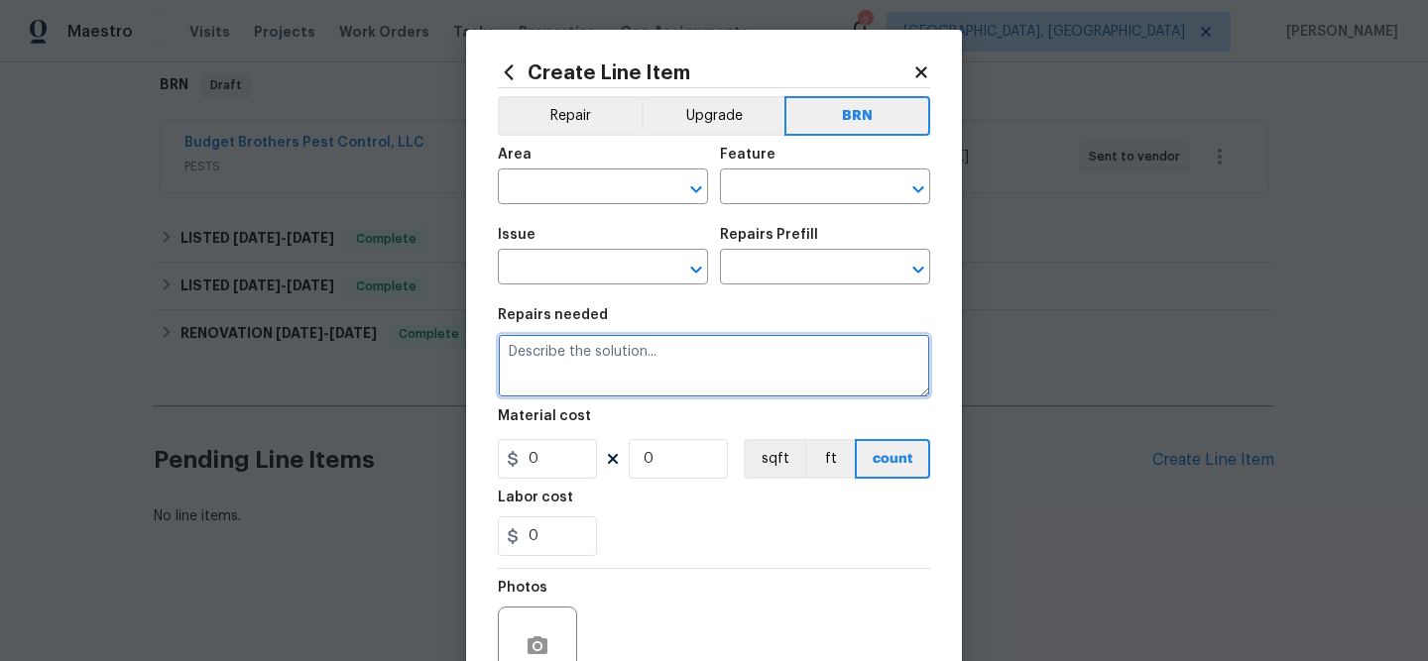
click at [677, 377] on textarea at bounding box center [714, 365] width 432 height 63
paste textarea "Seller to correct water staining (WS) and water damage (WD) at front patio roof…"
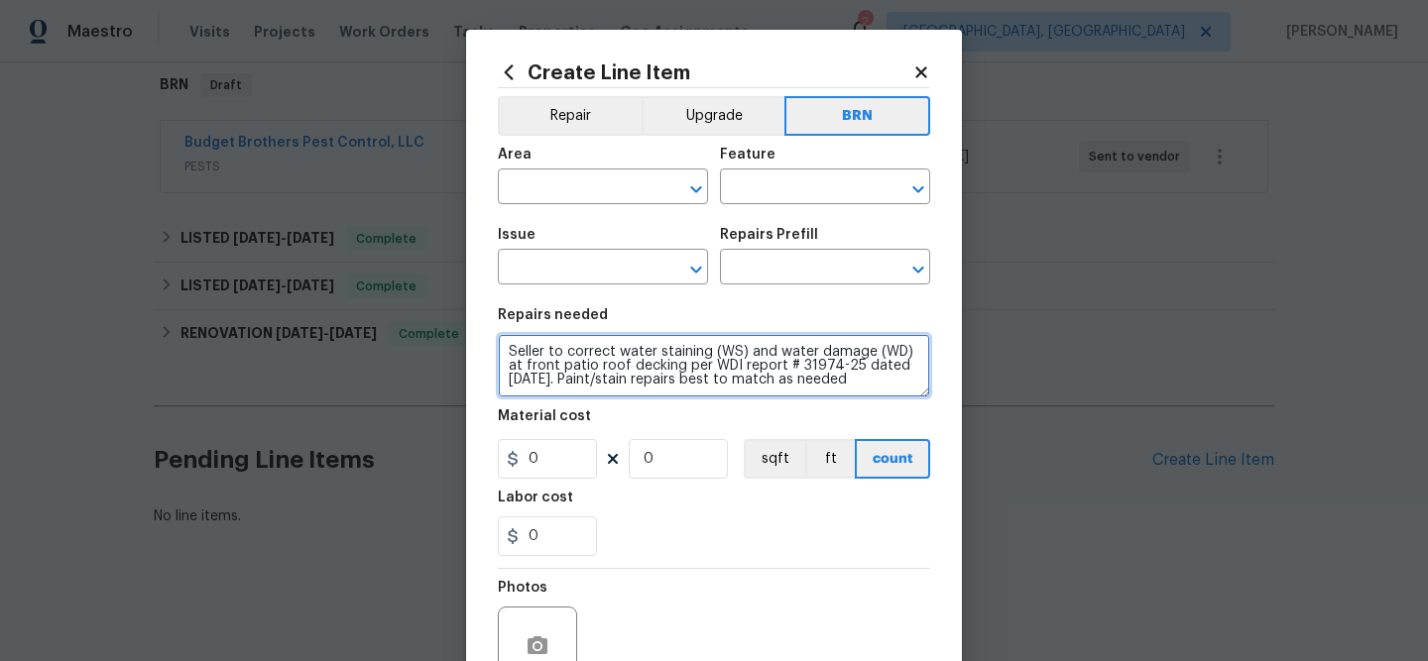
scroll to position [4, 0]
type textarea "Seller to correct water staining (WS) and water damage (WD) at front patio roof…"
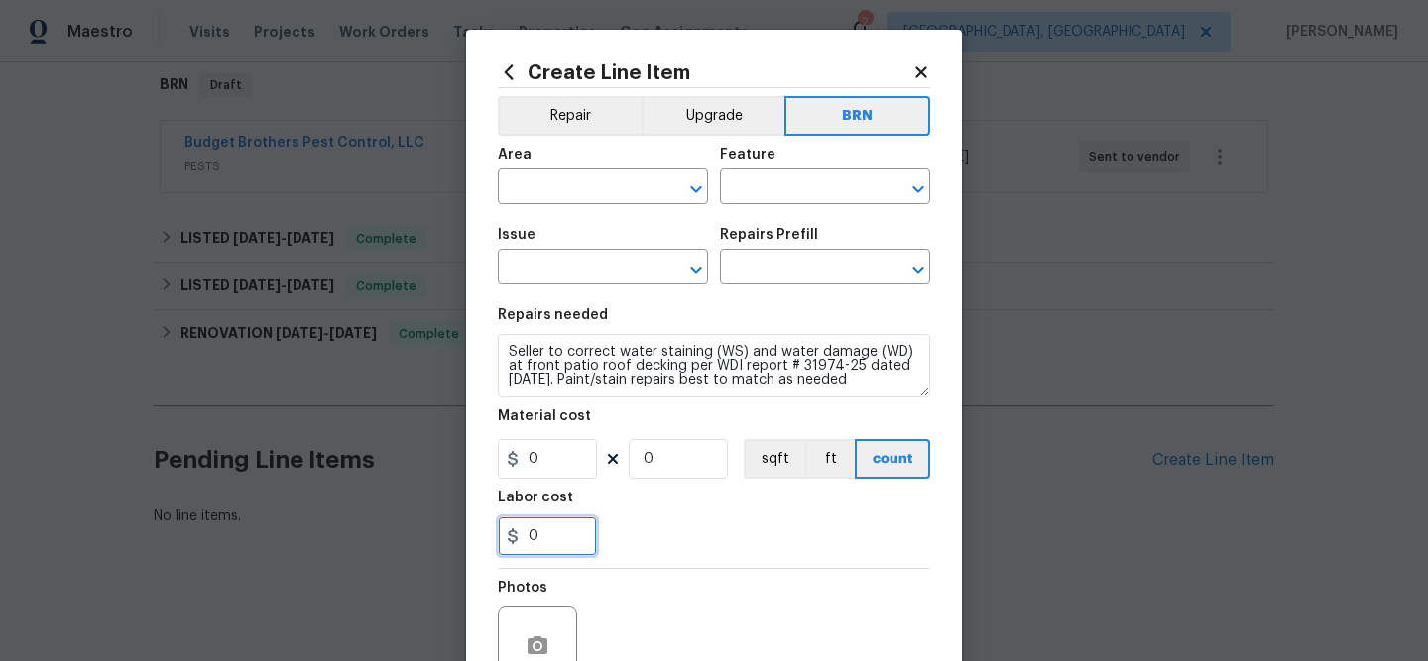
click at [559, 532] on input "0" at bounding box center [547, 537] width 99 height 40
type input "250"
click at [699, 461] on input "0" at bounding box center [678, 459] width 99 height 40
type input "1"
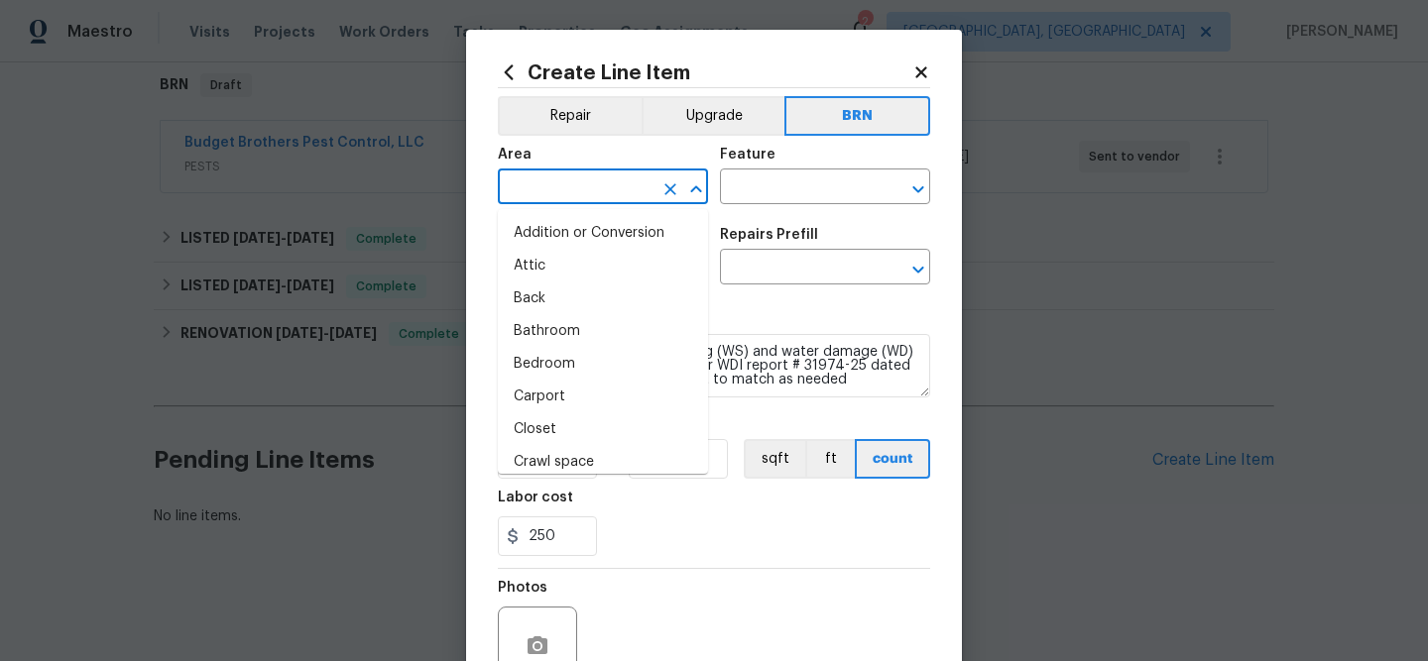
click at [570, 192] on input "text" at bounding box center [575, 189] width 155 height 31
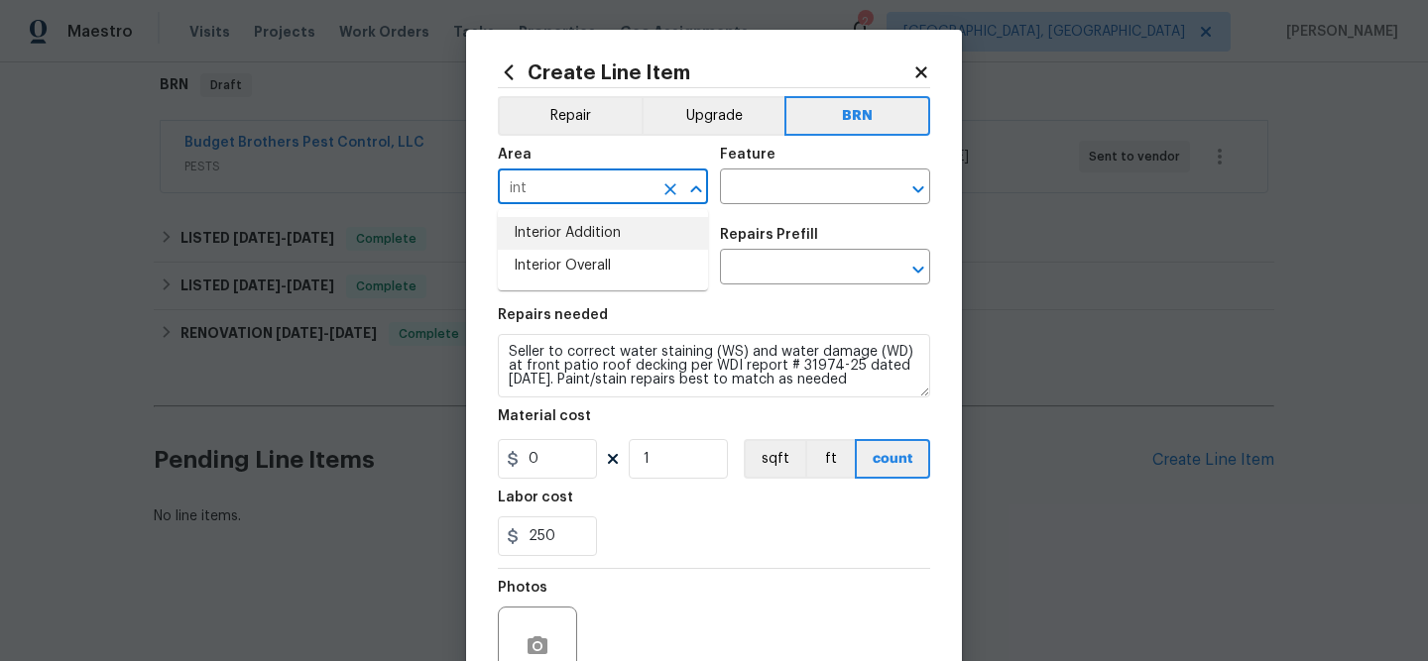
click at [577, 232] on li "Interior Addition" at bounding box center [603, 233] width 210 height 33
type input "Interior Addition"
click at [752, 193] on input "text" at bounding box center [797, 189] width 155 height 31
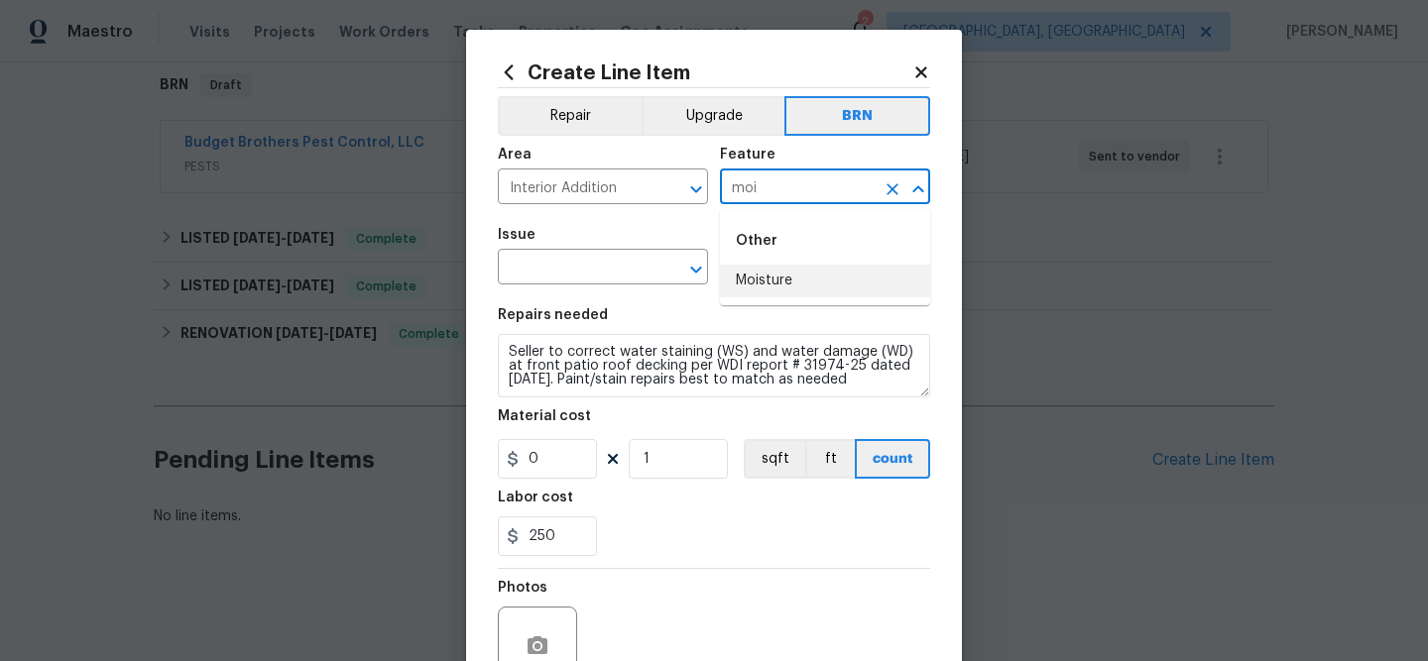
click at [762, 287] on li "Moisture" at bounding box center [825, 281] width 210 height 33
type input "Moisture"
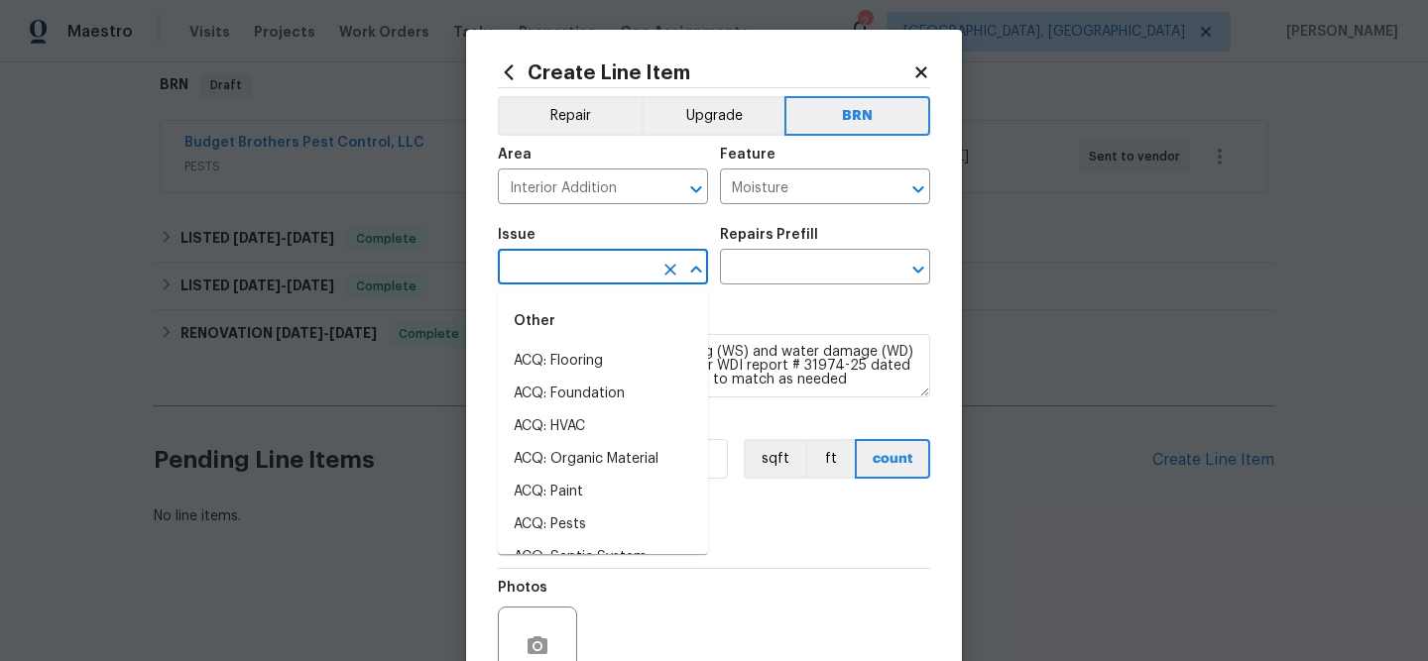
click at [582, 283] on input "text" at bounding box center [575, 269] width 155 height 31
type input "m"
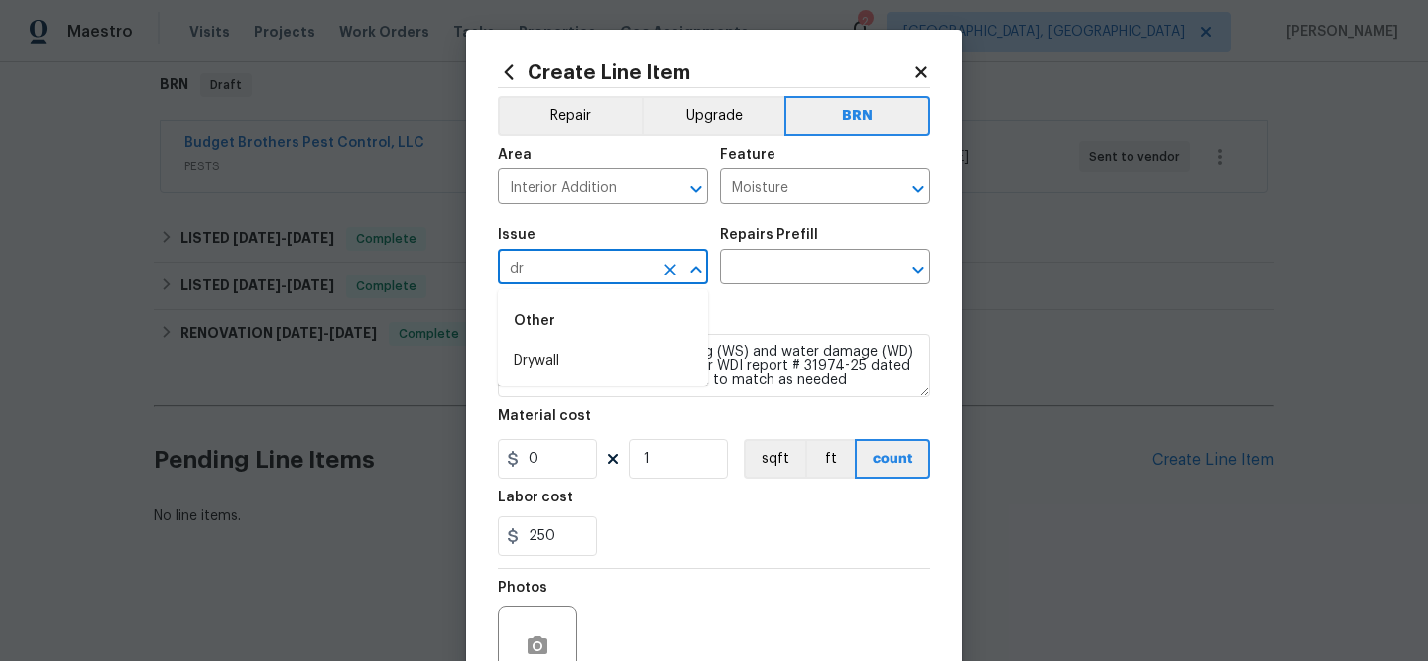
click at [576, 342] on div "Other" at bounding box center [603, 321] width 210 height 48
click at [562, 364] on li "Drywall" at bounding box center [603, 361] width 210 height 33
type input "Drywall"
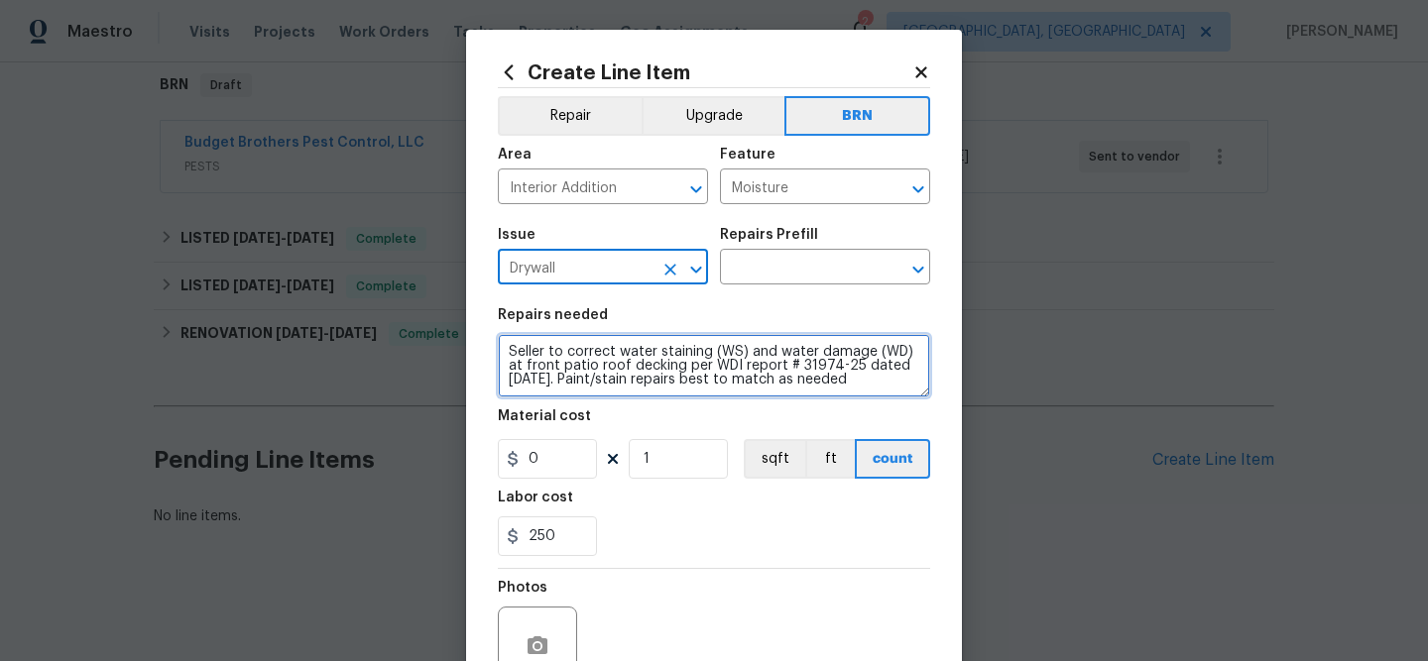
click at [562, 364] on textarea "Seller to correct water staining (WS) and water damage (WD) at front patio roof…" at bounding box center [714, 365] width 432 height 63
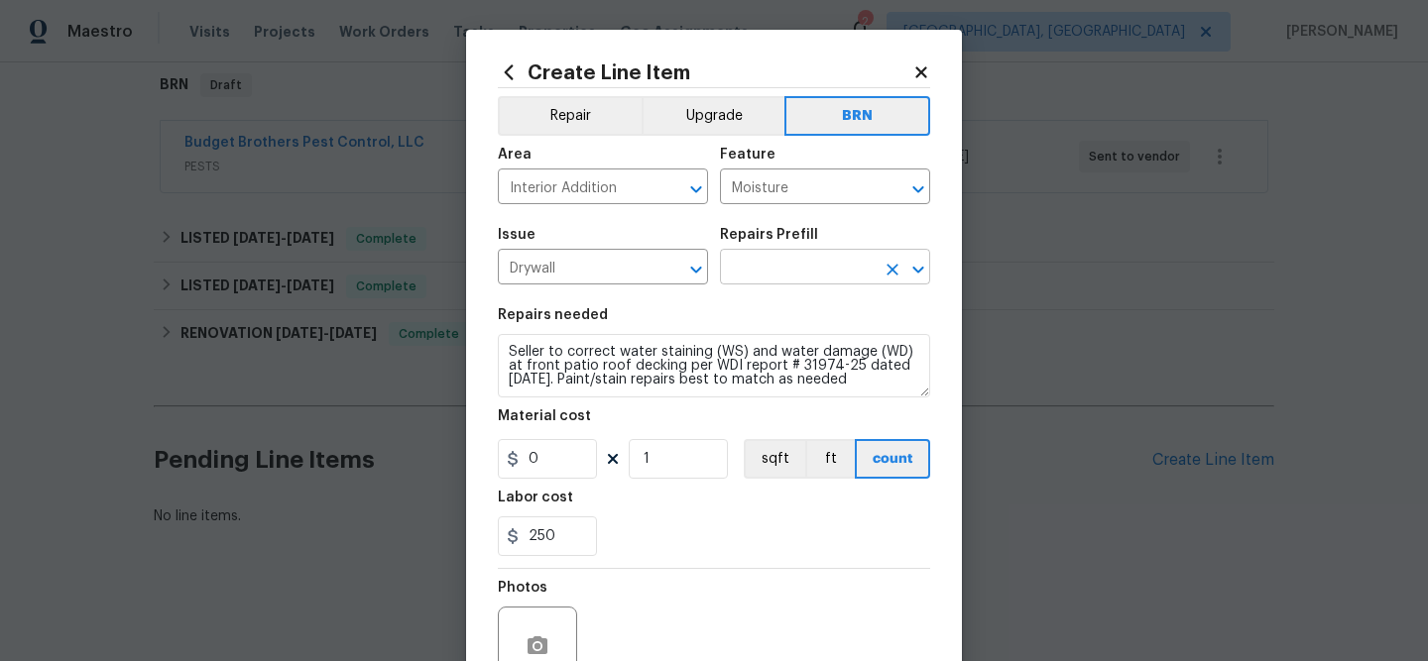
click at [743, 271] on input "text" at bounding box center [797, 269] width 155 height 31
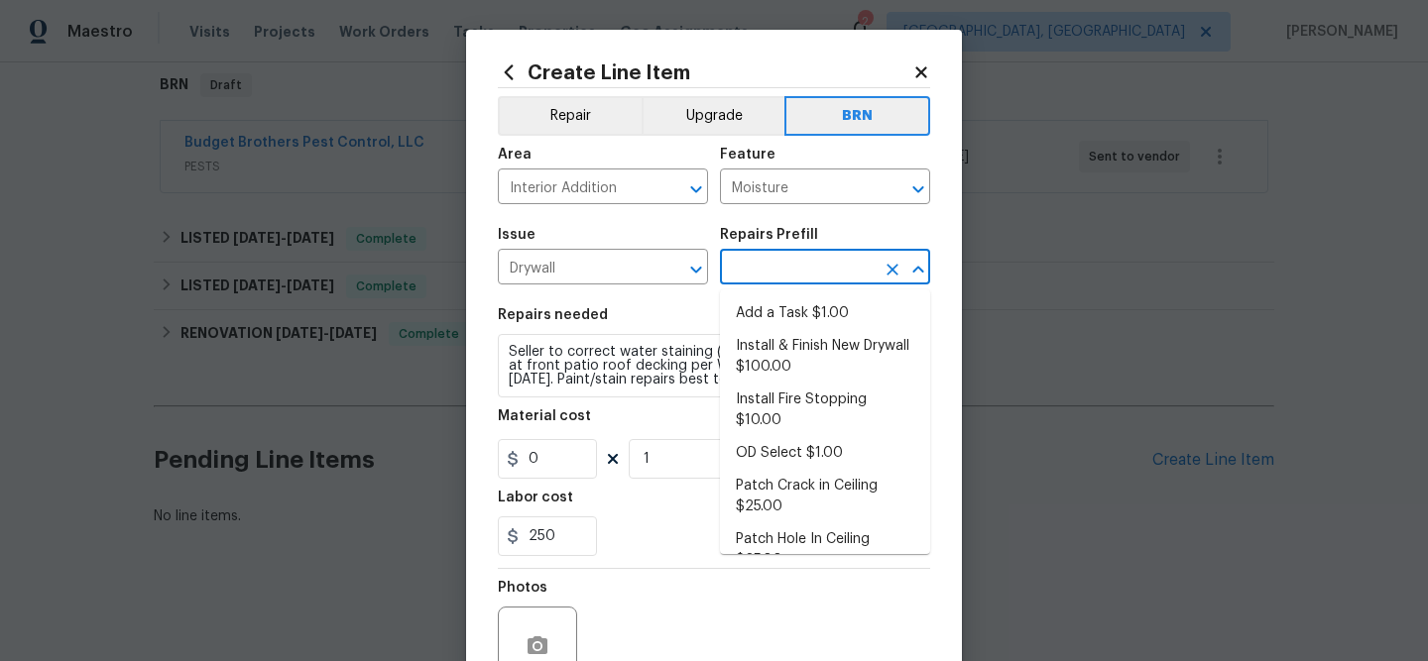
click at [756, 318] on li "Add a Task $1.00" at bounding box center [825, 313] width 210 height 33
type input "Walls and Ceiling"
type input "Add a Task $1.00"
type textarea "HPM to detail"
type input "1"
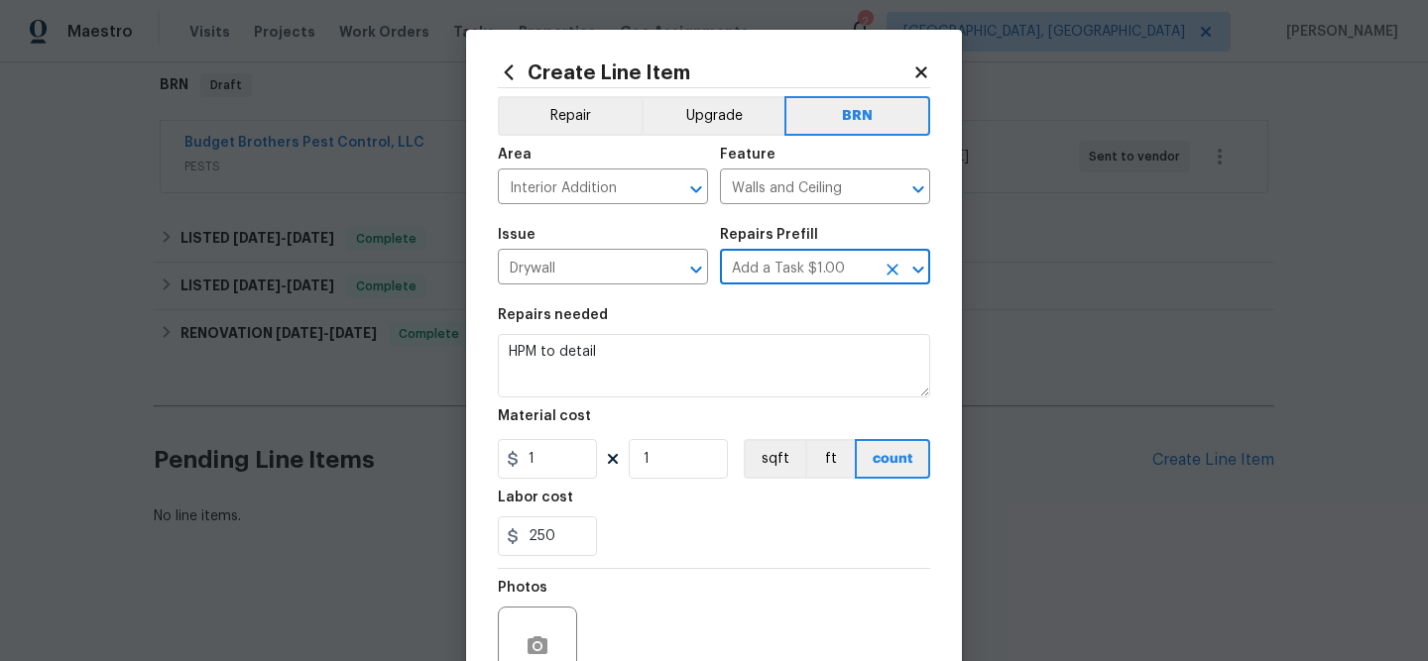
scroll to position [0, 0]
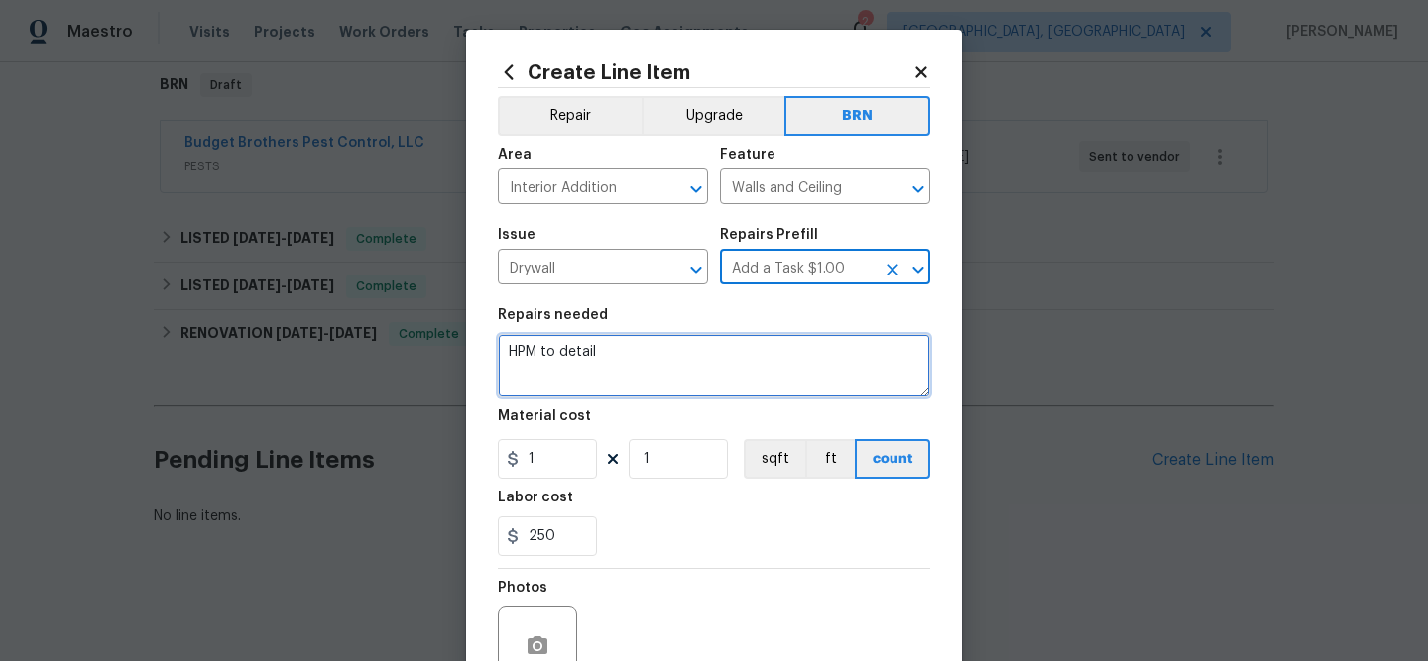
click at [670, 344] on textarea "HPM to detail" at bounding box center [714, 365] width 432 height 63
paste textarea "Seller to correct water staining (WS) and water damage (WD) at front patio roof…"
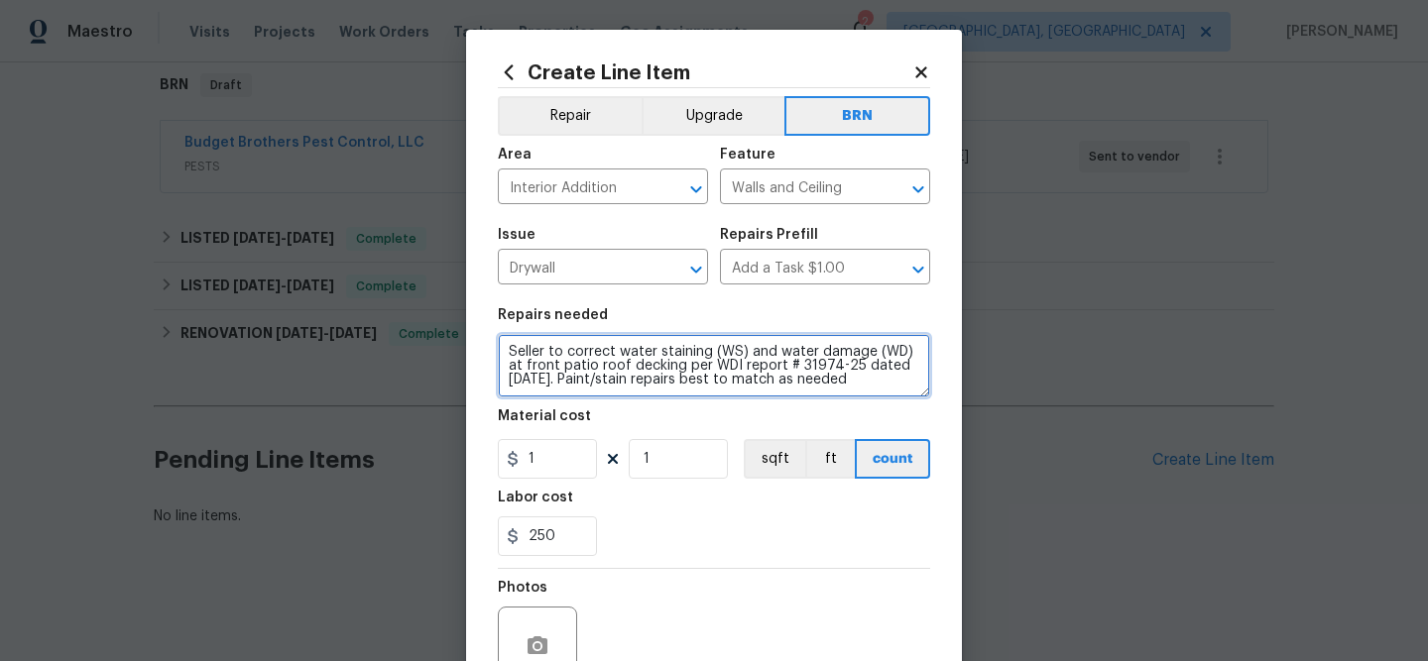
scroll to position [4, 0]
type textarea "Seller to correct water staining (WS) and water damage (WD) at front patio roof…"
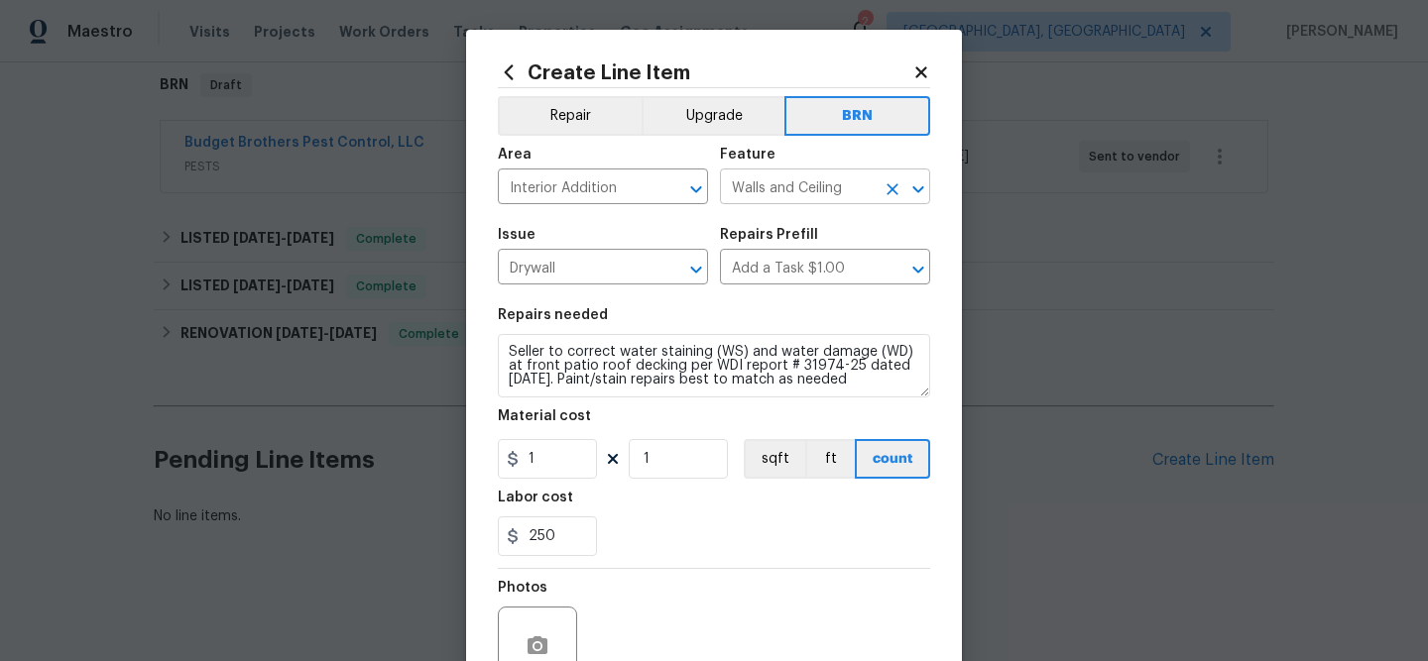
click at [763, 188] on input "Walls and Ceiling" at bounding box center [797, 189] width 155 height 31
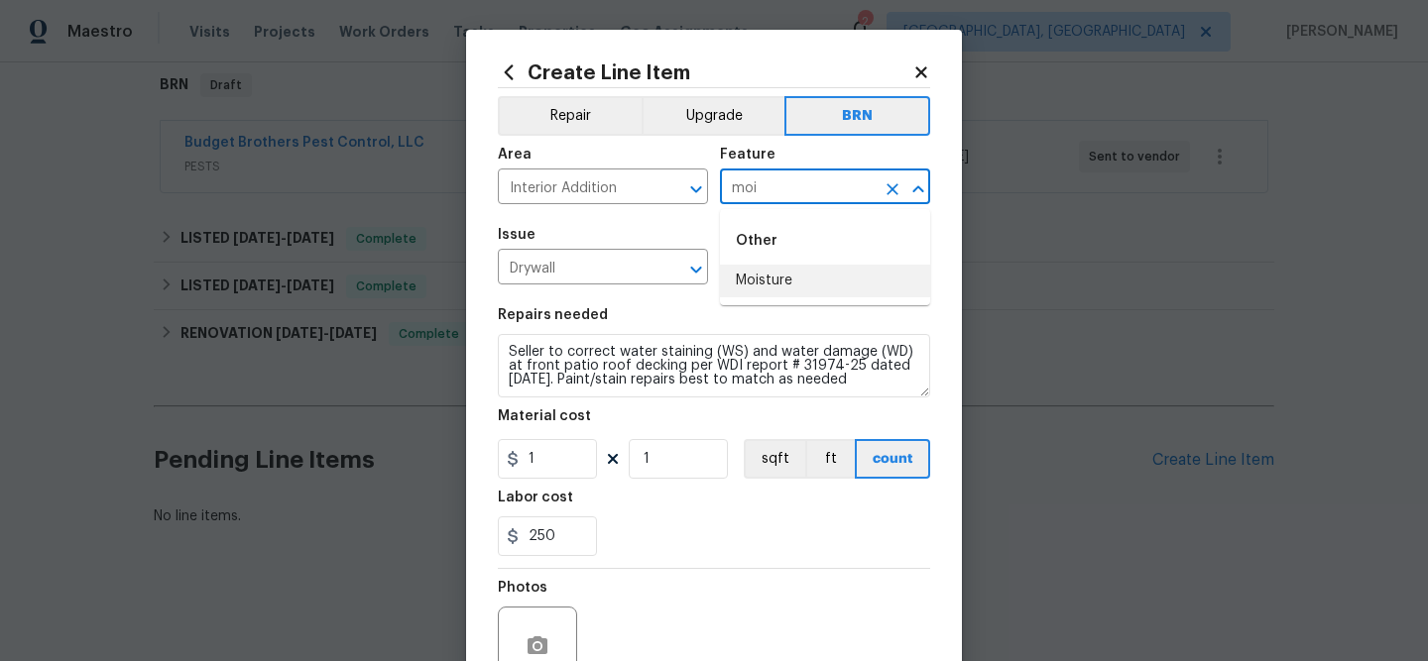
click at [761, 285] on li "Moisture" at bounding box center [825, 281] width 210 height 33
type input "Moisture"
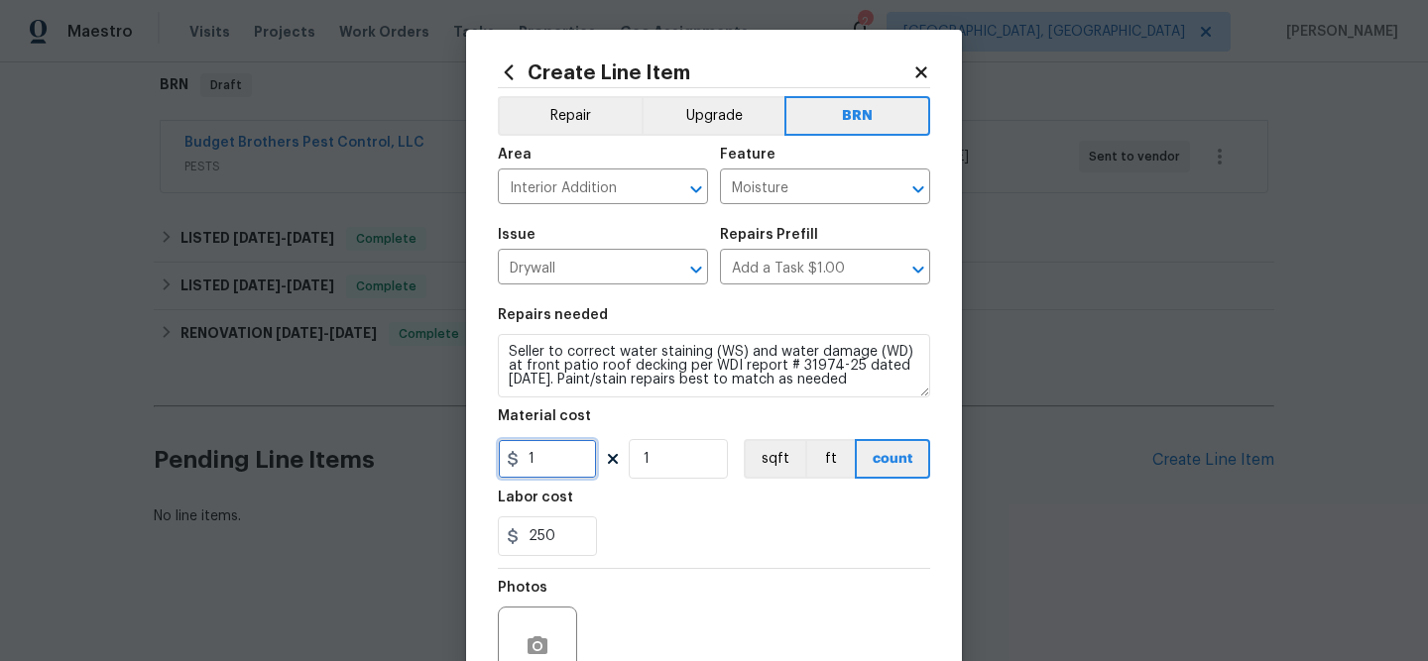
click at [566, 461] on input "1" at bounding box center [547, 459] width 99 height 40
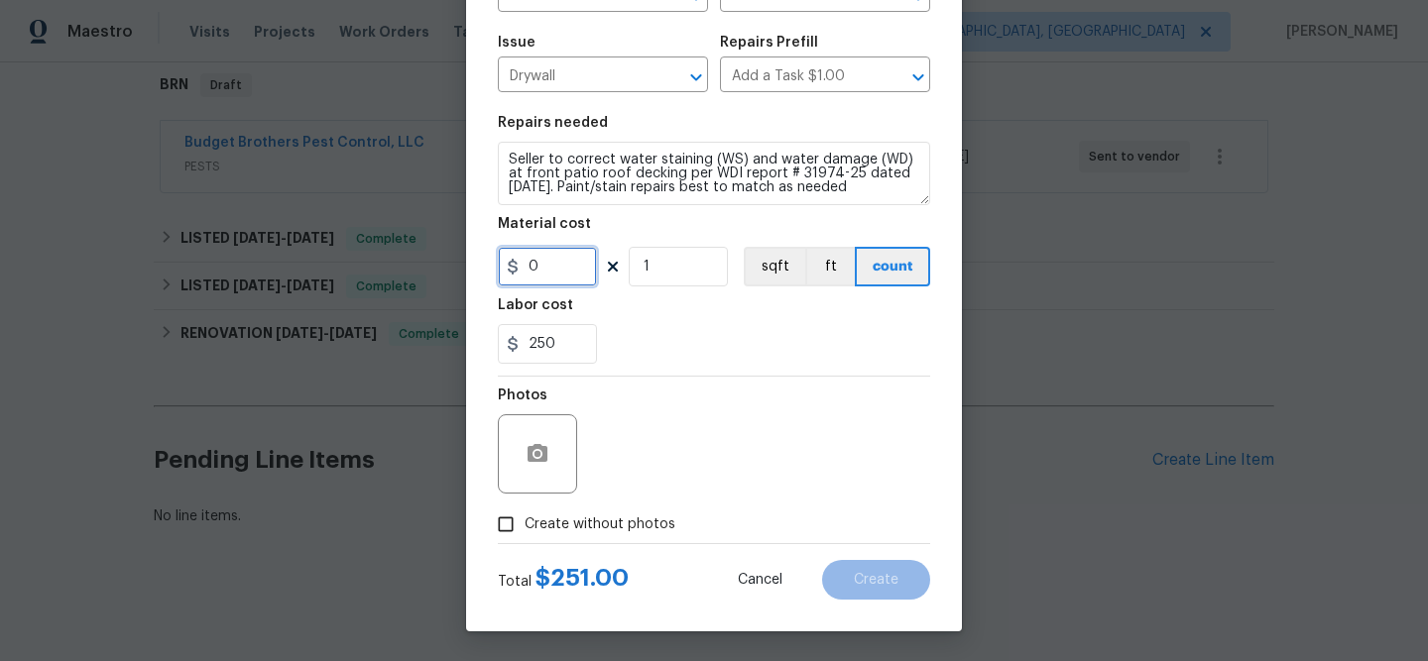
type input "0"
click at [524, 455] on button "button" at bounding box center [538, 454] width 48 height 48
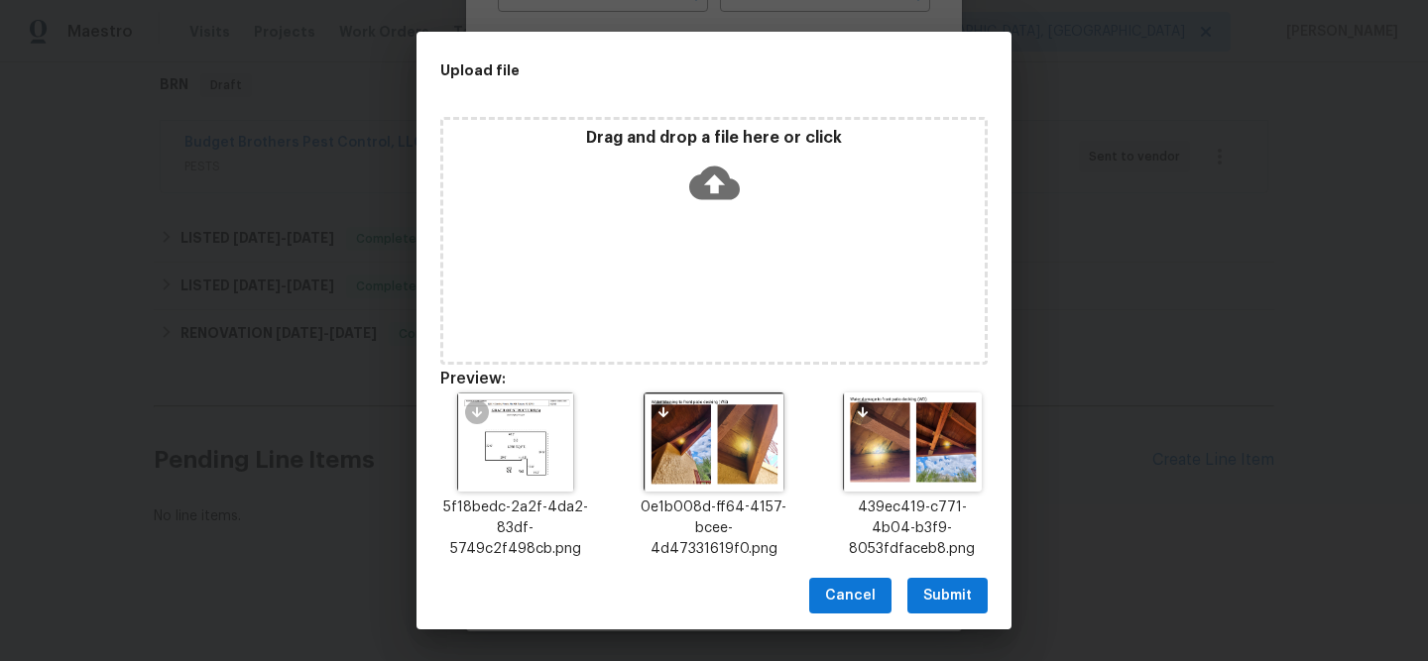
click at [951, 597] on span "Submit" at bounding box center [947, 596] width 49 height 25
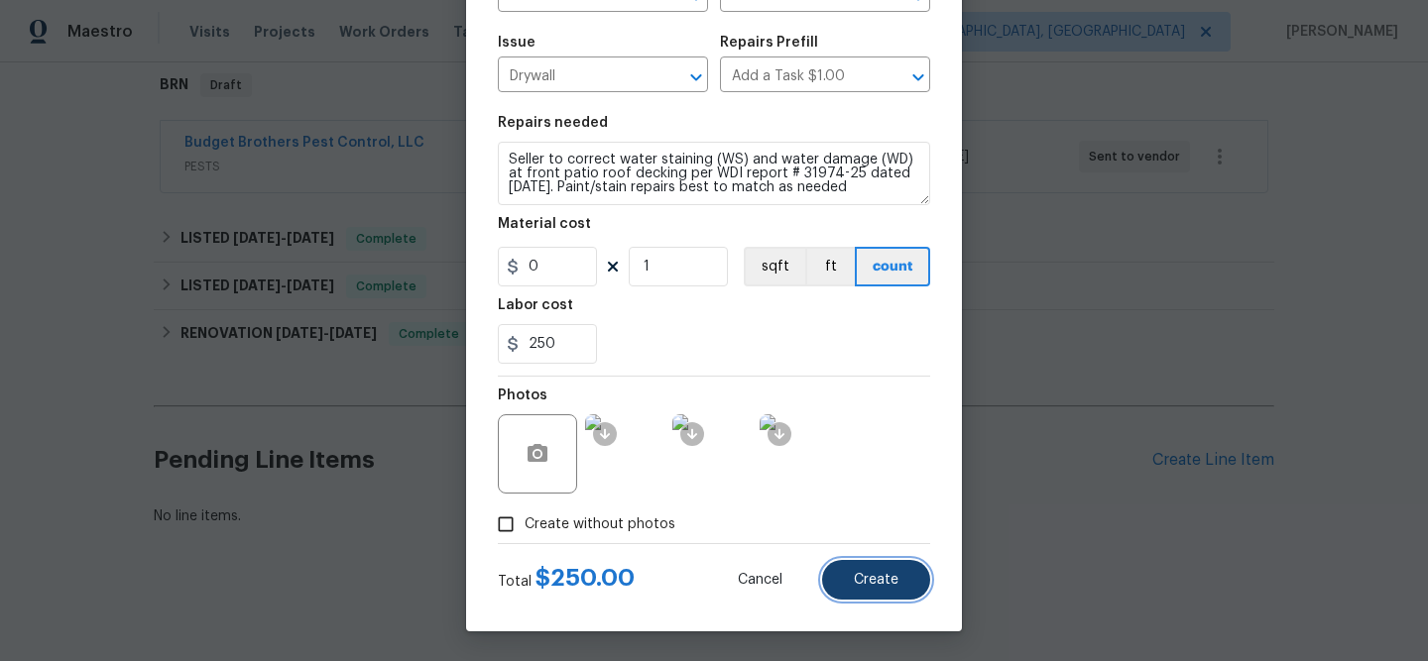
click at [865, 577] on span "Create" at bounding box center [876, 580] width 45 height 15
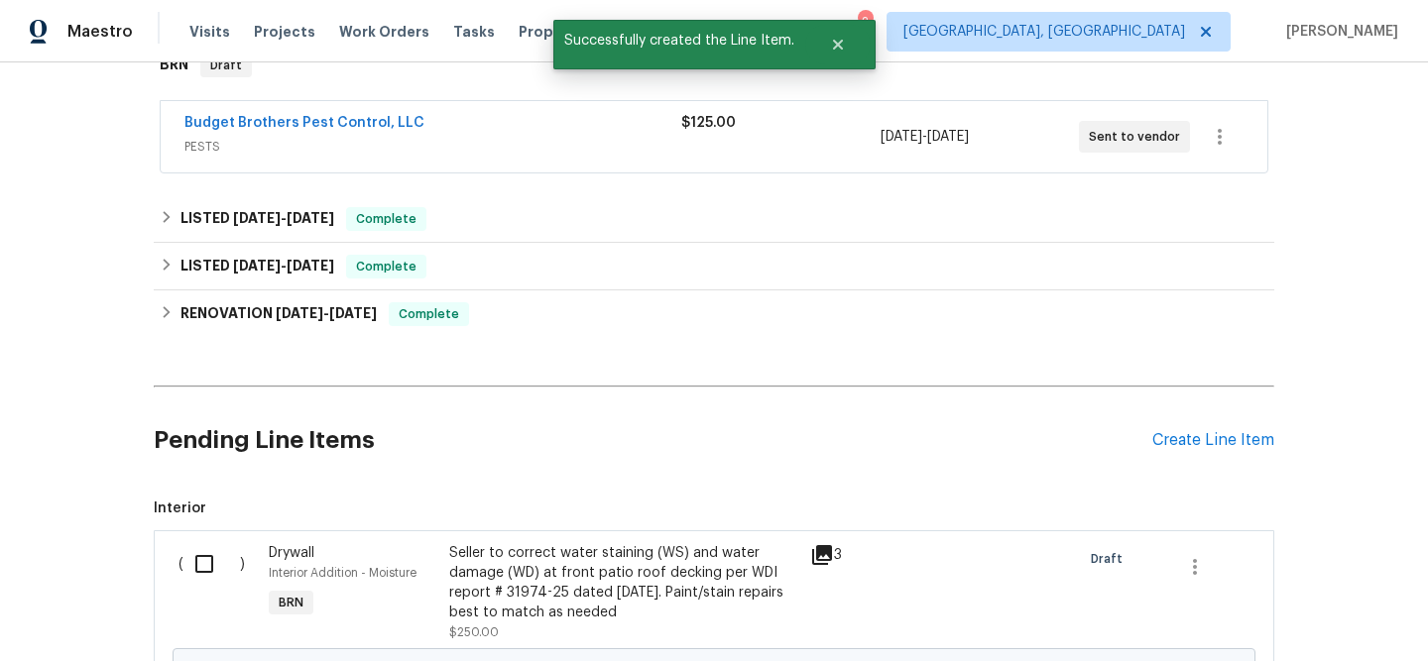
scroll to position [473, 0]
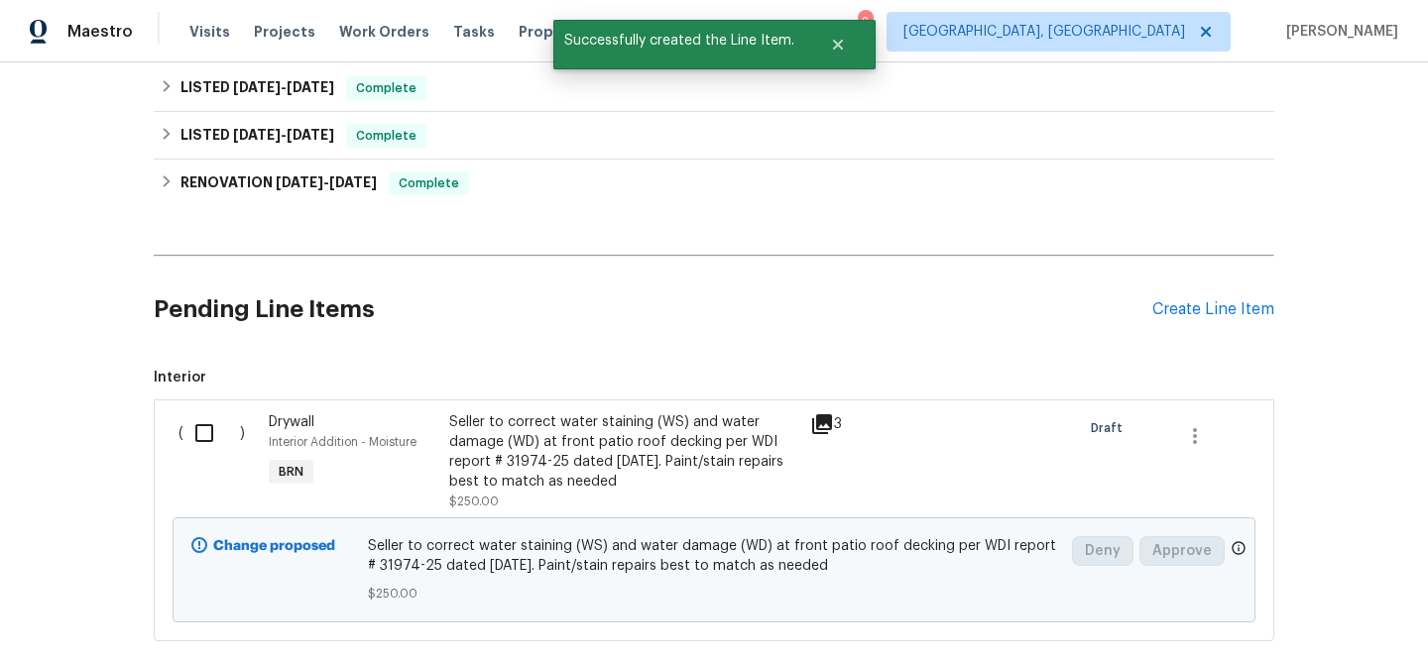
click at [187, 454] on input "checkbox" at bounding box center [211, 434] width 57 height 42
checkbox input "true"
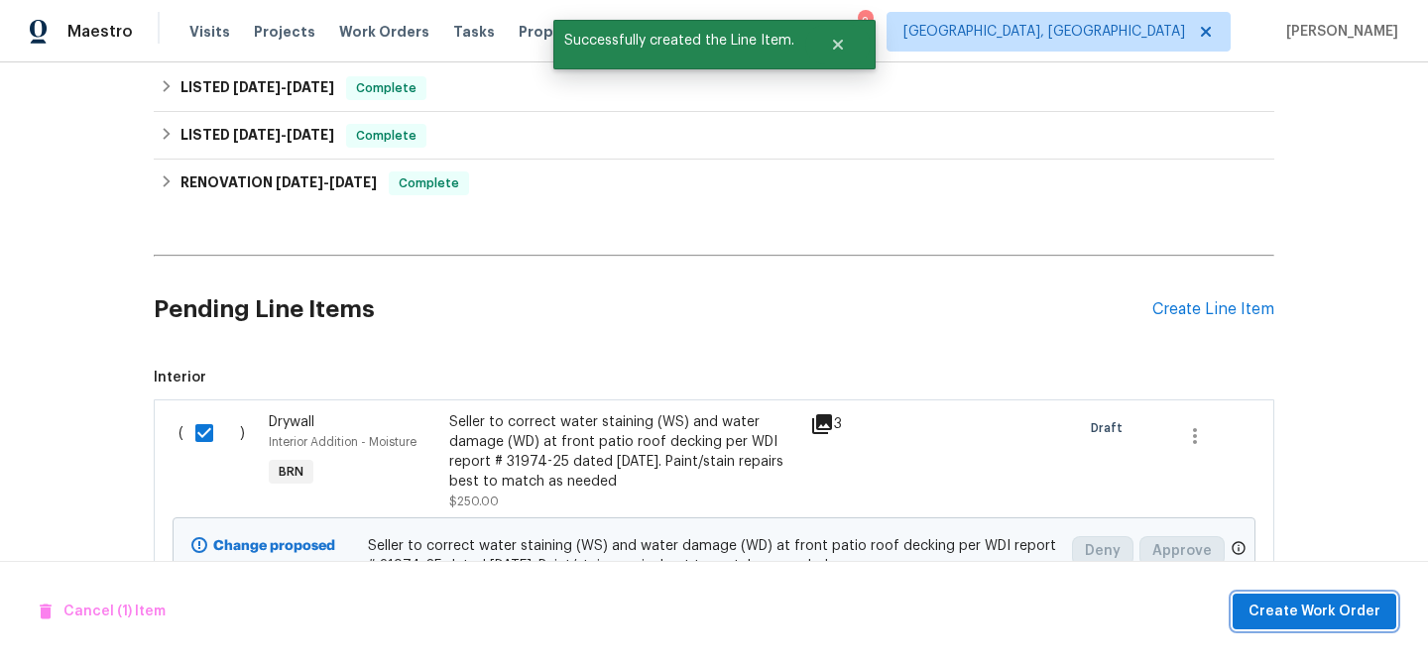
click at [1302, 607] on span "Create Work Order" at bounding box center [1314, 612] width 132 height 25
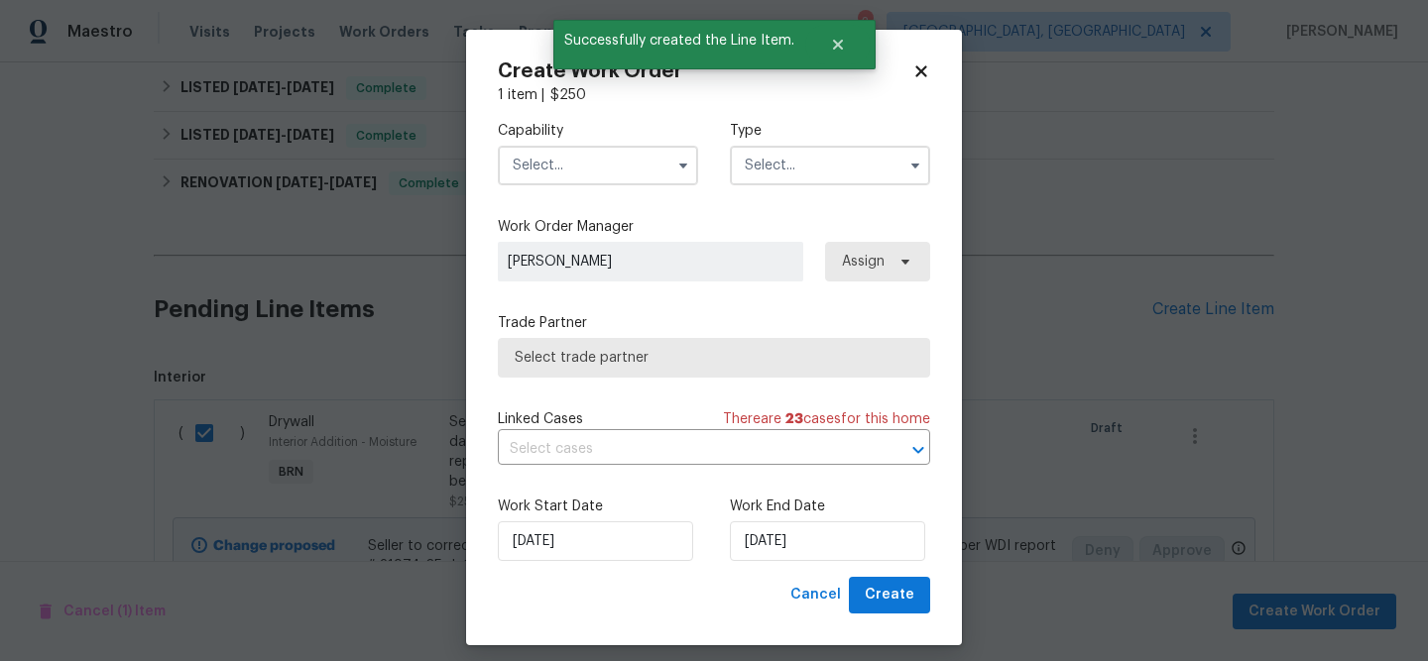
click at [551, 145] on div "Capability" at bounding box center [598, 153] width 200 height 64
click at [556, 166] on input "text" at bounding box center [598, 166] width 200 height 40
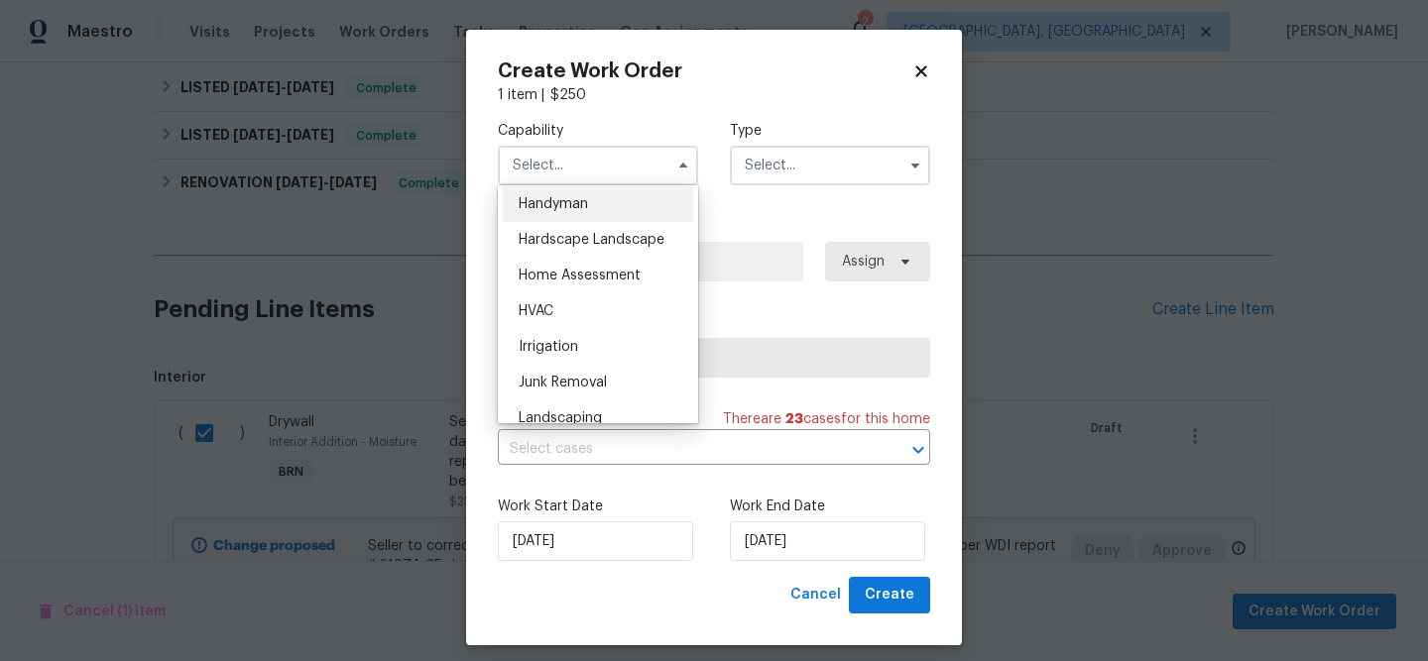
click at [568, 208] on span "Handyman" at bounding box center [553, 204] width 69 height 14
type input "Handyman"
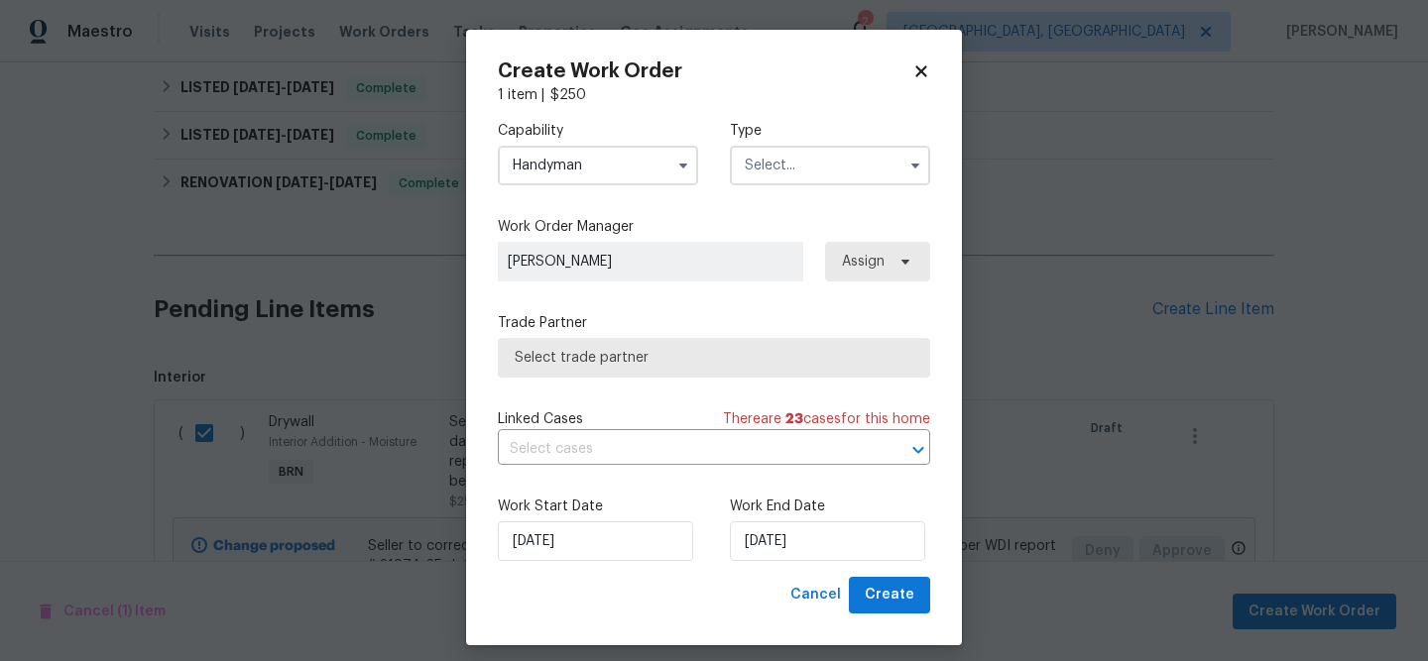
click at [783, 180] on input "text" at bounding box center [830, 166] width 200 height 40
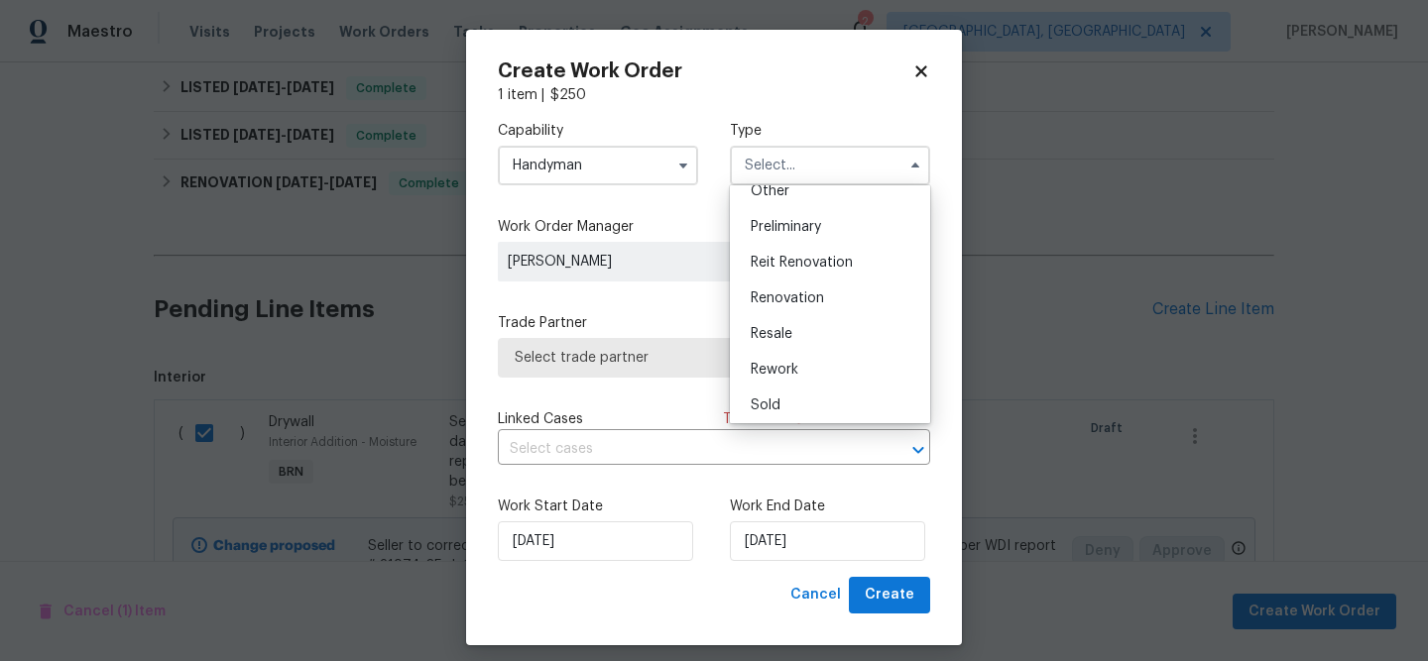
scroll to position [450, 0]
click at [773, 295] on span "Resale" at bounding box center [772, 294] width 42 height 14
type input "Resale"
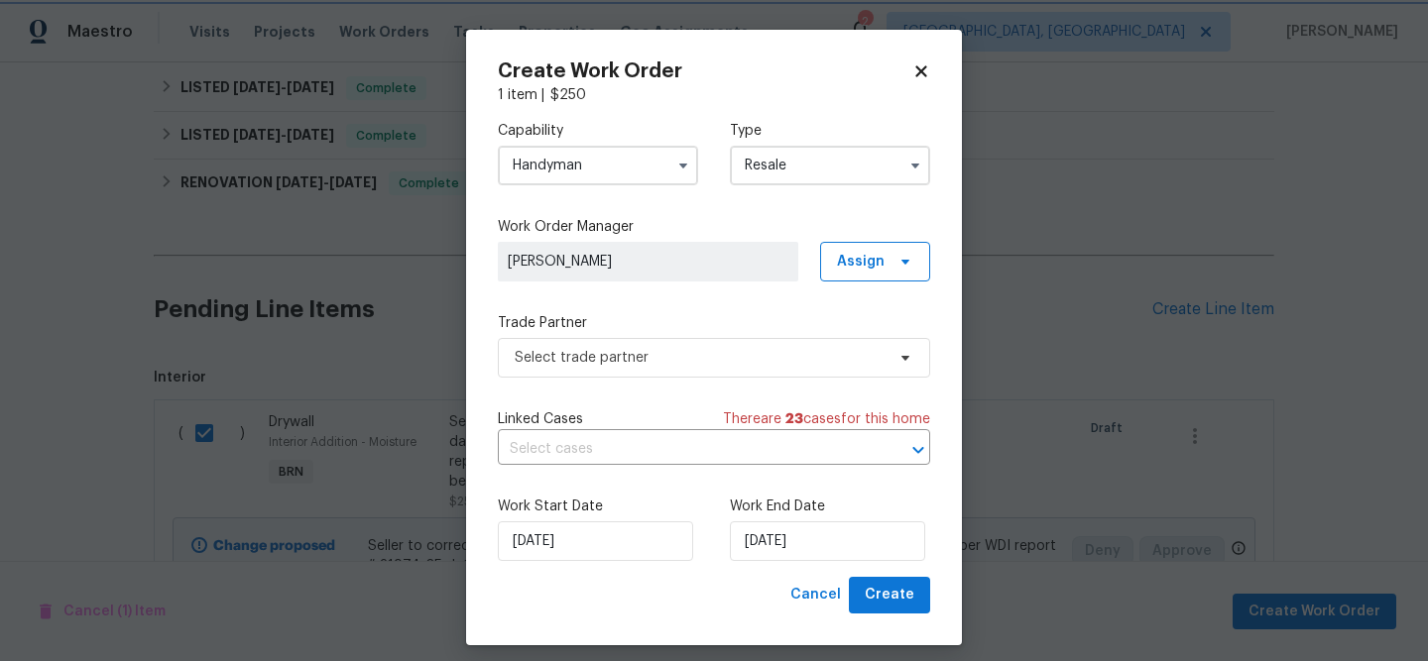
scroll to position [0, 0]
click at [634, 355] on span "Select trade partner" at bounding box center [700, 358] width 370 height 20
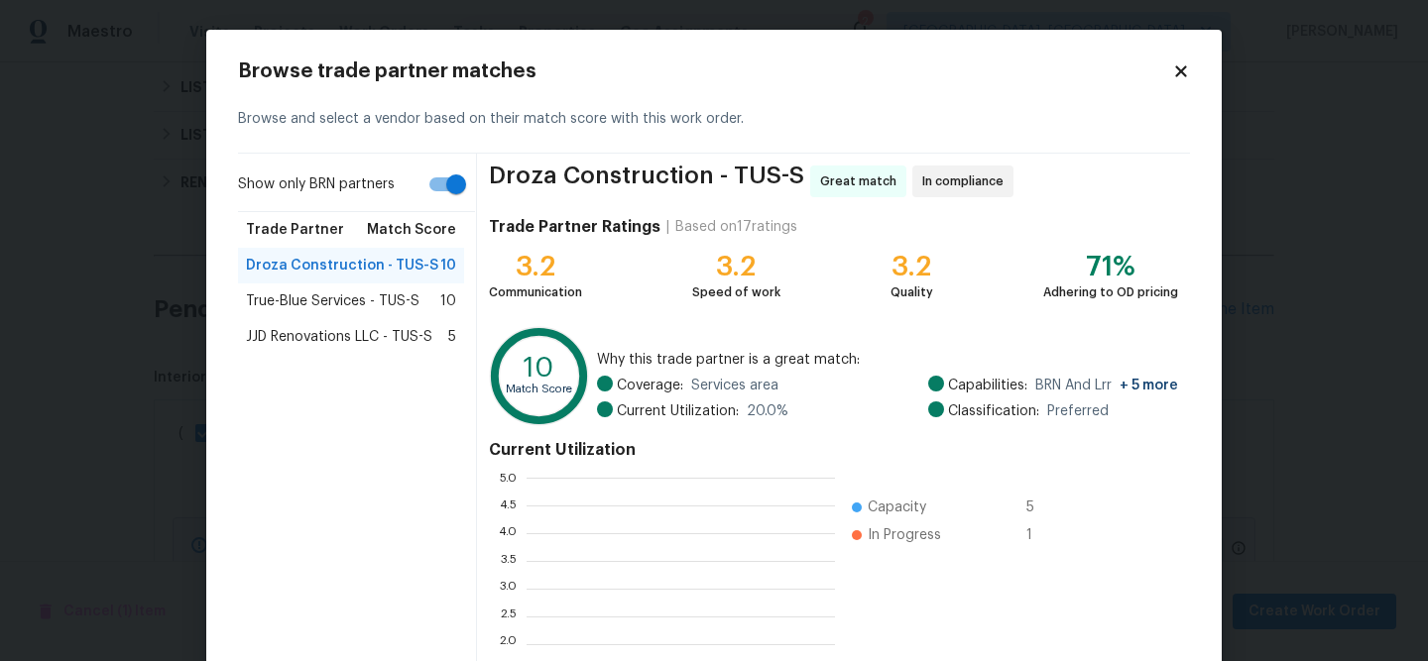
scroll to position [278, 308]
click at [438, 191] on input "Show only BRN partners" at bounding box center [456, 185] width 113 height 38
checkbox input "false"
click at [353, 344] on span "HM-Handyman - TUC" at bounding box center [313, 337] width 135 height 20
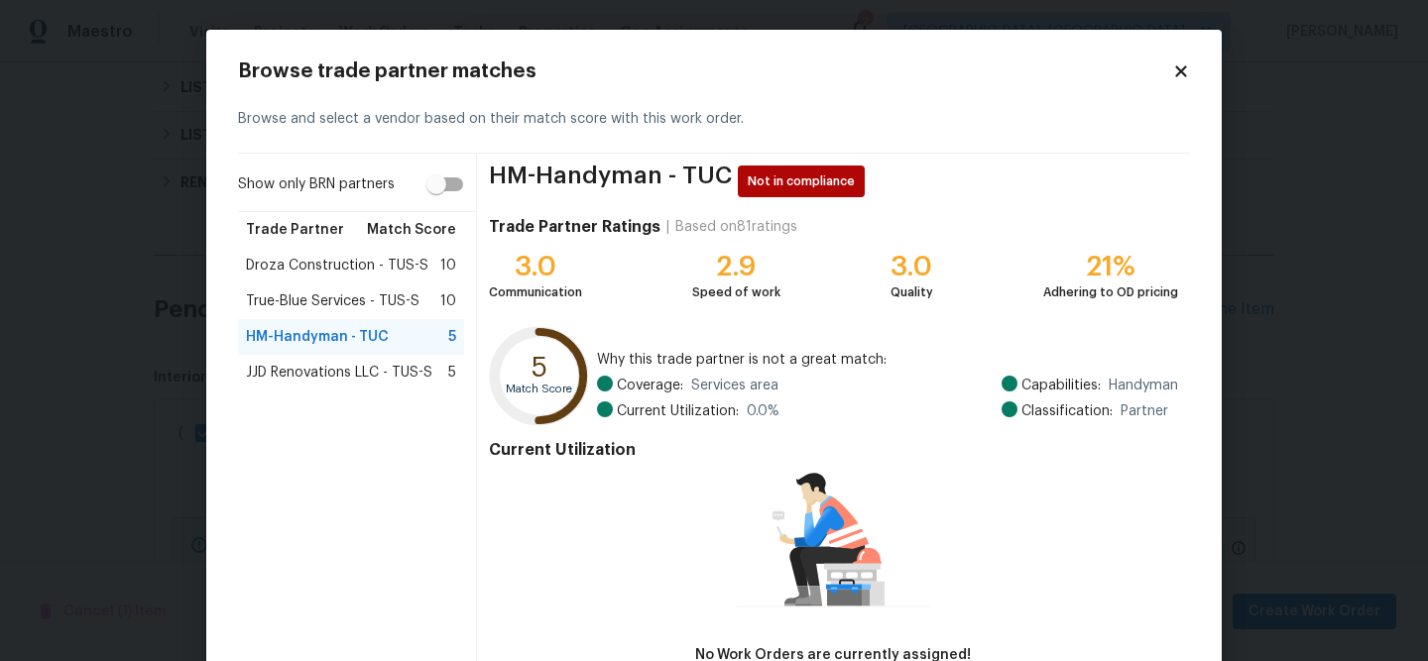
scroll to position [132, 0]
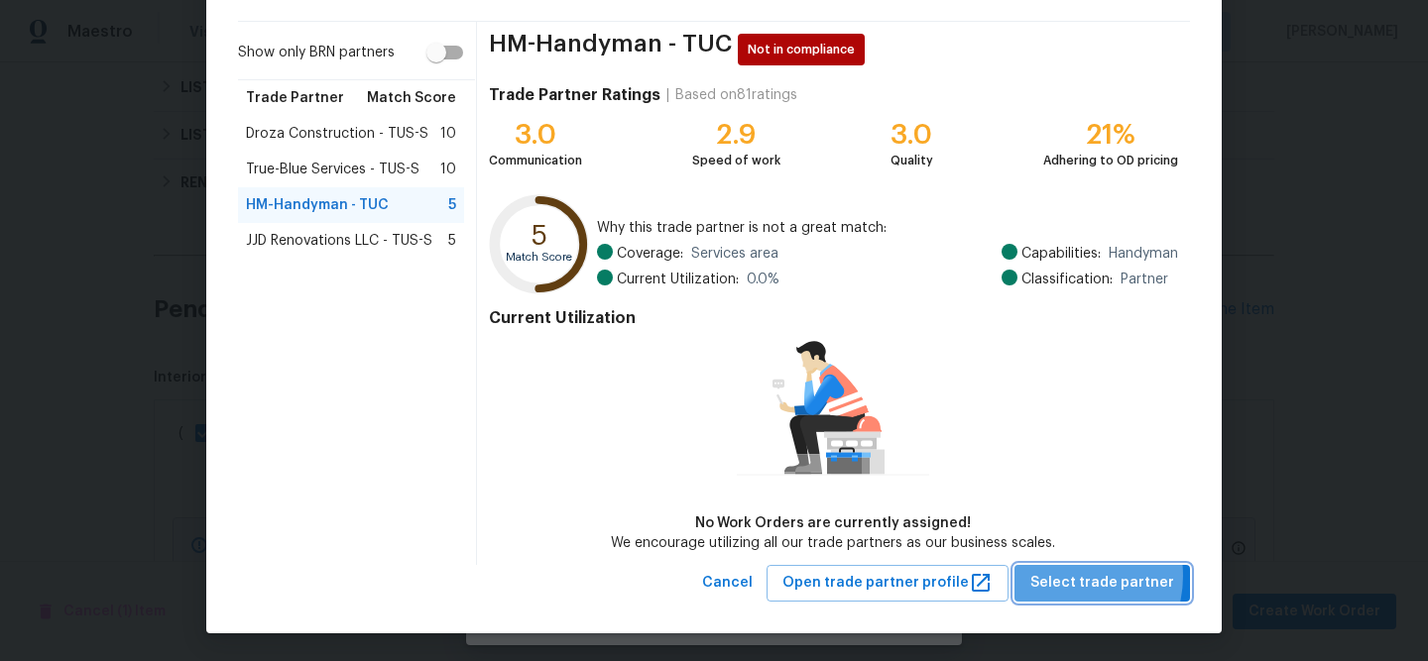
click at [1071, 575] on span "Select trade partner" at bounding box center [1102, 583] width 144 height 25
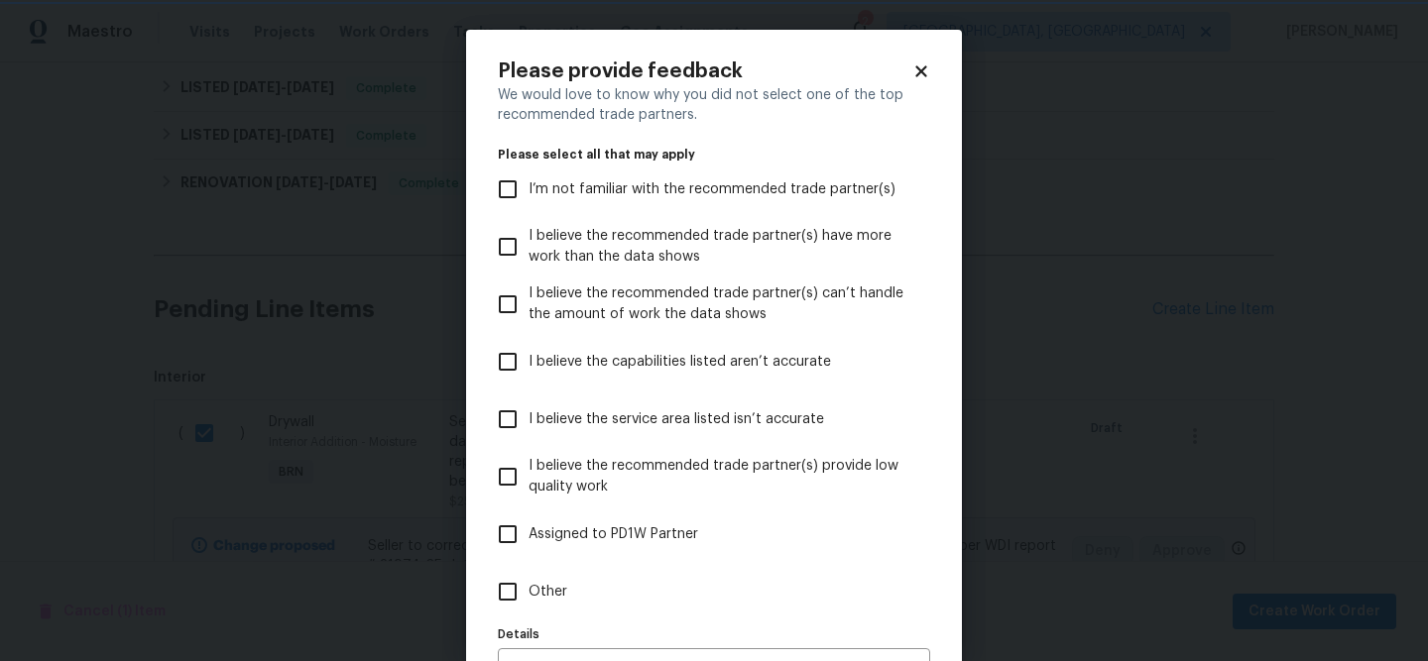
scroll to position [0, 0]
click at [517, 587] on input "Other" at bounding box center [508, 592] width 42 height 42
checkbox input "true"
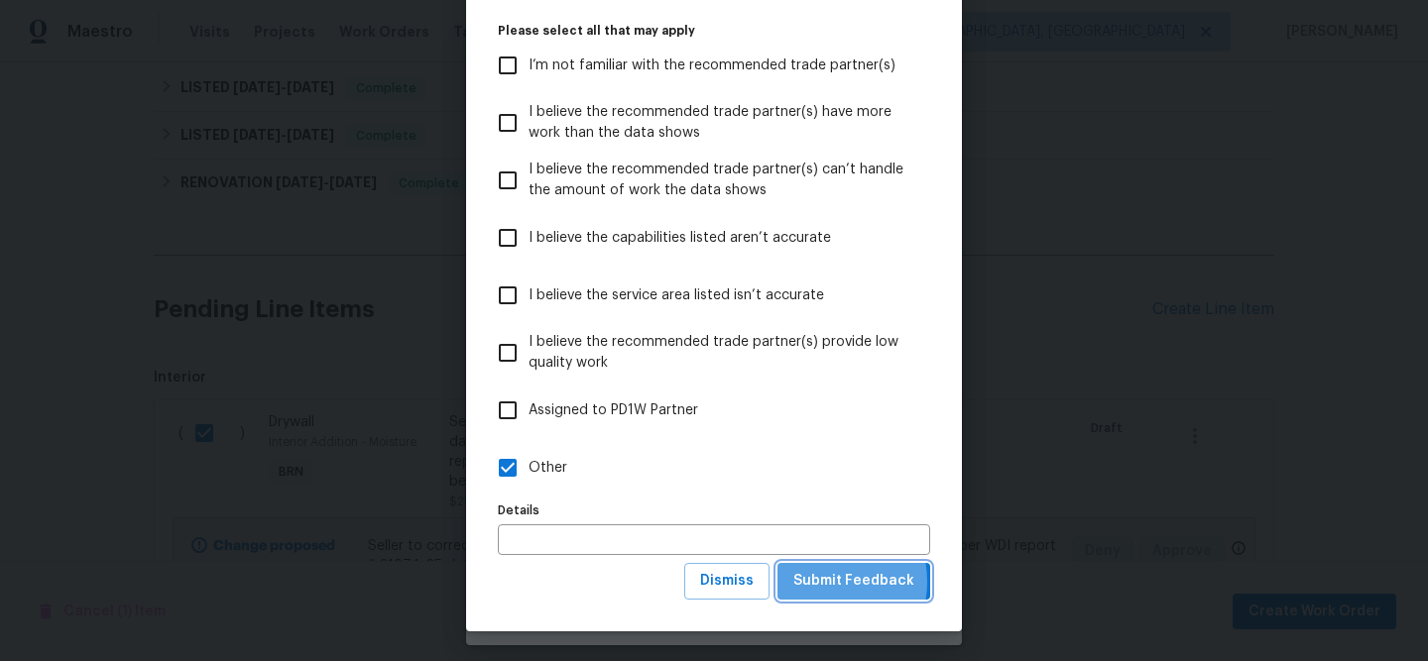
click at [820, 582] on span "Submit Feedback" at bounding box center [853, 581] width 121 height 25
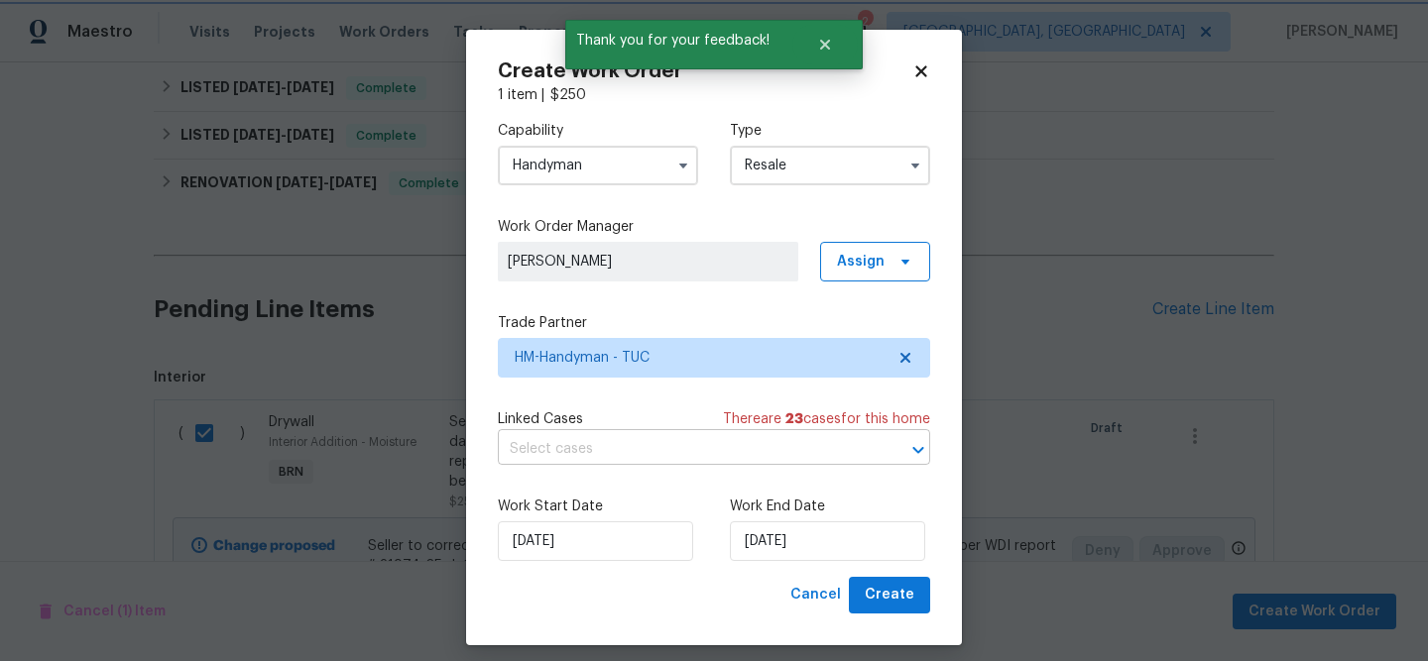
scroll to position [0, 0]
click at [621, 449] on input "text" at bounding box center [686, 449] width 377 height 31
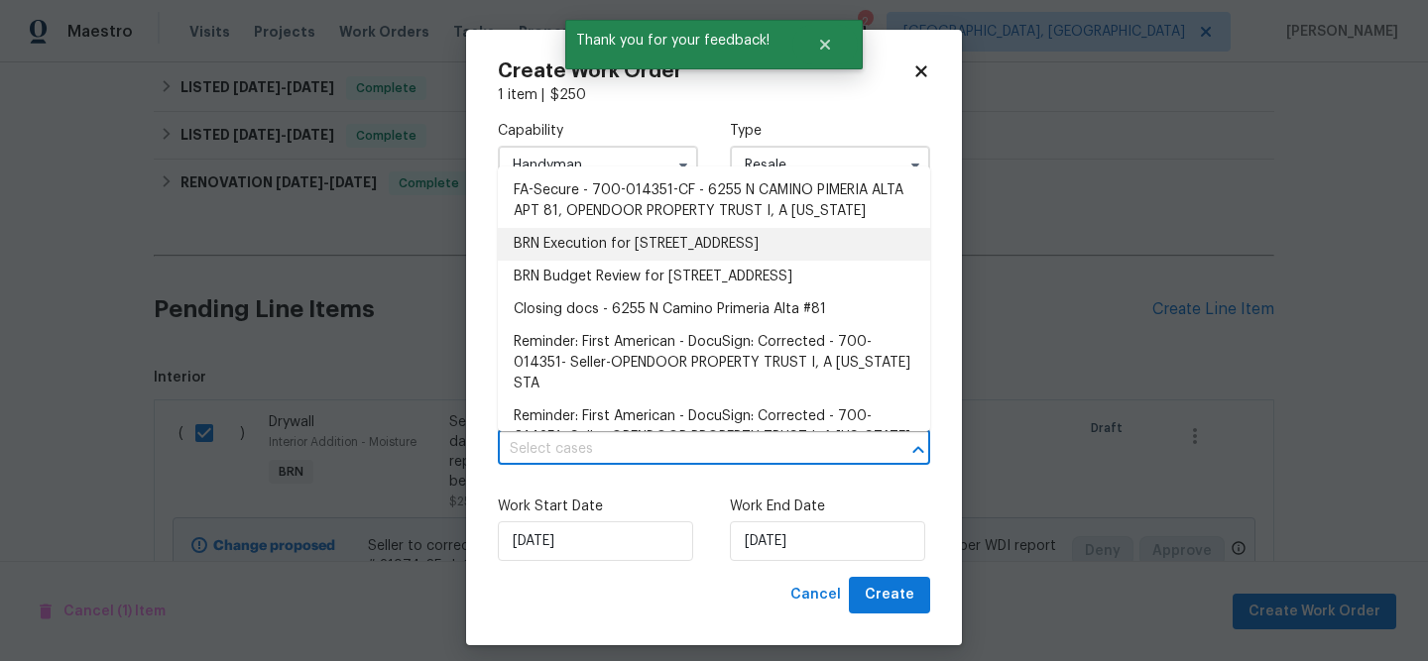
click at [561, 256] on li "BRN Execution for 6255 N Camino Pimeria Alta Apt 81, Tucson, AZ 85718" at bounding box center [714, 244] width 432 height 33
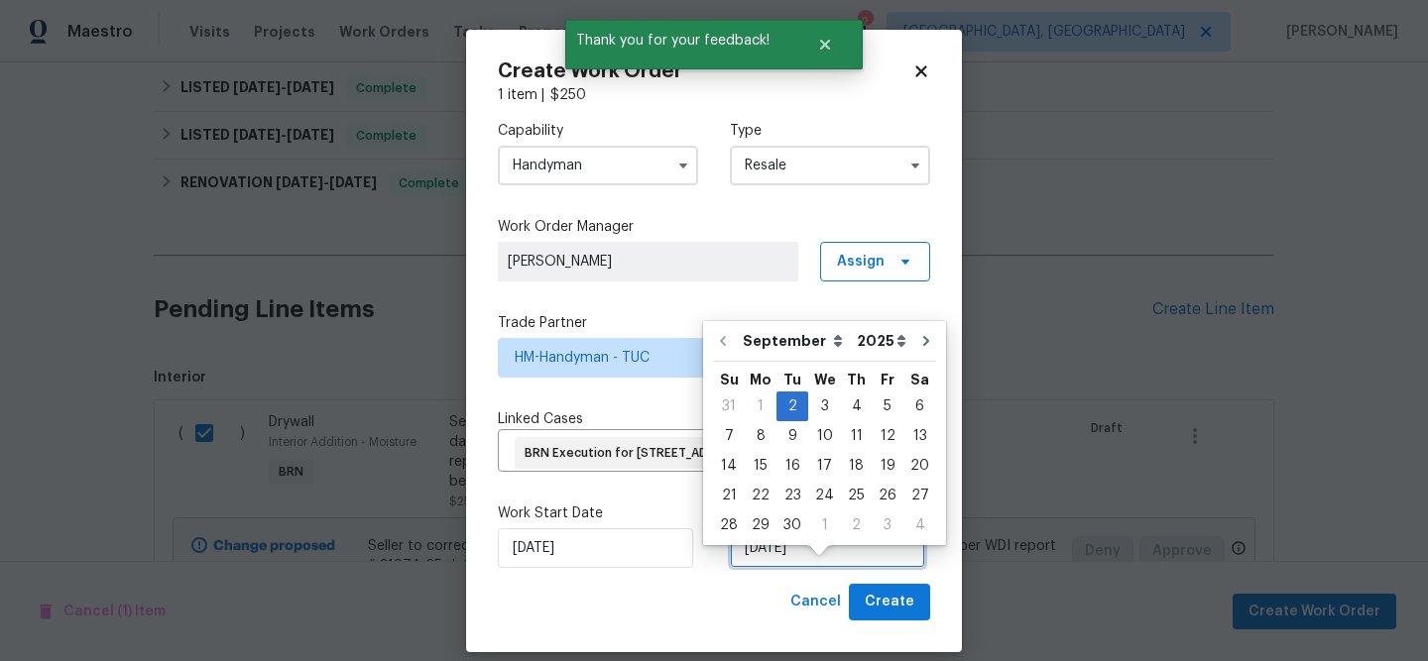
click at [747, 568] on input "02/09/2025" at bounding box center [827, 549] width 195 height 40
click at [818, 418] on div "3" at bounding box center [824, 407] width 33 height 28
type input "03/09/2025"
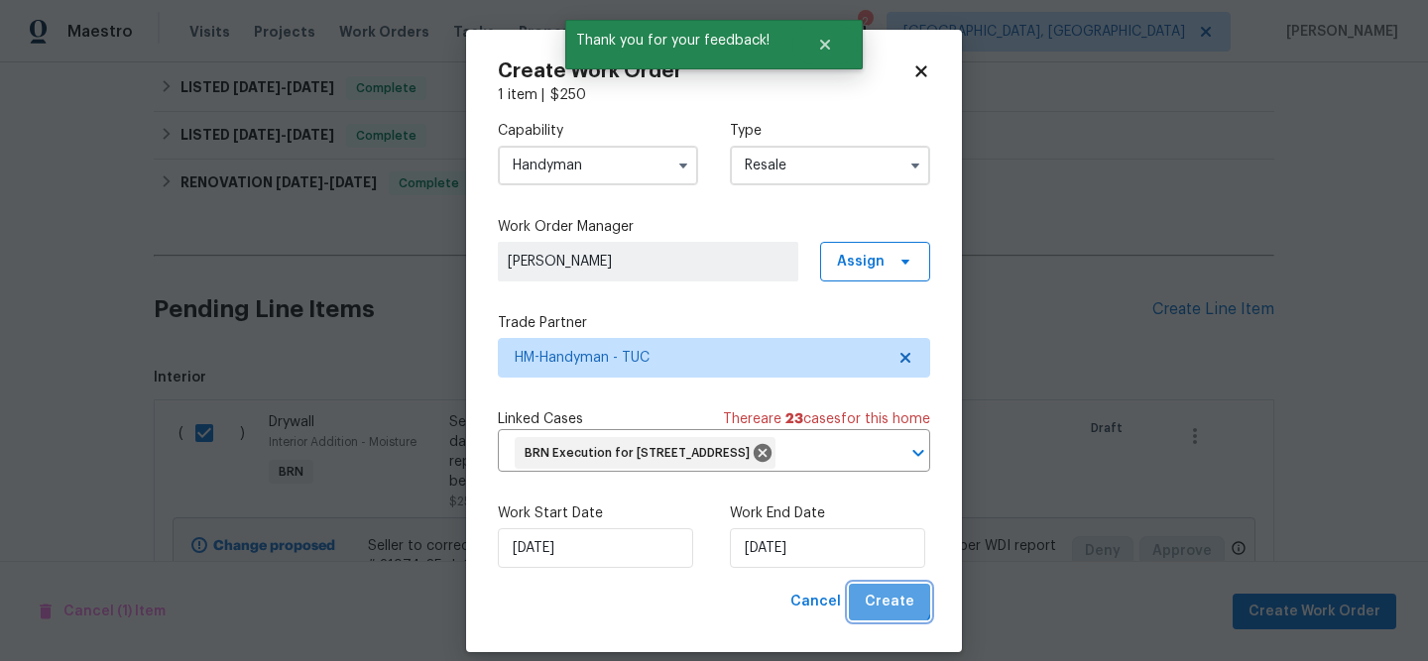
click at [887, 615] on span "Create" at bounding box center [890, 602] width 50 height 25
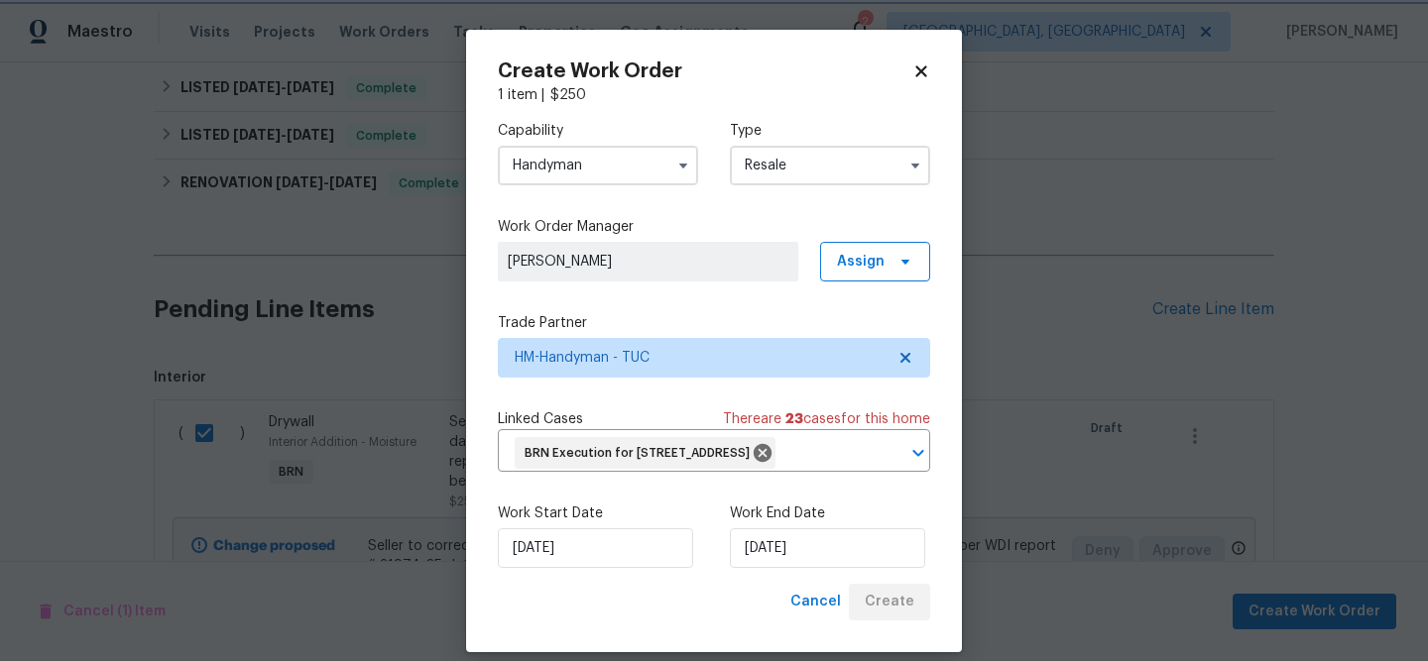
checkbox input "false"
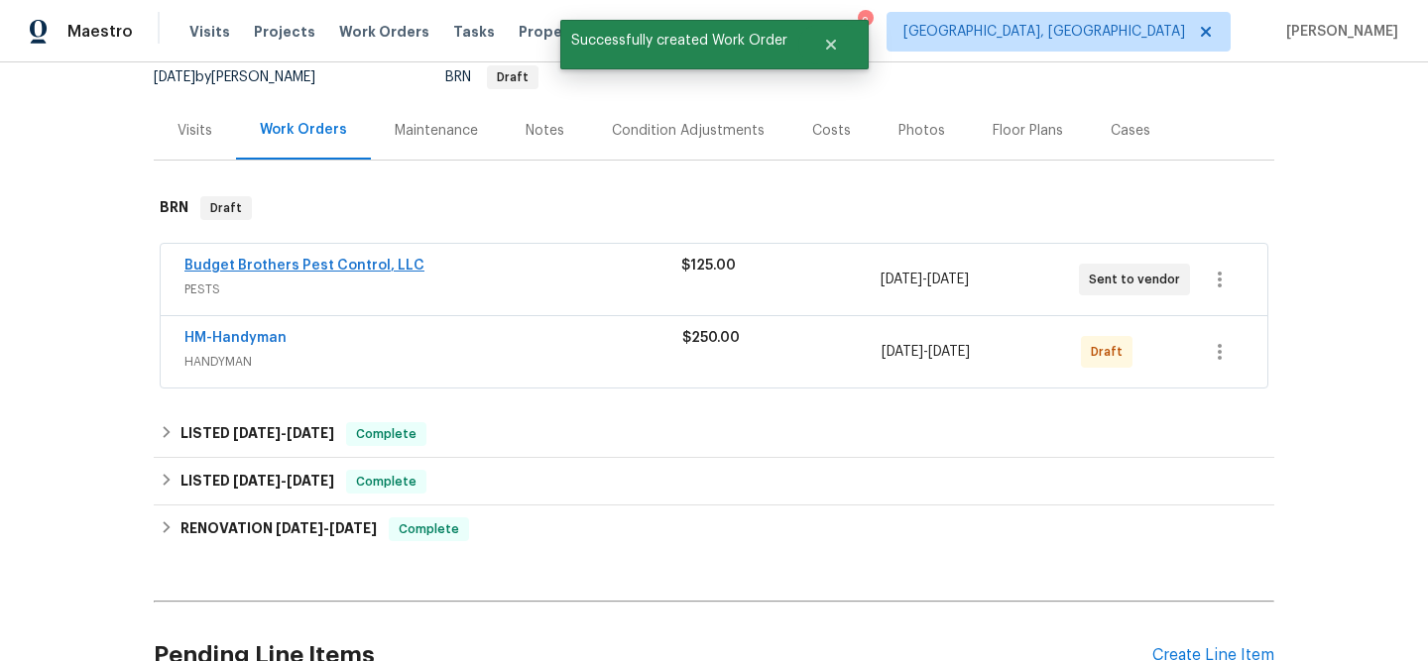
scroll to position [179, 0]
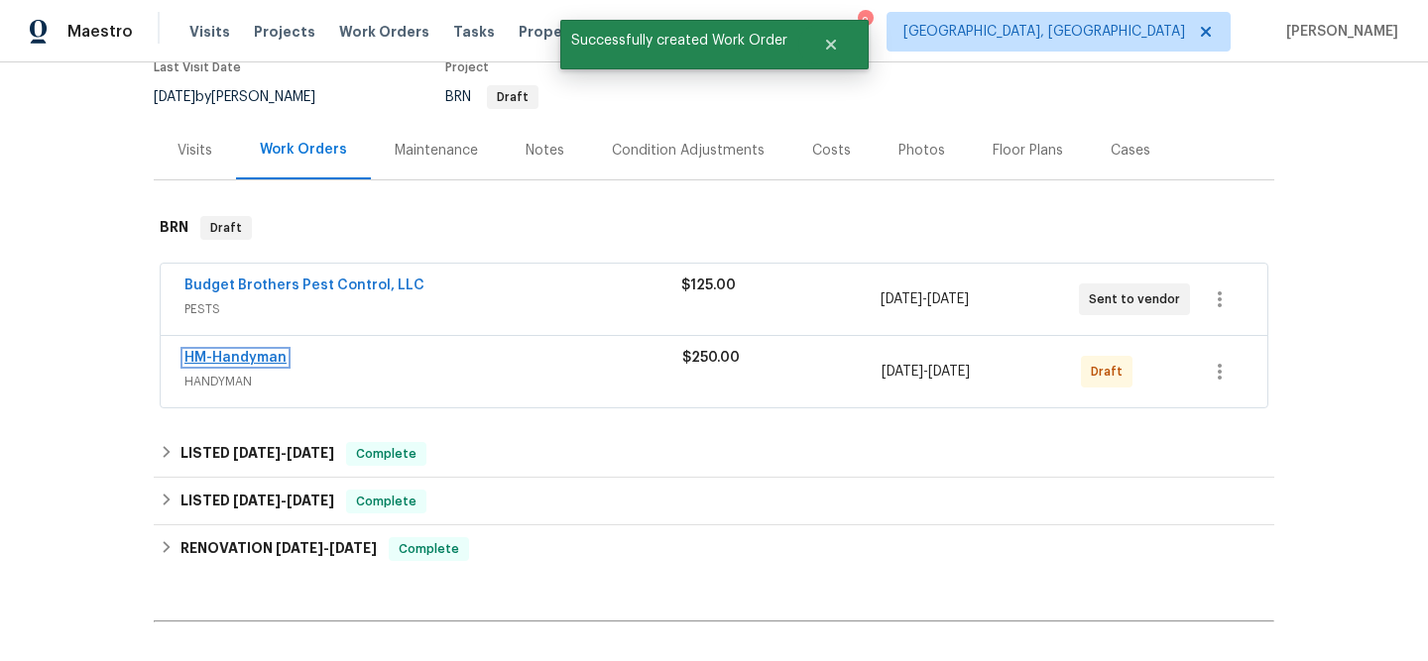
click at [252, 365] on link "HM-Handyman" at bounding box center [235, 358] width 102 height 14
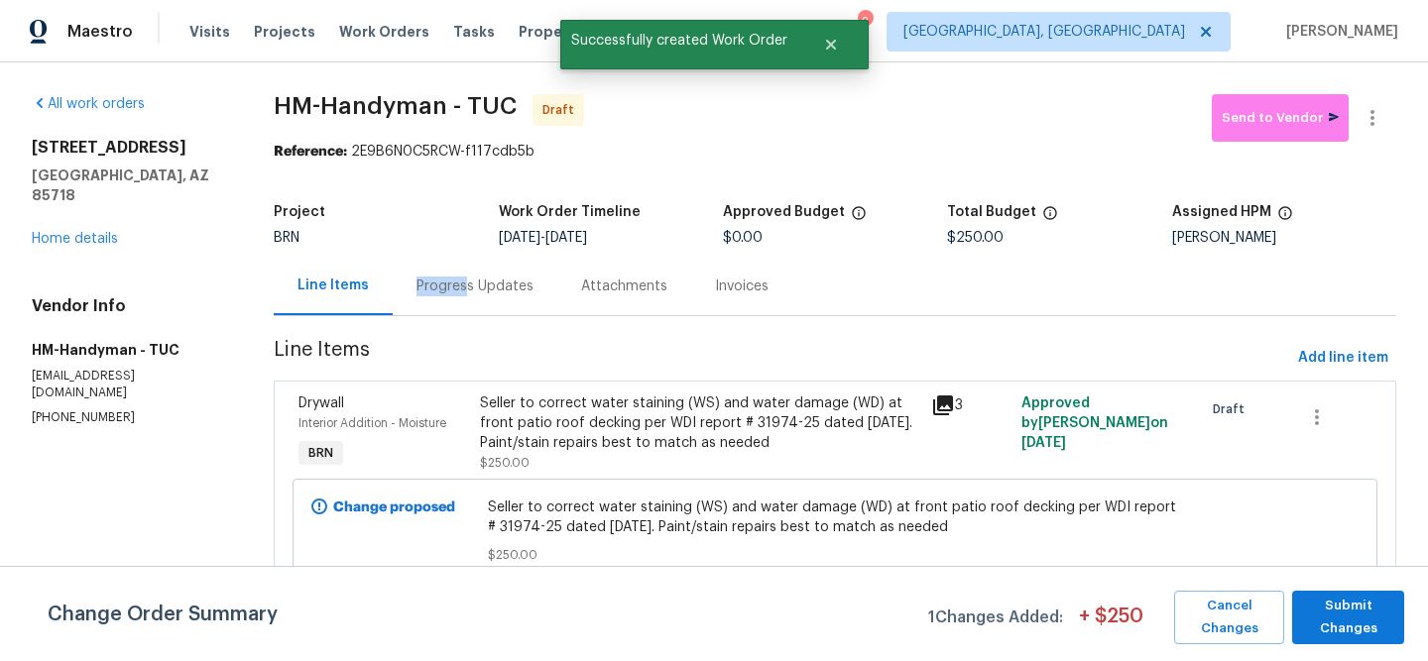
click at [460, 277] on div "Progress Updates" at bounding box center [474, 287] width 117 height 20
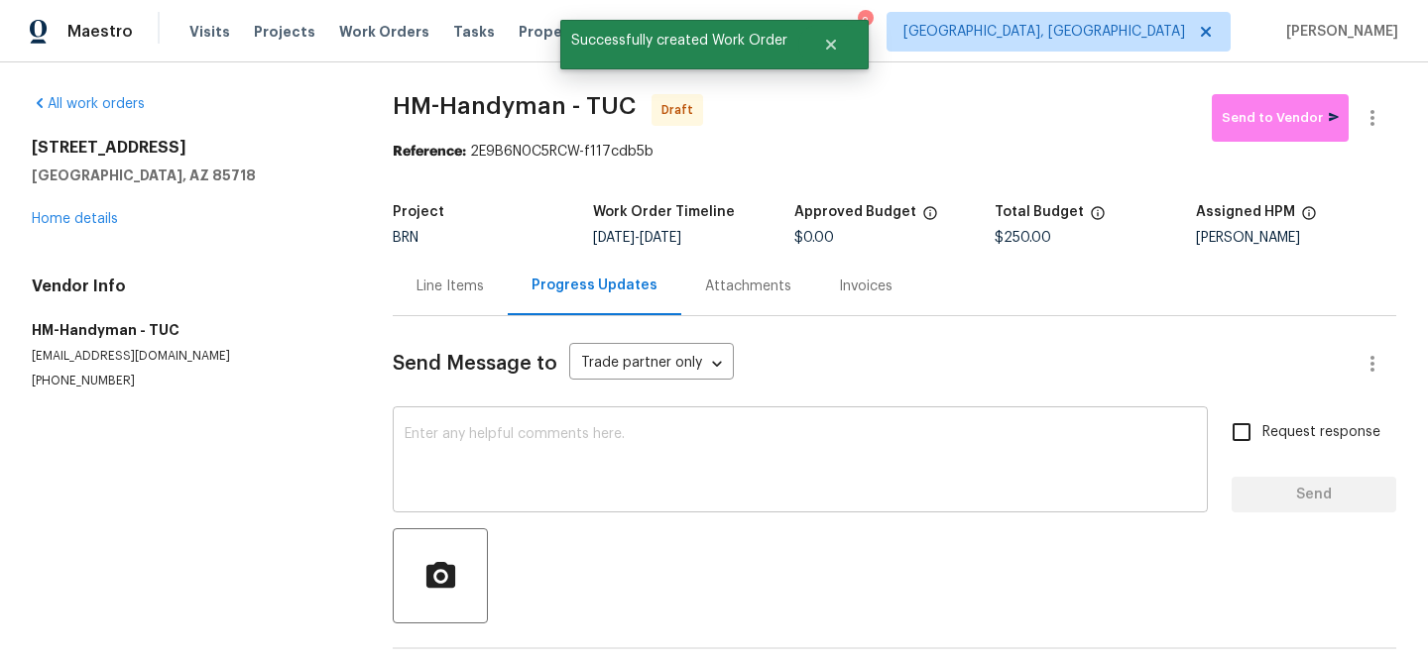
click at [521, 445] on textarea at bounding box center [800, 461] width 791 height 69
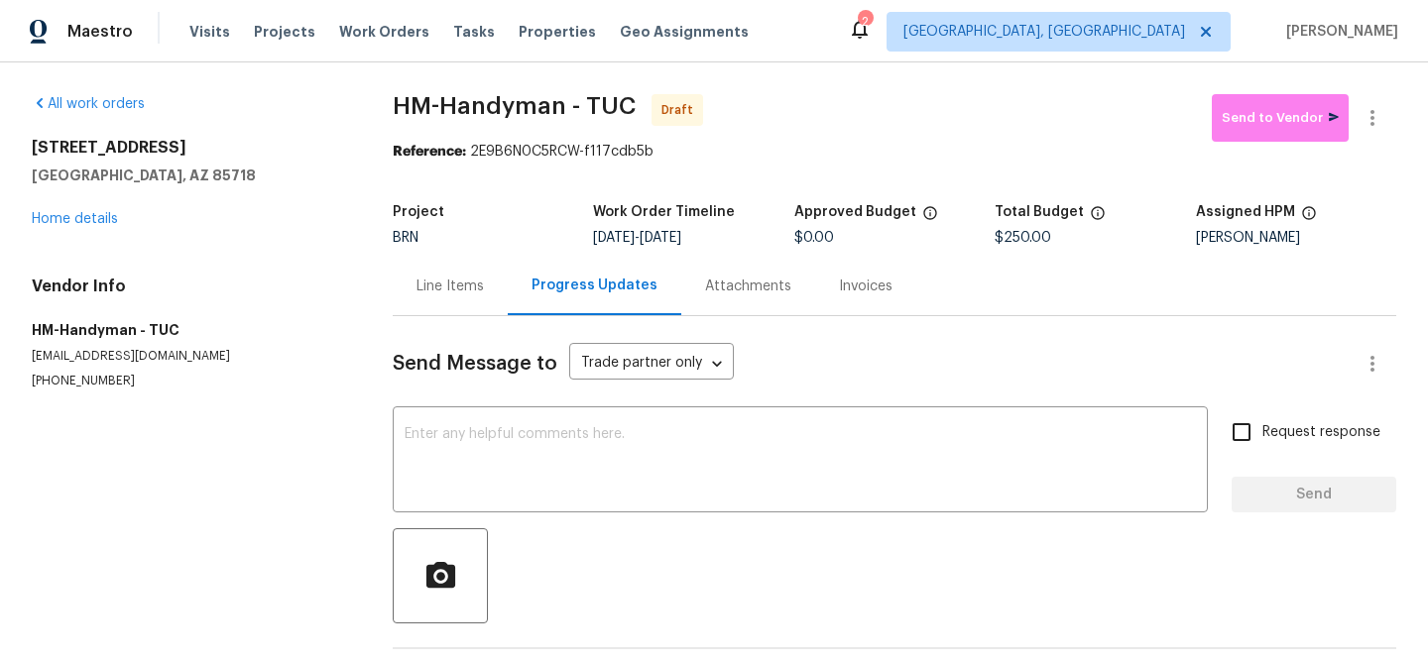
paste textarea "Hi, I'm Ananthi from Opendoor. Just wanted to check if you received the WO for …"
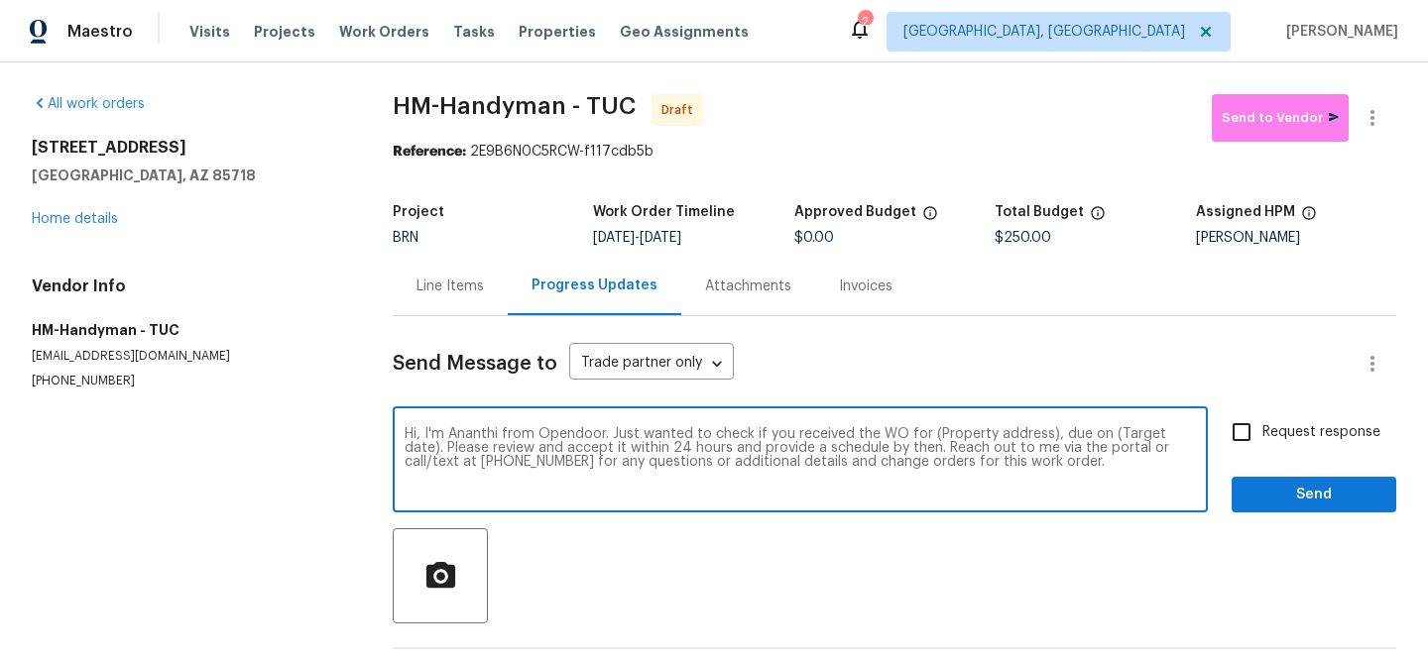
drag, startPoint x: 1040, startPoint y: 436, endPoint x: 934, endPoint y: 436, distance: 106.1
click at [935, 436] on textarea "Hi, I'm Ananthi from Opendoor. Just wanted to check if you received the WO for …" at bounding box center [800, 461] width 791 height 69
paste textarea "6255 N Camino Pimeria Alta Apt 81, Tucson, AZ 85718"
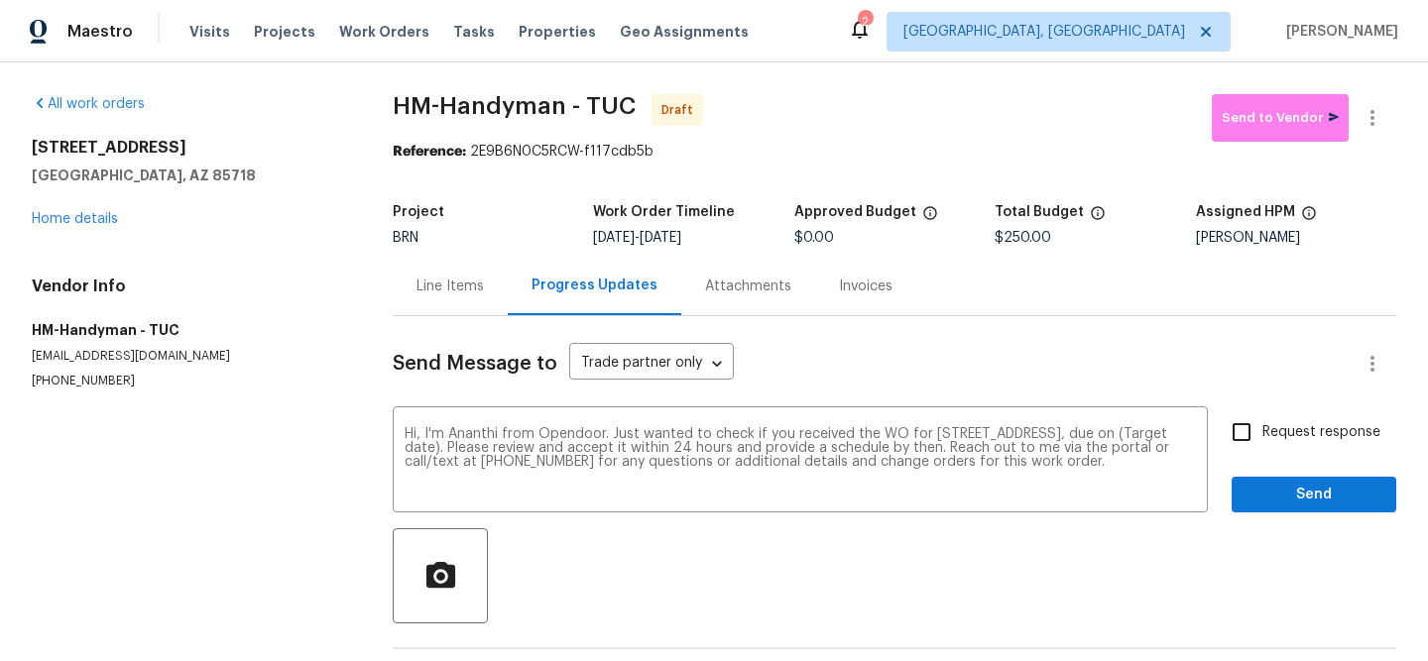
drag, startPoint x: 659, startPoint y: 243, endPoint x: 728, endPoint y: 243, distance: 68.4
click at [728, 243] on div "9/2/2025 - 9/3/2025" at bounding box center [693, 238] width 200 height 14
copy span "9/3/2025"
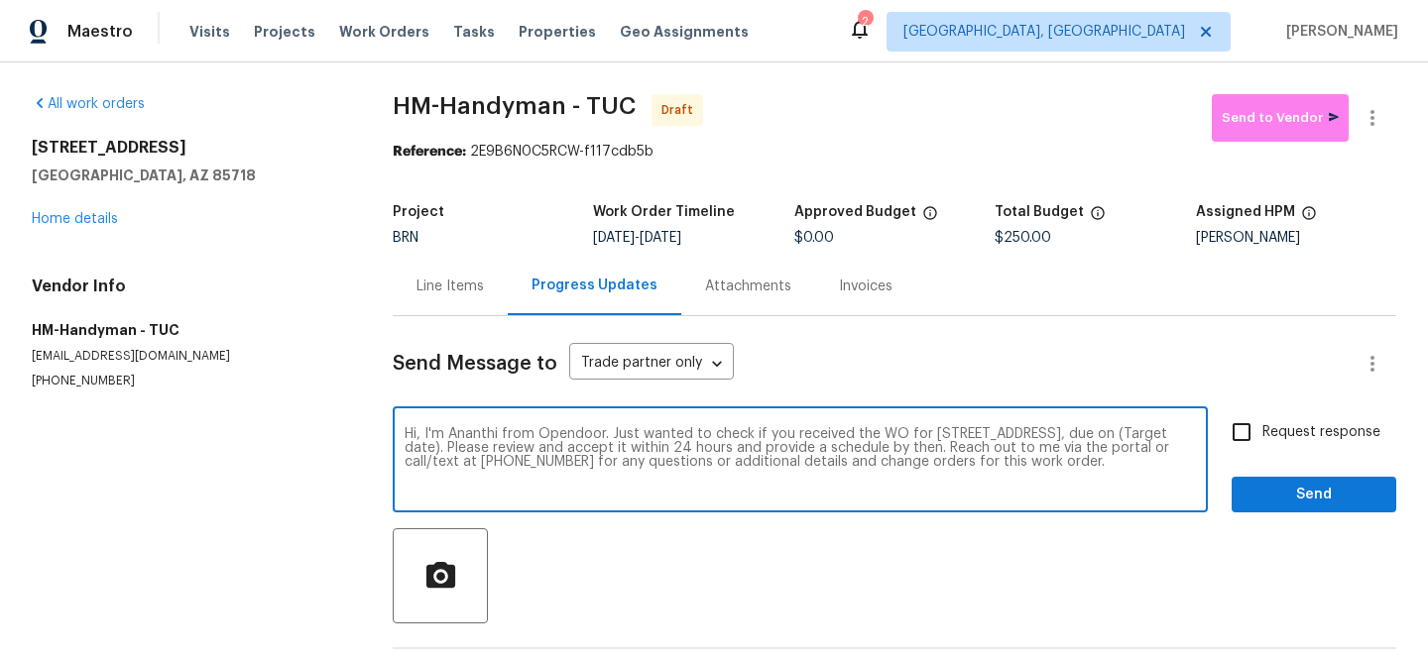
drag, startPoint x: 652, startPoint y: 451, endPoint x: 585, endPoint y: 450, distance: 67.4
click at [586, 450] on textarea "Hi, I'm Ananthi from Opendoor. Just wanted to check if you received the WO for …" at bounding box center [800, 461] width 791 height 69
paste textarea "9/3/2025"
type textarea "Hi, I'm Ananthi from Opendoor. Just wanted to check if you received the WO for …"
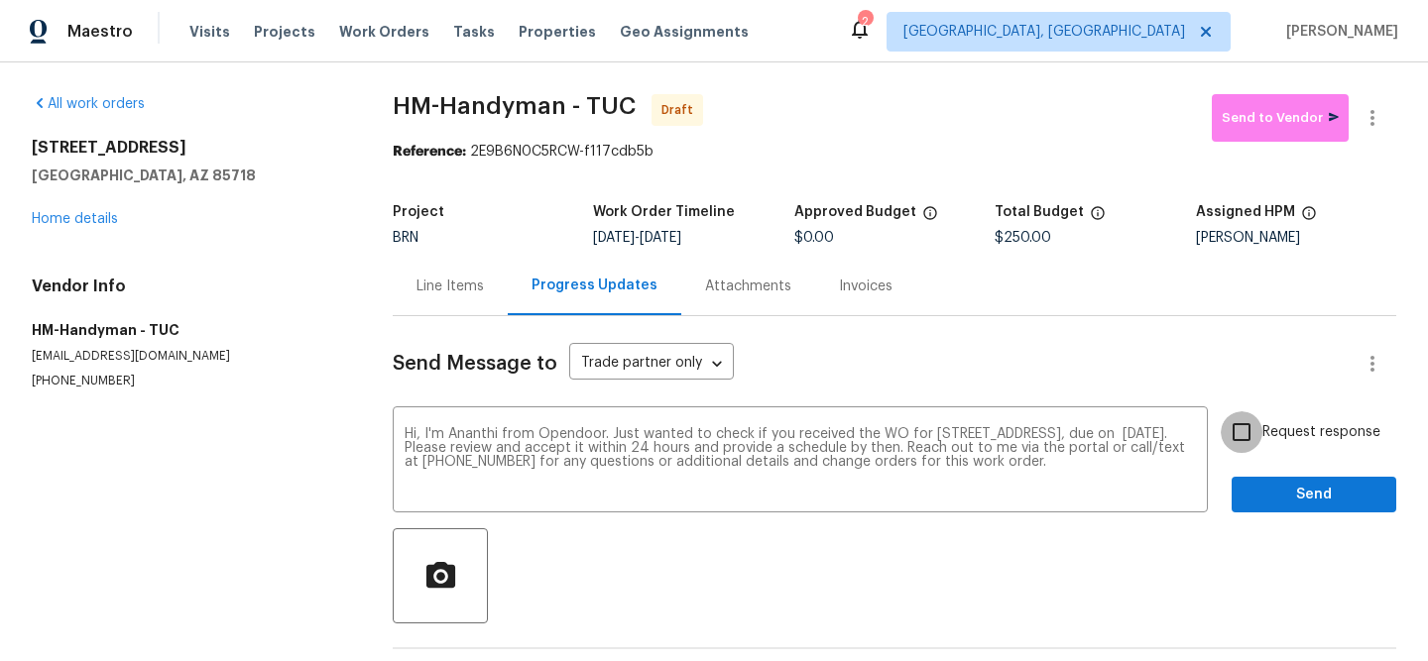
click at [1245, 427] on input "Request response" at bounding box center [1242, 433] width 42 height 42
checkbox input "true"
click at [1261, 496] on span "Send" at bounding box center [1313, 495] width 133 height 25
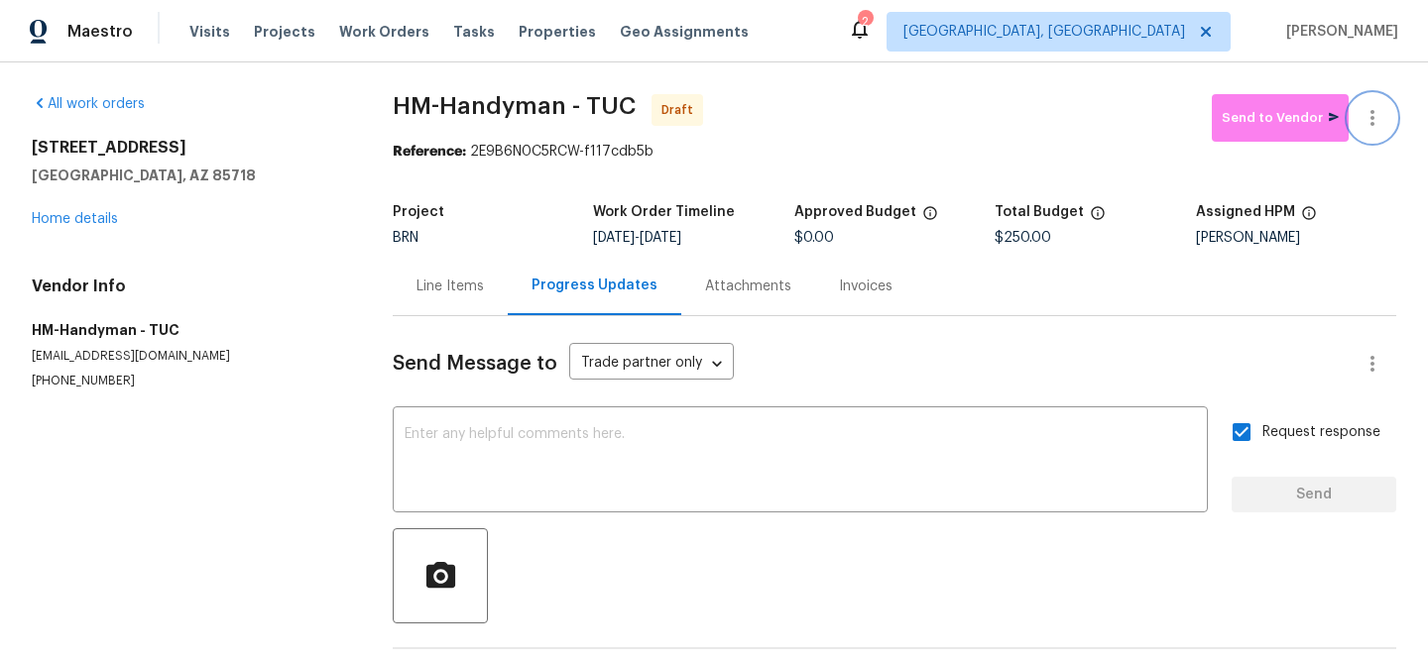
click at [1370, 106] on icon "button" at bounding box center [1372, 118] width 24 height 24
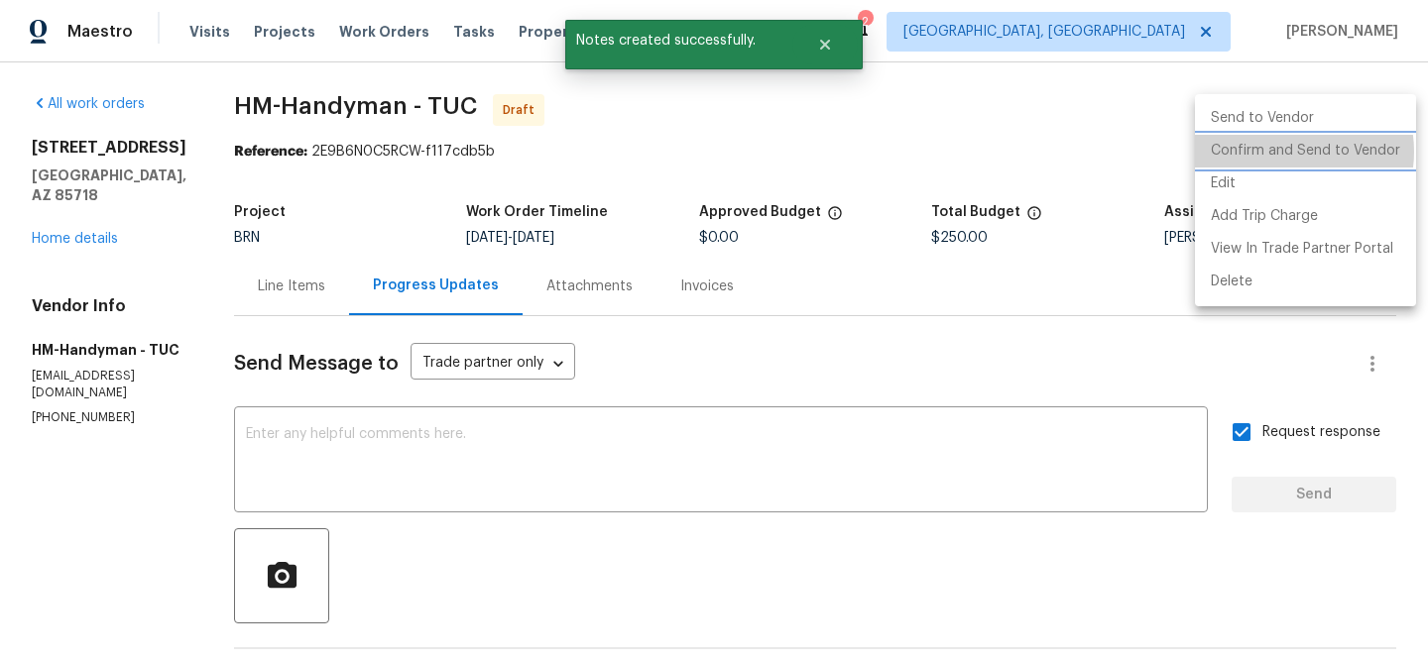
click at [1286, 152] on li "Confirm and Send to Vendor" at bounding box center [1305, 151] width 221 height 33
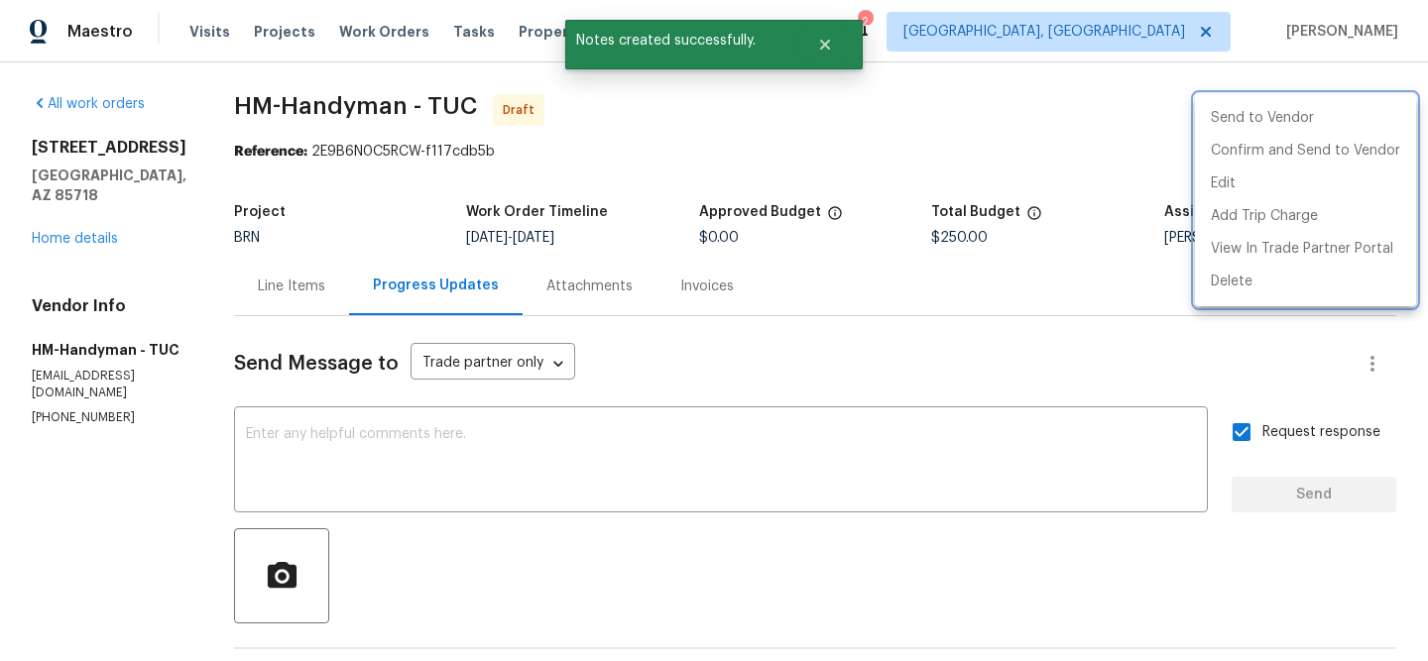
click at [288, 163] on div at bounding box center [714, 330] width 1428 height 661
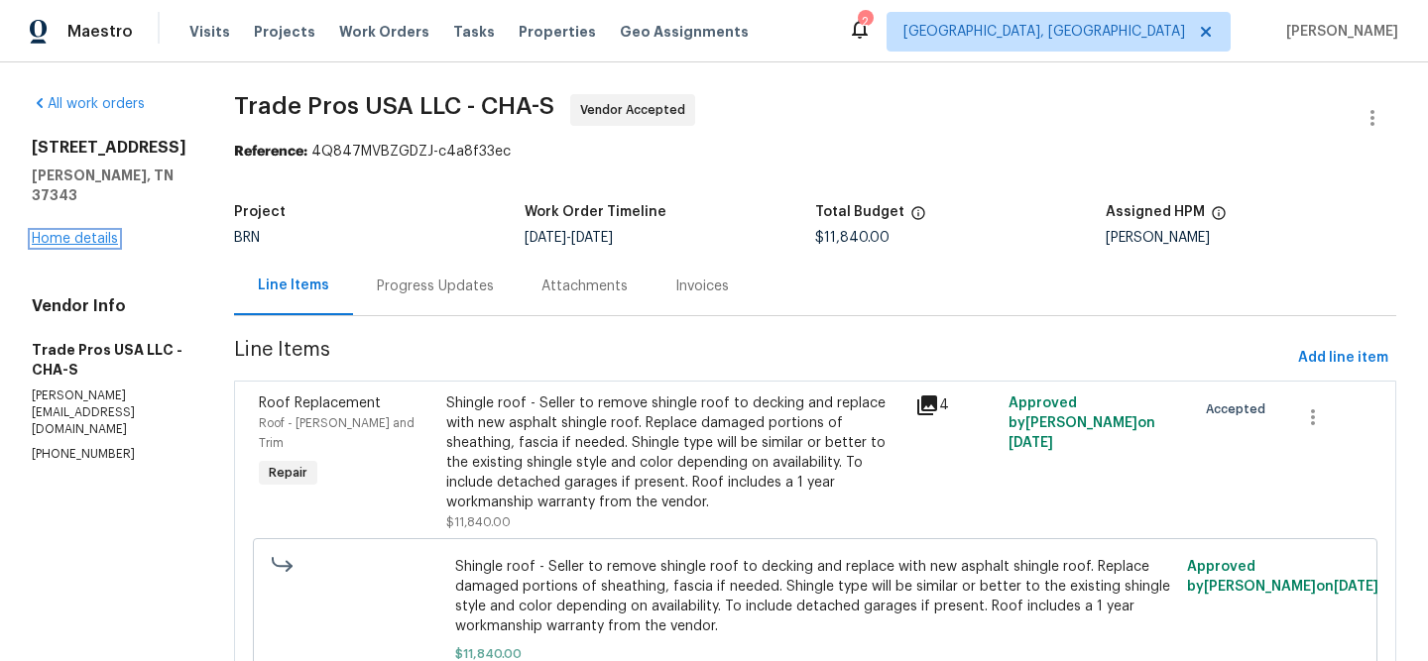
click at [74, 240] on link "Home details" at bounding box center [75, 239] width 86 height 14
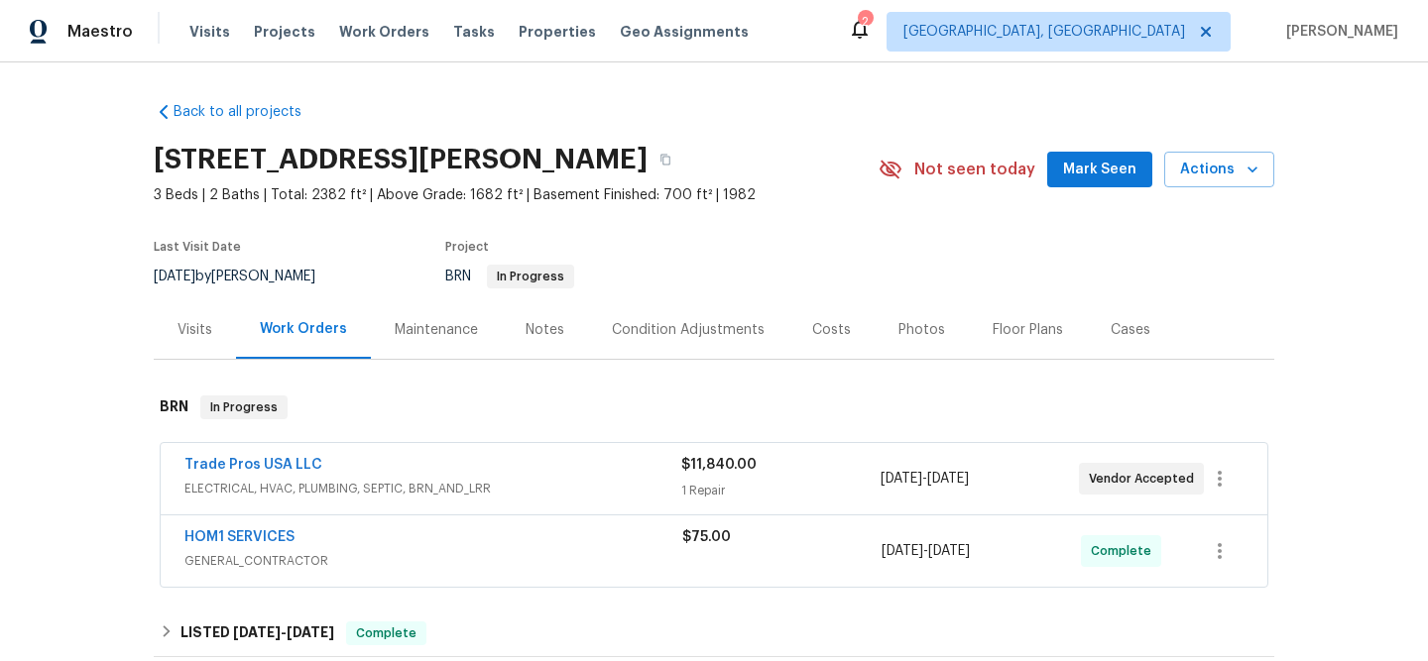
click at [224, 524] on div "HOM1 SERVICES GENERAL_CONTRACTOR $75.00 [DATE] - [DATE] Complete" at bounding box center [714, 551] width 1107 height 71
click at [224, 525] on div "HOM1 SERVICES GENERAL_CONTRACTOR $75.00 [DATE] - [DATE] Complete" at bounding box center [714, 551] width 1107 height 71
click at [220, 532] on link "HOM1 SERVICES" at bounding box center [239, 538] width 110 height 14
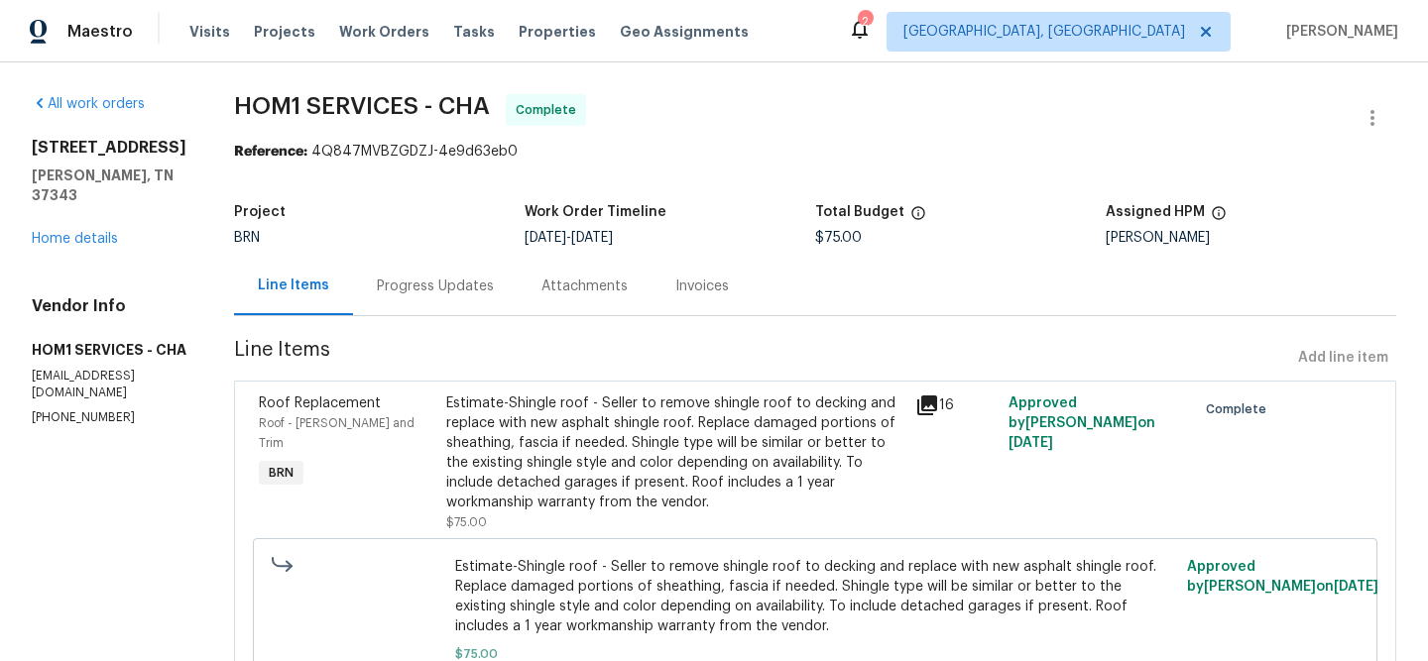
click at [541, 293] on div "Attachments" at bounding box center [584, 287] width 86 height 20
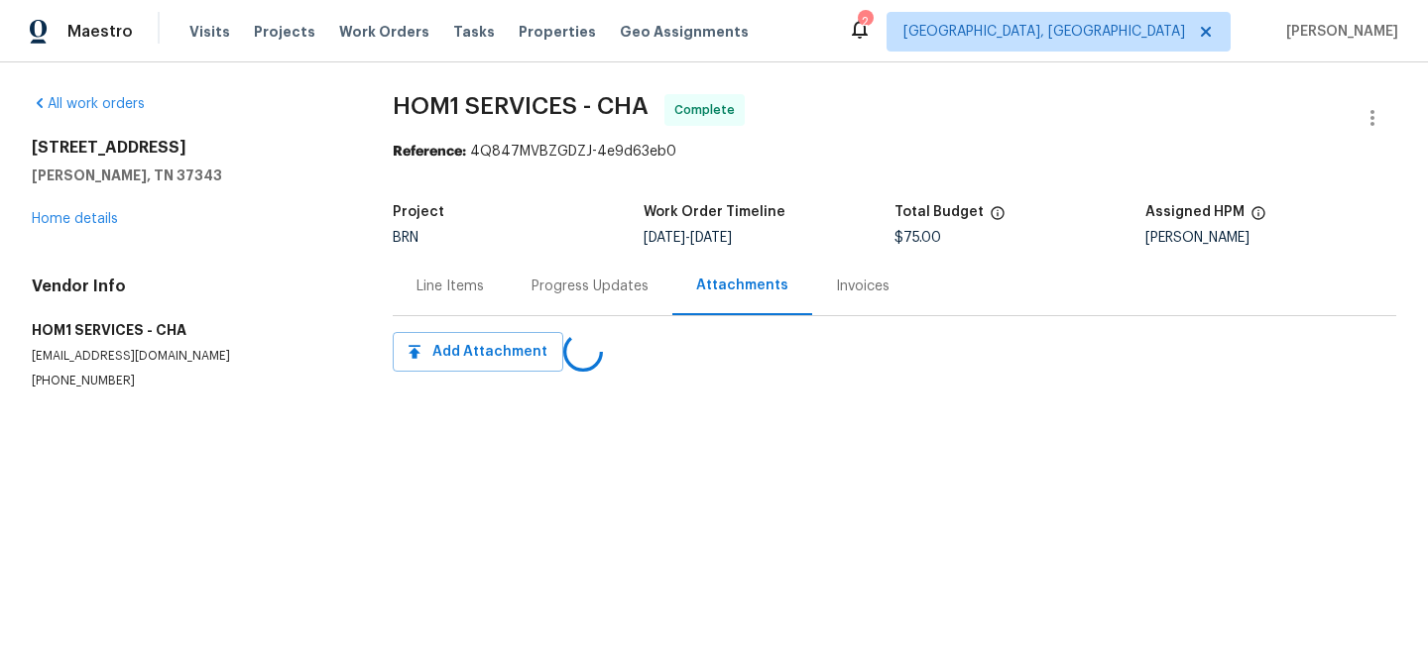
click at [515, 293] on div "Progress Updates" at bounding box center [590, 286] width 165 height 59
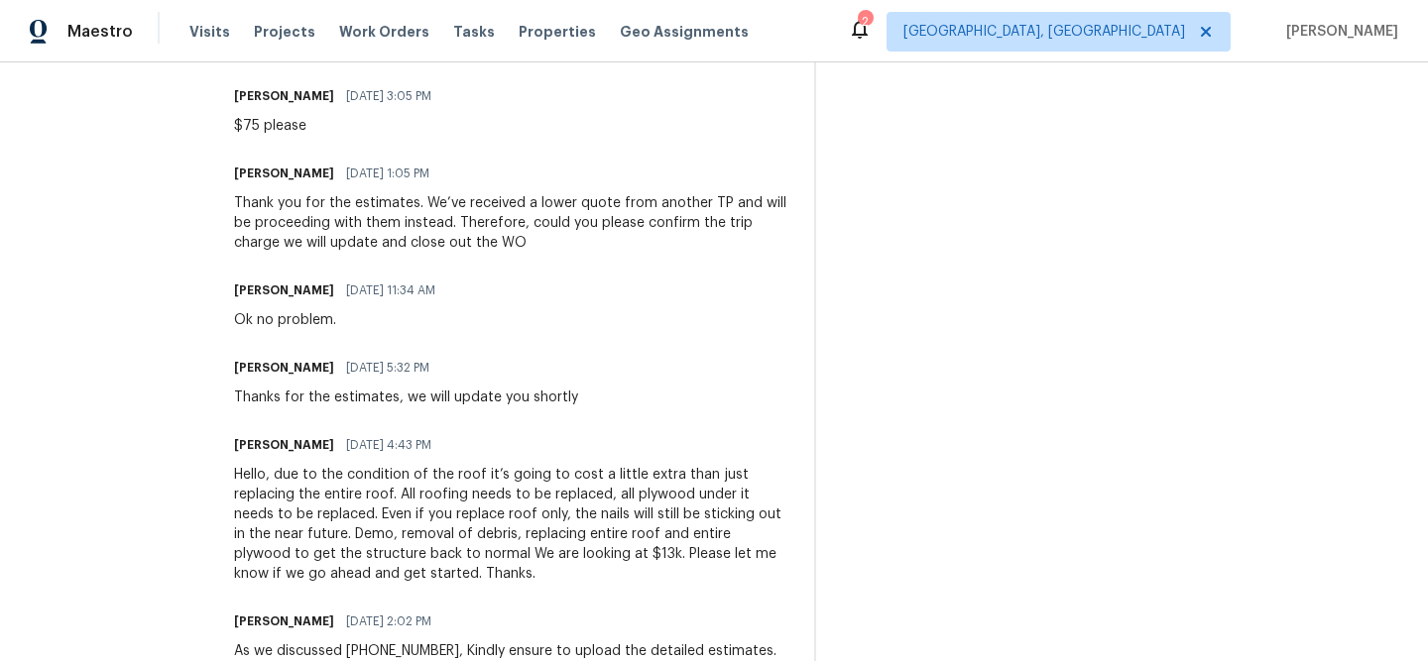
scroll to position [790, 0]
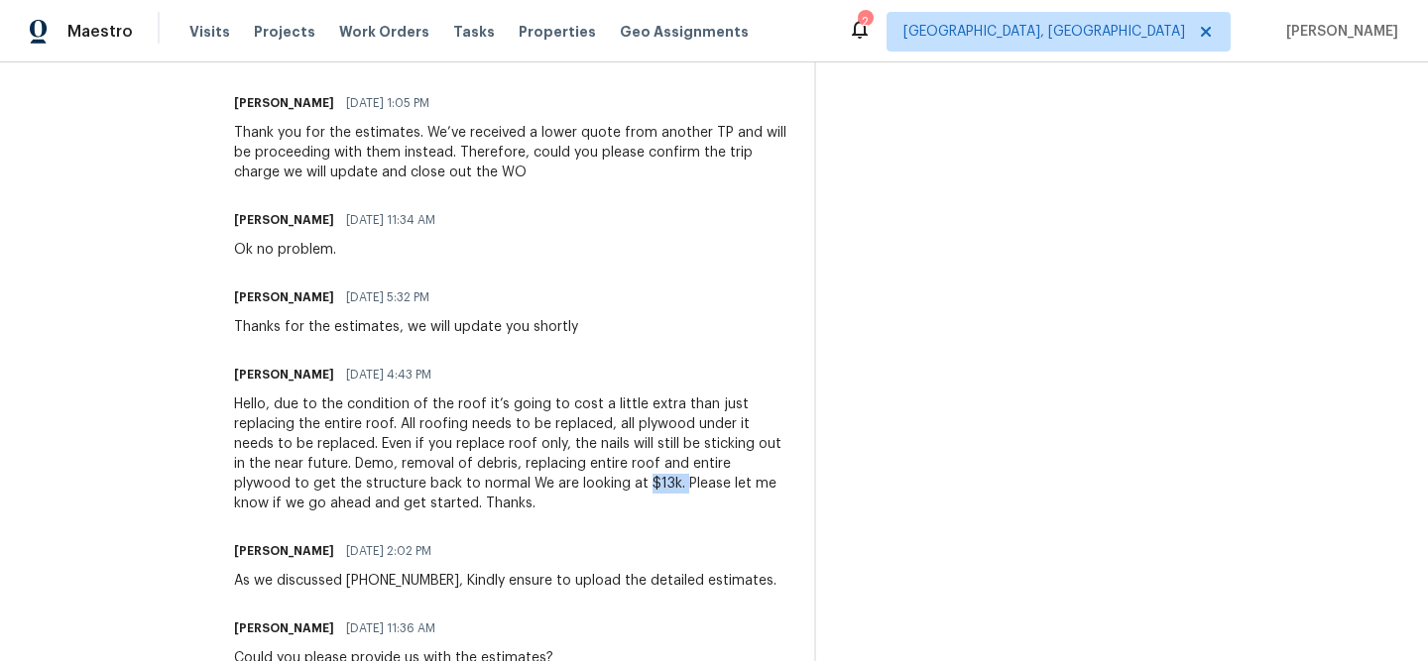
drag, startPoint x: 524, startPoint y: 479, endPoint x: 487, endPoint y: 482, distance: 36.8
click at [487, 482] on div "Hello, due to the condition of the roof it’s going to cost a little extra than …" at bounding box center [512, 454] width 556 height 119
copy div "$13k."
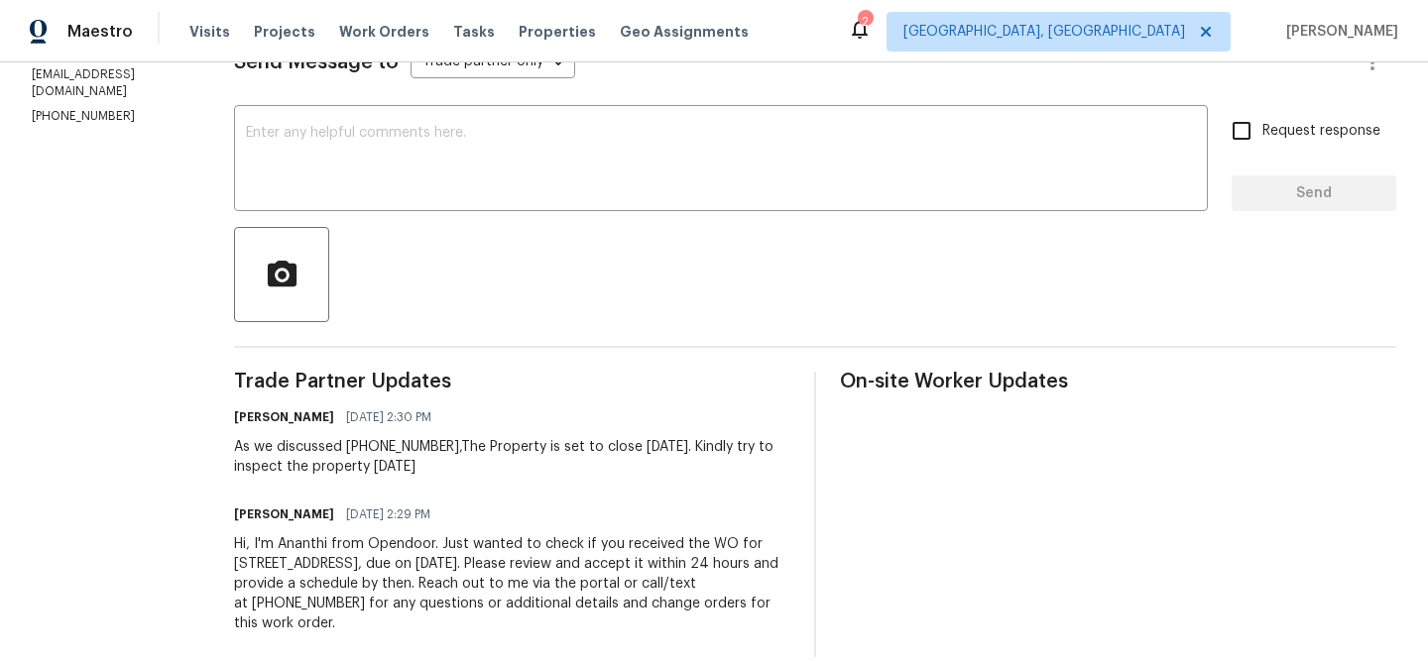
scroll to position [59, 0]
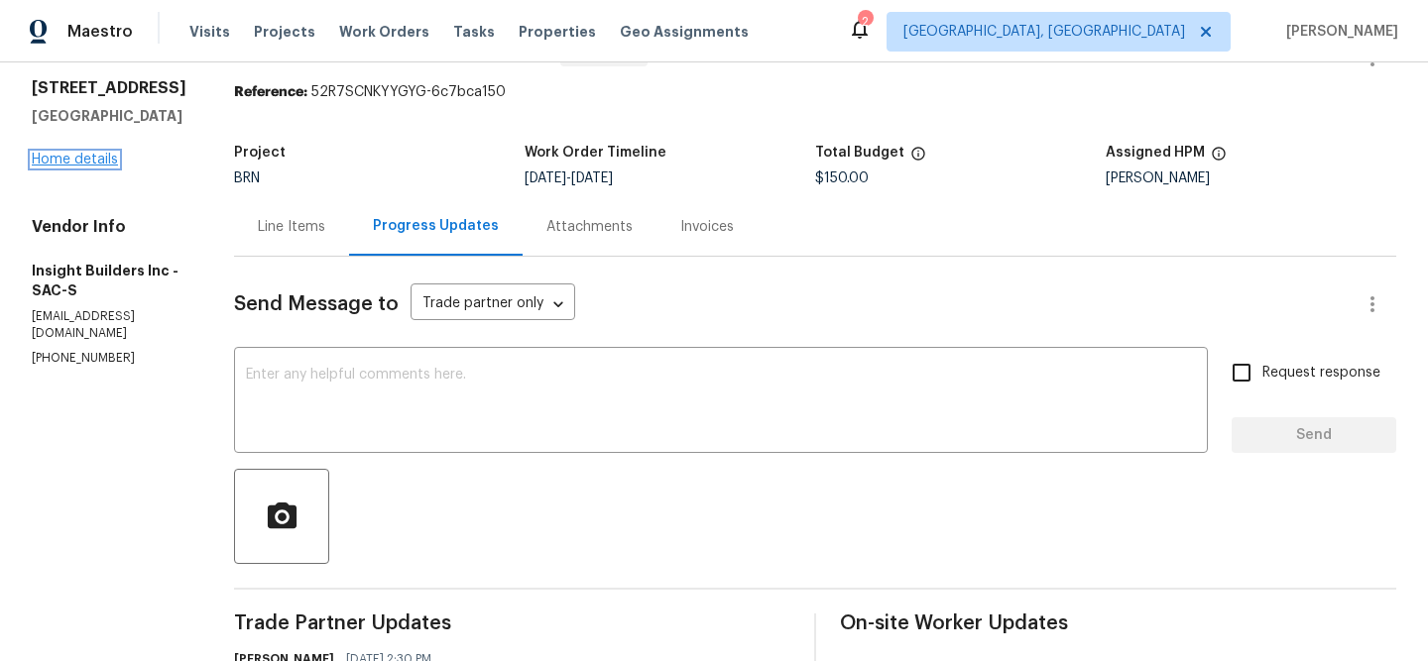
click at [99, 160] on link "Home details" at bounding box center [75, 160] width 86 height 14
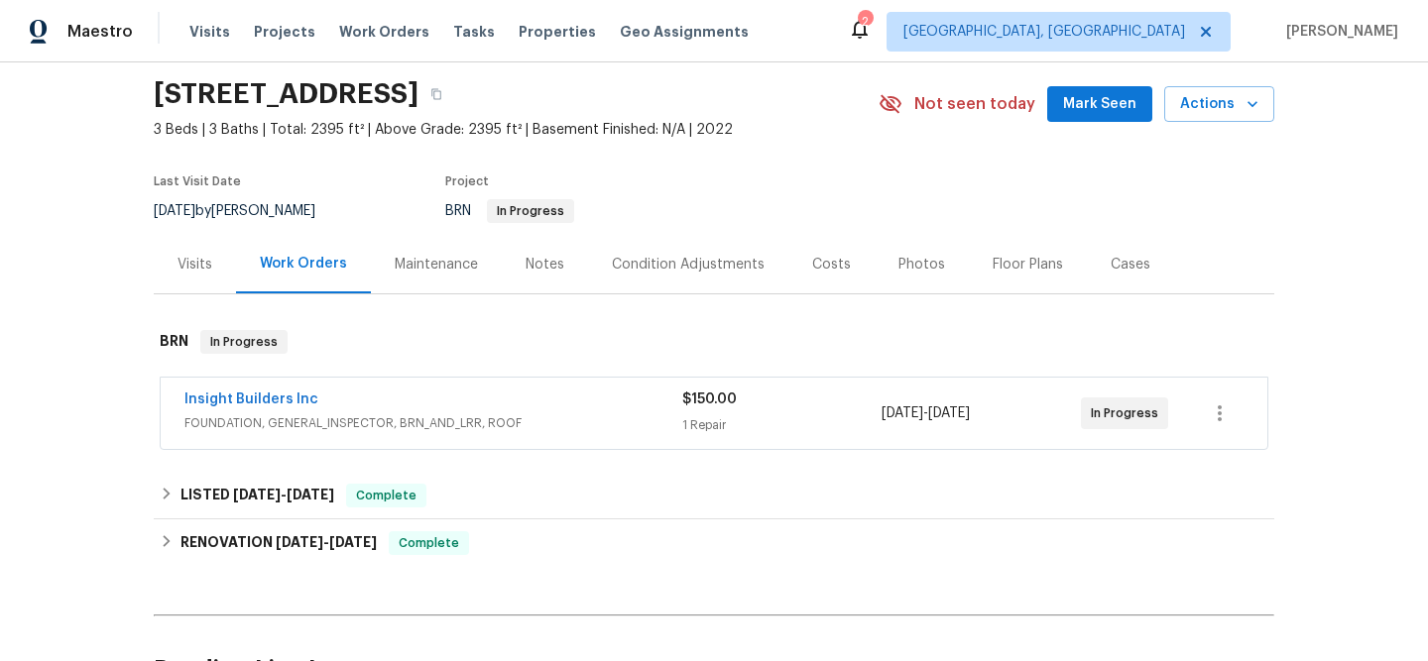
scroll to position [93, 0]
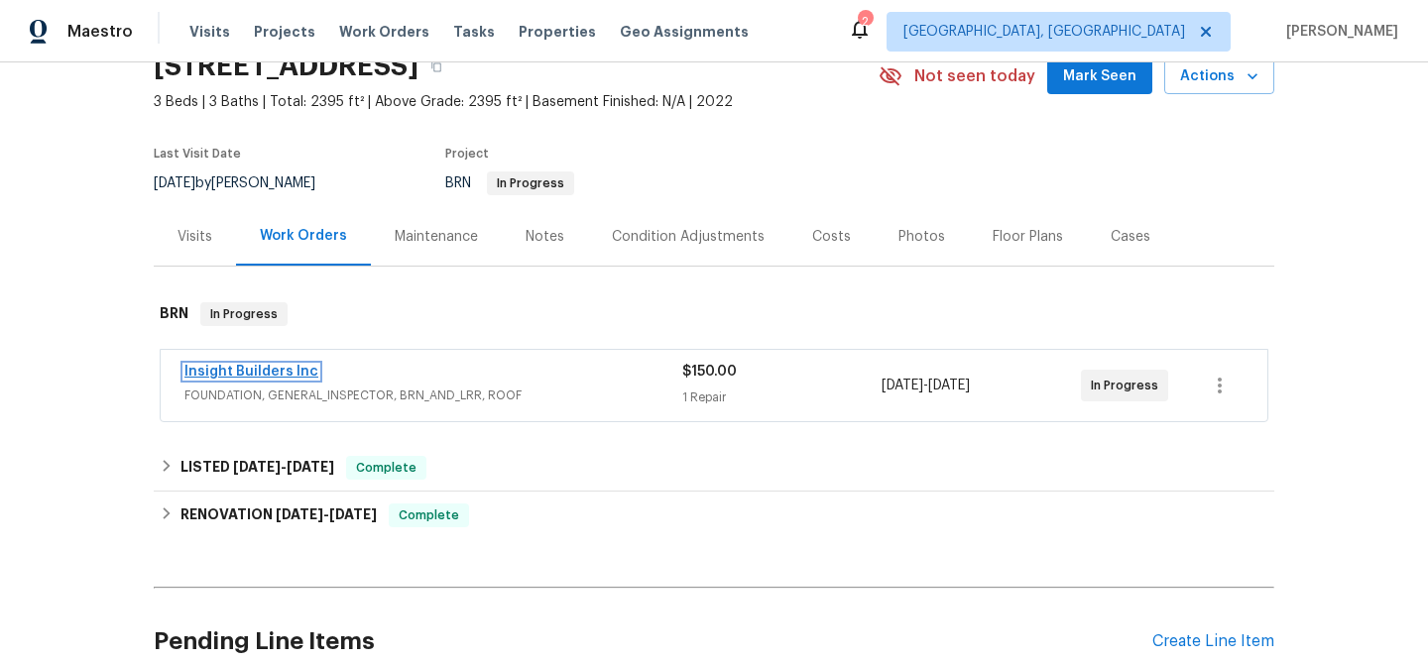
click at [295, 376] on link "Insight Builders Inc" at bounding box center [251, 372] width 134 height 14
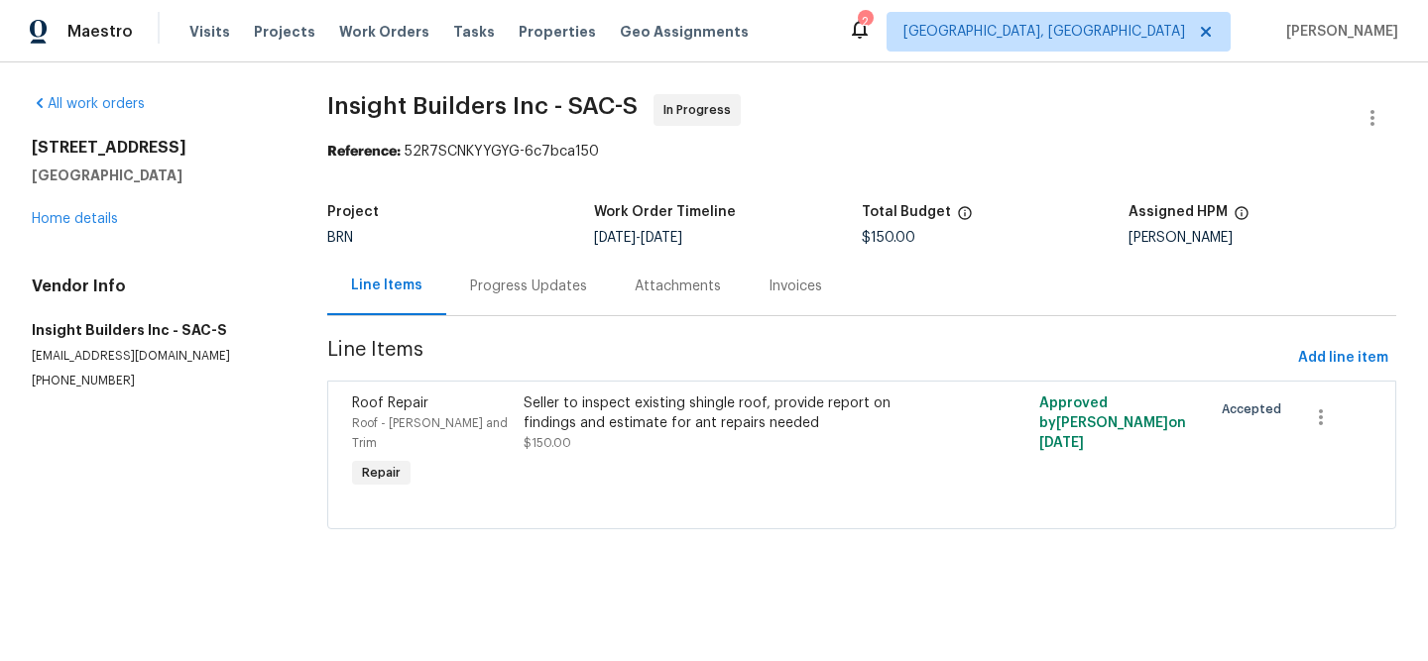
click at [76, 378] on p "(916) 236-7546" at bounding box center [156, 381] width 248 height 17
copy p "(916) 236-7546"
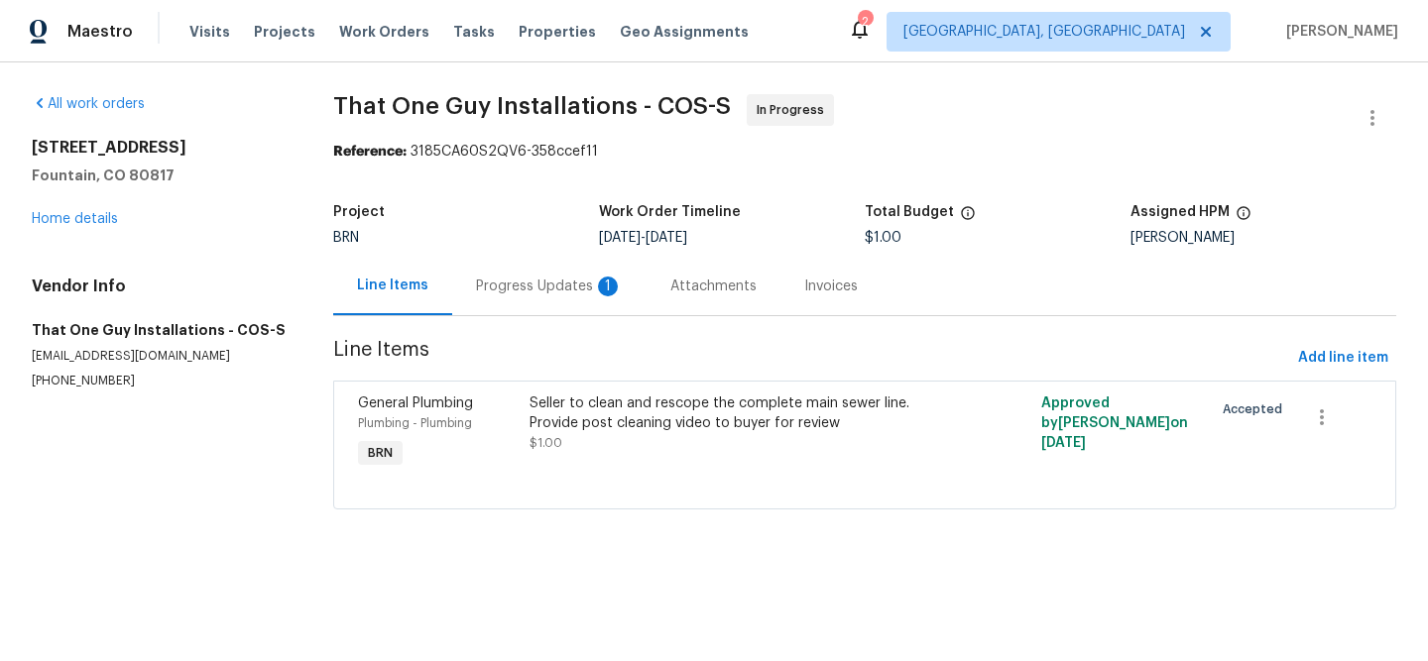
click at [544, 290] on div "Progress Updates 1" at bounding box center [549, 287] width 147 height 20
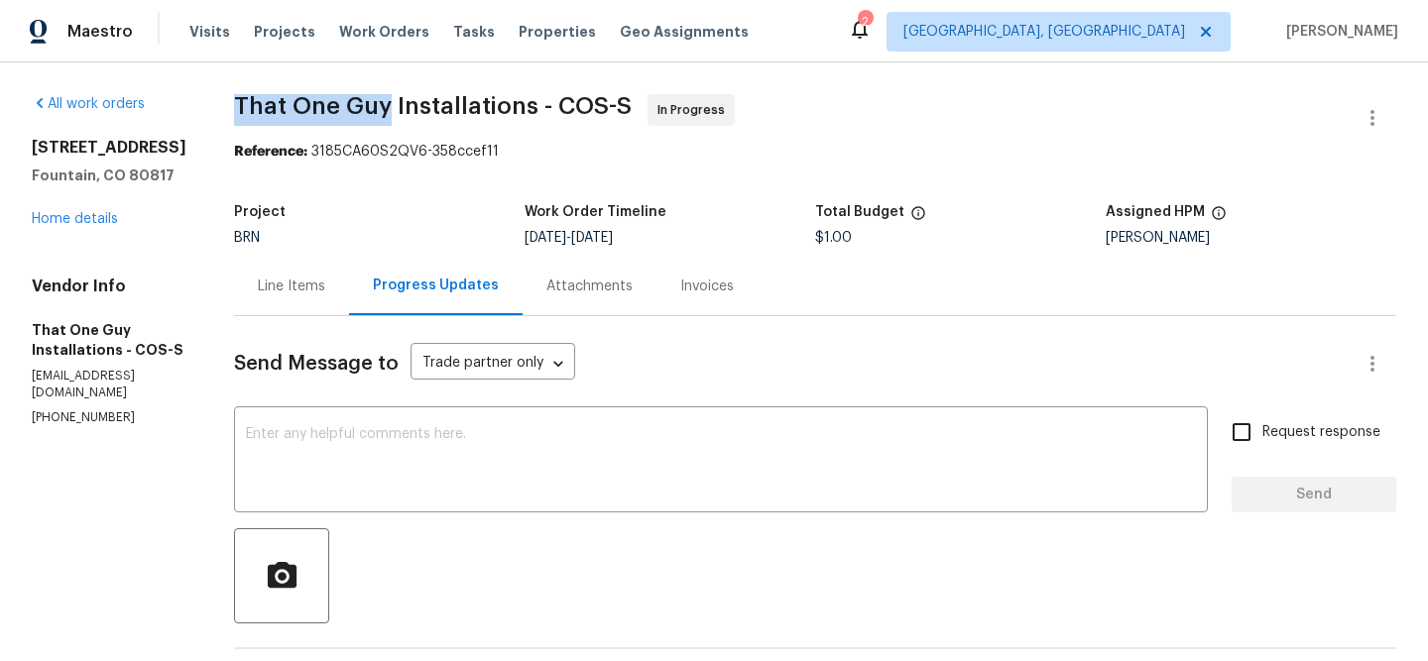
drag, startPoint x: 202, startPoint y: 106, endPoint x: 377, endPoint y: 105, distance: 174.5
click at [377, 105] on div "All work orders [STREET_ADDRESS] Home details Vendor Info That One Guy Installa…" at bounding box center [714, 632] width 1428 height 1140
copy span "That One Guy"
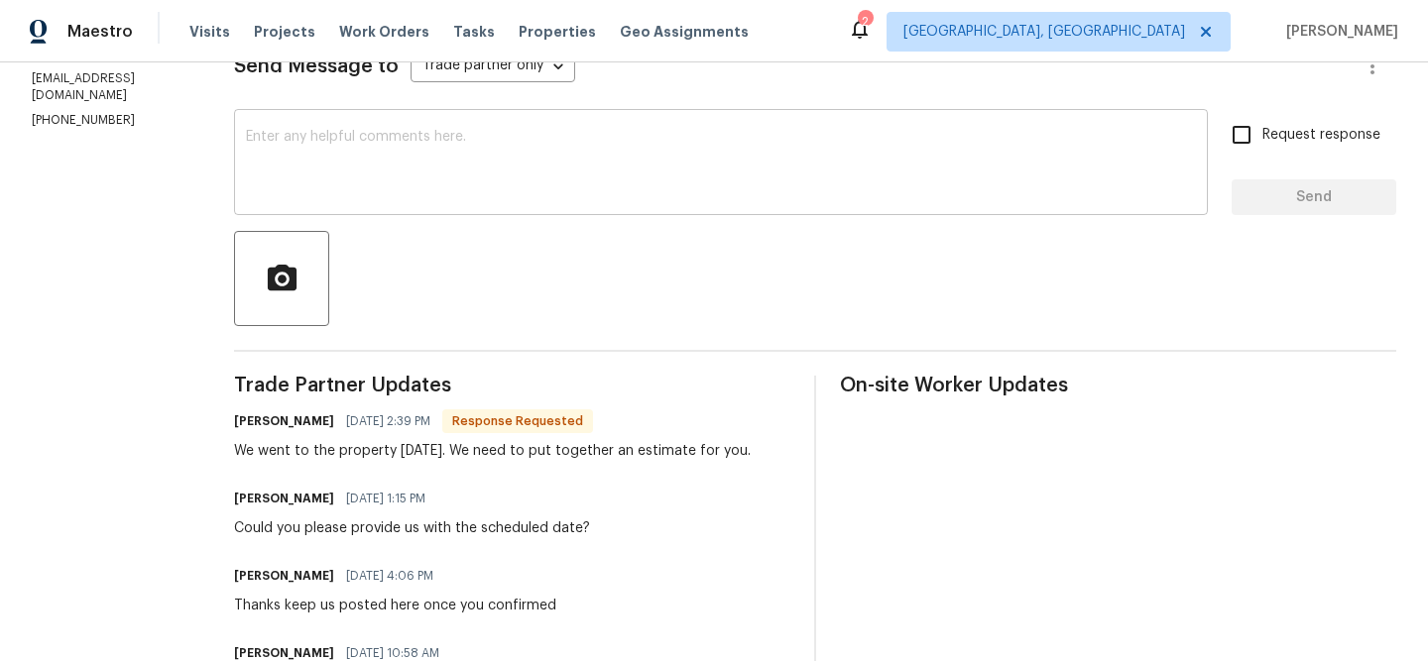
scroll to position [186, 0]
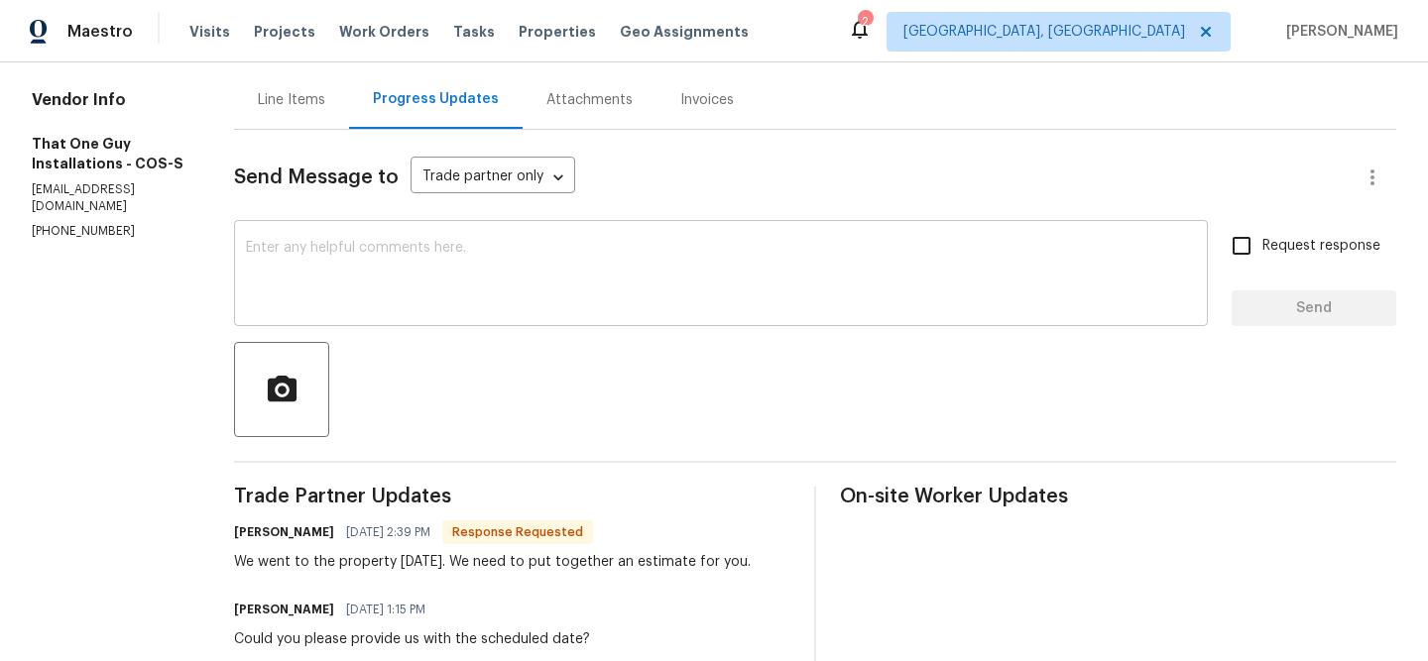
click at [400, 281] on textarea at bounding box center [721, 275] width 950 height 69
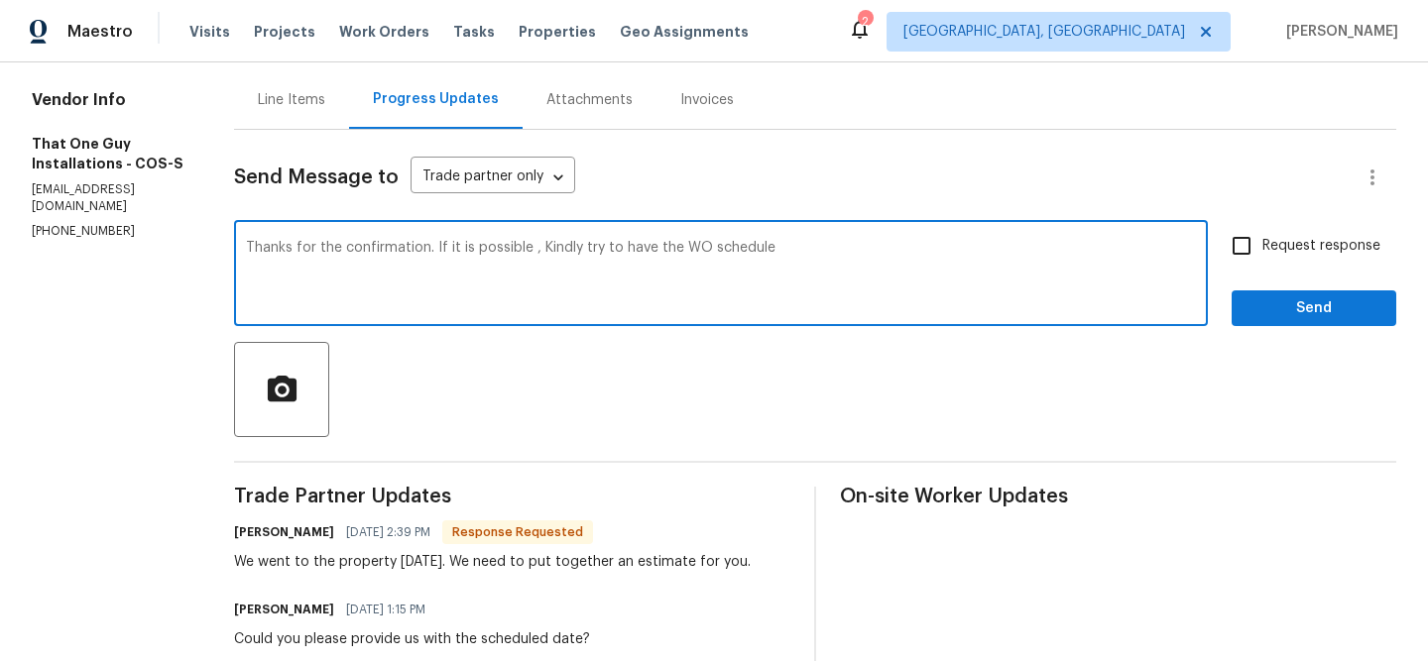
click at [684, 248] on textarea "Thanks for the confirmation. If it is possible , Kindly try to have the WO sche…" at bounding box center [721, 275] width 950 height 69
click at [864, 251] on textarea "Thanks for the confirmation. If it is possible , Kindly try to have the WO on s…" at bounding box center [721, 275] width 950 height 69
type textarea "Thanks for the confirmation. If it is possible , Kindly try to have the WO on s…"
click at [1331, 250] on span "Request response" at bounding box center [1321, 246] width 118 height 21
click at [1262, 250] on input "Request response" at bounding box center [1242, 246] width 42 height 42
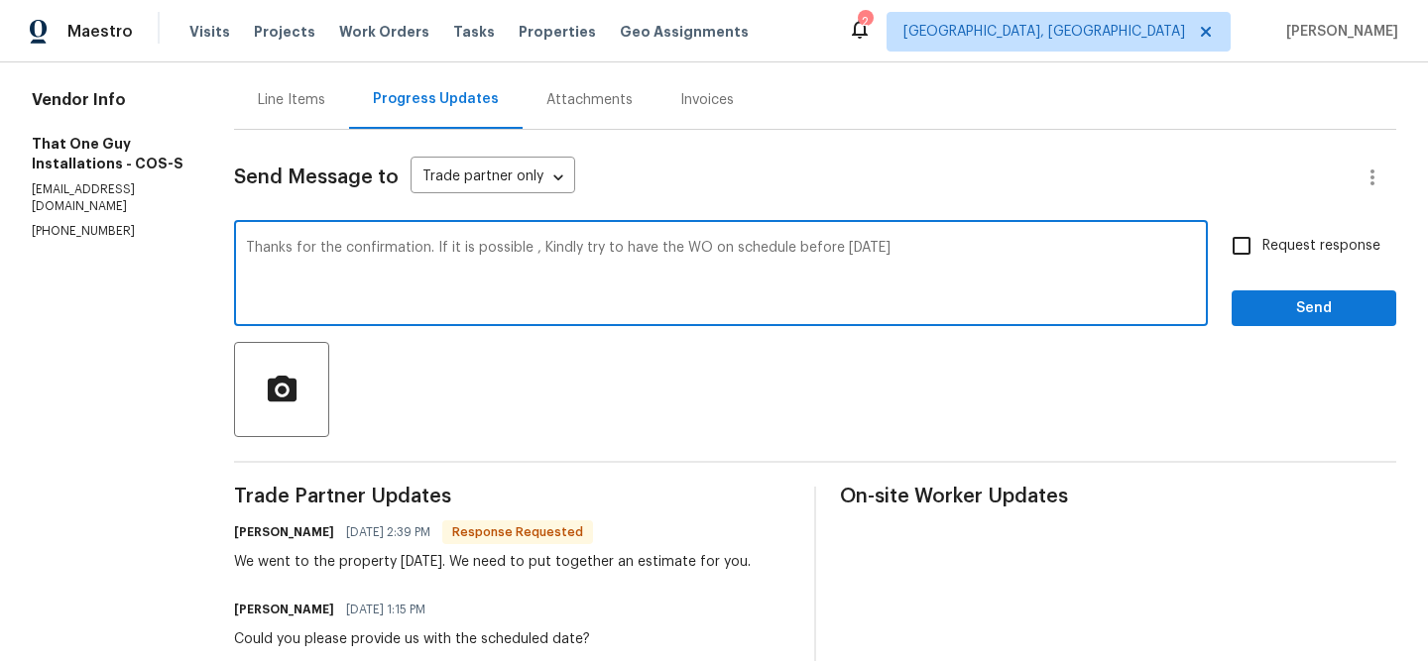
checkbox input "true"
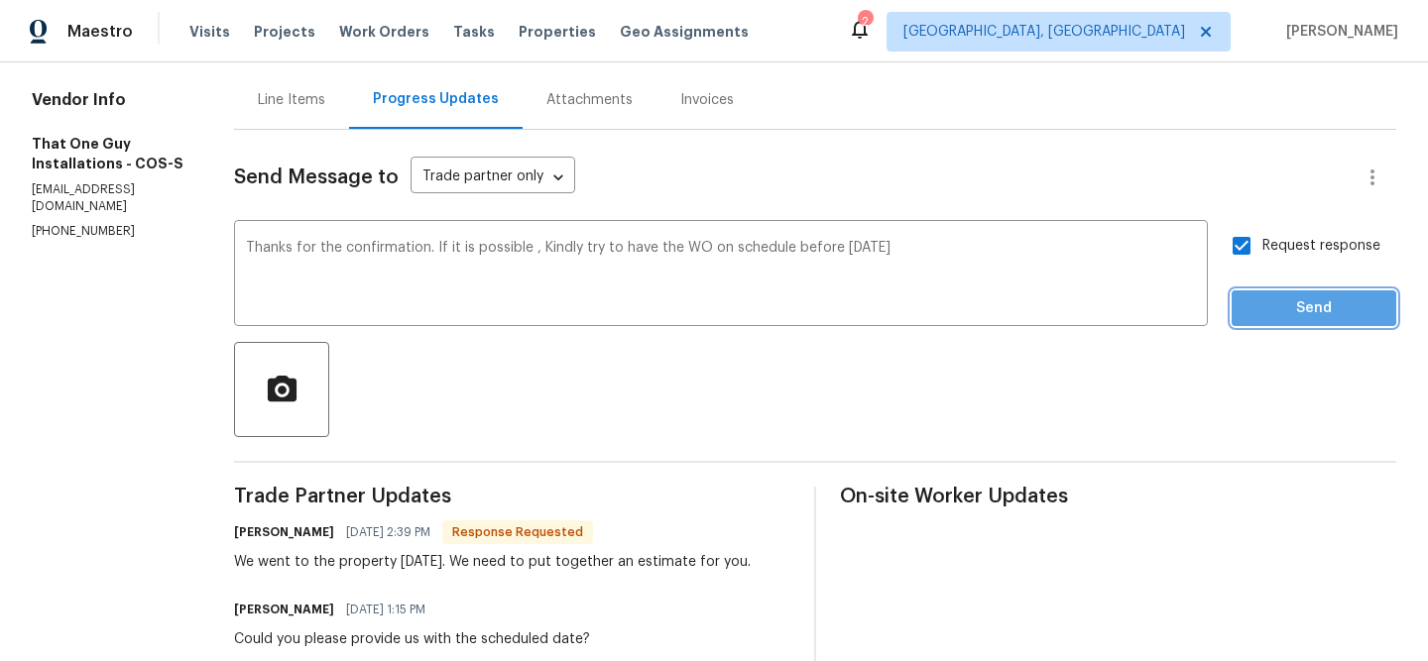
click at [1270, 319] on span "Send" at bounding box center [1313, 308] width 133 height 25
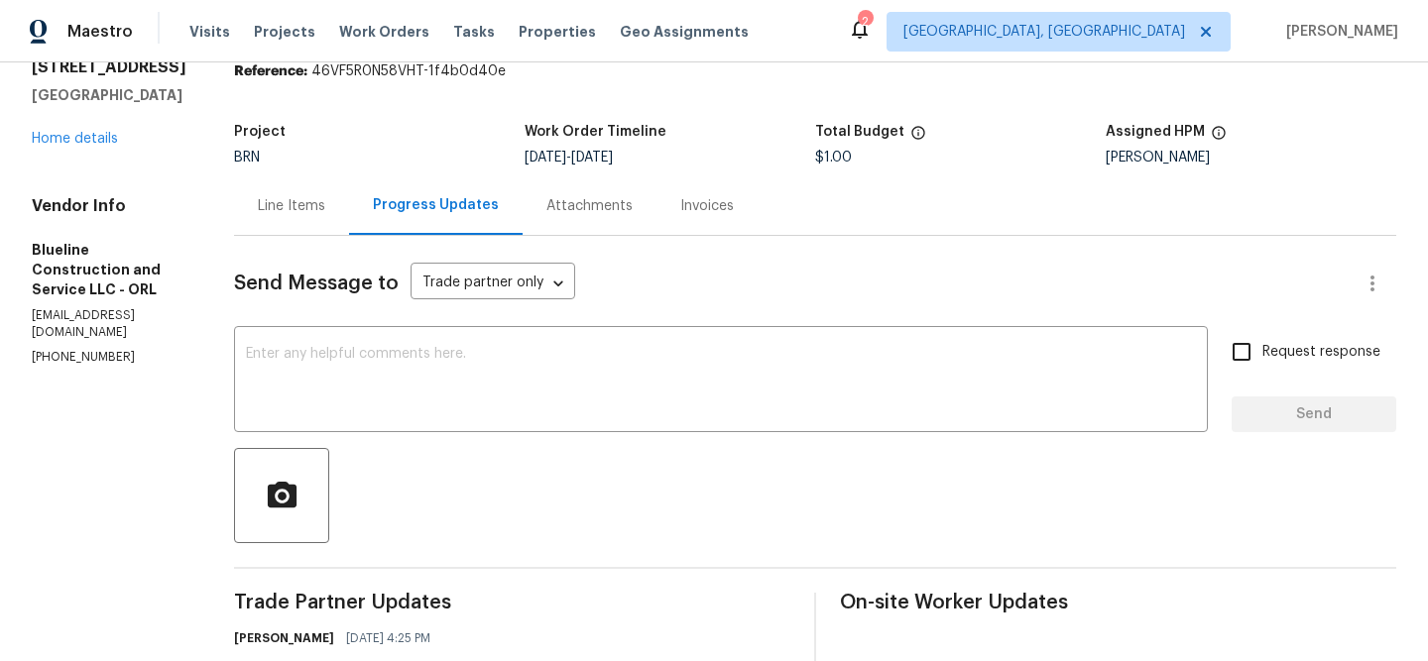
scroll to position [164, 0]
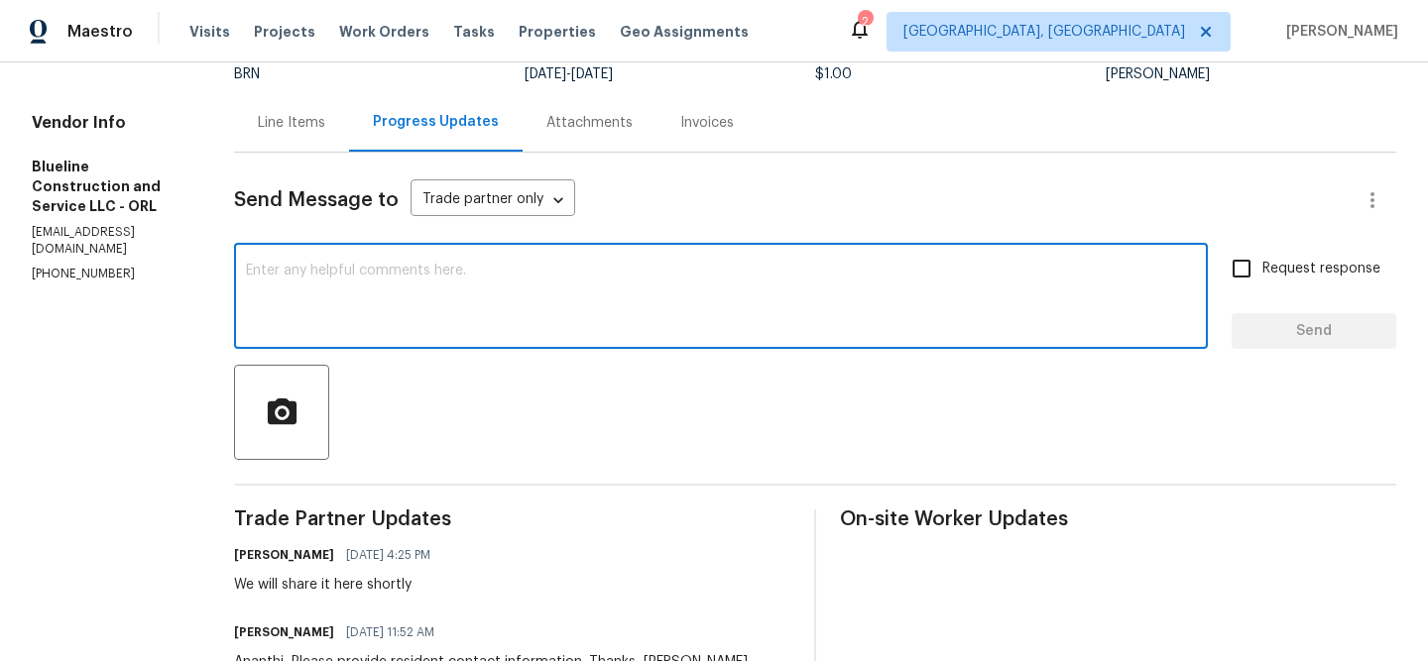
click at [389, 271] on textarea at bounding box center [721, 298] width 950 height 69
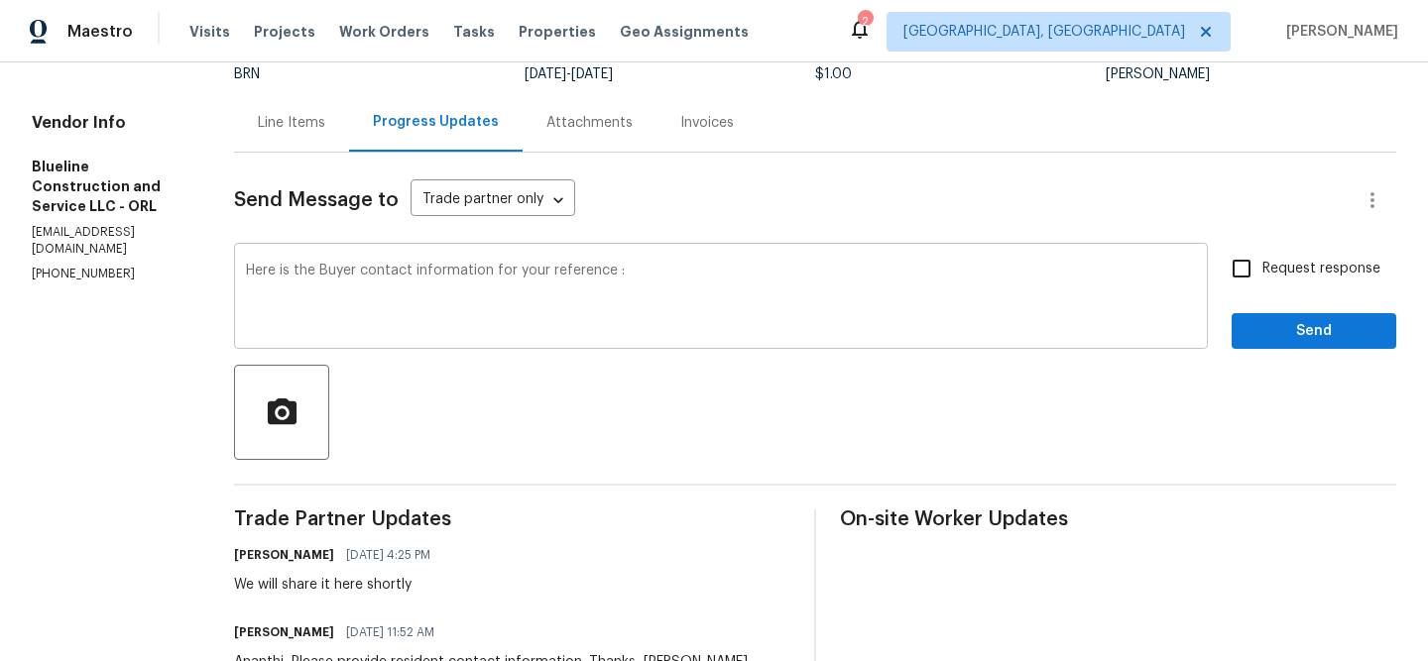
paste textarea "[PERSON_NAME]"
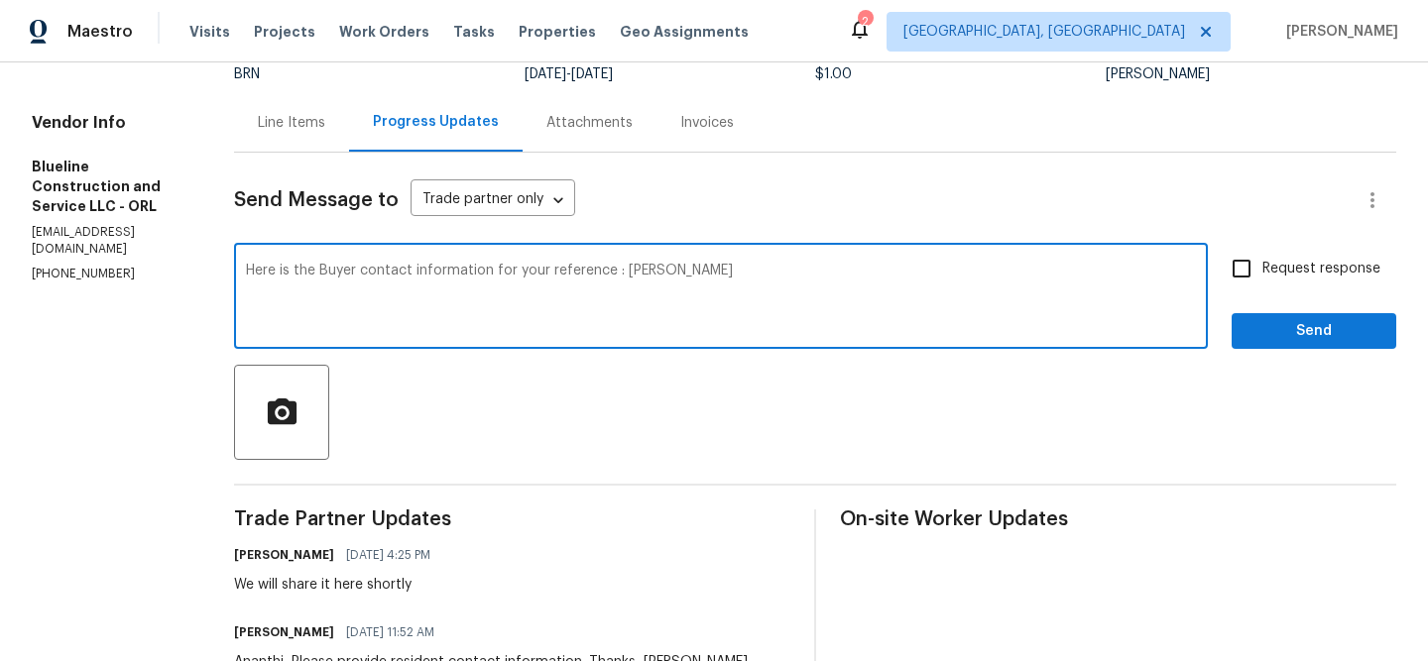
paste textarea "[PHONE_NUMBER]"
type textarea "Here is the Buyer contact information for your reference : [PERSON_NAME] [PHONE…"
click at [1263, 264] on label "Request response" at bounding box center [1301, 269] width 160 height 42
click at [1262, 264] on input "Request response" at bounding box center [1242, 269] width 42 height 42
checkbox input "true"
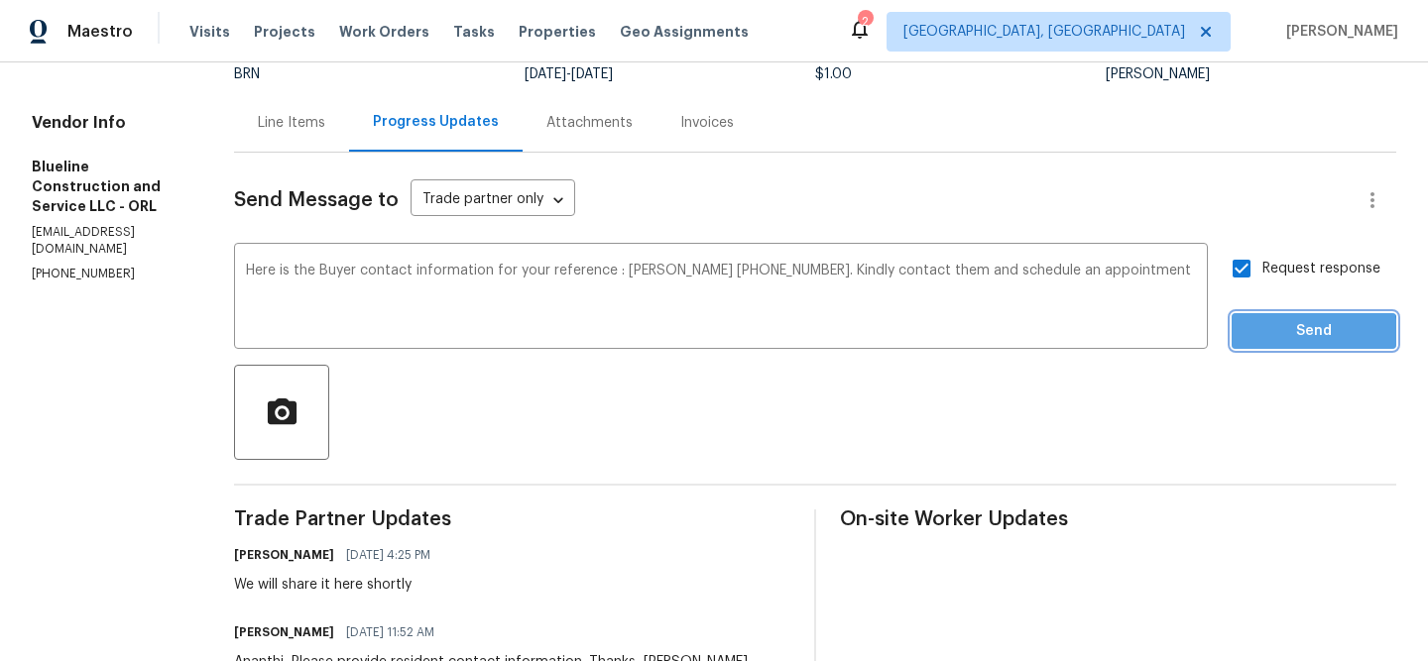
click at [1263, 337] on span "Send" at bounding box center [1313, 331] width 133 height 25
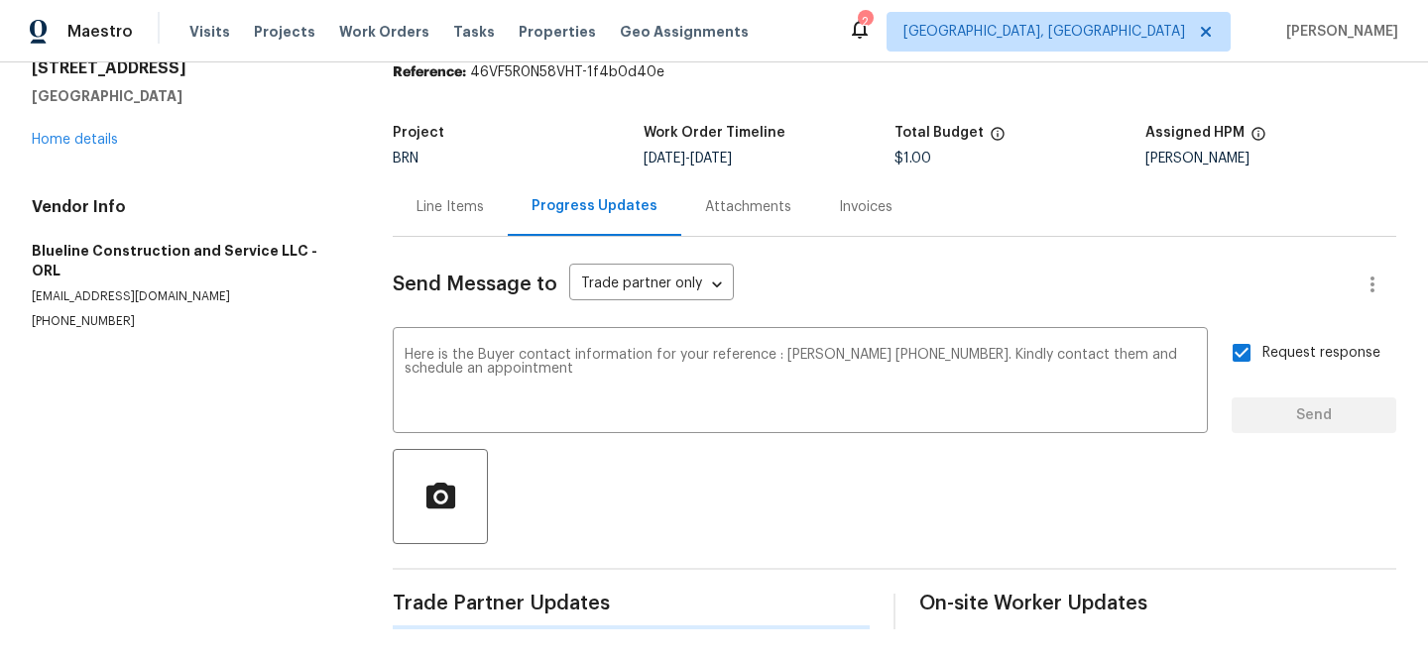
scroll to position [0, 0]
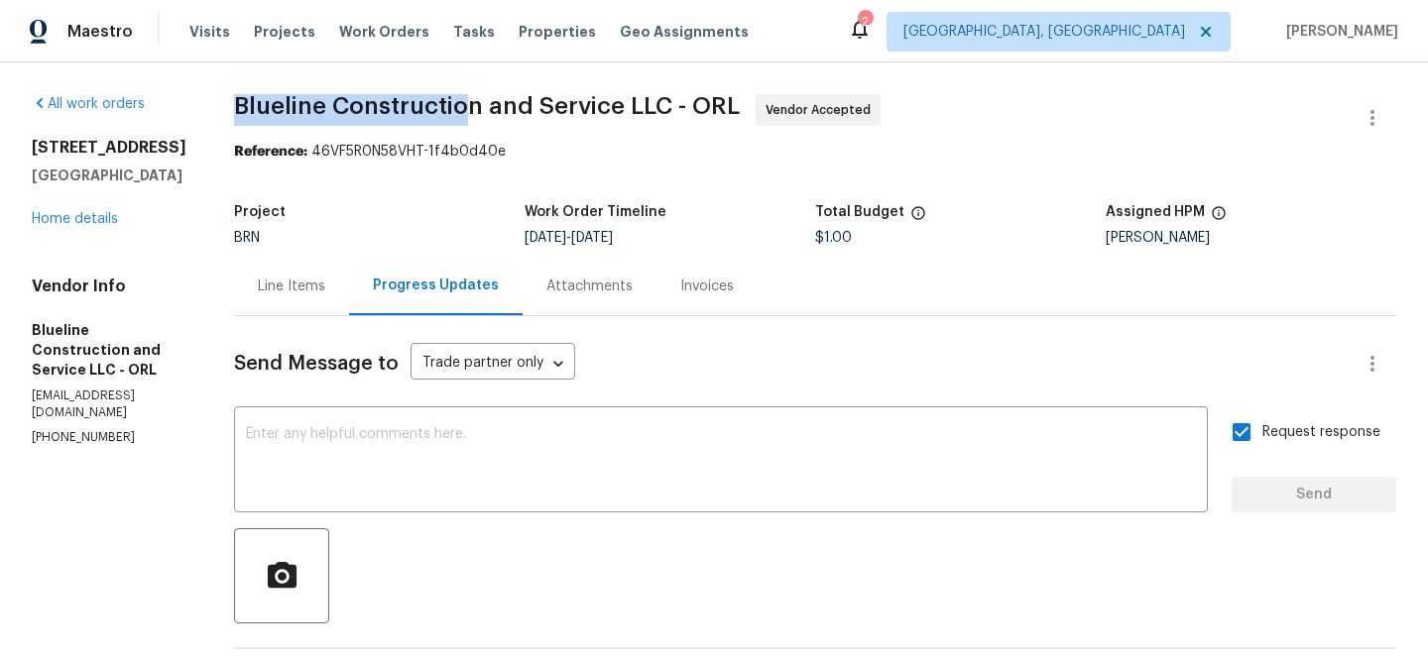
drag, startPoint x: 249, startPoint y: 107, endPoint x: 508, endPoint y: 106, distance: 258.8
copy span "Blueline Constructio"
drag, startPoint x: 514, startPoint y: 103, endPoint x: 260, endPoint y: 91, distance: 254.1
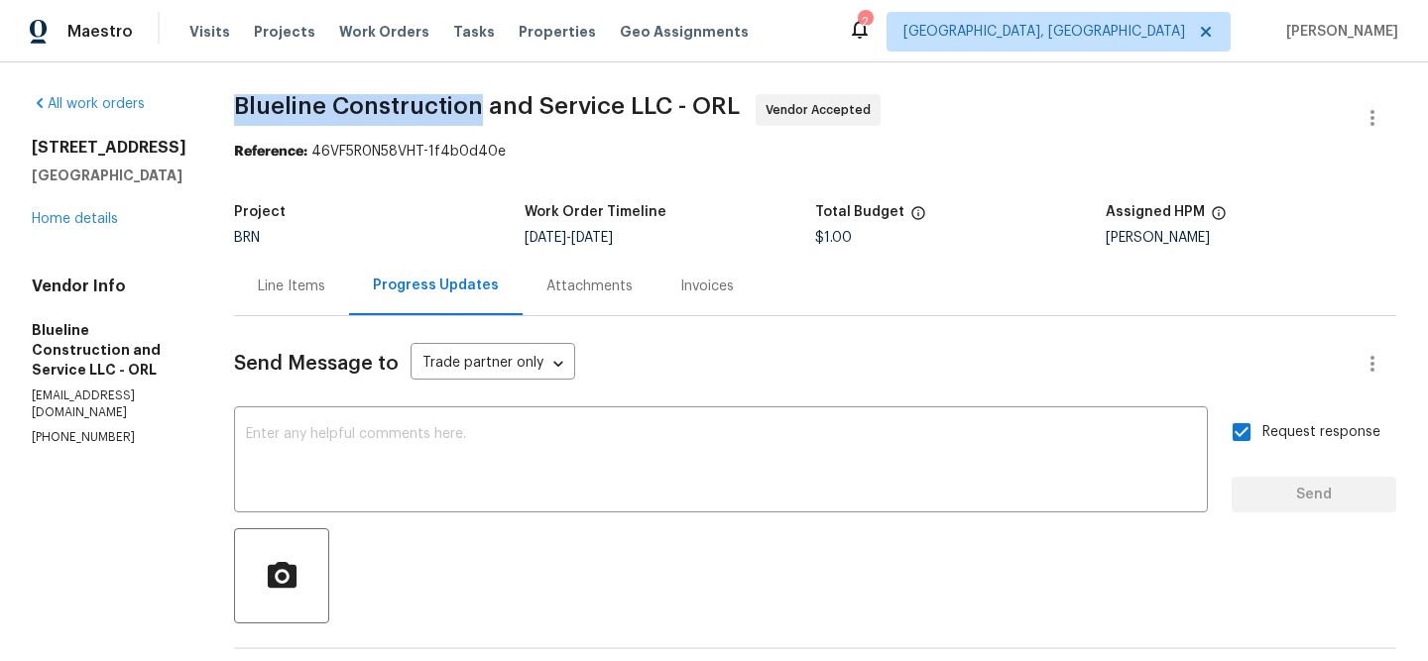
copy span "Blueline Construction"
